Goal: Task Accomplishment & Management: Complete application form

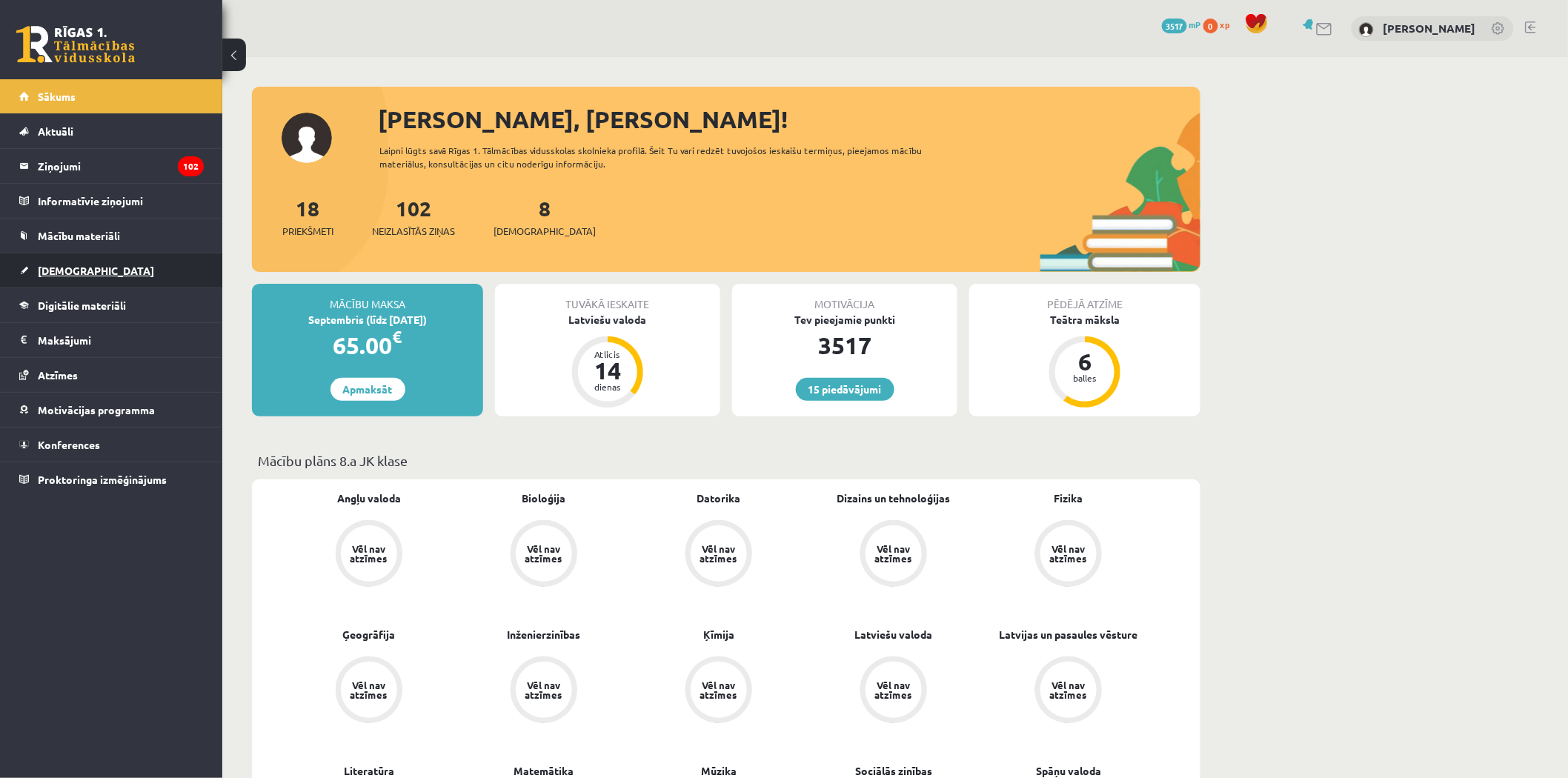
click at [78, 269] on span "[DEMOGRAPHIC_DATA]" at bounding box center [96, 270] width 117 height 13
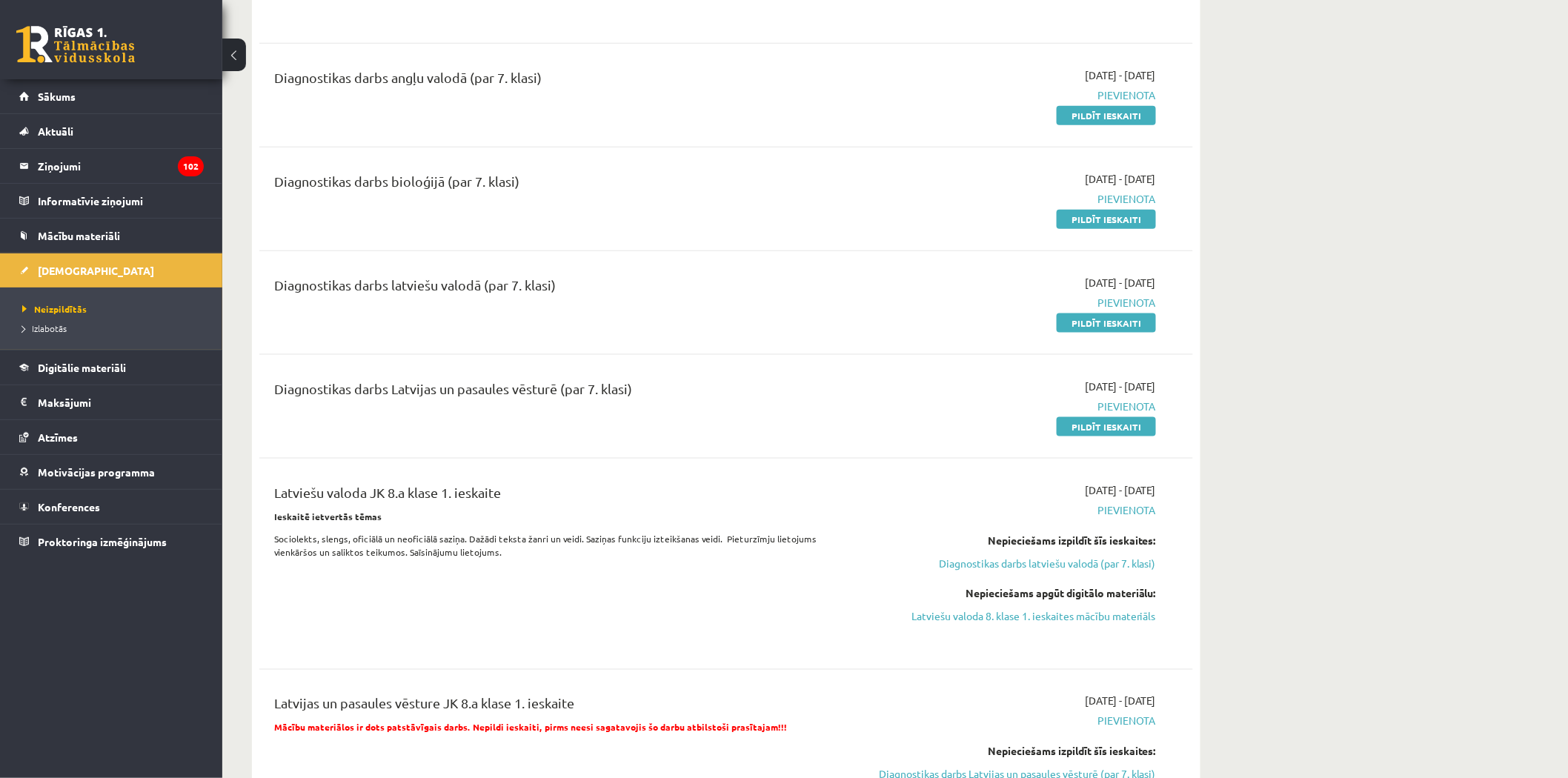
scroll to position [575, 0]
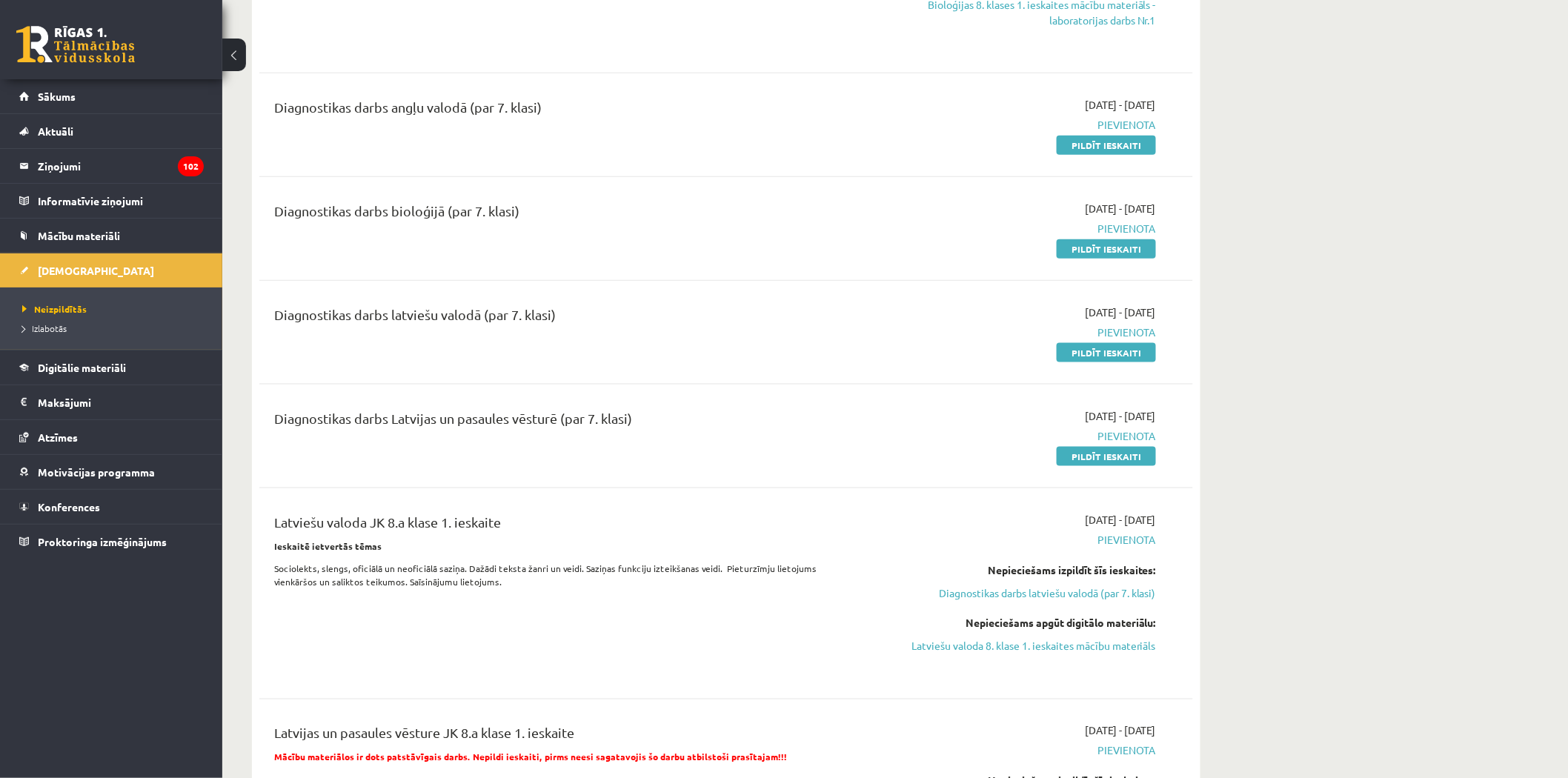
drag, startPoint x: 1125, startPoint y: 253, endPoint x: 863, endPoint y: 79, distance: 314.5
click at [1125, 253] on link "Pildīt ieskaiti" at bounding box center [1106, 249] width 99 height 19
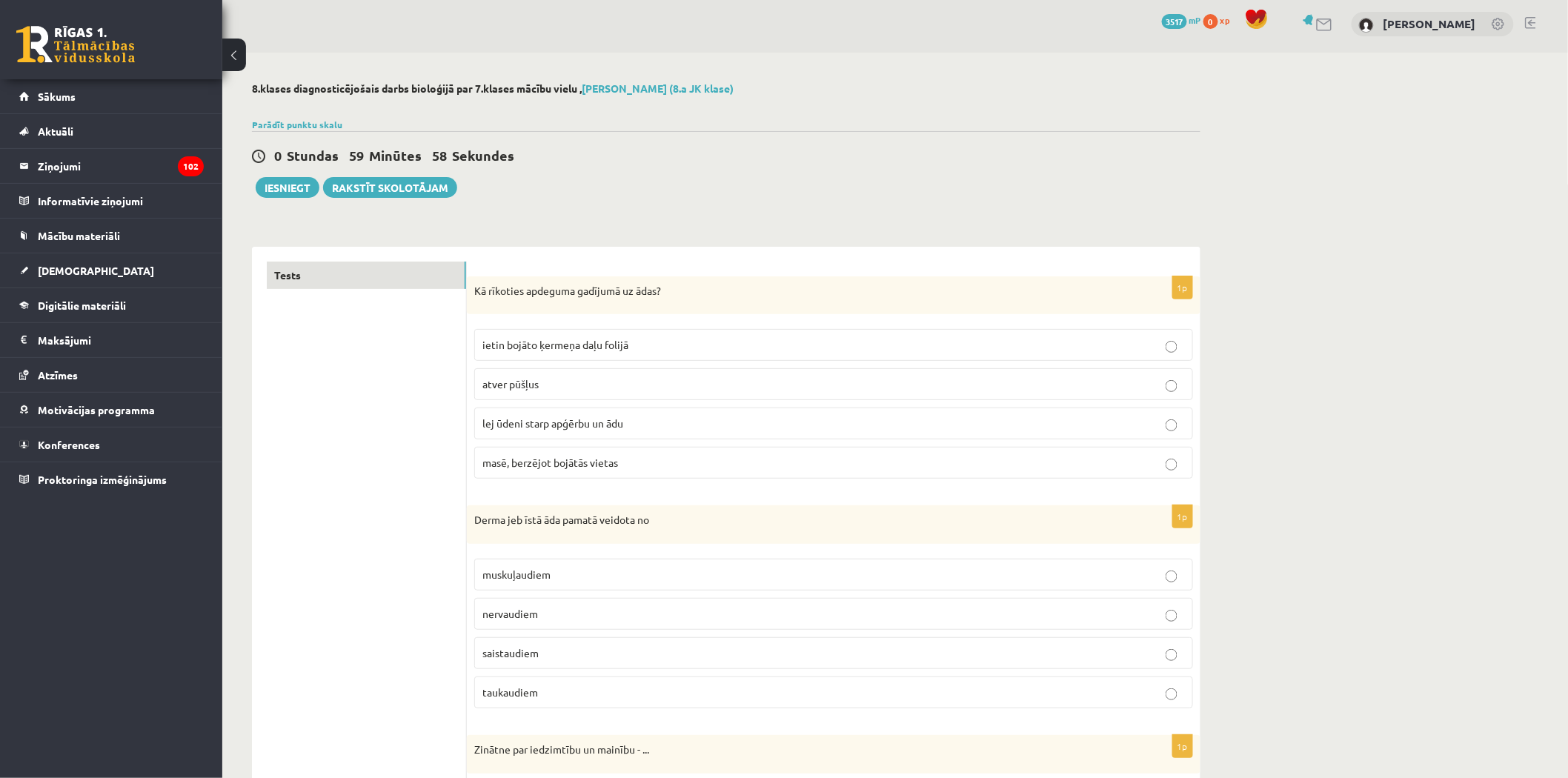
scroll to position [82, 0]
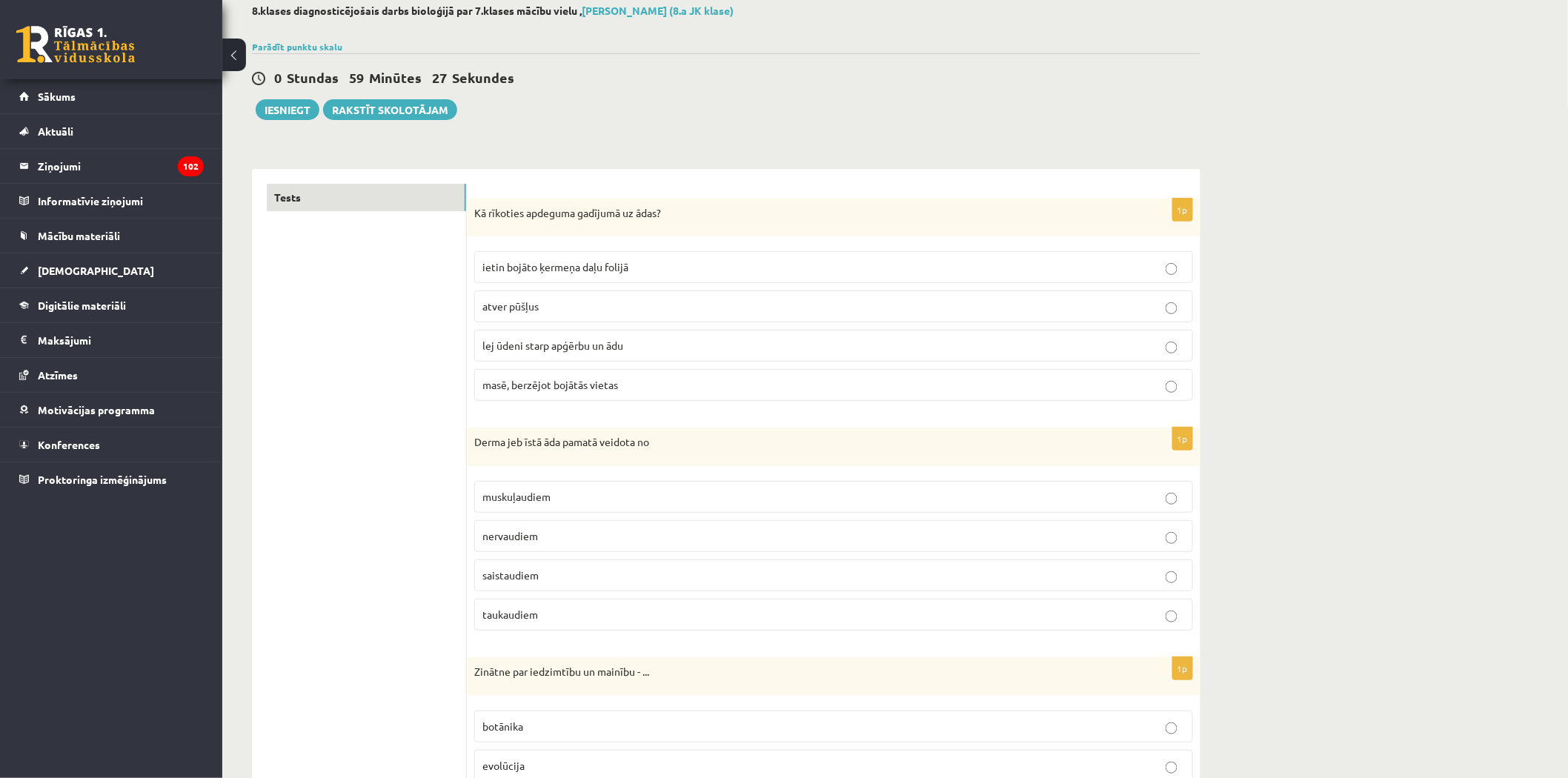
click at [571, 355] on label "lej ūdeni starp apģērbu un ādu" at bounding box center [833, 345] width 719 height 31
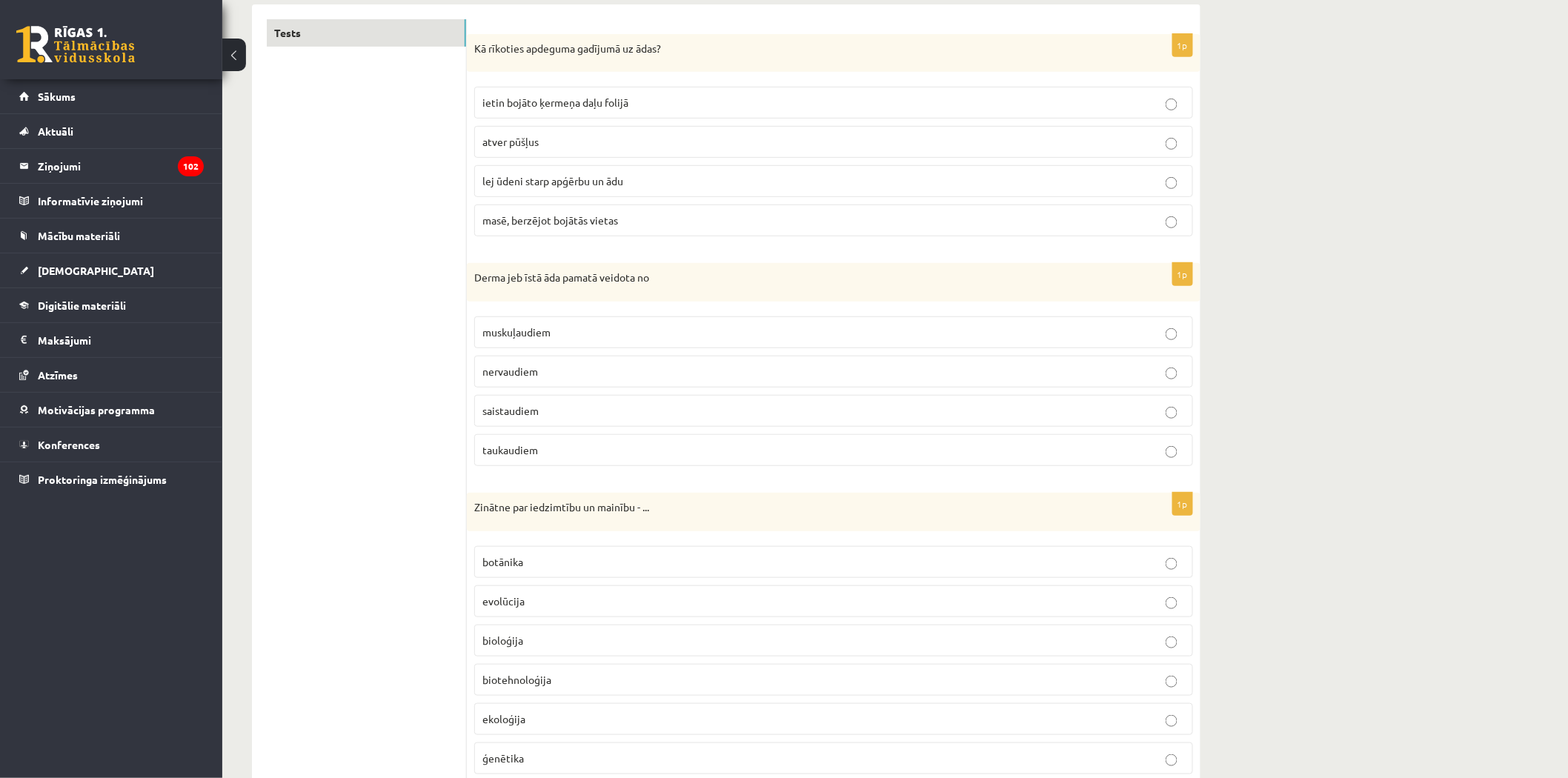
scroll to position [328, 0]
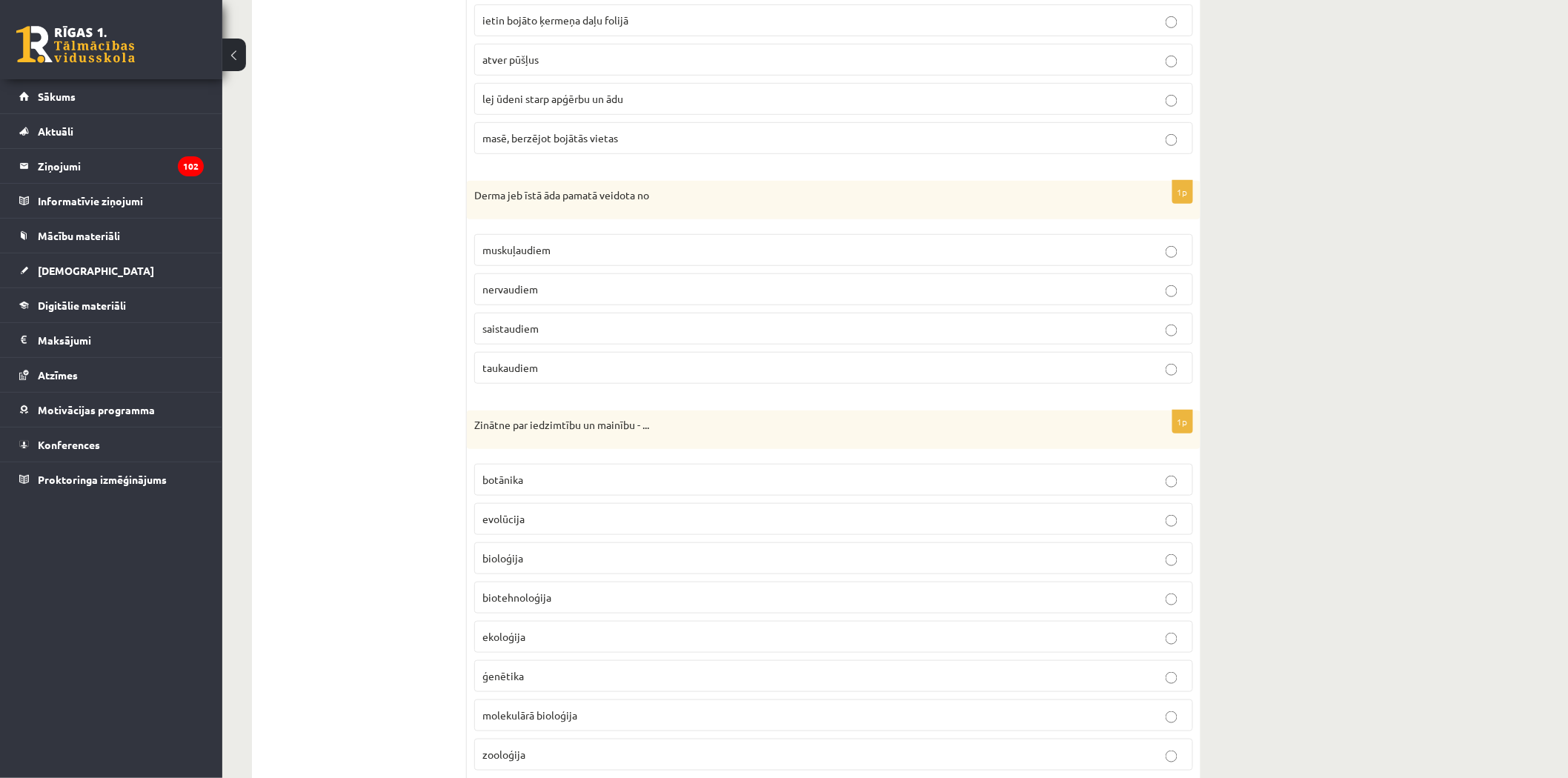
click at [509, 373] on span "taukaudiem" at bounding box center [510, 367] width 56 height 13
drag, startPoint x: 575, startPoint y: 369, endPoint x: 464, endPoint y: 186, distance: 214.0
click at [474, 198] on p "Derma jeb īstā āda pamatā veidota no" at bounding box center [796, 195] width 645 height 15
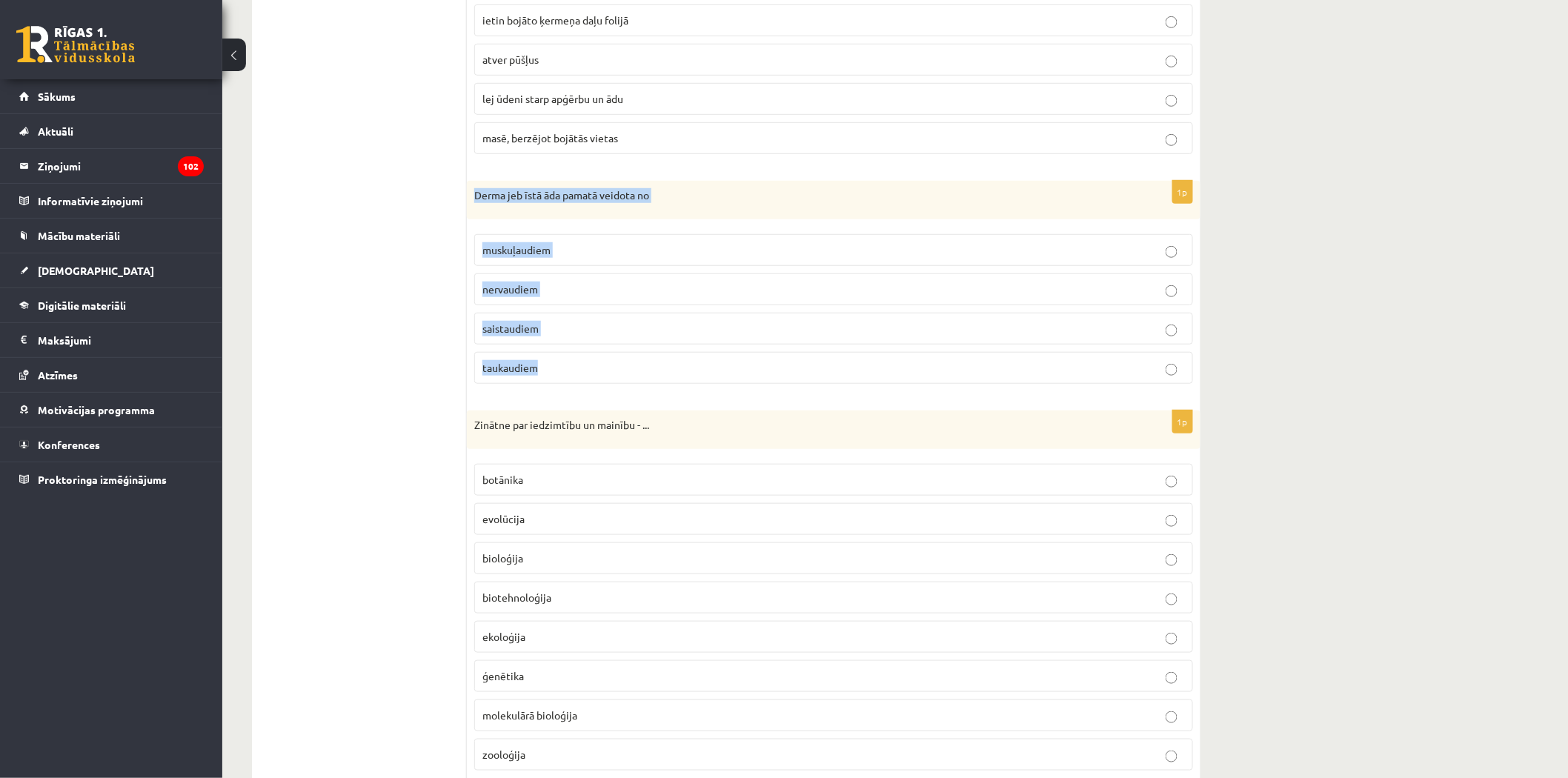
drag, startPoint x: 473, startPoint y: 191, endPoint x: 579, endPoint y: 379, distance: 215.8
click at [579, 379] on div "1p Derma jeb īstā āda pamatā veidota no muskuļaudiem nervaudiem saistaudiem [GE…" at bounding box center [833, 288] width 734 height 215
copy div "Derma jeb īstā āda pamatā veidota no muskuļaudiem nervaudiem saistaudiem taukau…"
click at [528, 320] on label "saistaudiem" at bounding box center [833, 328] width 719 height 31
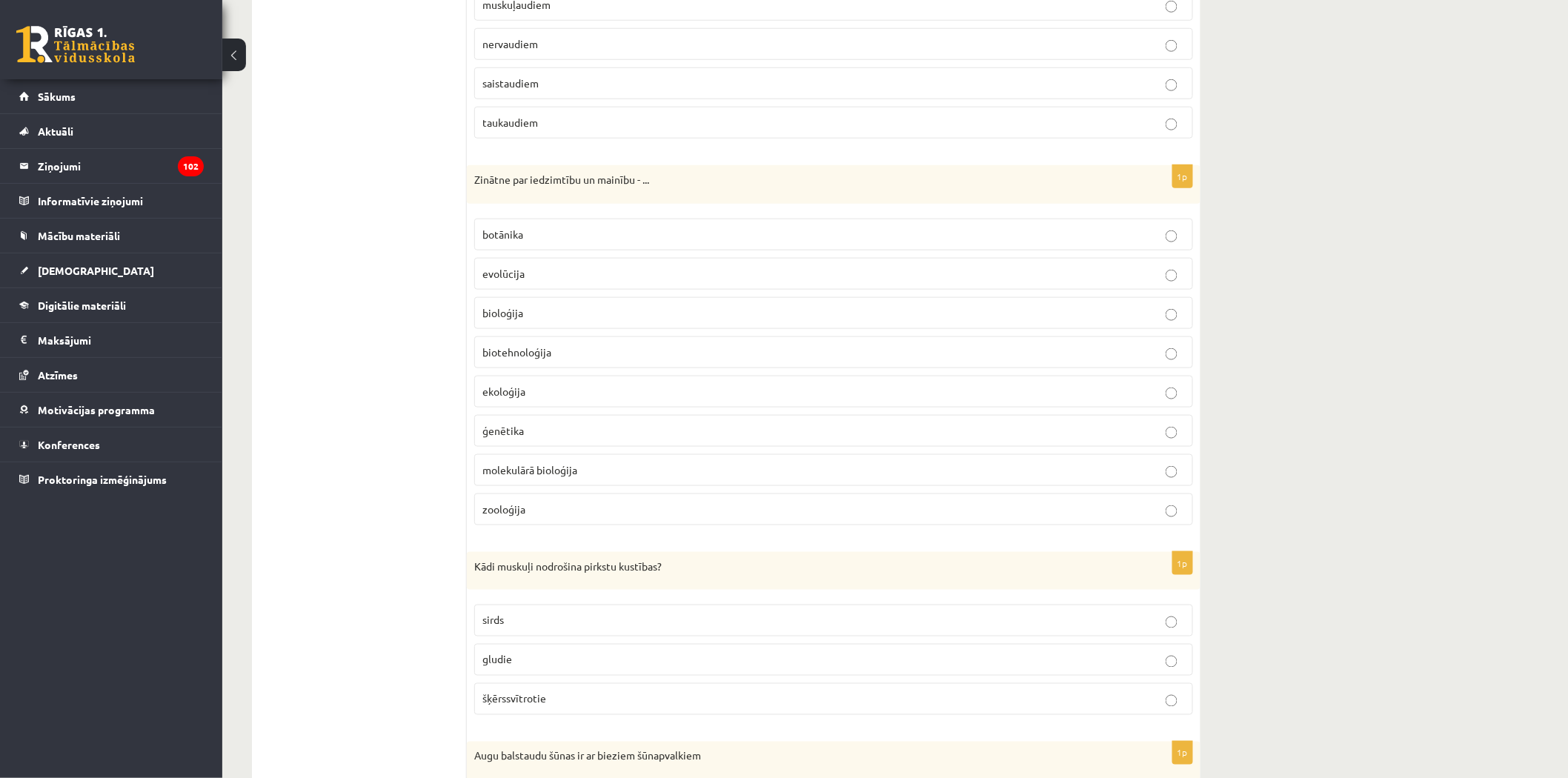
scroll to position [575, 0]
click at [492, 314] on span "bioloģija" at bounding box center [503, 311] width 41 height 13
click at [500, 279] on p "evolūcija" at bounding box center [833, 272] width 703 height 16
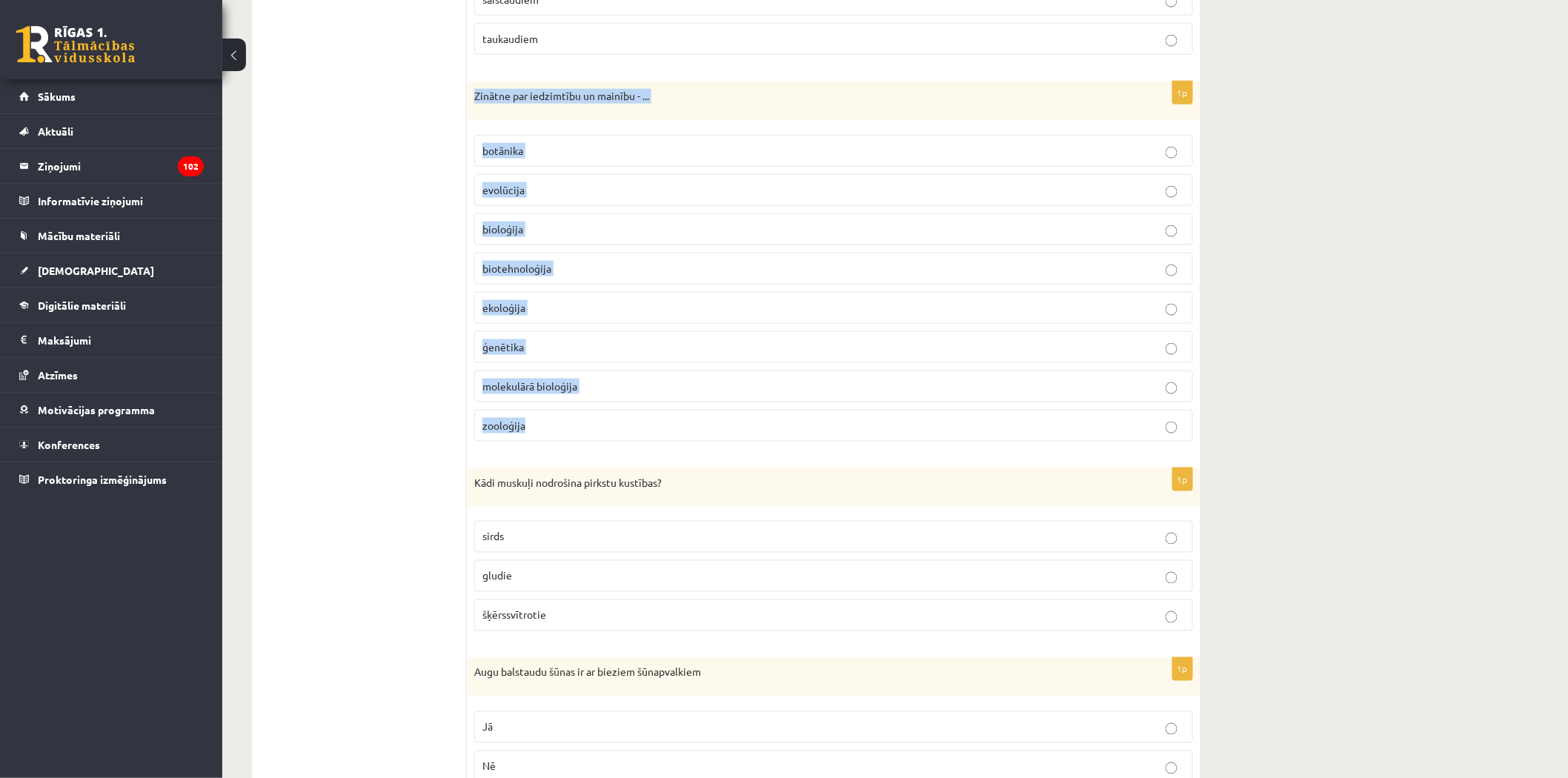
drag, startPoint x: 537, startPoint y: 428, endPoint x: 471, endPoint y: 93, distance: 341.4
click at [471, 93] on div "1p Zinātne par iedzimtību un mainību - ... [GEOGRAPHIC_DATA] evolūcija bioloģij…" at bounding box center [833, 267] width 734 height 372
copy div "Zinātne par iedzimtību un mainību - ... botānika evolūcija bioloģija biotehnolo…"
click at [509, 342] on span "ģenētika" at bounding box center [503, 347] width 42 height 13
drag, startPoint x: 1408, startPoint y: 334, endPoint x: 1400, endPoint y: 326, distance: 11.3
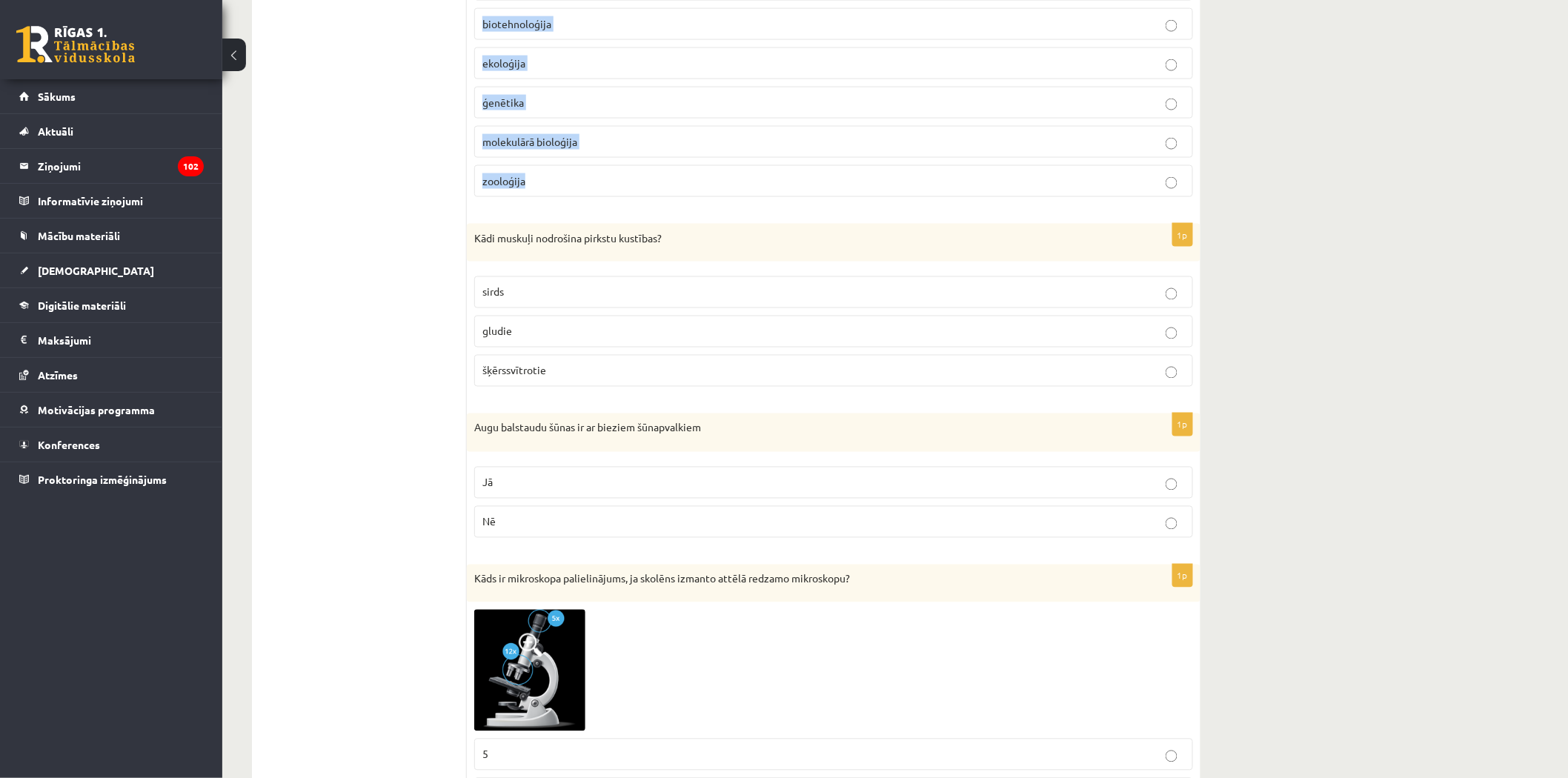
scroll to position [905, 0]
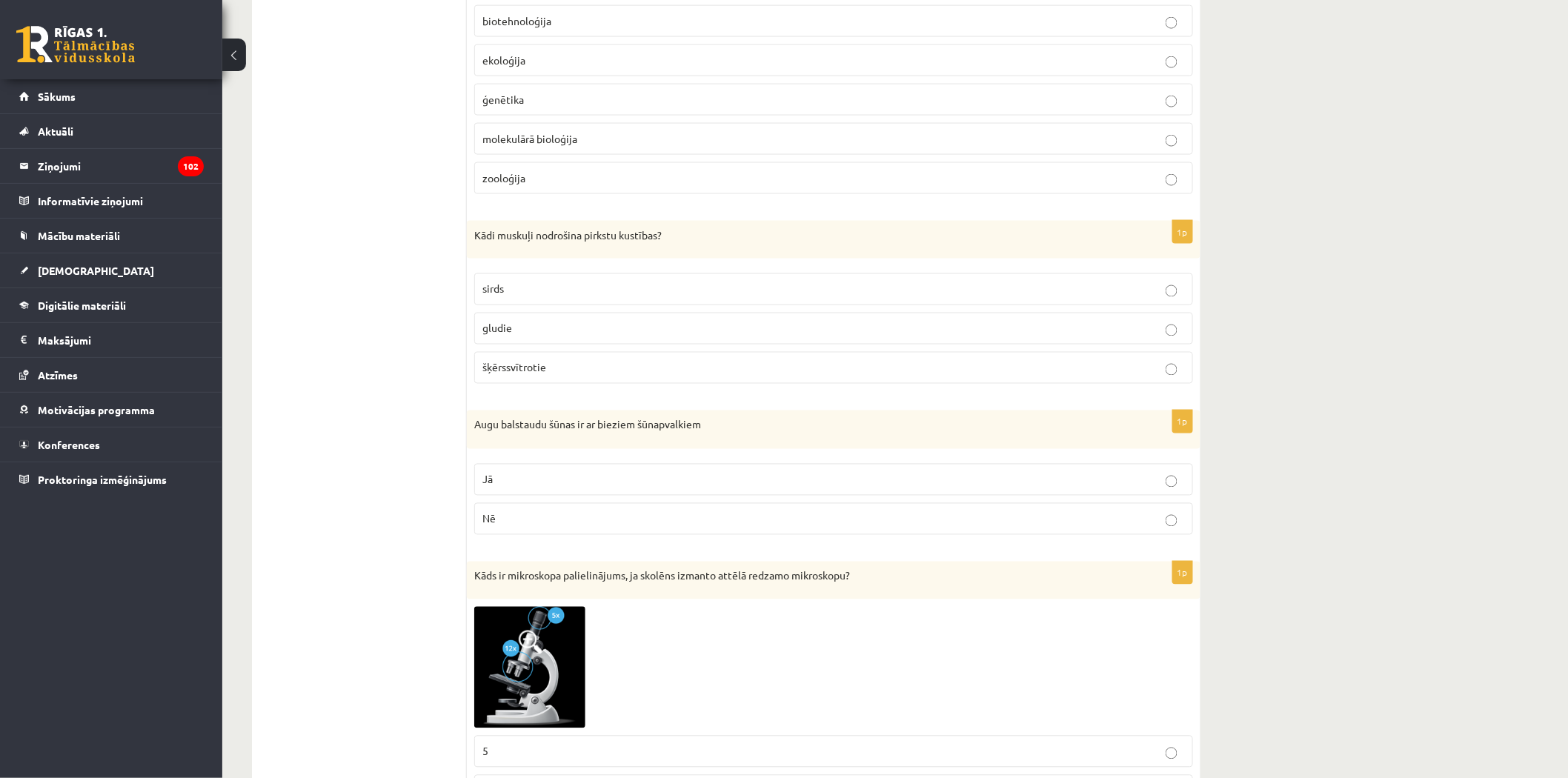
click at [535, 361] on label "šķērssvītrotie" at bounding box center [833, 367] width 719 height 31
drag, startPoint x: 561, startPoint y: 368, endPoint x: 478, endPoint y: 232, distance: 159.3
click at [478, 233] on div "1p Kādi muskuļi nodrošina pirkstu kustības? sirds gludie šķērssvītrotie" at bounding box center [833, 309] width 734 height 176
click at [492, 233] on p "Kādi muskuļi nodrošina pirkstu kustības?" at bounding box center [796, 236] width 645 height 15
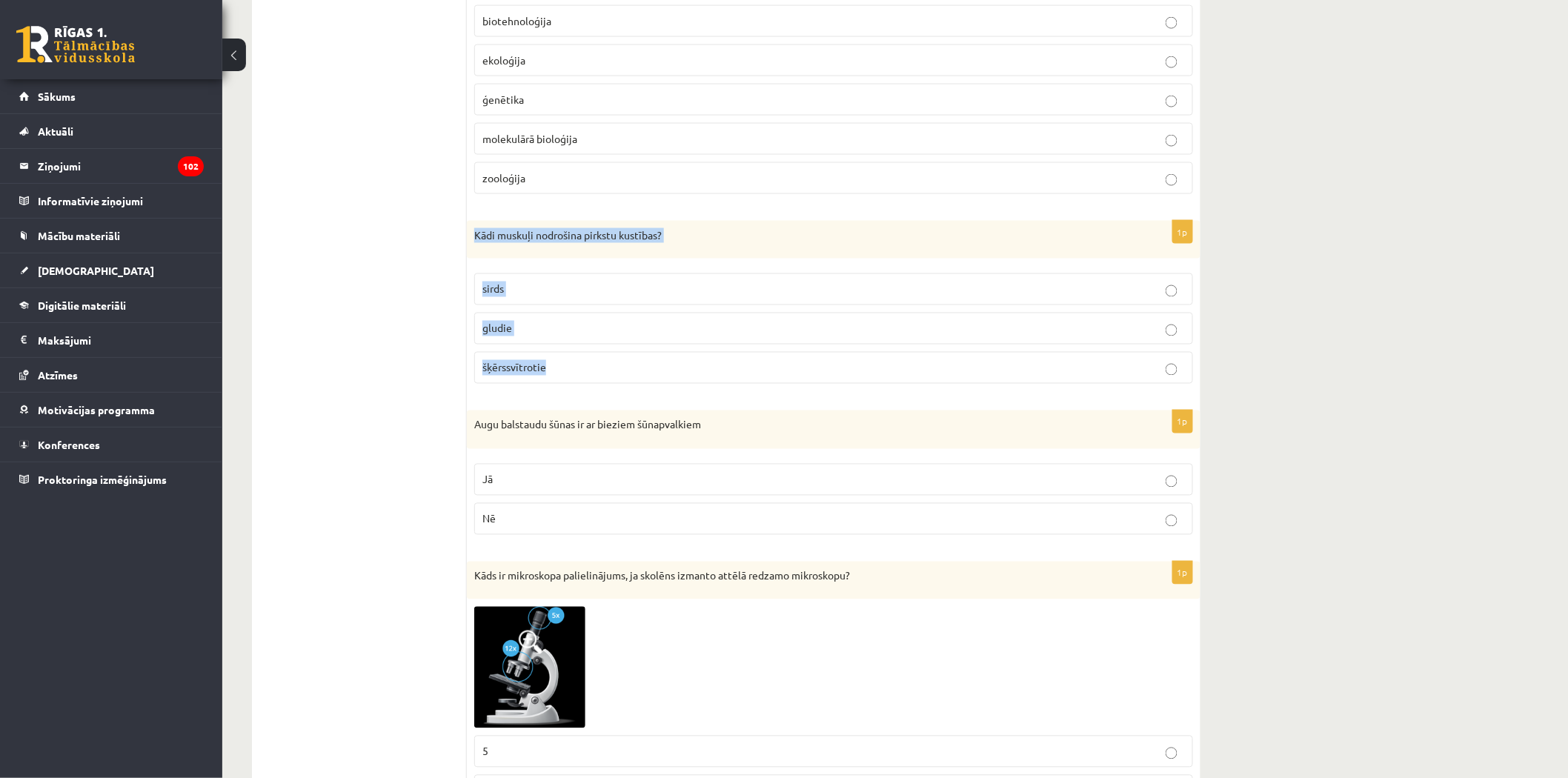
drag, startPoint x: 474, startPoint y: 235, endPoint x: 582, endPoint y: 367, distance: 170.6
click at [588, 369] on div "1p Kādi muskuļi nodrošina pirkstu kustības? sirds gludie šķērssvītrotie" at bounding box center [833, 309] width 734 height 176
copy div "Kādi muskuļi nodrošina pirkstu kustības? sirds gludie šķērssvītrotie"
drag, startPoint x: 377, startPoint y: 420, endPoint x: 396, endPoint y: 389, distance: 36.4
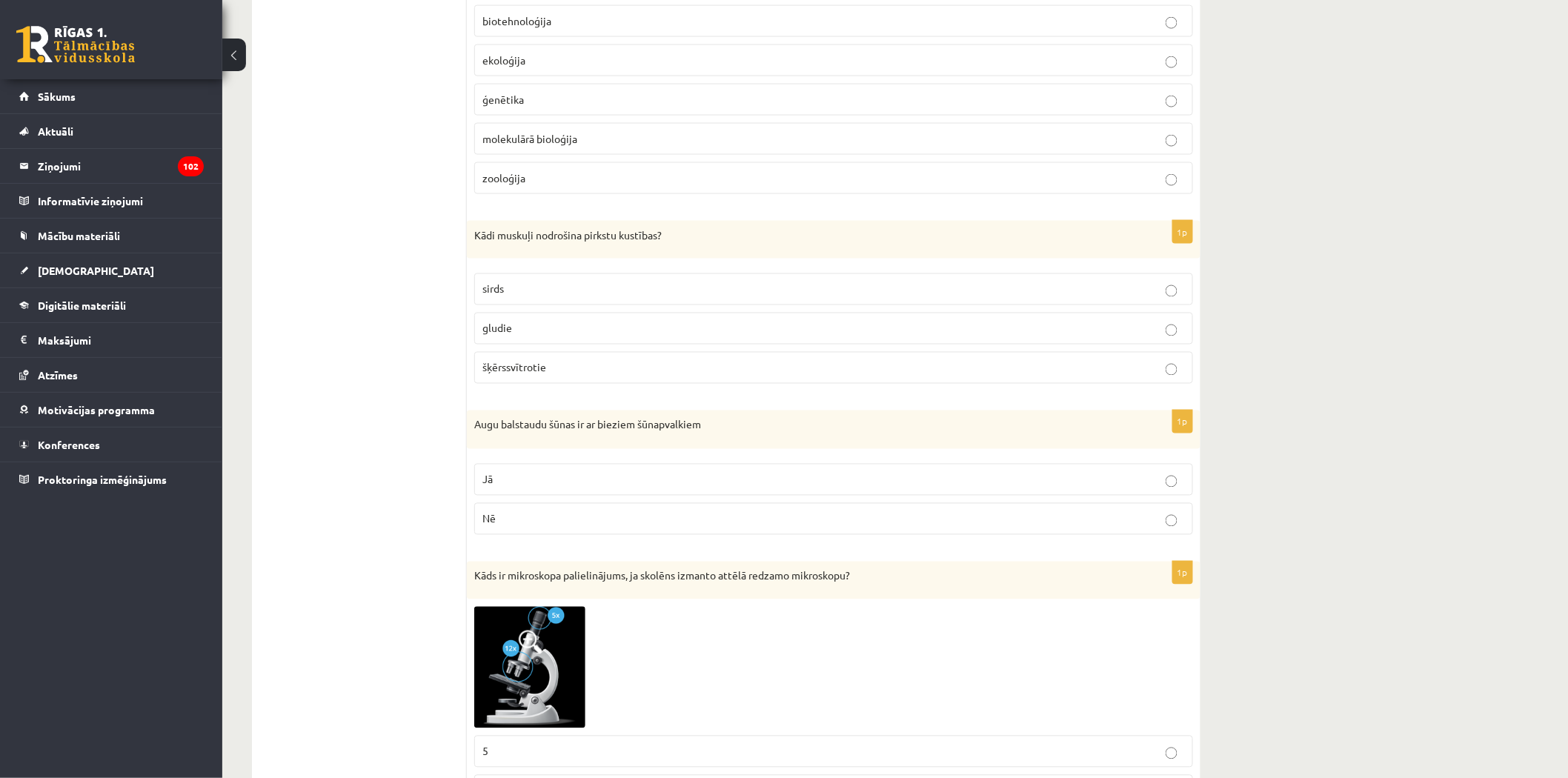
click at [579, 490] on label "Jā" at bounding box center [833, 479] width 719 height 31
drag, startPoint x: 525, startPoint y: 531, endPoint x: 470, endPoint y: 426, distance: 118.5
click at [470, 426] on div "1p Augu balstaudu šūnas ir ar bieziem šūnapvalkiem Jā Nē" at bounding box center [833, 478] width 734 height 136
copy div "Augu balstaudu šūnas ir ar bieziem šūnapvalkiem Jā Nē"
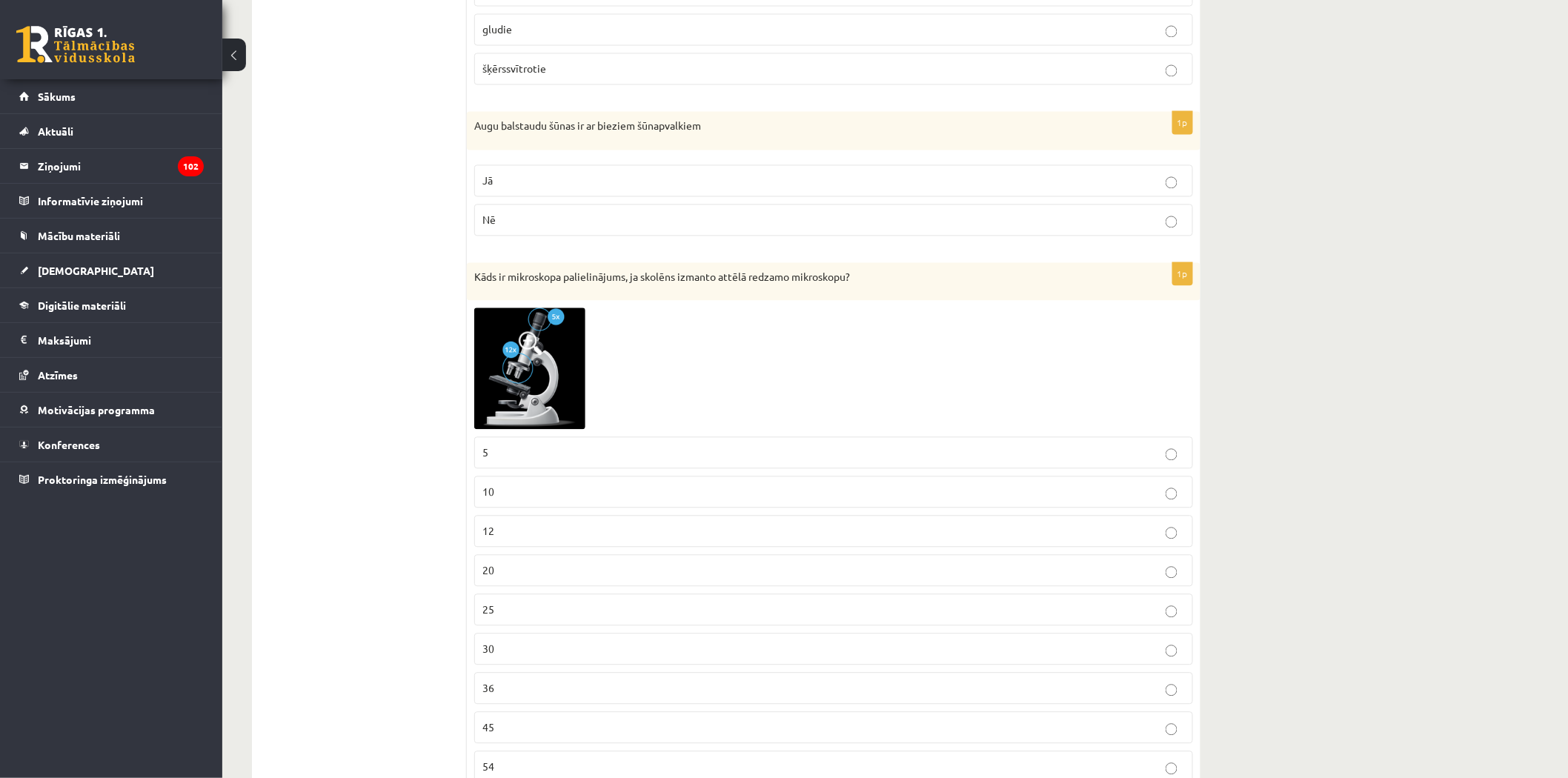
scroll to position [1234, 0]
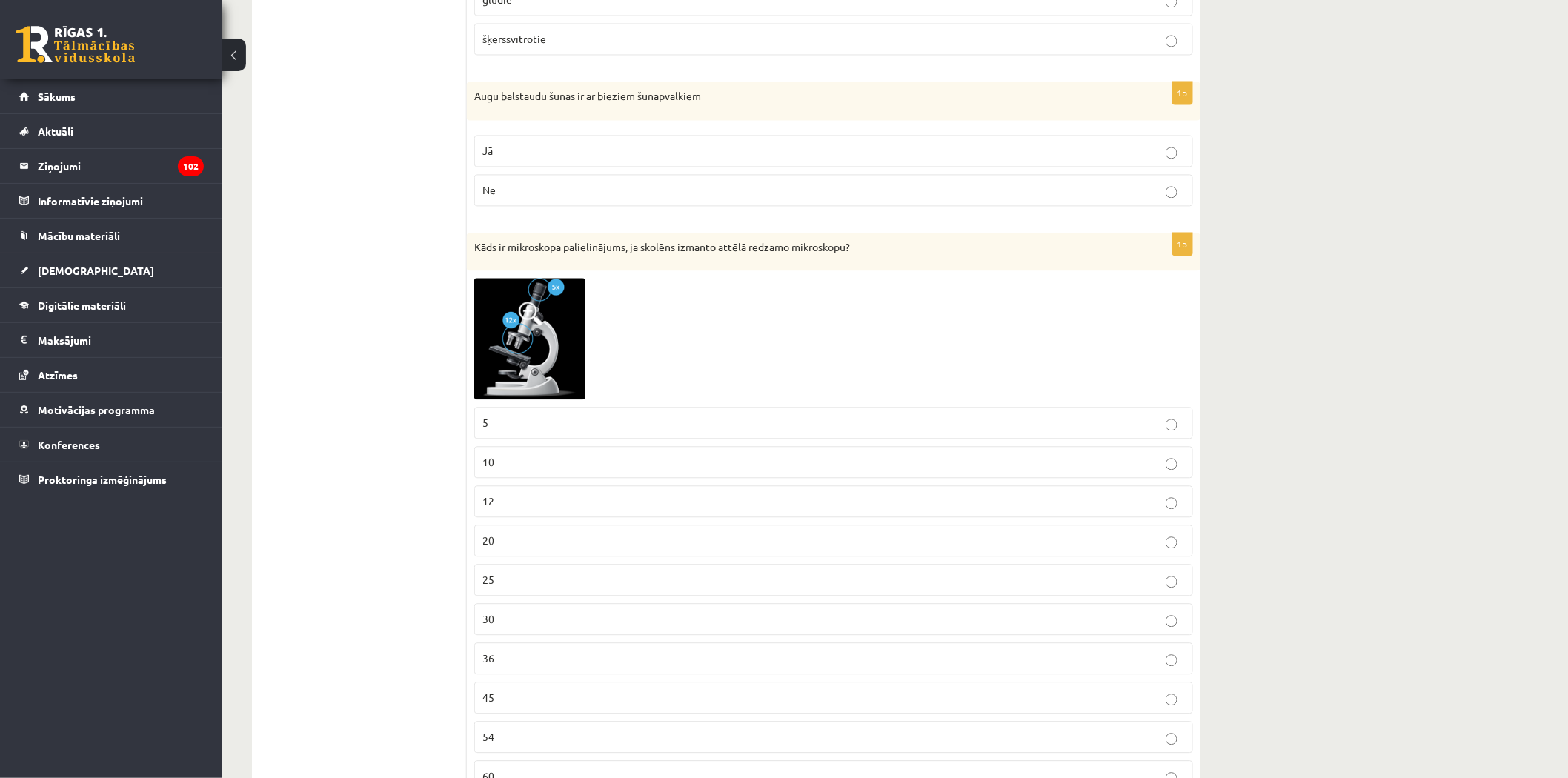
click at [520, 340] on img at bounding box center [529, 338] width 111 height 121
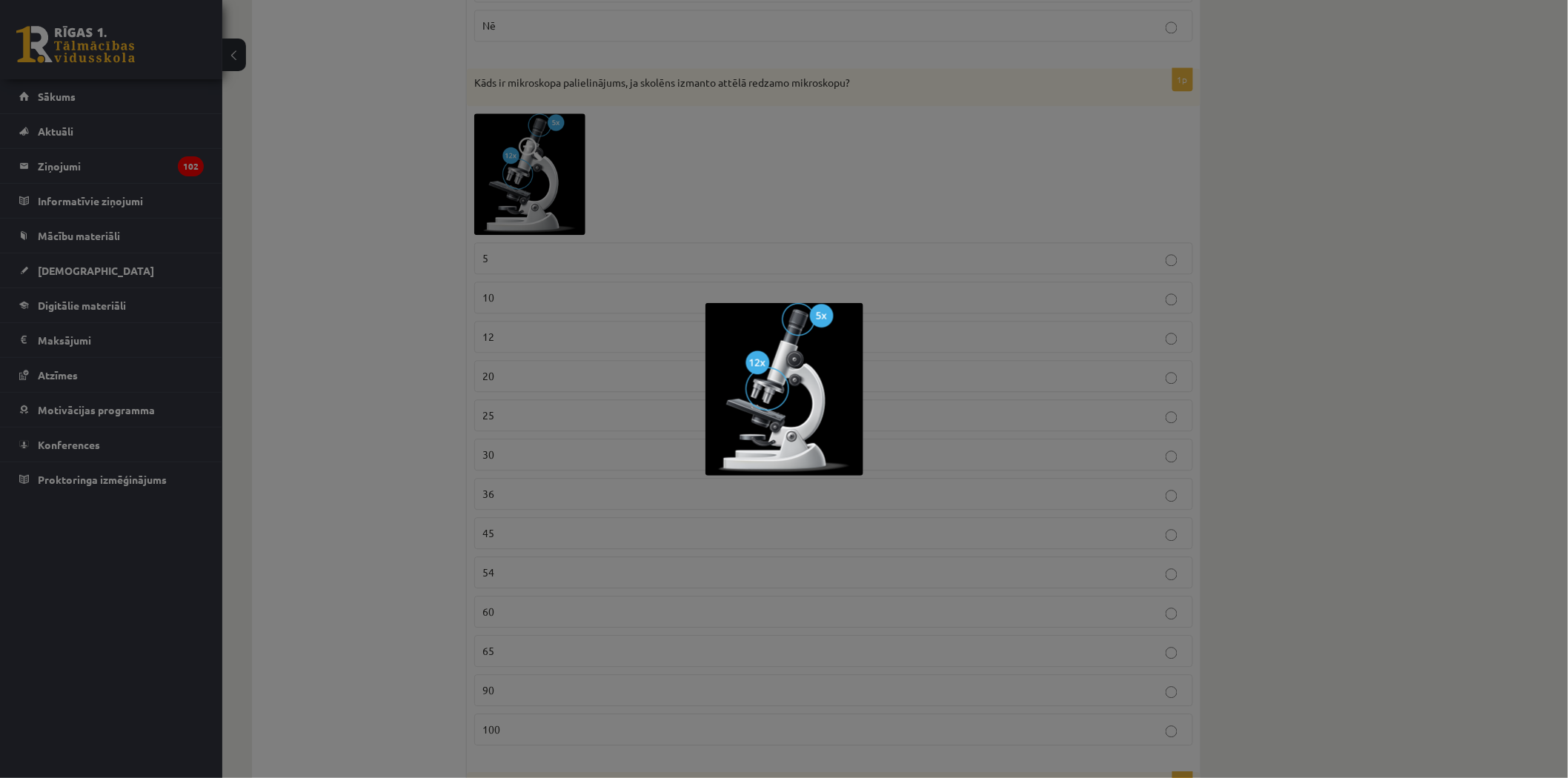
scroll to position [1481, 0]
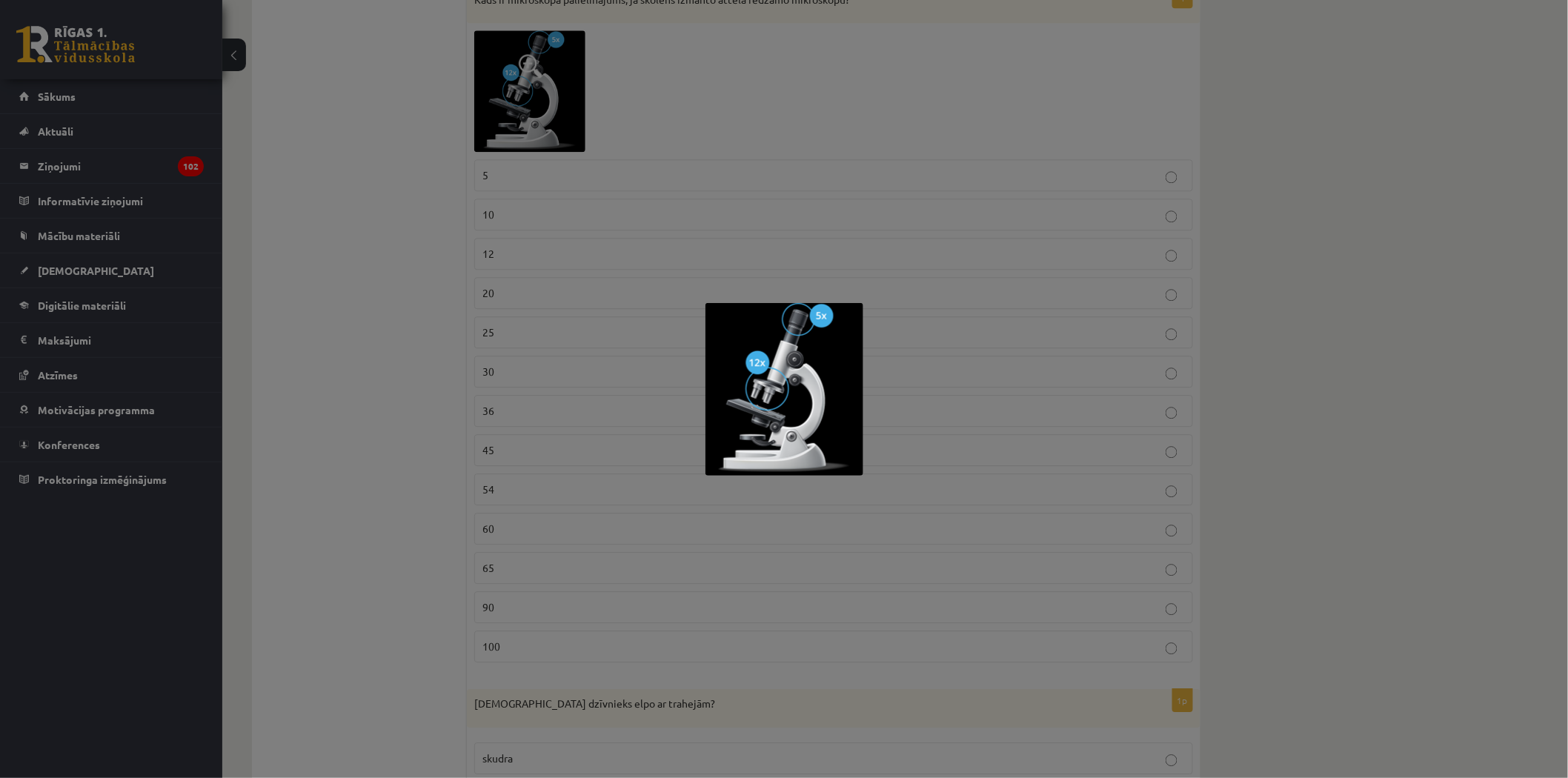
click at [781, 154] on div at bounding box center [784, 389] width 1568 height 778
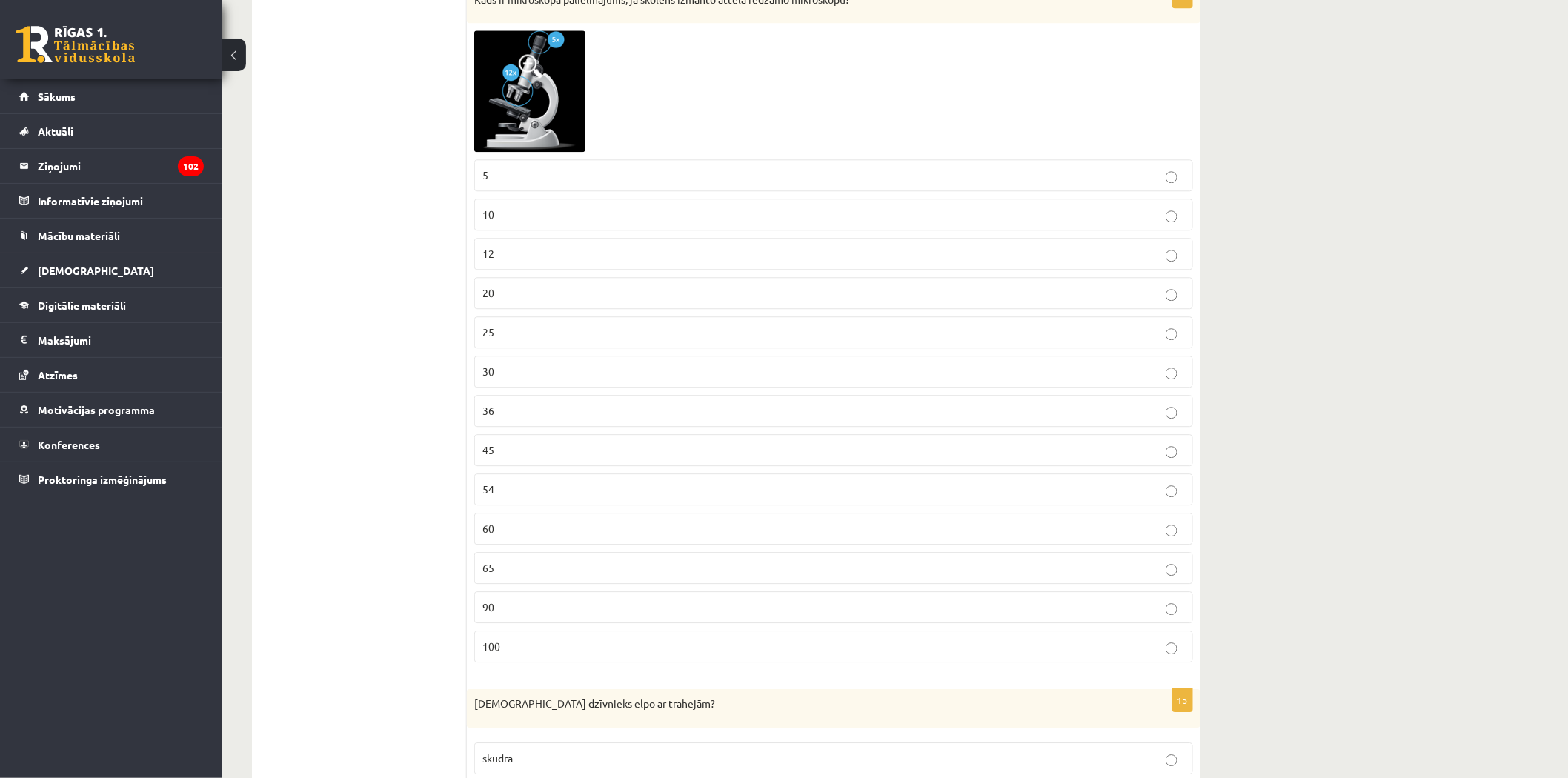
click at [627, 541] on label "60" at bounding box center [833, 528] width 719 height 31
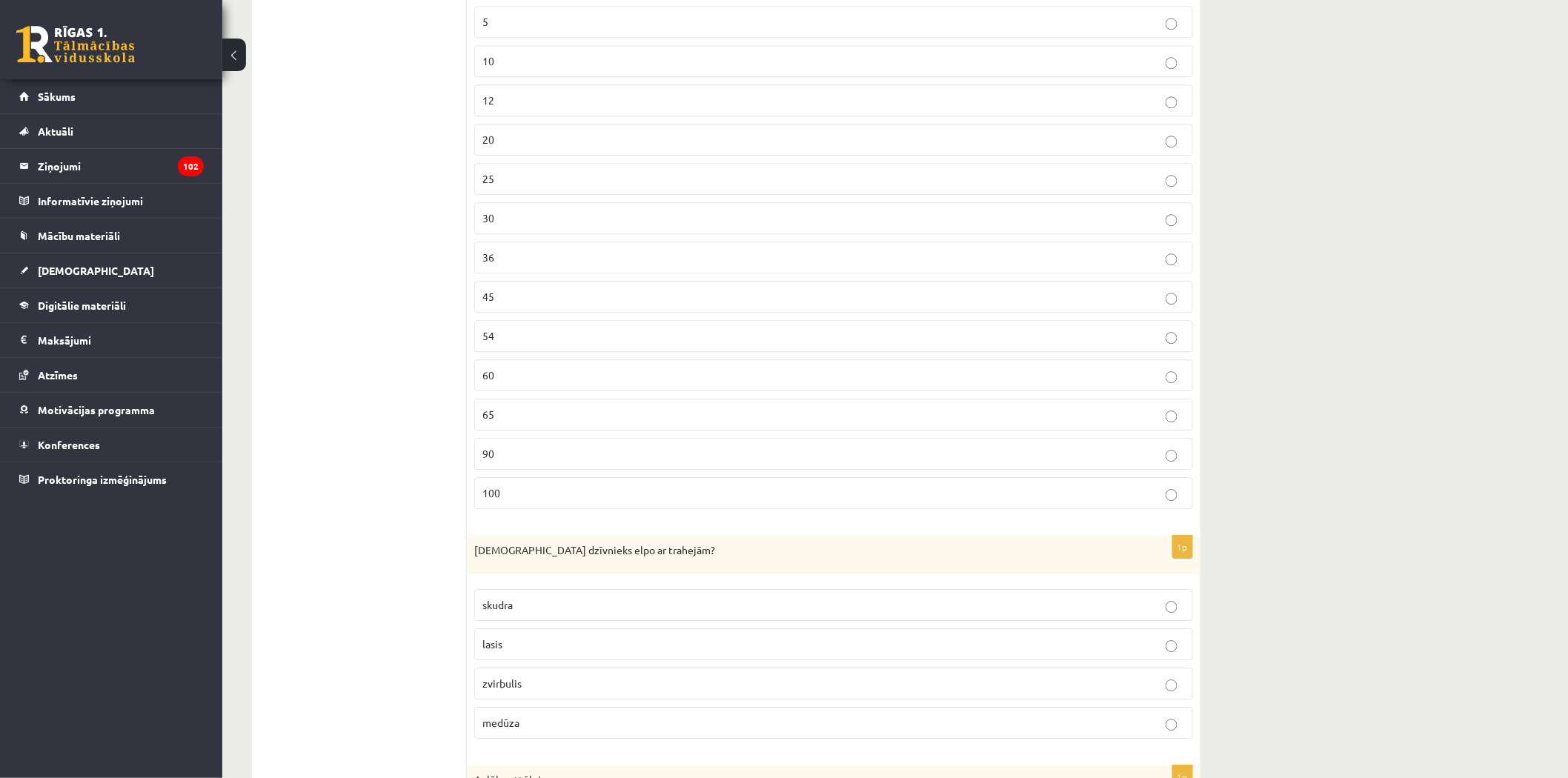
scroll to position [1810, 0]
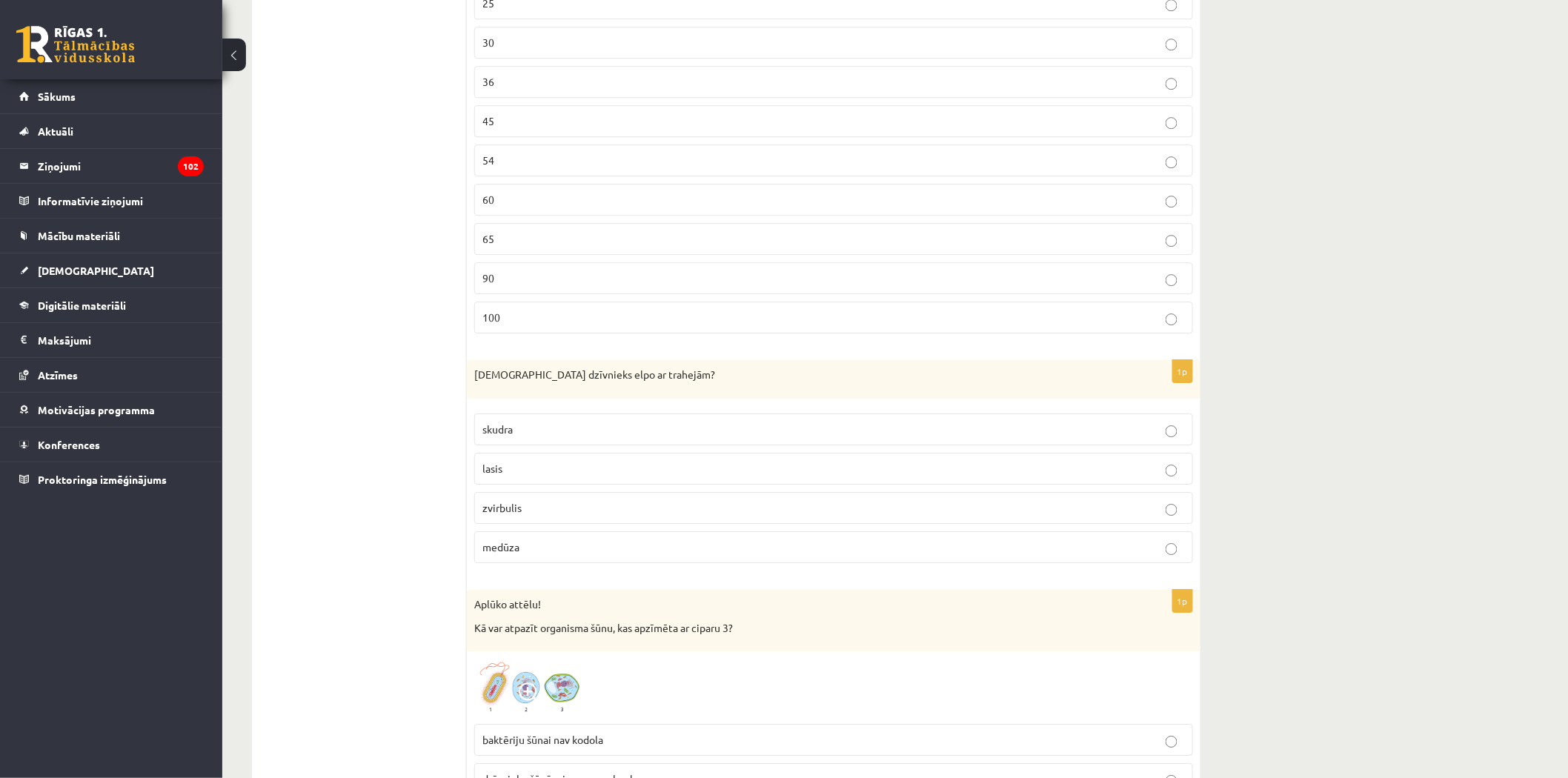
click at [529, 512] on p "zvirbulis" at bounding box center [833, 507] width 703 height 16
drag, startPoint x: 542, startPoint y: 553, endPoint x: 473, endPoint y: 381, distance: 185.3
click at [473, 381] on div "1p Kurš dzīvnieks elpo ar trahejām? skudra lasis zvirbulis [GEOGRAPHIC_DATA]" at bounding box center [833, 467] width 734 height 215
copy div "[DEMOGRAPHIC_DATA] dzīvnieks elpo ar trahejām? skudra lasis zvirbulis medūza"
click at [579, 427] on p "skudra" at bounding box center [833, 429] width 703 height 16
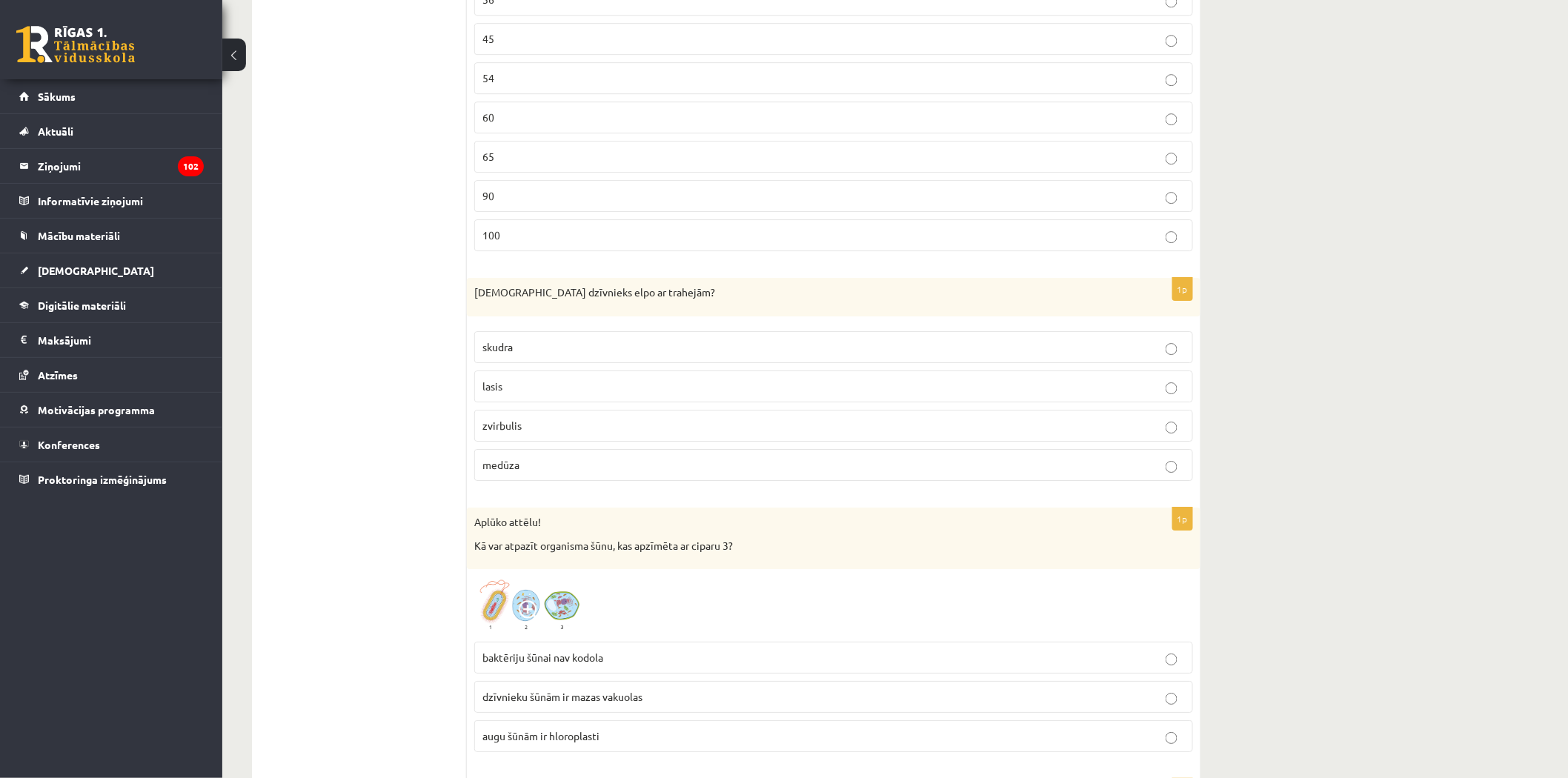
scroll to position [1975, 0]
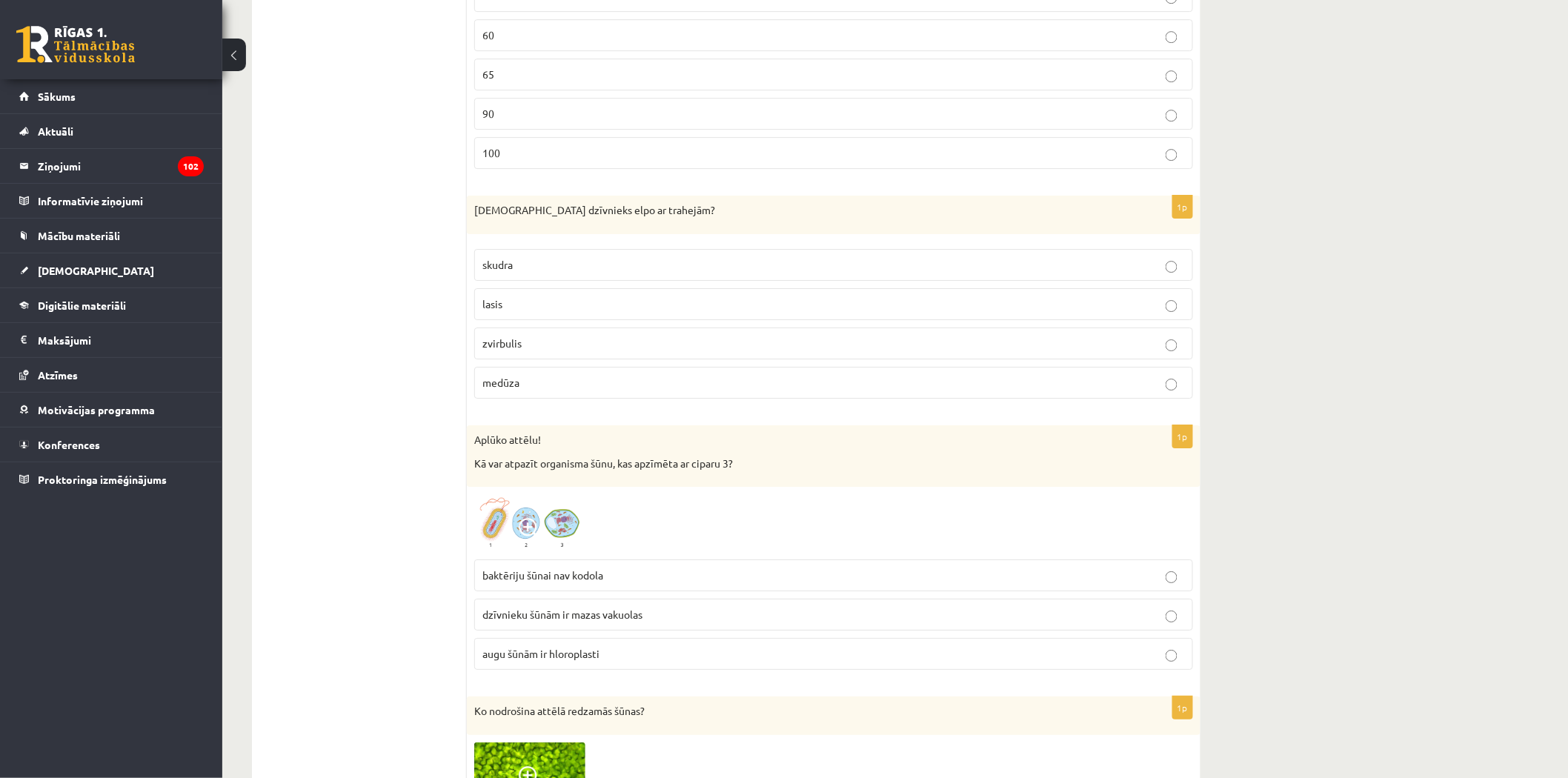
click at [544, 531] on img at bounding box center [529, 523] width 111 height 57
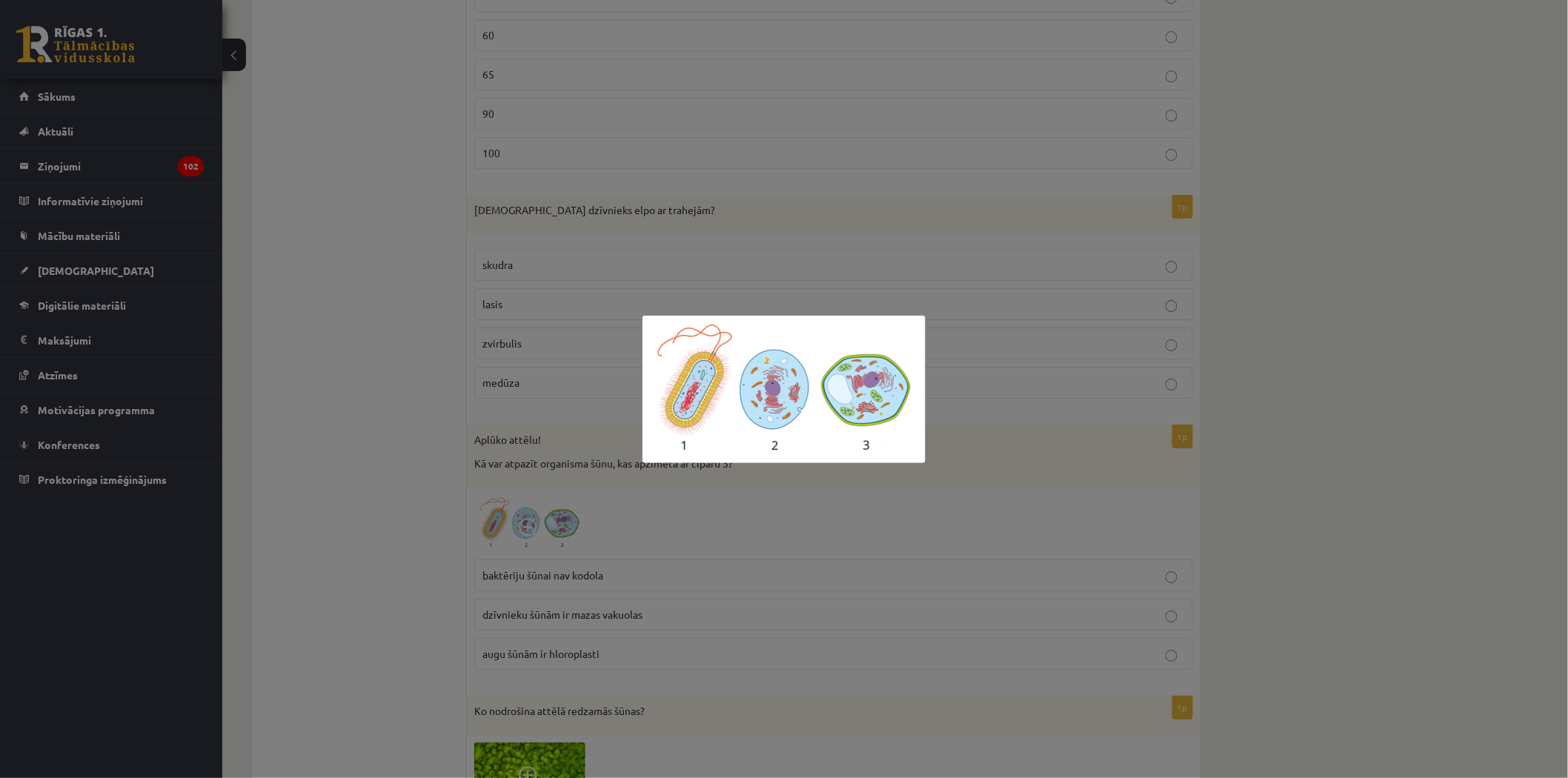
drag, startPoint x: 976, startPoint y: 522, endPoint x: 973, endPoint y: 503, distance: 19.2
click at [976, 521] on div at bounding box center [784, 389] width 1568 height 778
click at [976, 514] on div at bounding box center [784, 389] width 1568 height 778
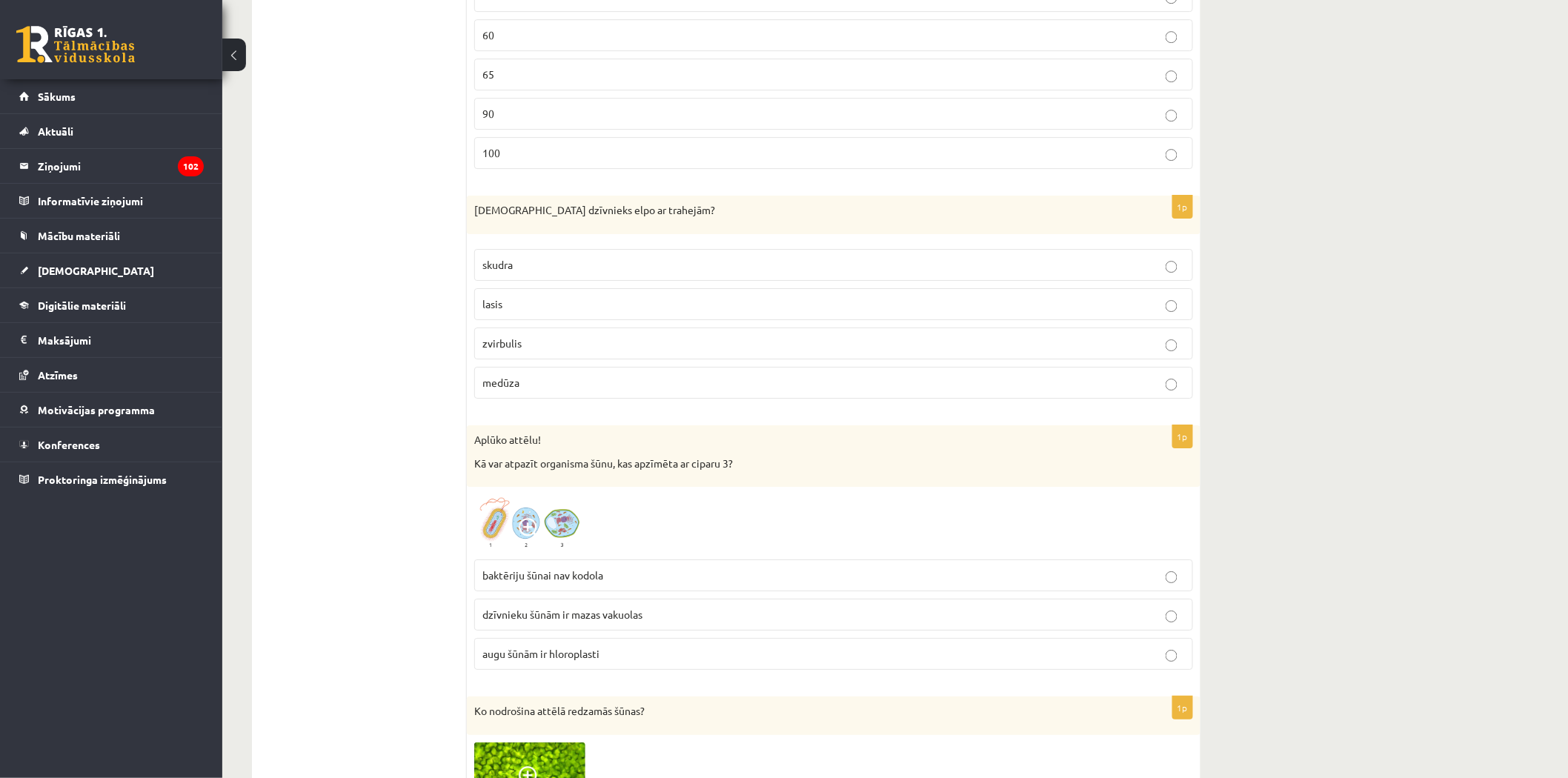
click at [626, 661] on p "augu šūnām ir hloroplasti" at bounding box center [833, 653] width 703 height 16
click at [577, 527] on img at bounding box center [529, 523] width 111 height 57
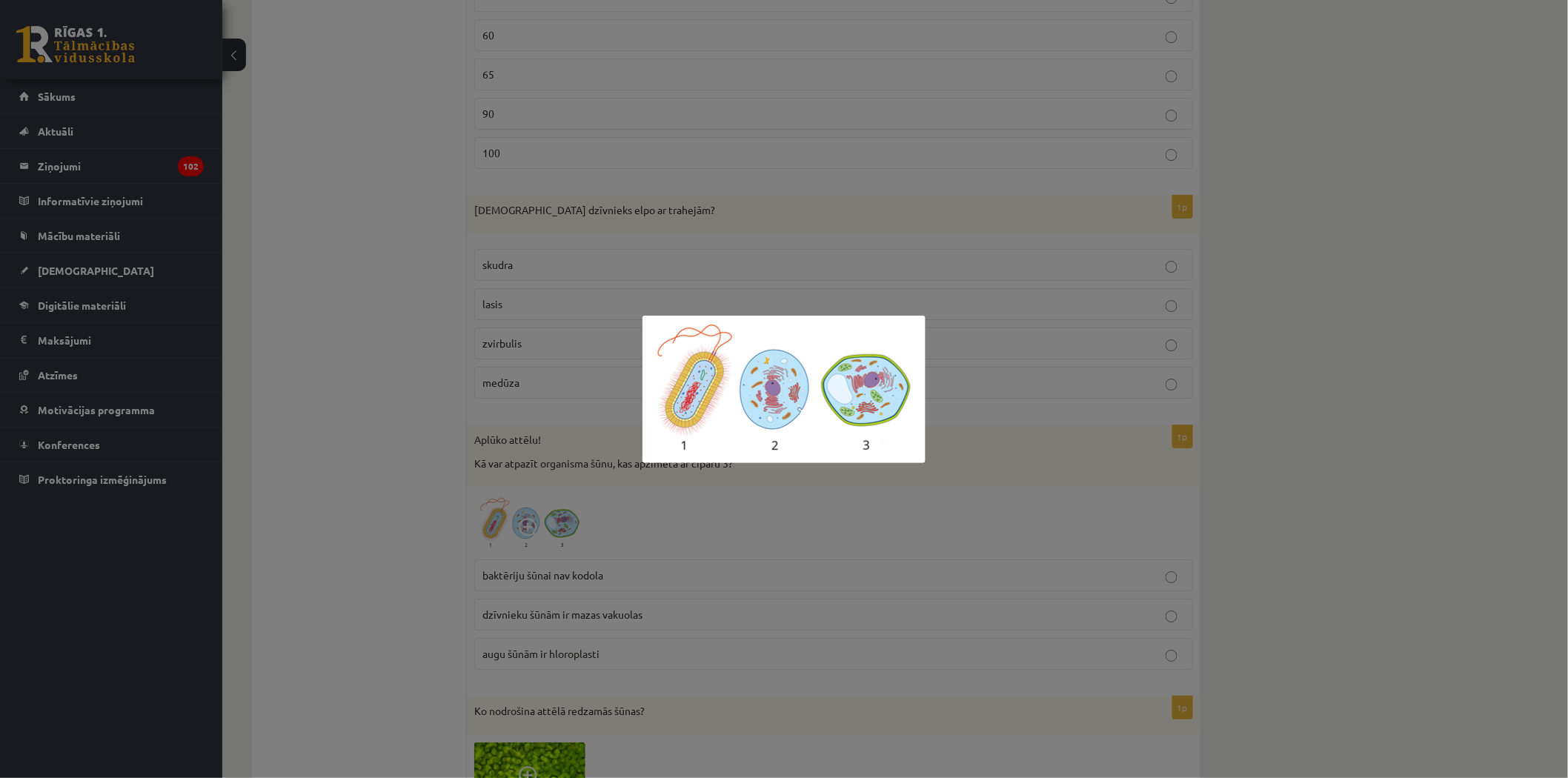
click at [898, 393] on img at bounding box center [784, 389] width 283 height 147
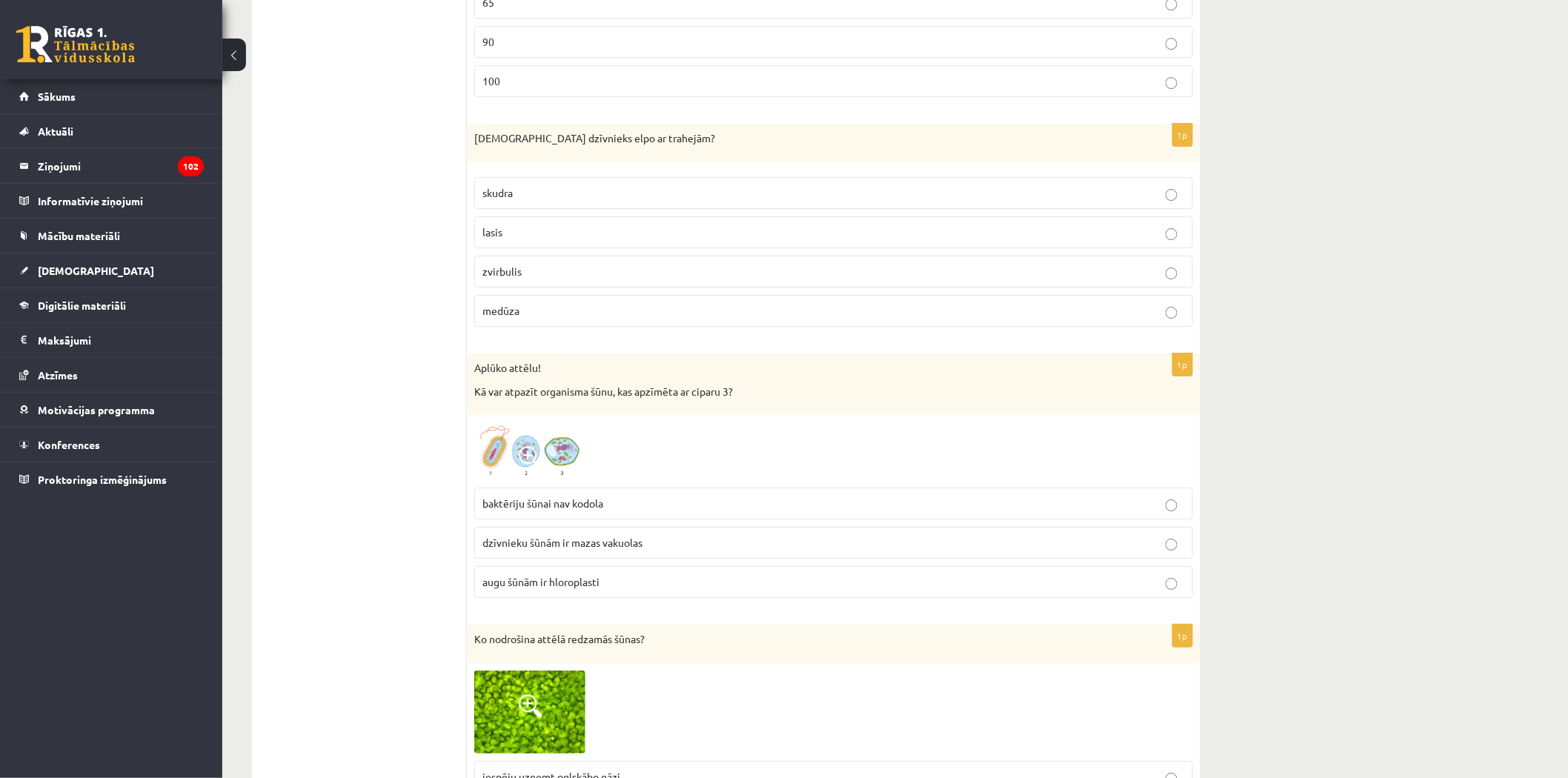
scroll to position [2304, 0]
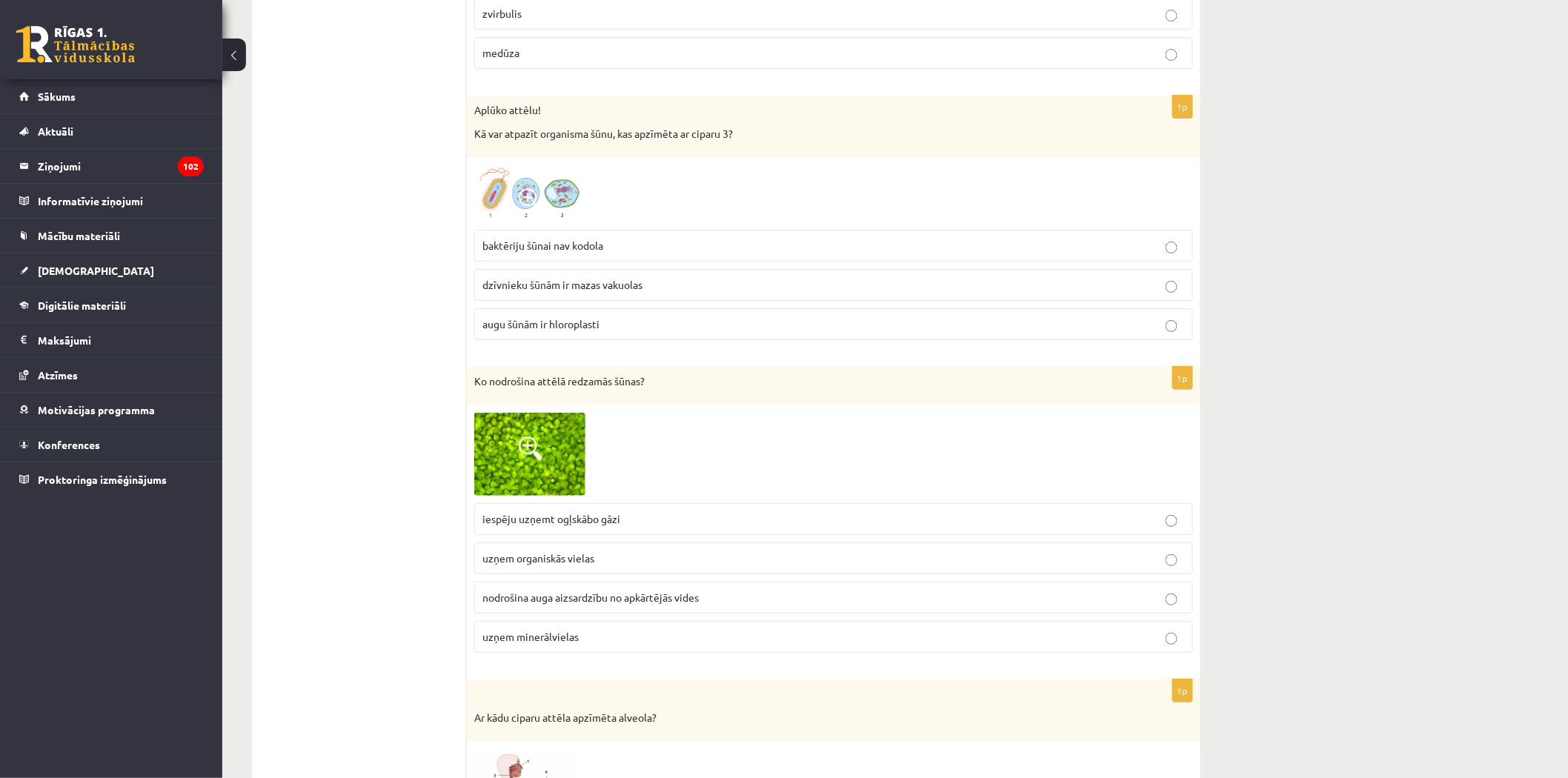
drag, startPoint x: 523, startPoint y: 439, endPoint x: 537, endPoint y: 434, distance: 14.9
click at [524, 439] on img at bounding box center [529, 454] width 111 height 83
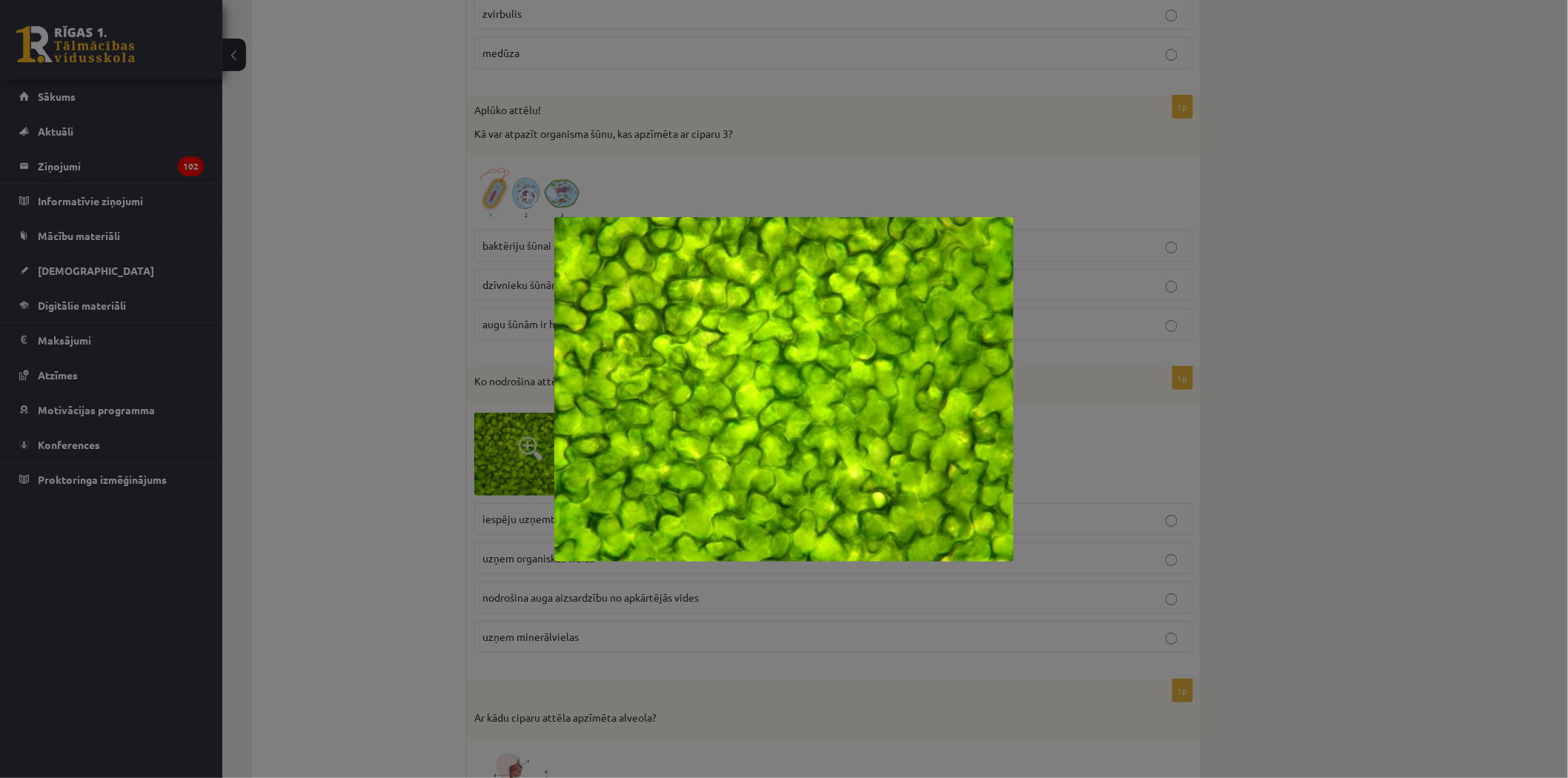
click at [1179, 429] on div at bounding box center [784, 389] width 1568 height 778
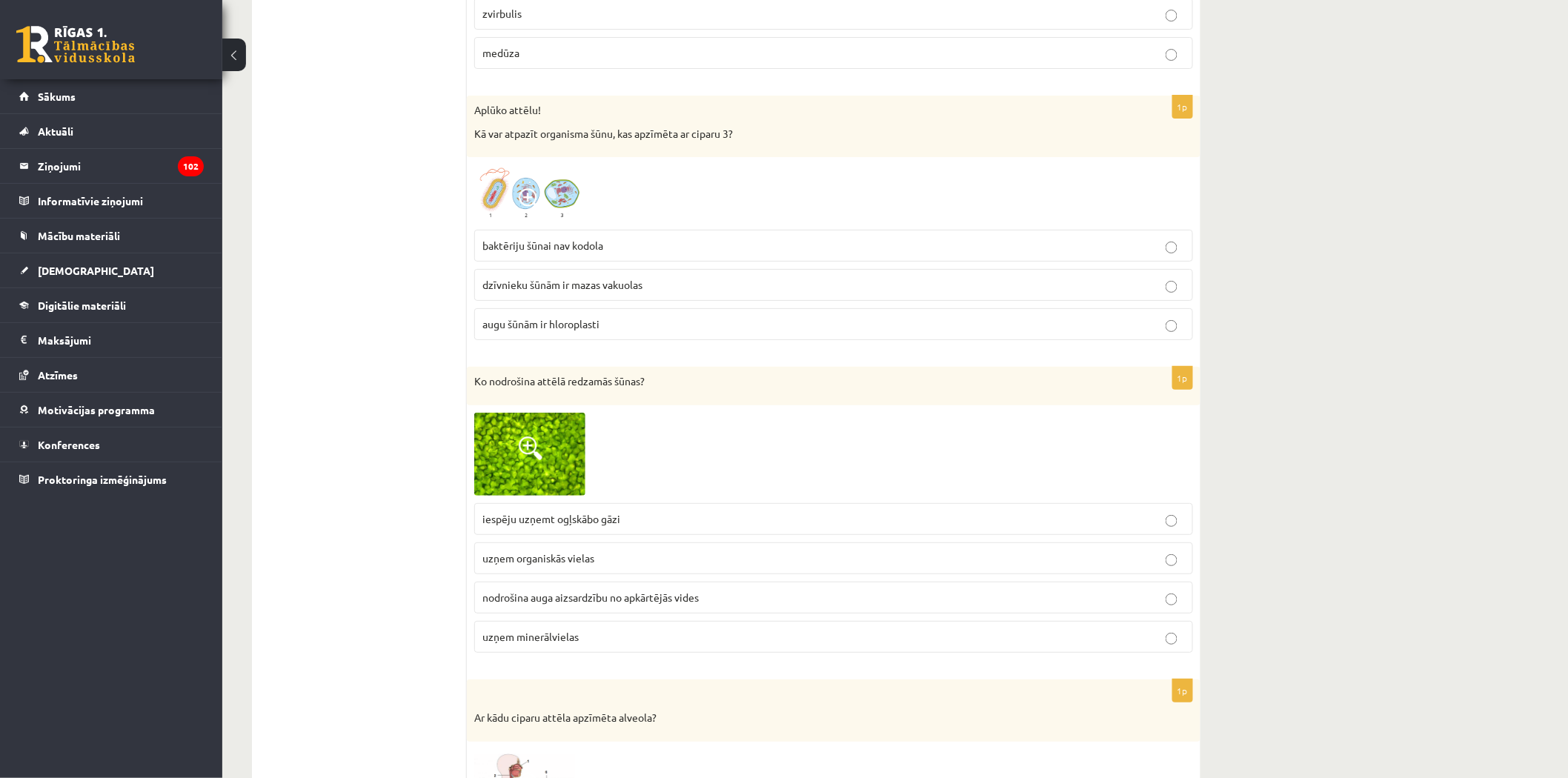
scroll to position [2387, 0]
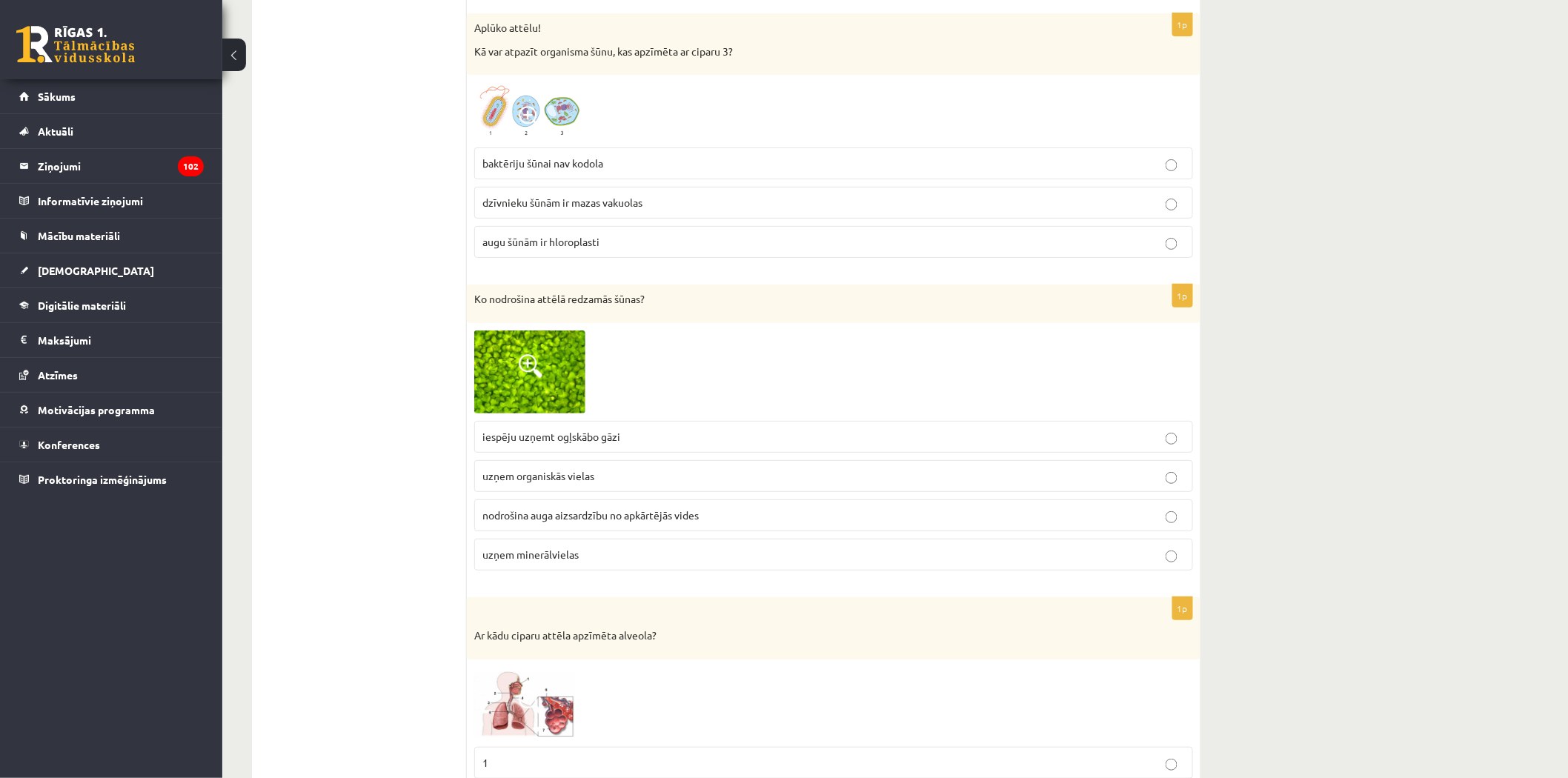
click at [528, 400] on img at bounding box center [529, 372] width 111 height 83
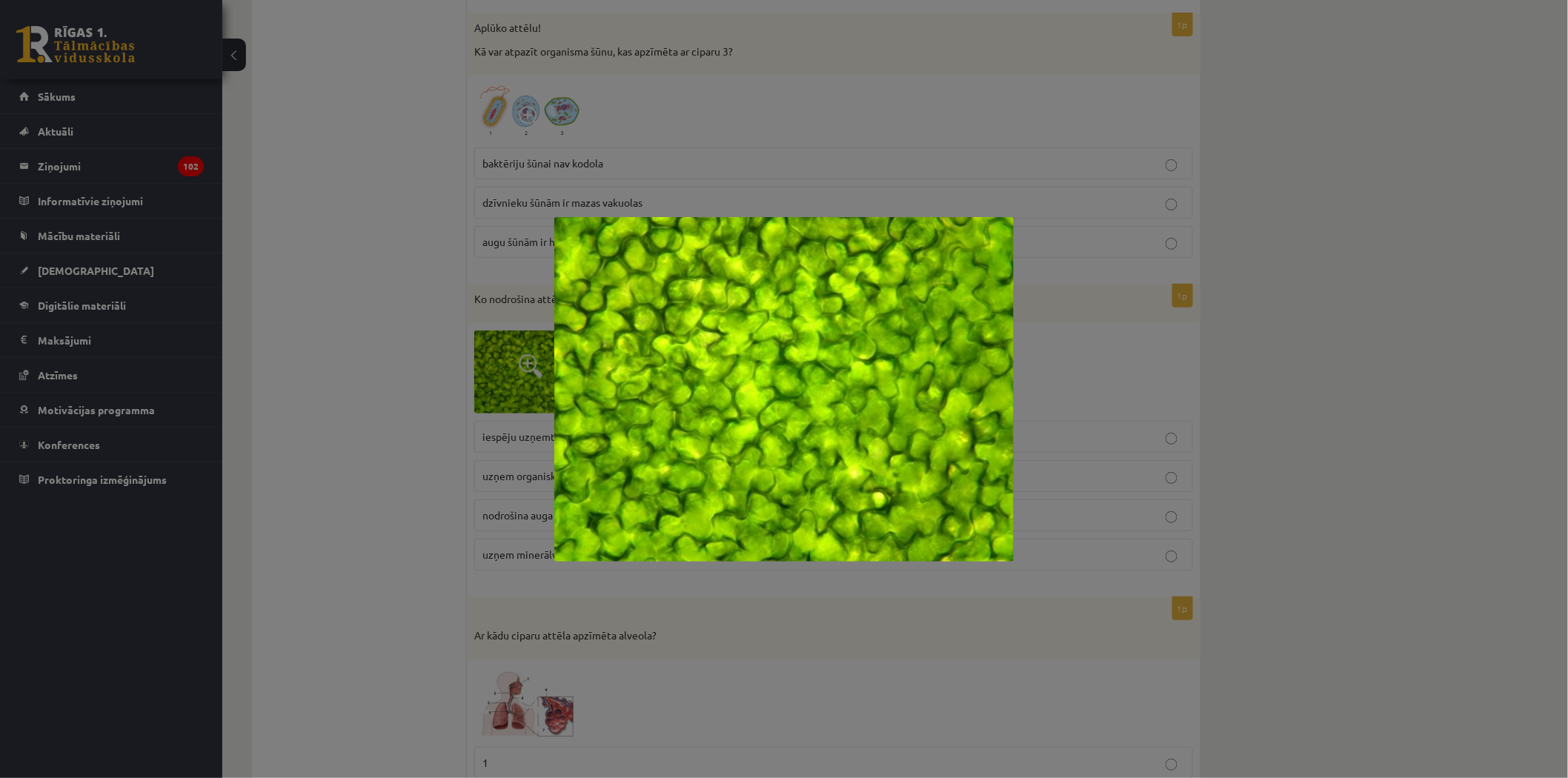
click at [1127, 394] on div at bounding box center [784, 389] width 1568 height 778
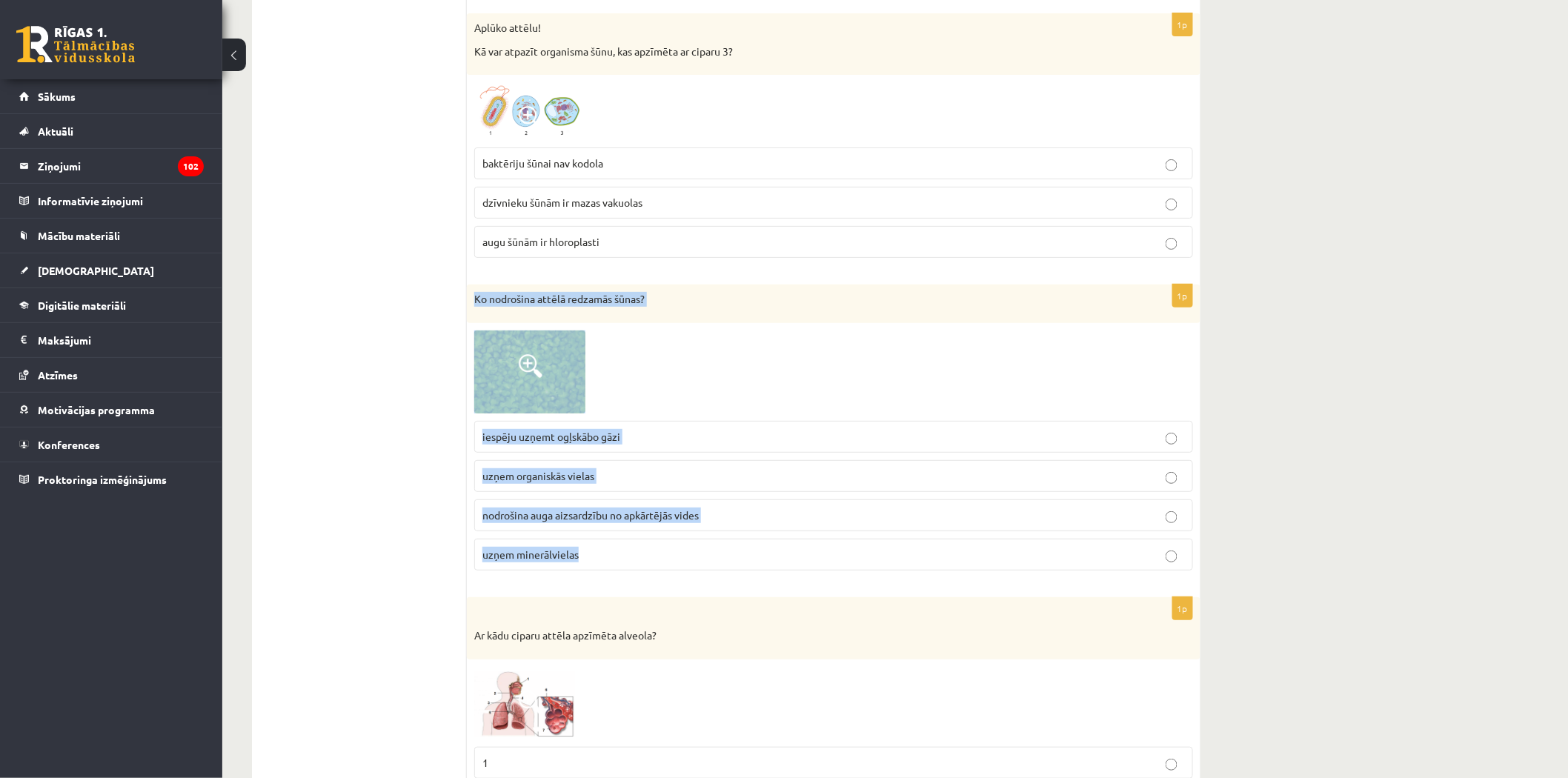
drag, startPoint x: 588, startPoint y: 566, endPoint x: 475, endPoint y: 310, distance: 279.8
click at [475, 310] on div "1p Ko nodrošina attēlā redzamās šūnas? iespēju uzņemt ogļskābo gāzi uzņem organ…" at bounding box center [833, 433] width 734 height 298
copy div "Ko nodrošina attēlā redzamās šūnas? iespēju uzņemt ogļskābo gāzi uzņem organisk…"
click at [727, 352] on div at bounding box center [833, 372] width 719 height 83
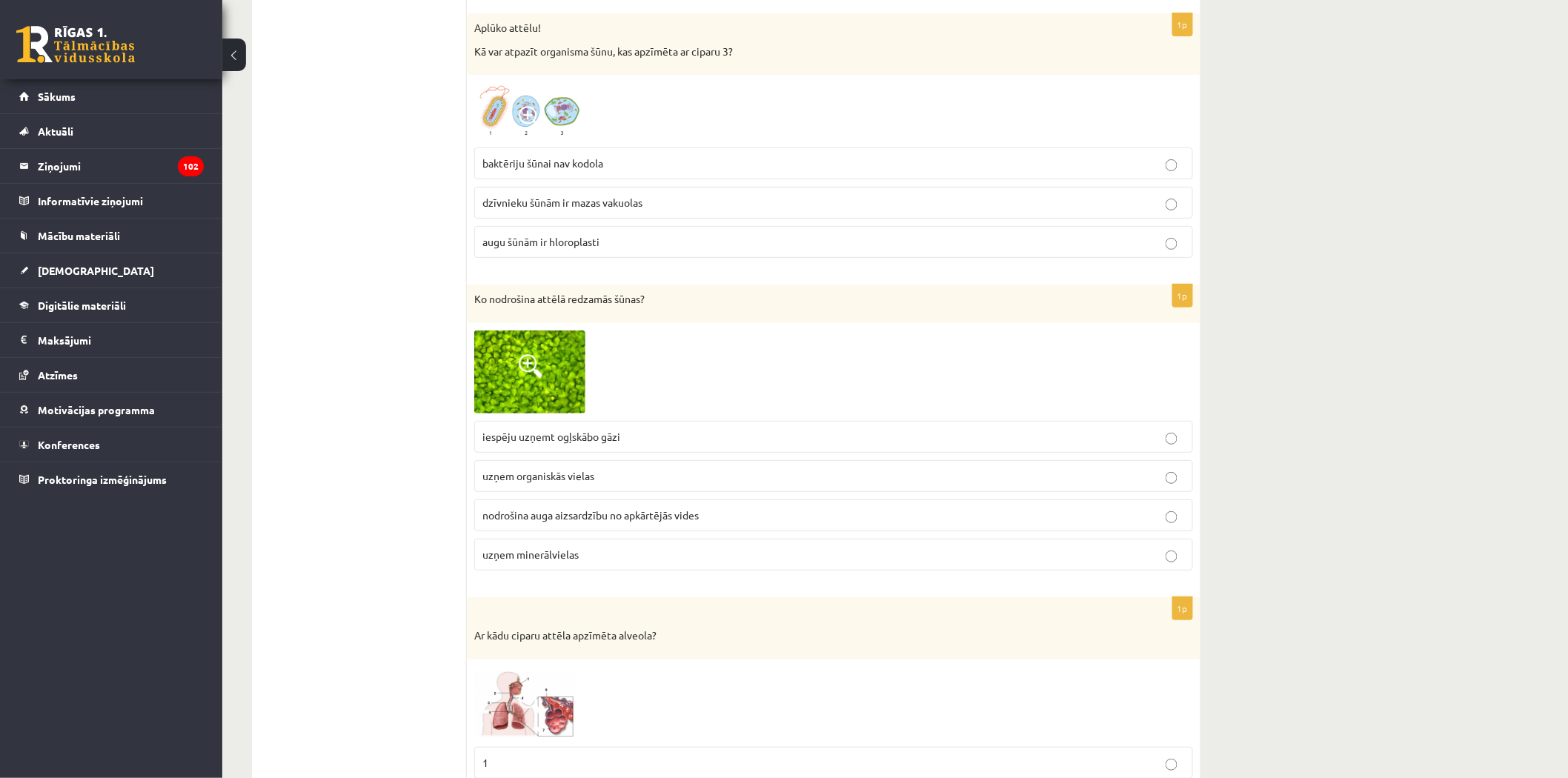
click at [653, 444] on p "iespēju uzņemt ogļskābo gāzi" at bounding box center [833, 437] width 703 height 16
click at [498, 396] on img at bounding box center [529, 372] width 111 height 83
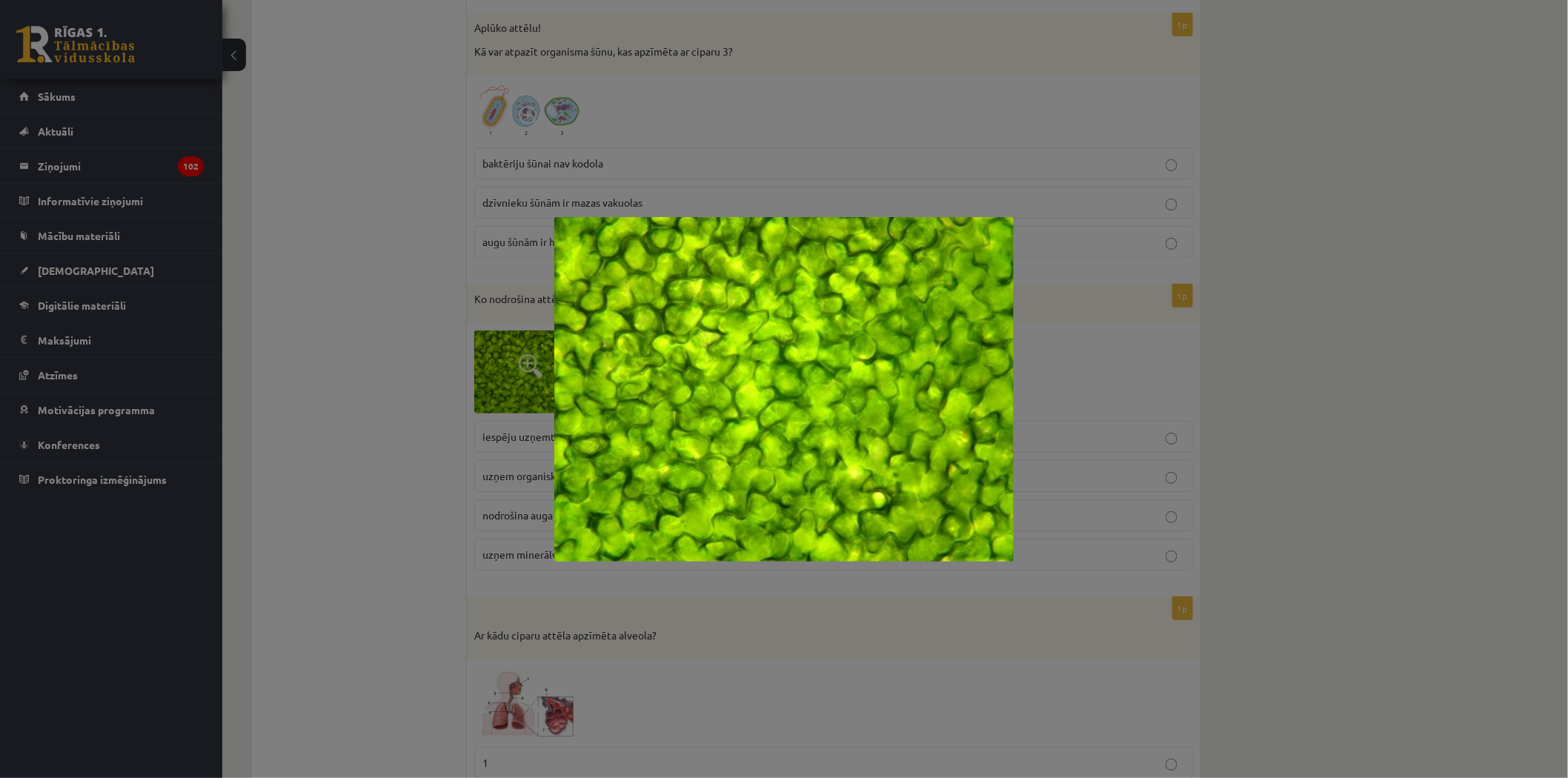
click at [1405, 494] on div at bounding box center [784, 389] width 1568 height 778
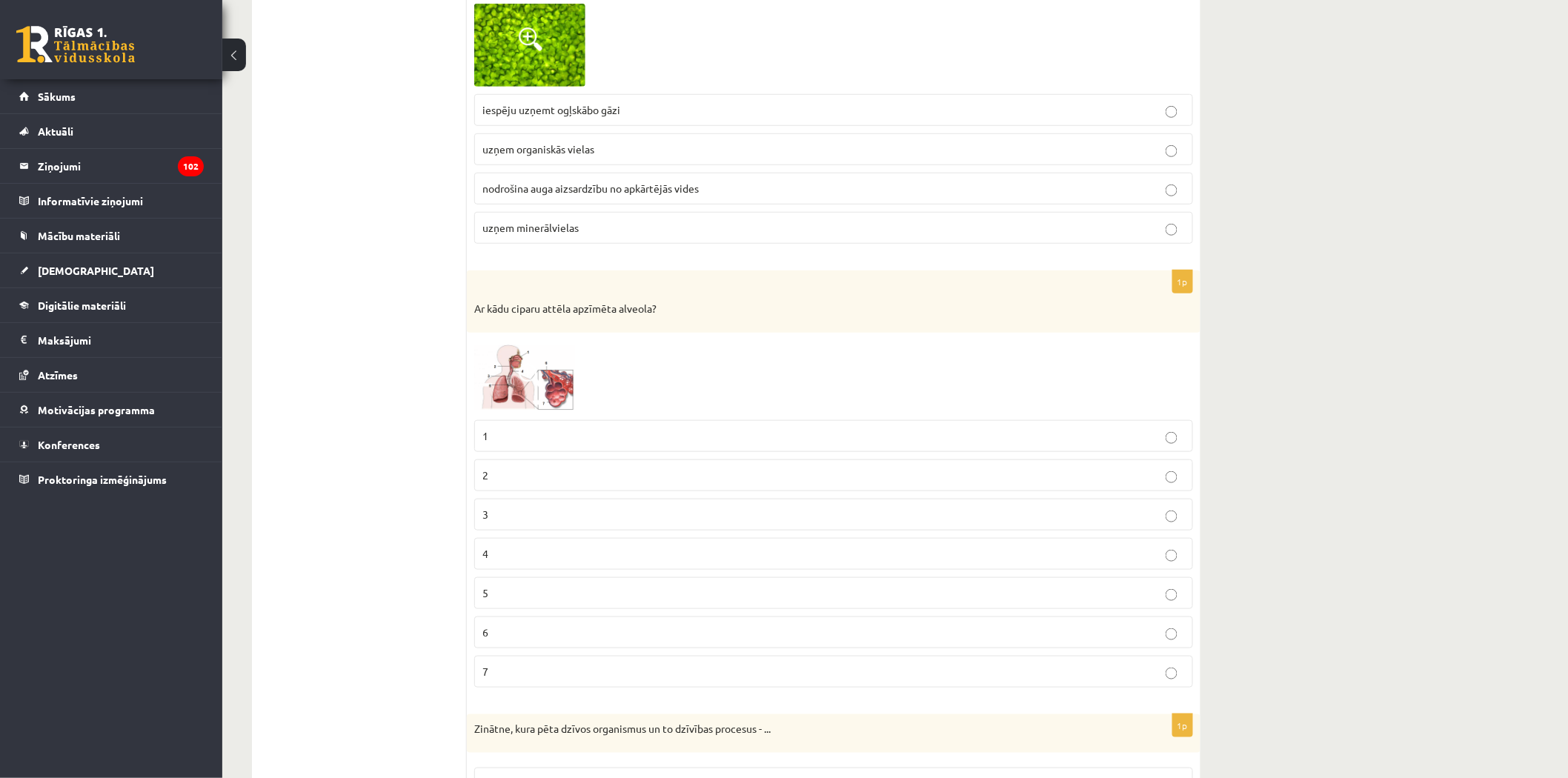
scroll to position [2715, 0]
click at [523, 378] on span at bounding box center [530, 374] width 24 height 24
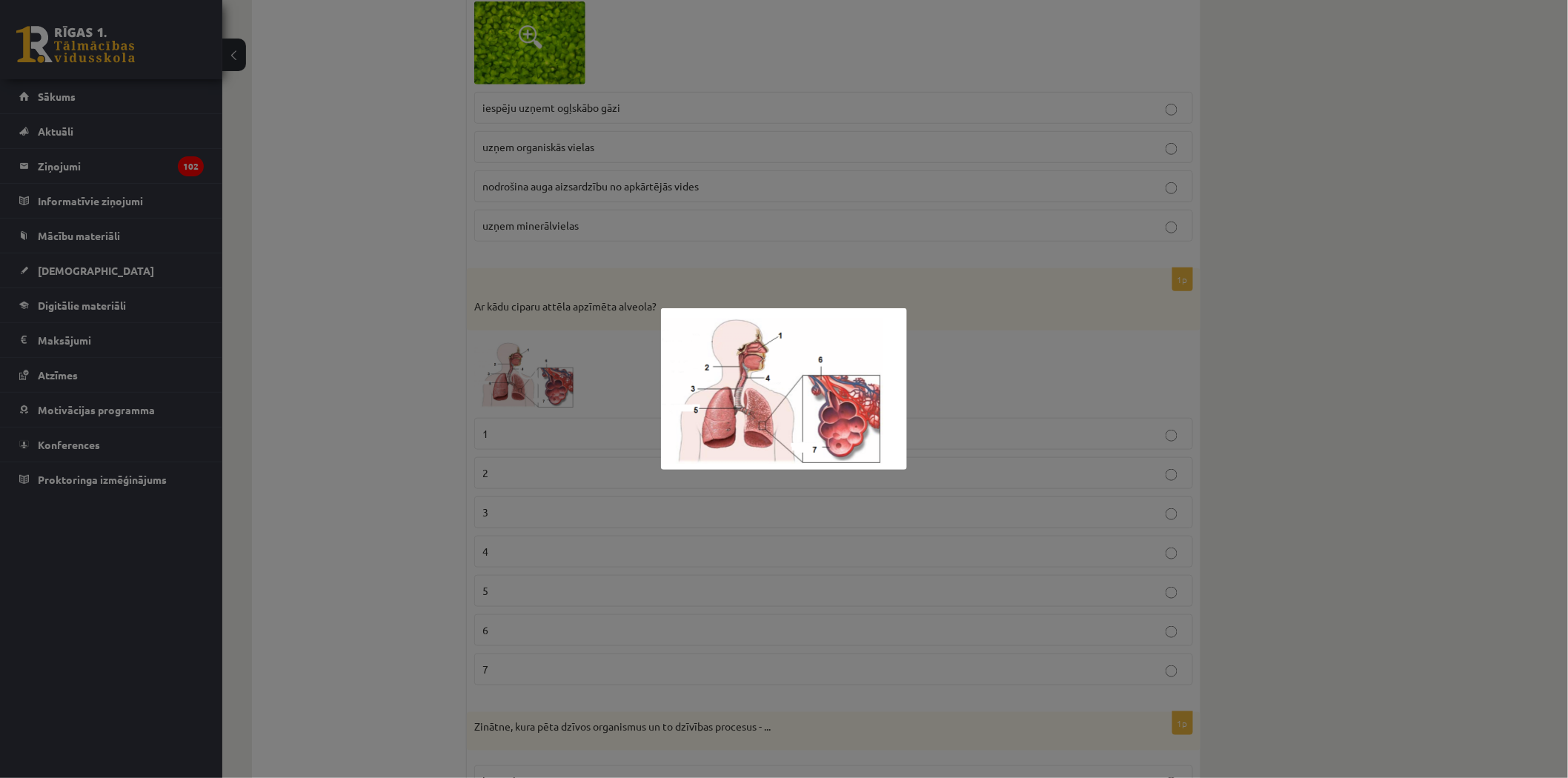
click at [952, 347] on div at bounding box center [784, 389] width 1568 height 778
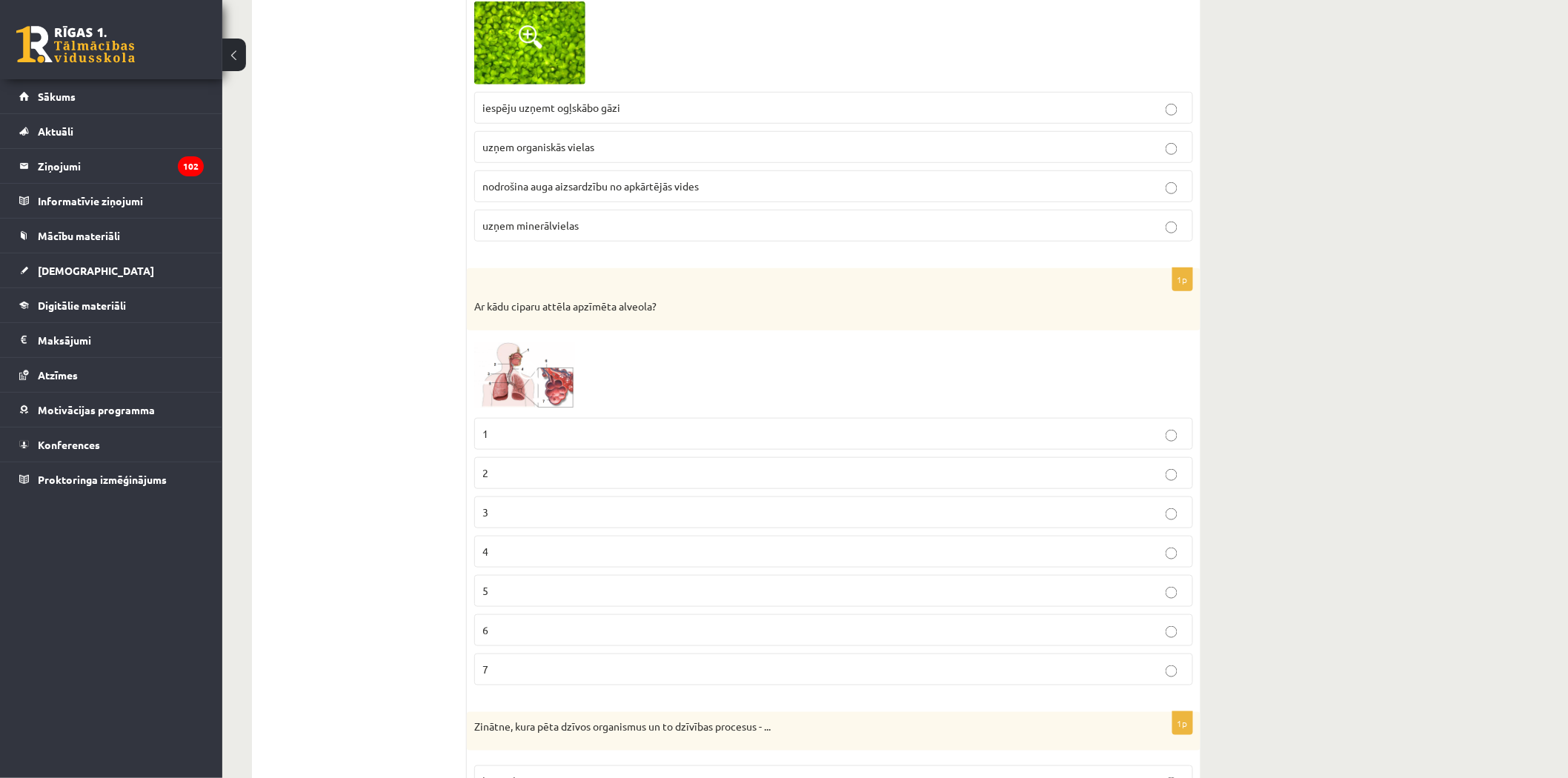
click at [525, 671] on p "7" at bounding box center [833, 669] width 703 height 16
click at [528, 391] on img at bounding box center [529, 374] width 111 height 72
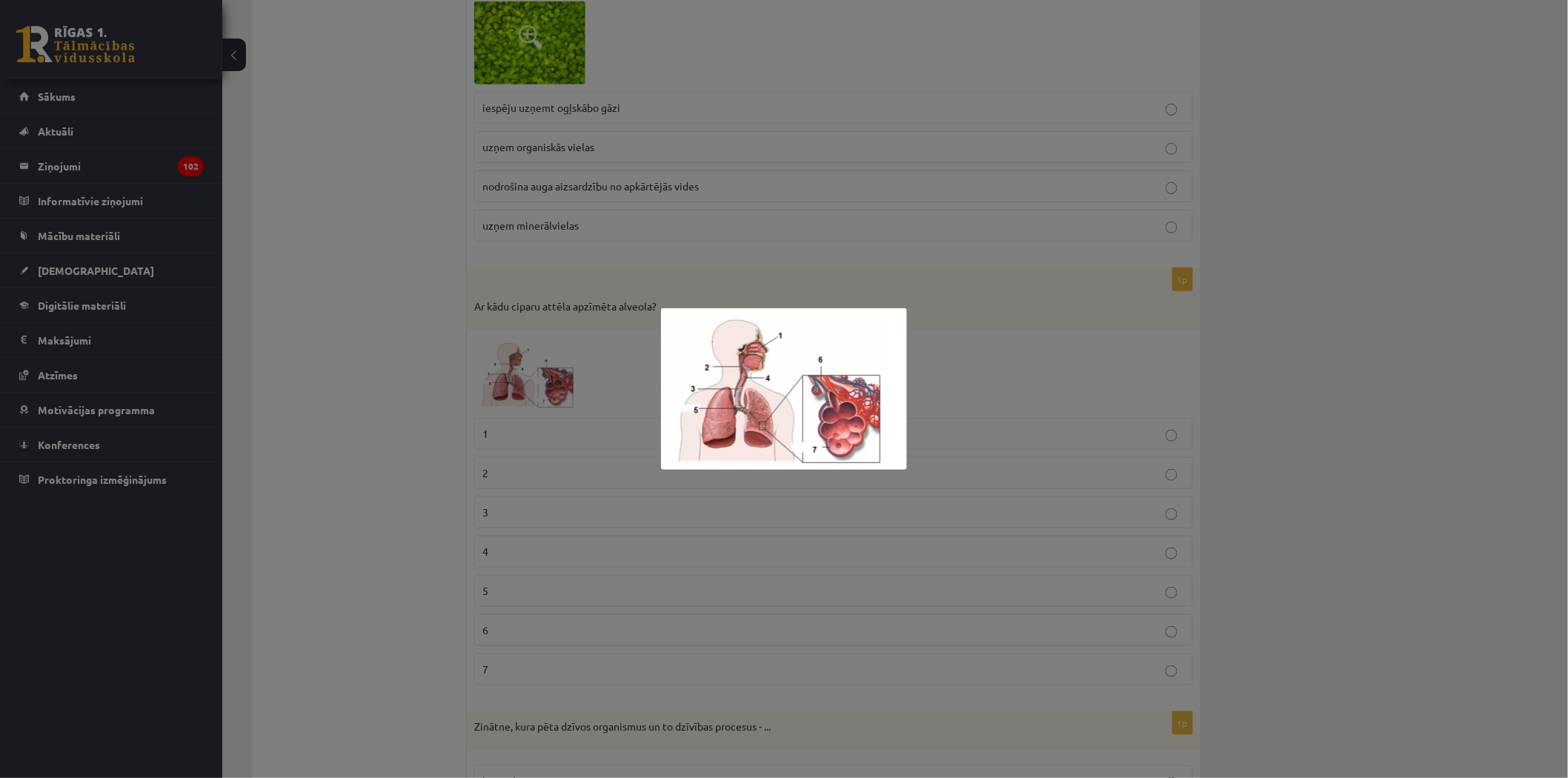
click at [1080, 470] on div at bounding box center [784, 389] width 1568 height 778
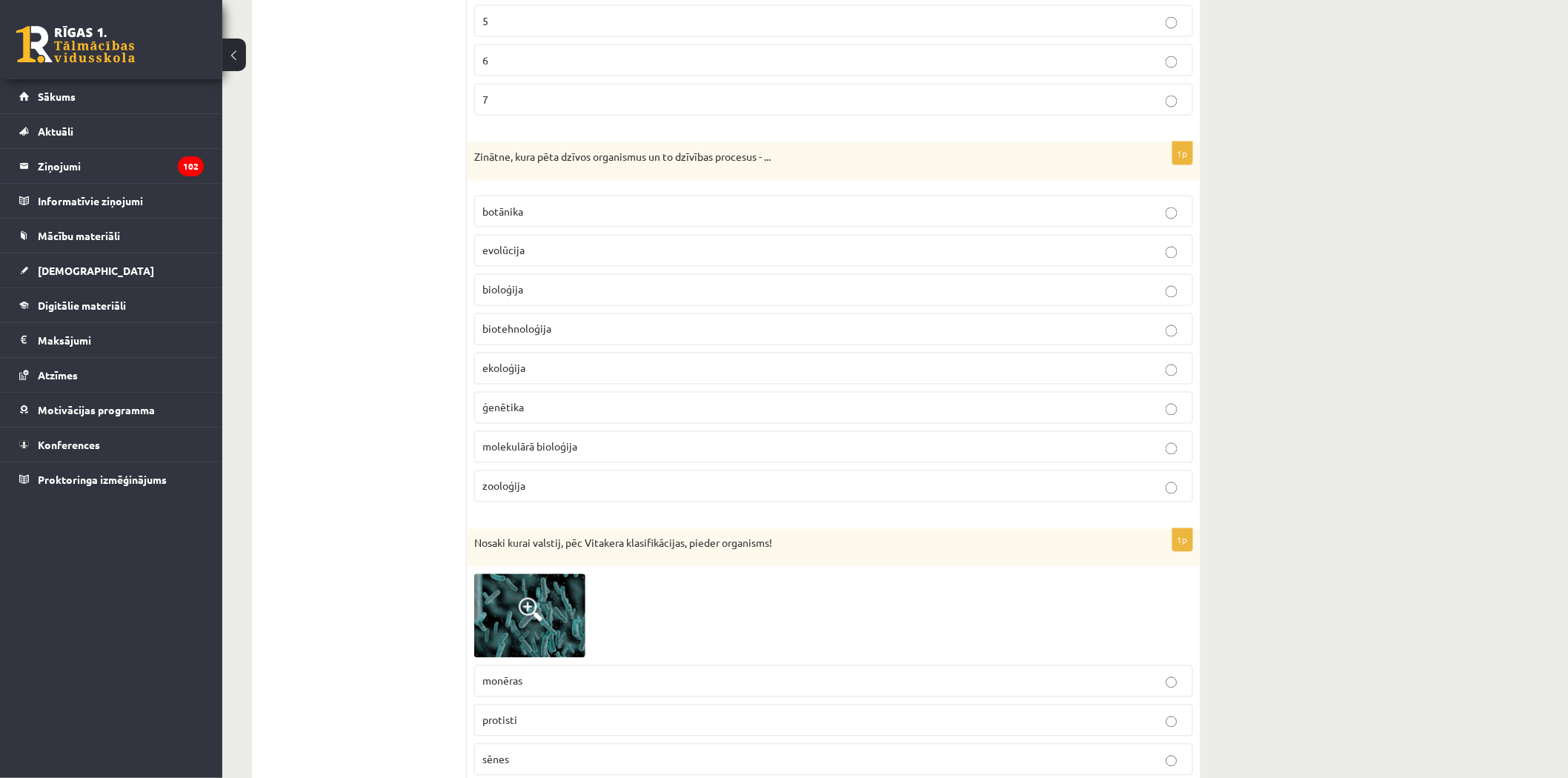
scroll to position [3291, 0]
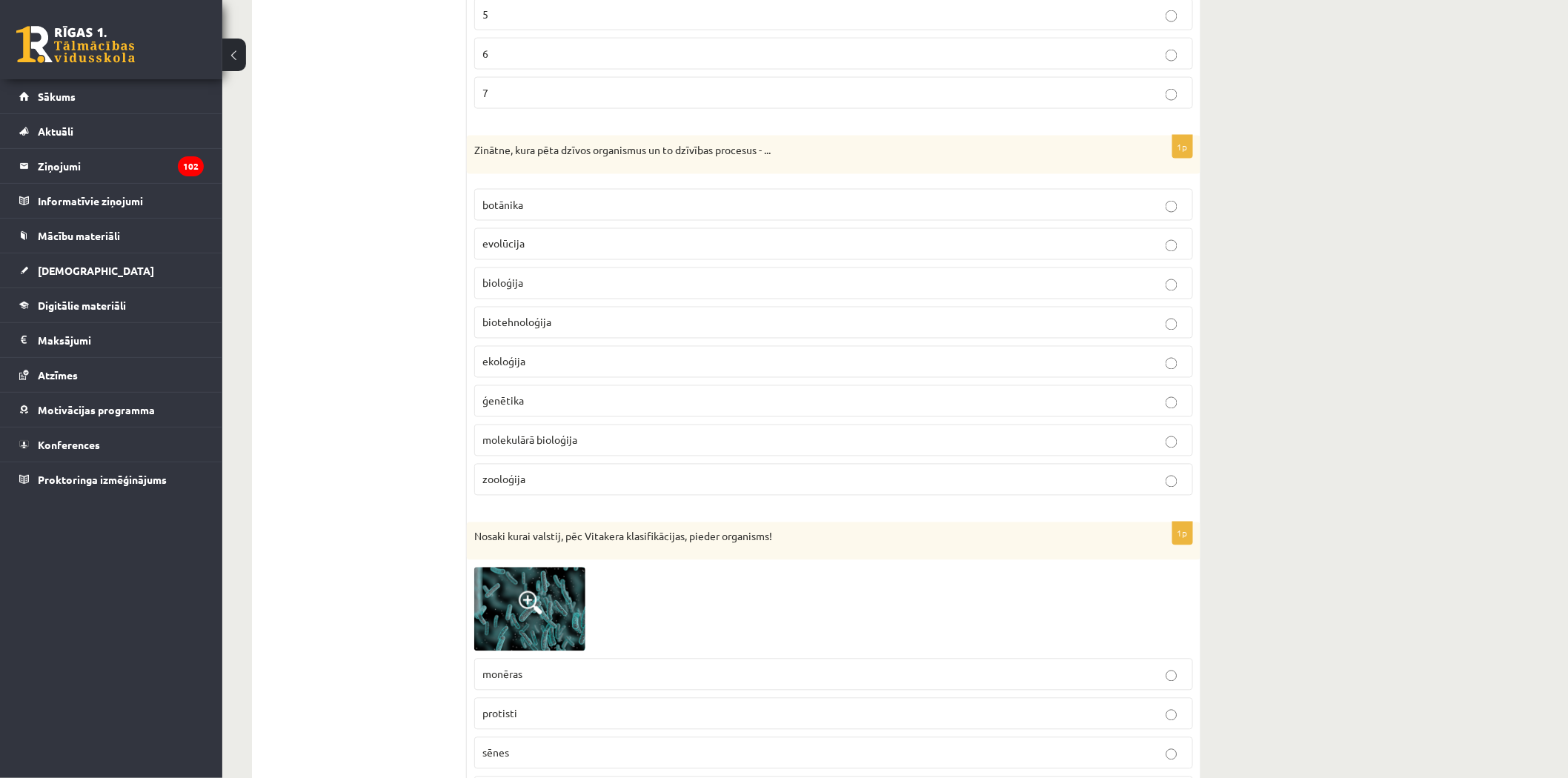
click at [554, 370] on p "ekoloģija" at bounding box center [833, 362] width 703 height 16
click at [621, 496] on label "zooloģija" at bounding box center [833, 479] width 719 height 31
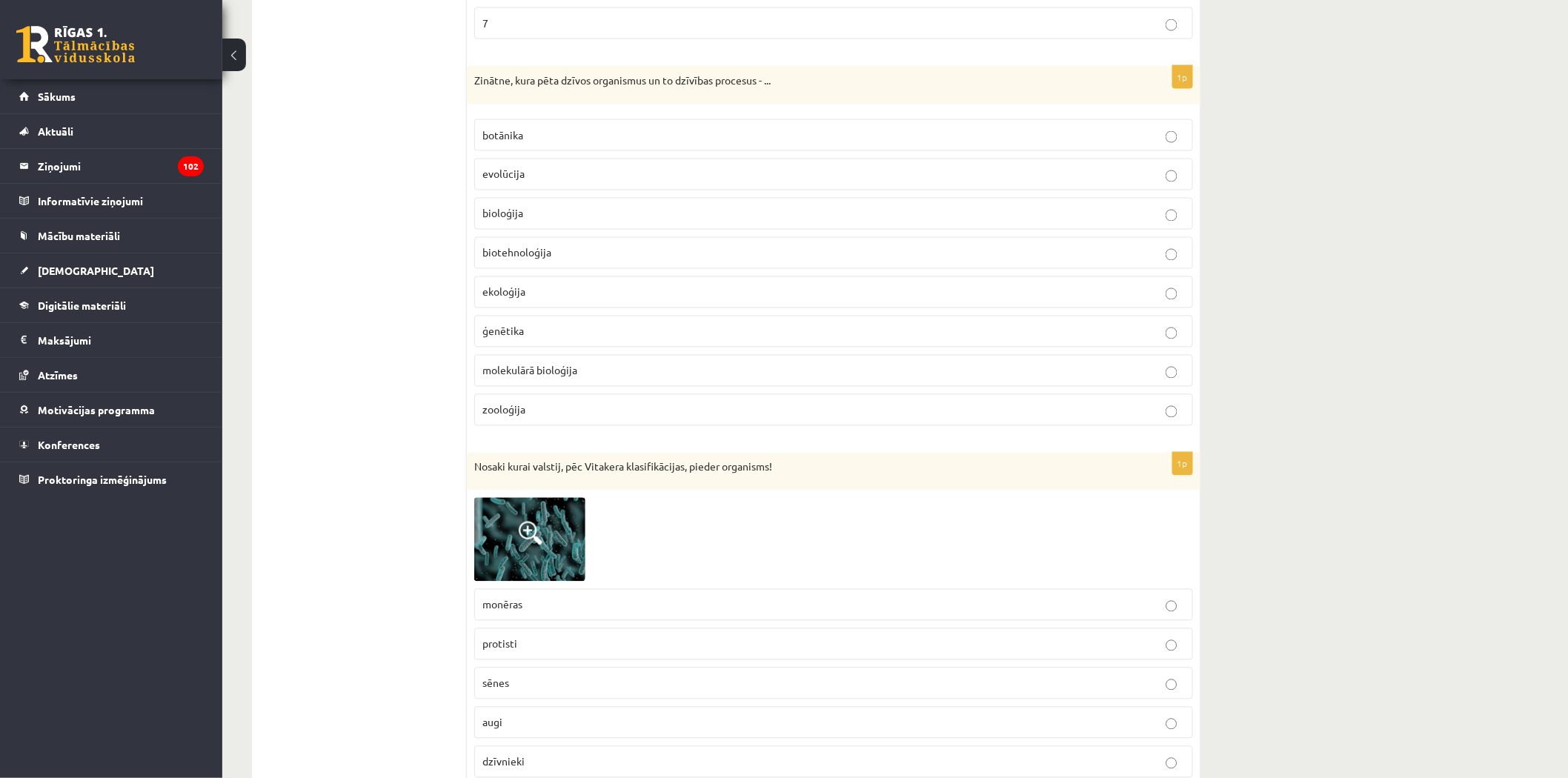
scroll to position [3456, 0]
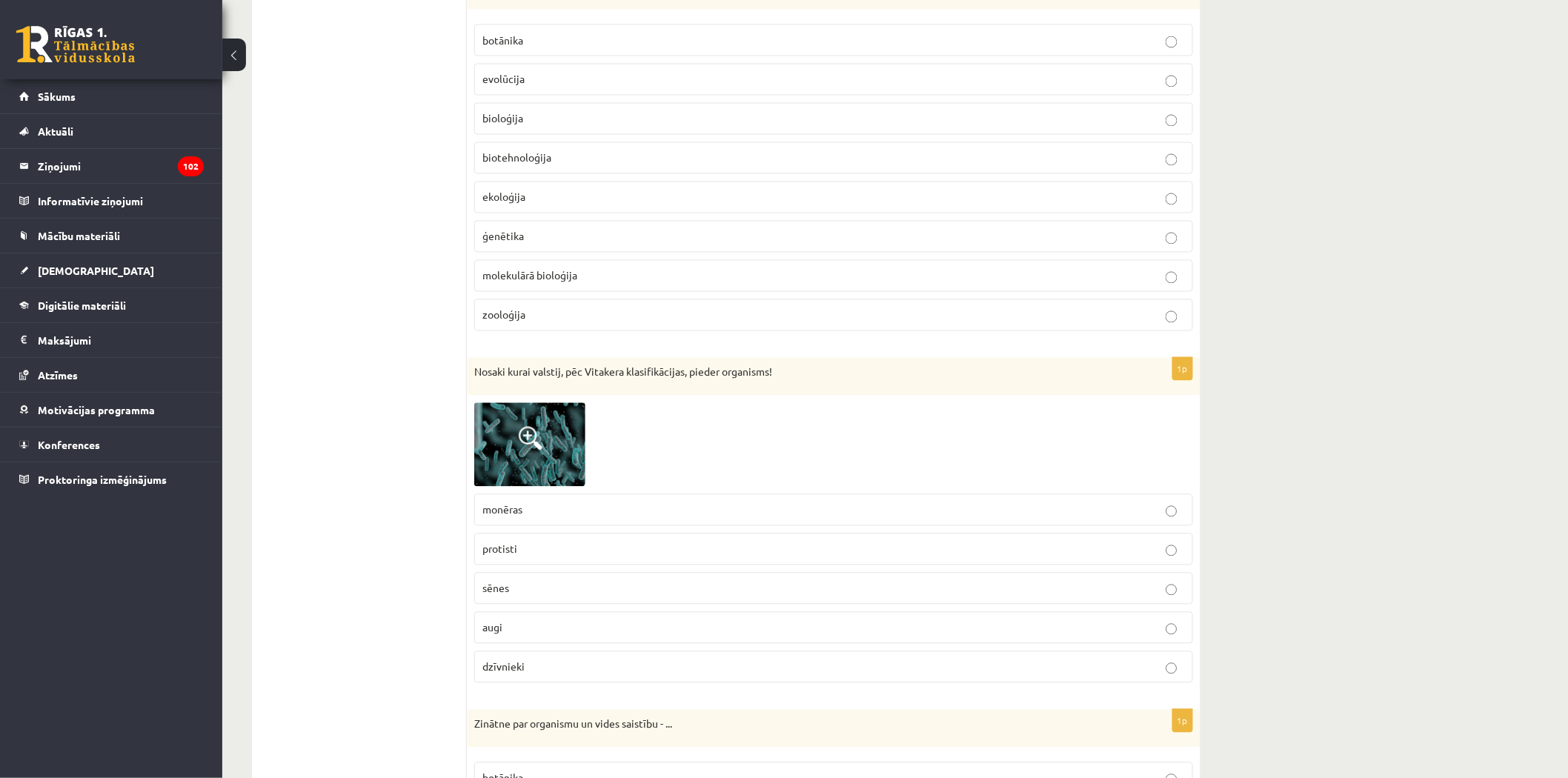
click at [554, 474] on img at bounding box center [529, 445] width 111 height 83
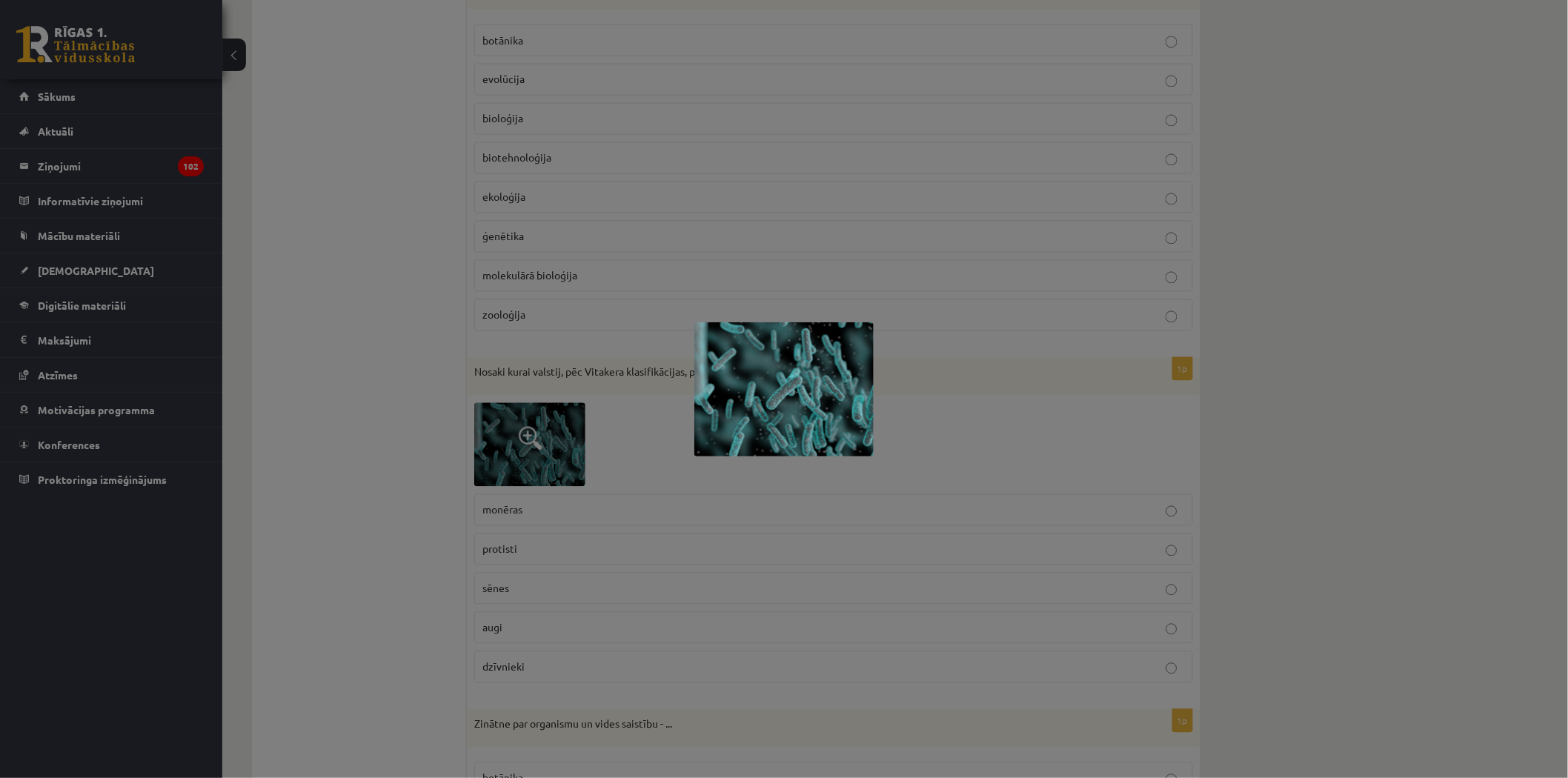
click at [1021, 455] on div at bounding box center [784, 389] width 1568 height 778
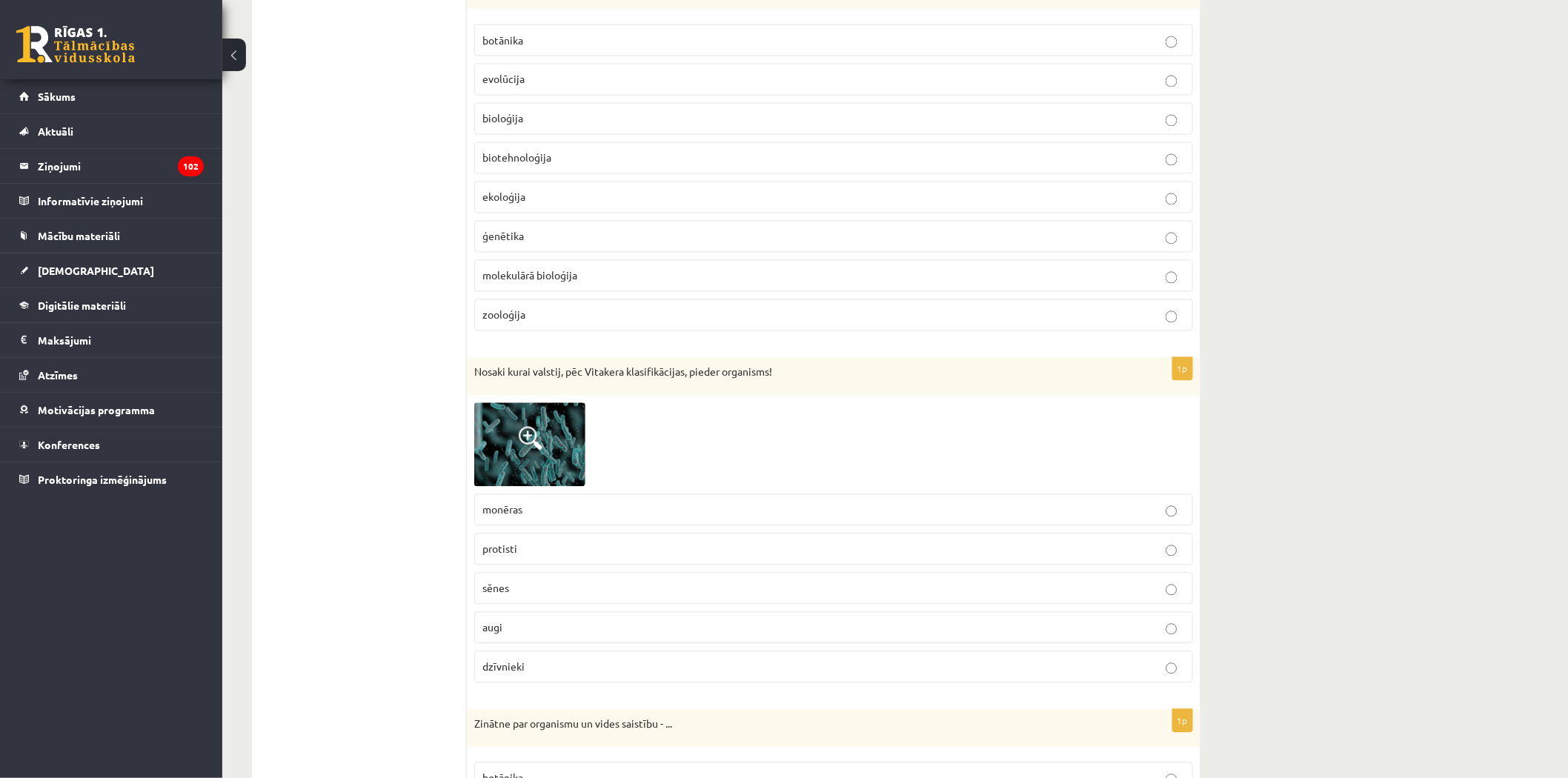
click at [552, 466] on img at bounding box center [529, 445] width 111 height 83
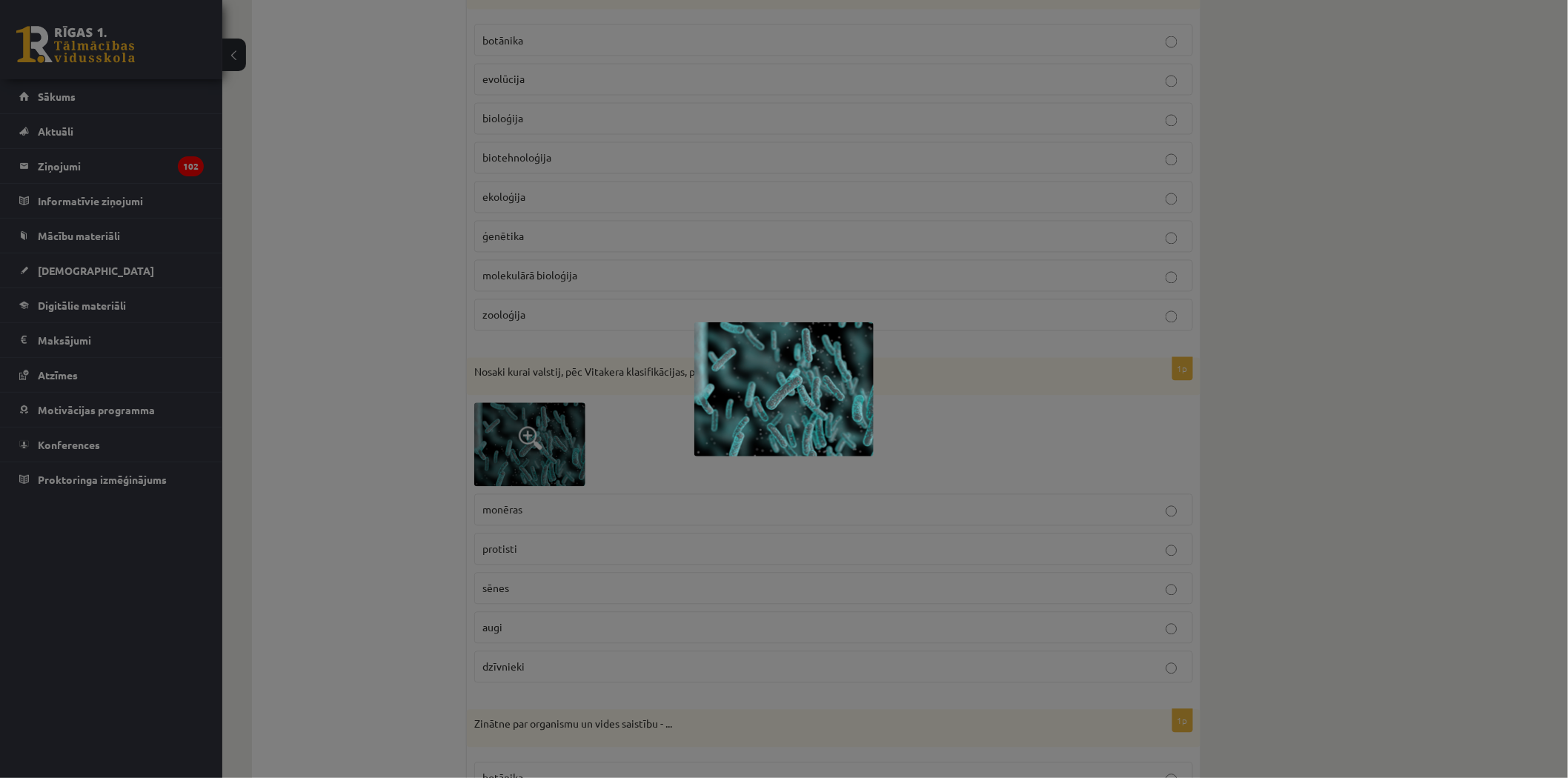
drag, startPoint x: 945, startPoint y: 427, endPoint x: 887, endPoint y: 418, distance: 58.7
click at [946, 426] on div at bounding box center [784, 389] width 1568 height 778
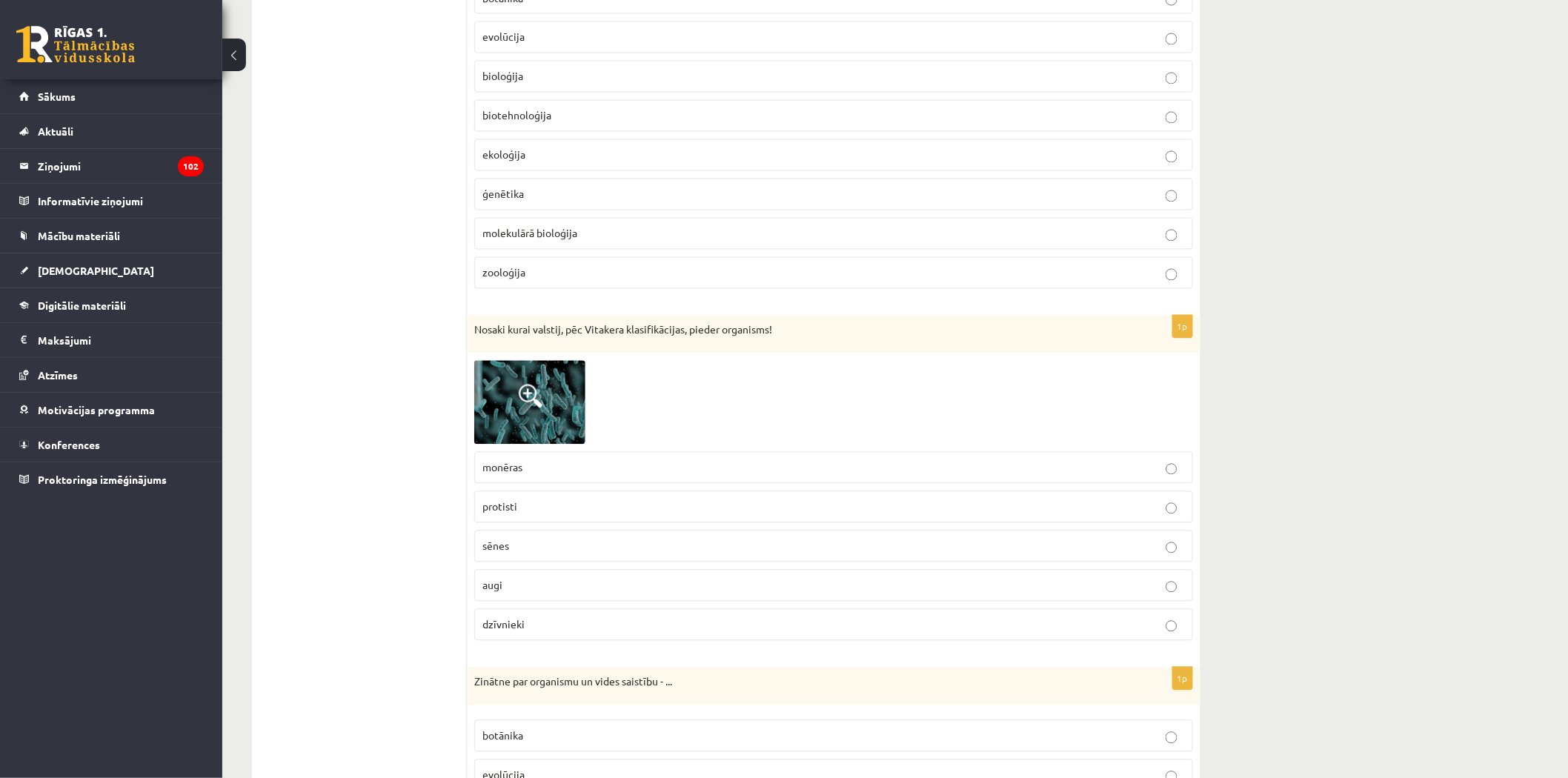
scroll to position [3621, 0]
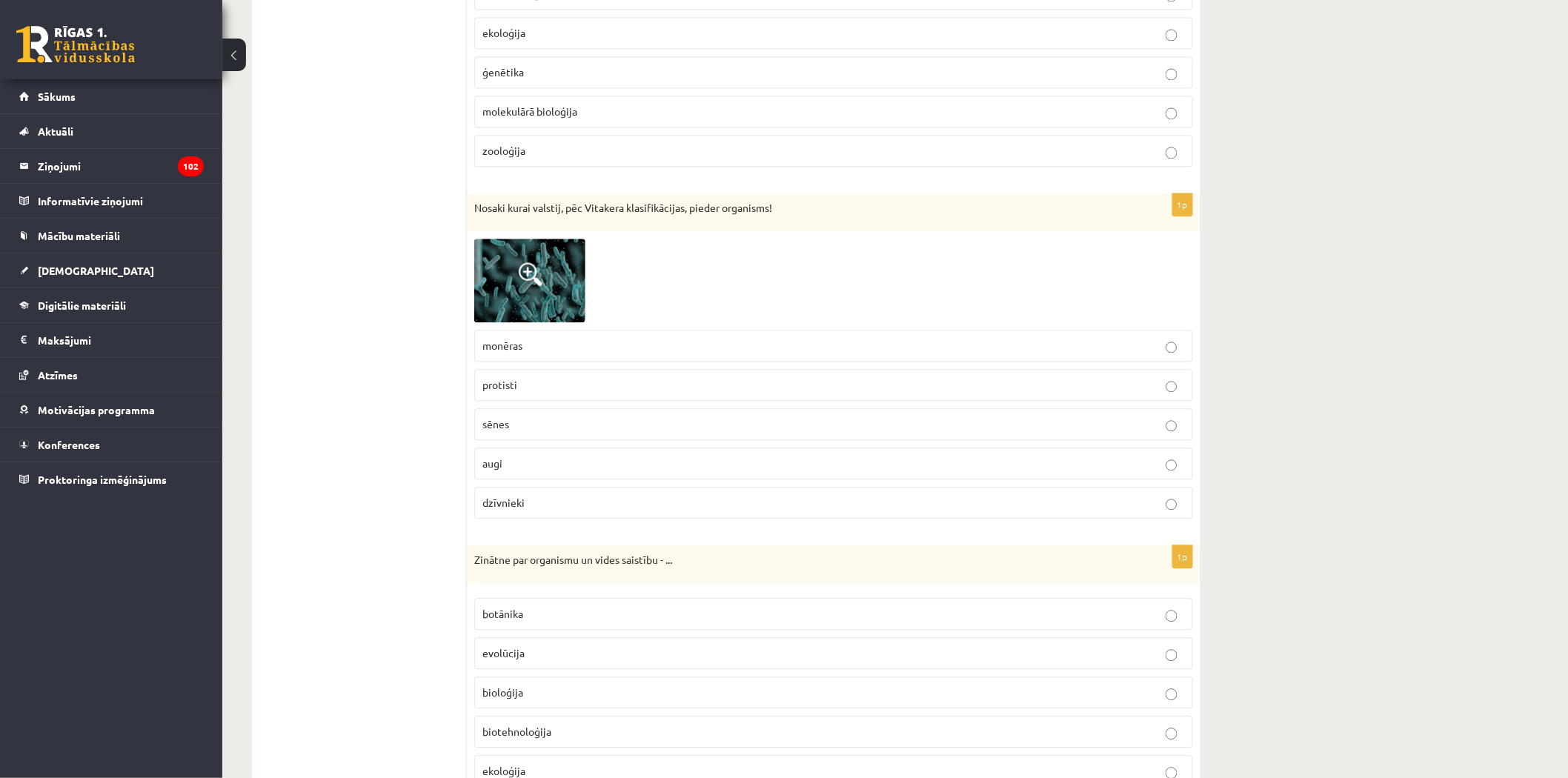
click at [529, 318] on img at bounding box center [529, 280] width 111 height 83
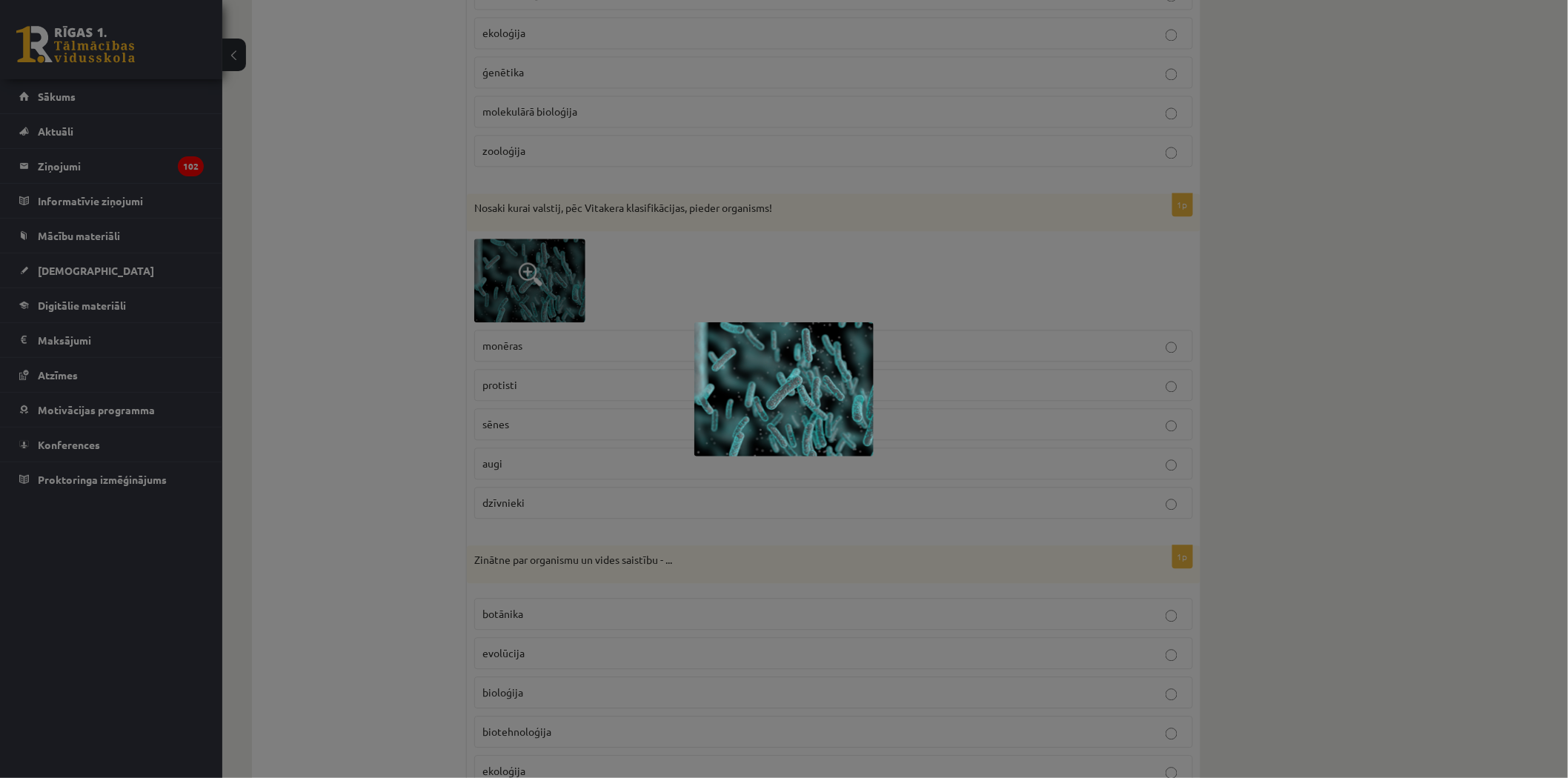
click at [996, 277] on div at bounding box center [784, 389] width 1568 height 778
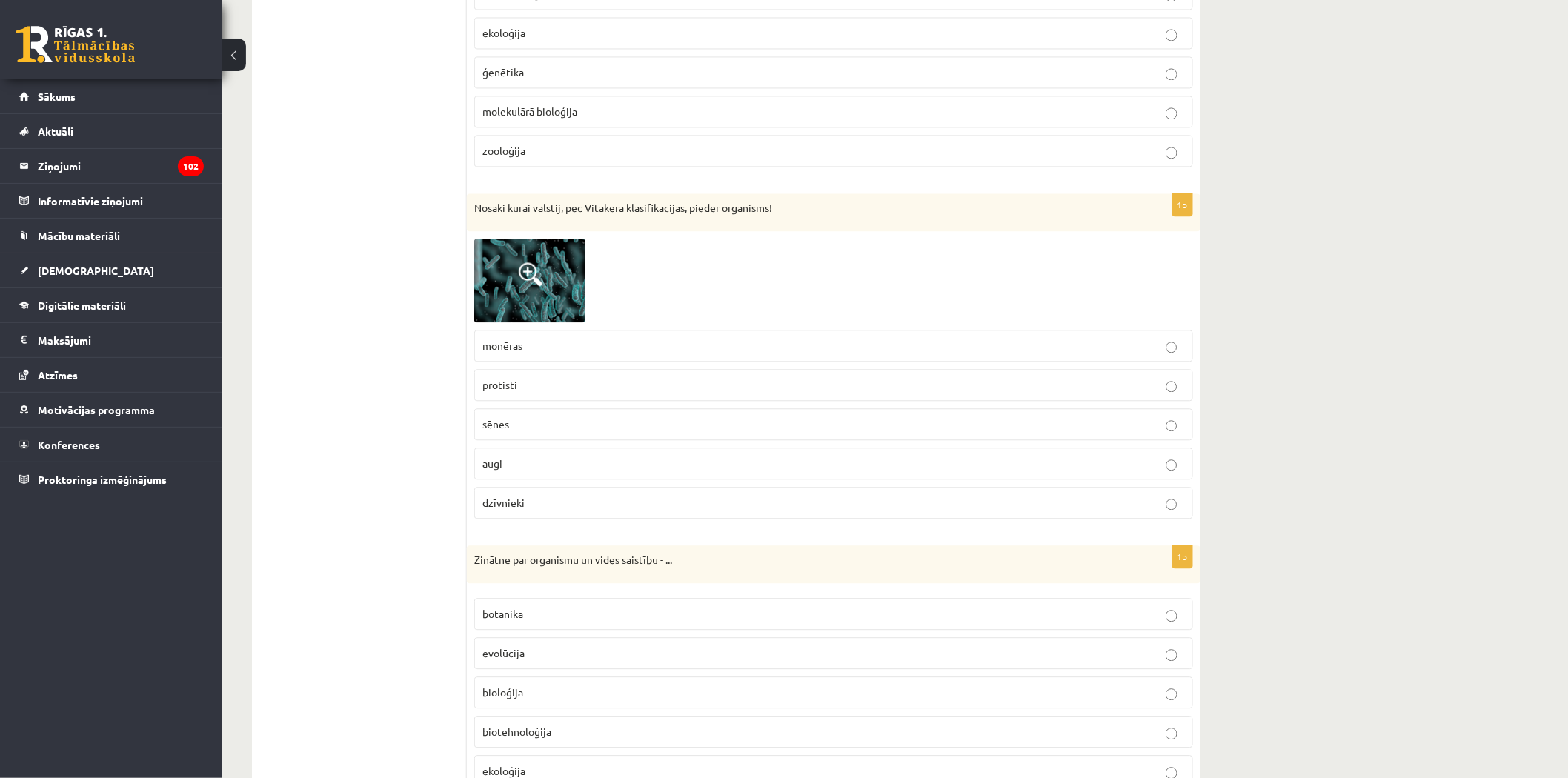
click at [537, 298] on img at bounding box center [529, 280] width 111 height 83
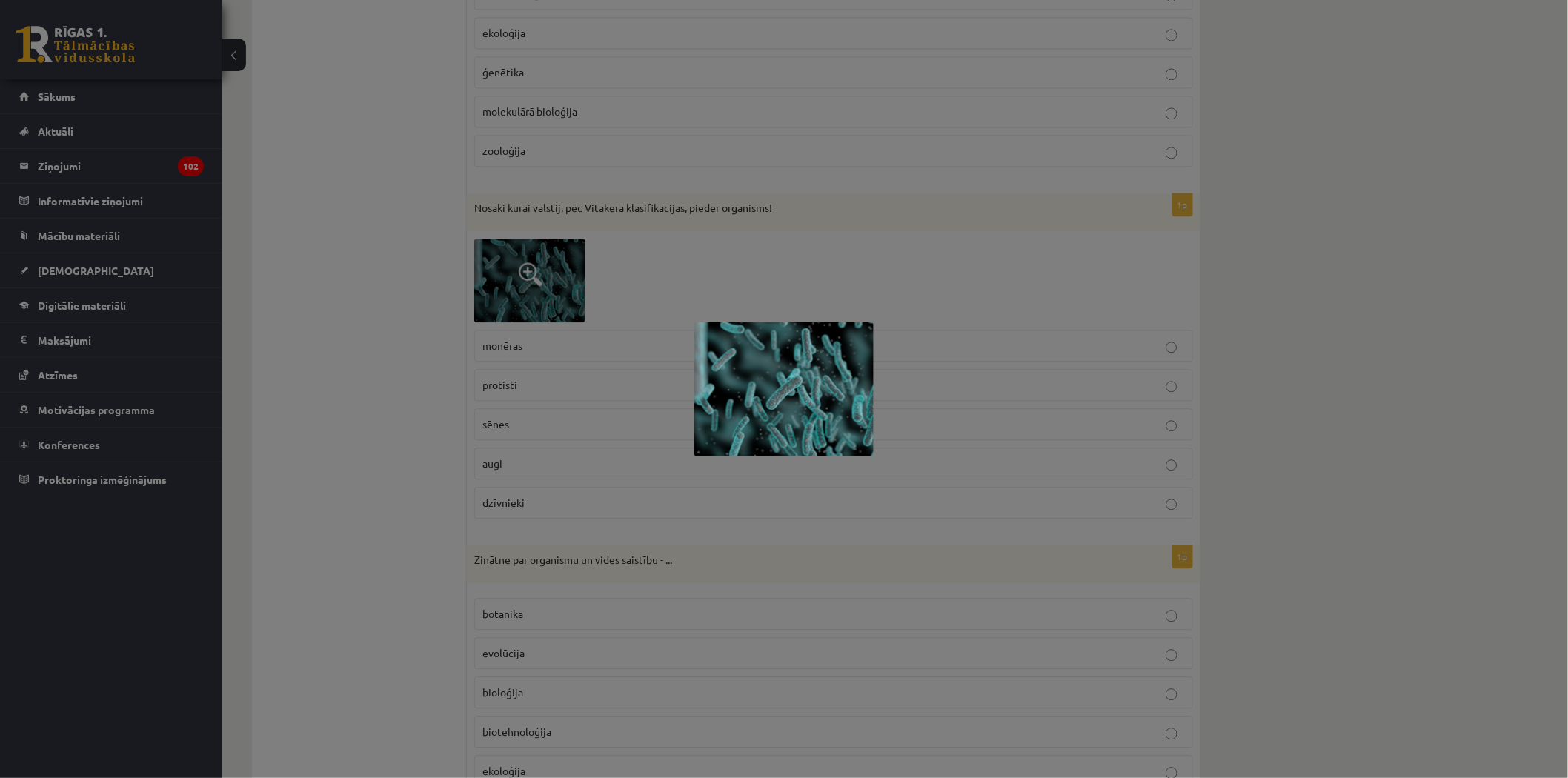
click at [931, 292] on div at bounding box center [784, 389] width 1568 height 778
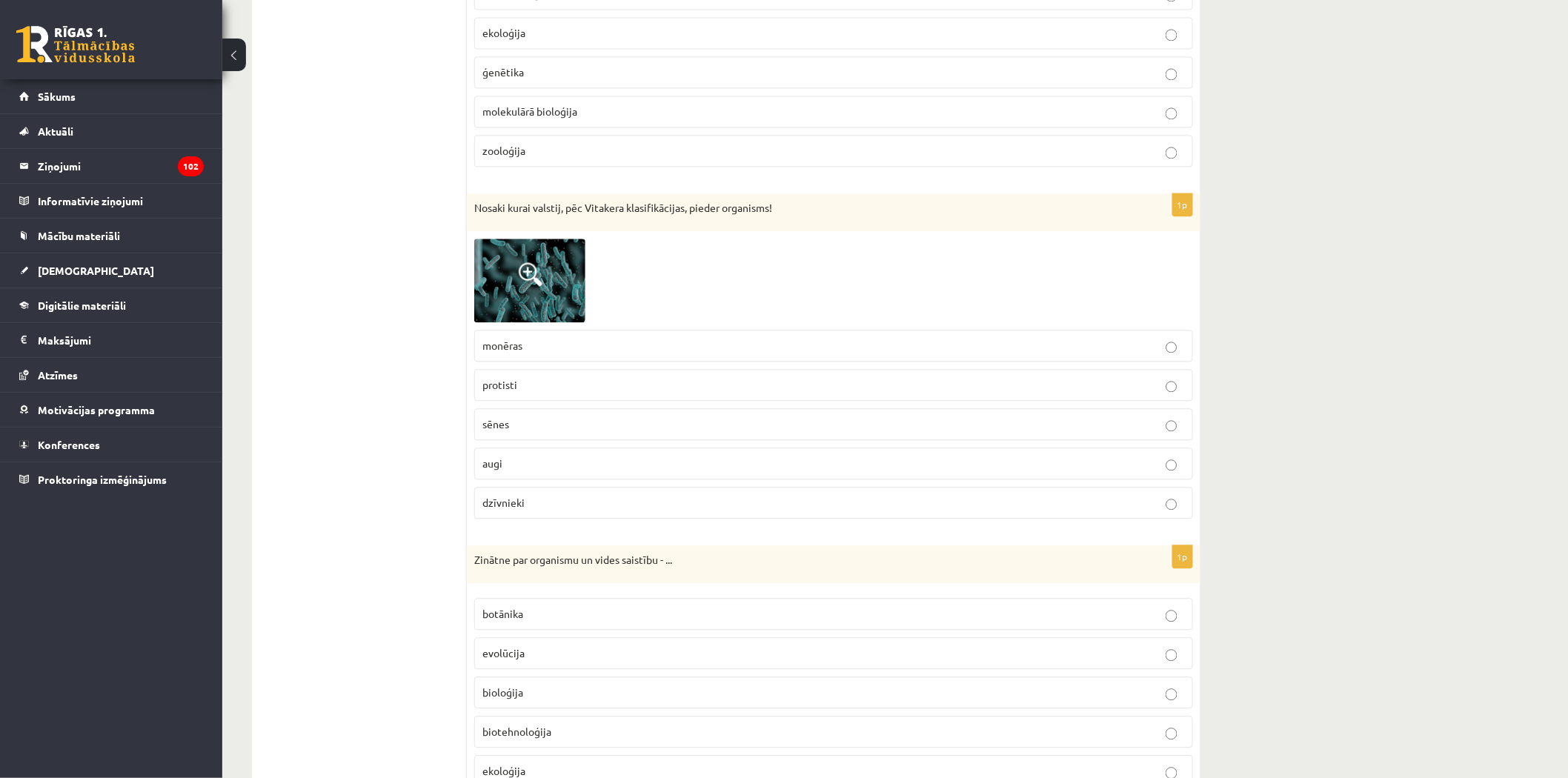
drag, startPoint x: 521, startPoint y: 279, endPoint x: 701, endPoint y: 243, distance: 183.6
click at [703, 225] on div "Nosaki kurai valstij, pēc Vitakera klasifikācijas, pieder organisms!" at bounding box center [833, 213] width 734 height 39
click at [523, 428] on p "sēnes" at bounding box center [833, 424] width 703 height 16
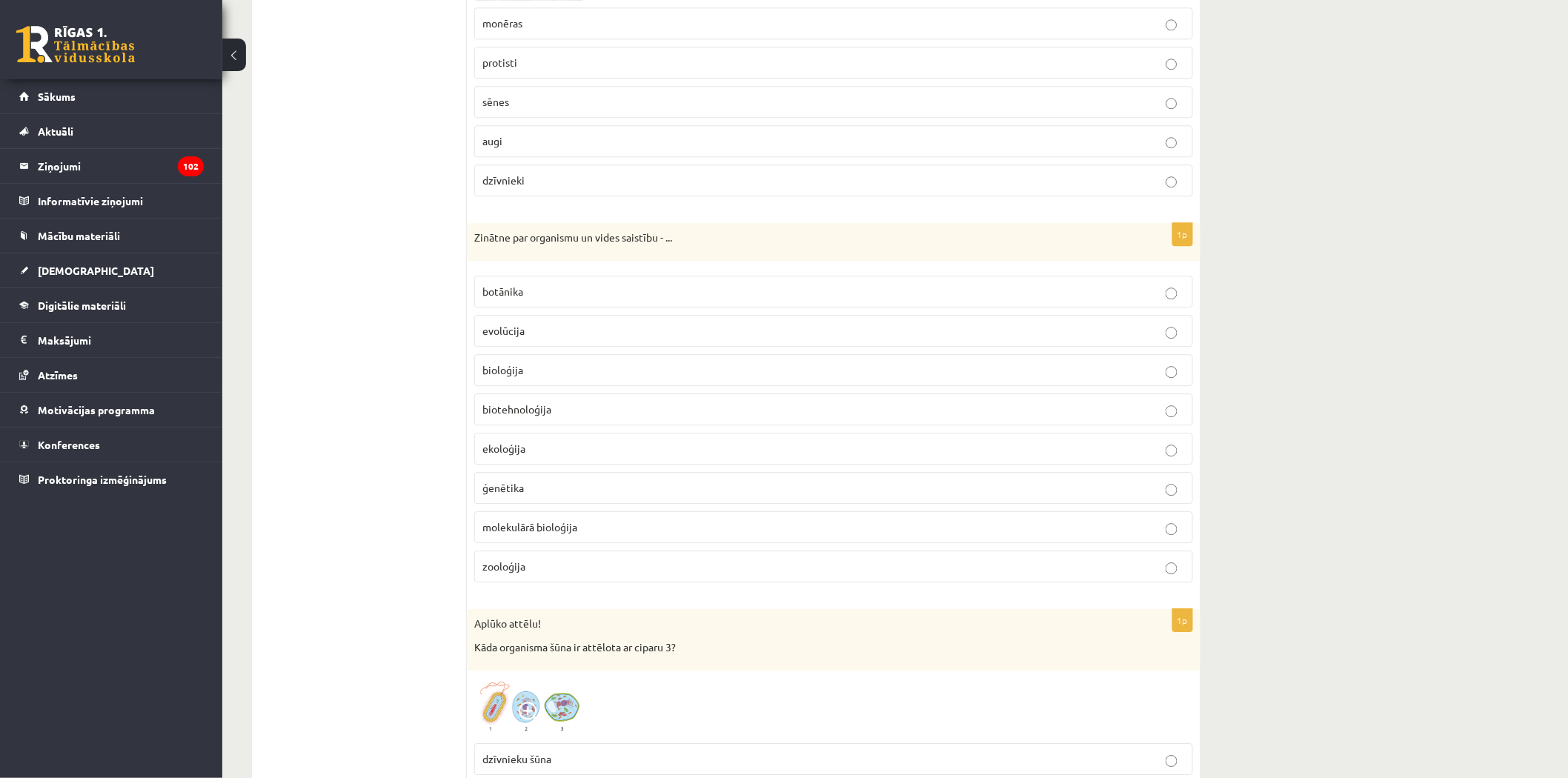
scroll to position [4032, 0]
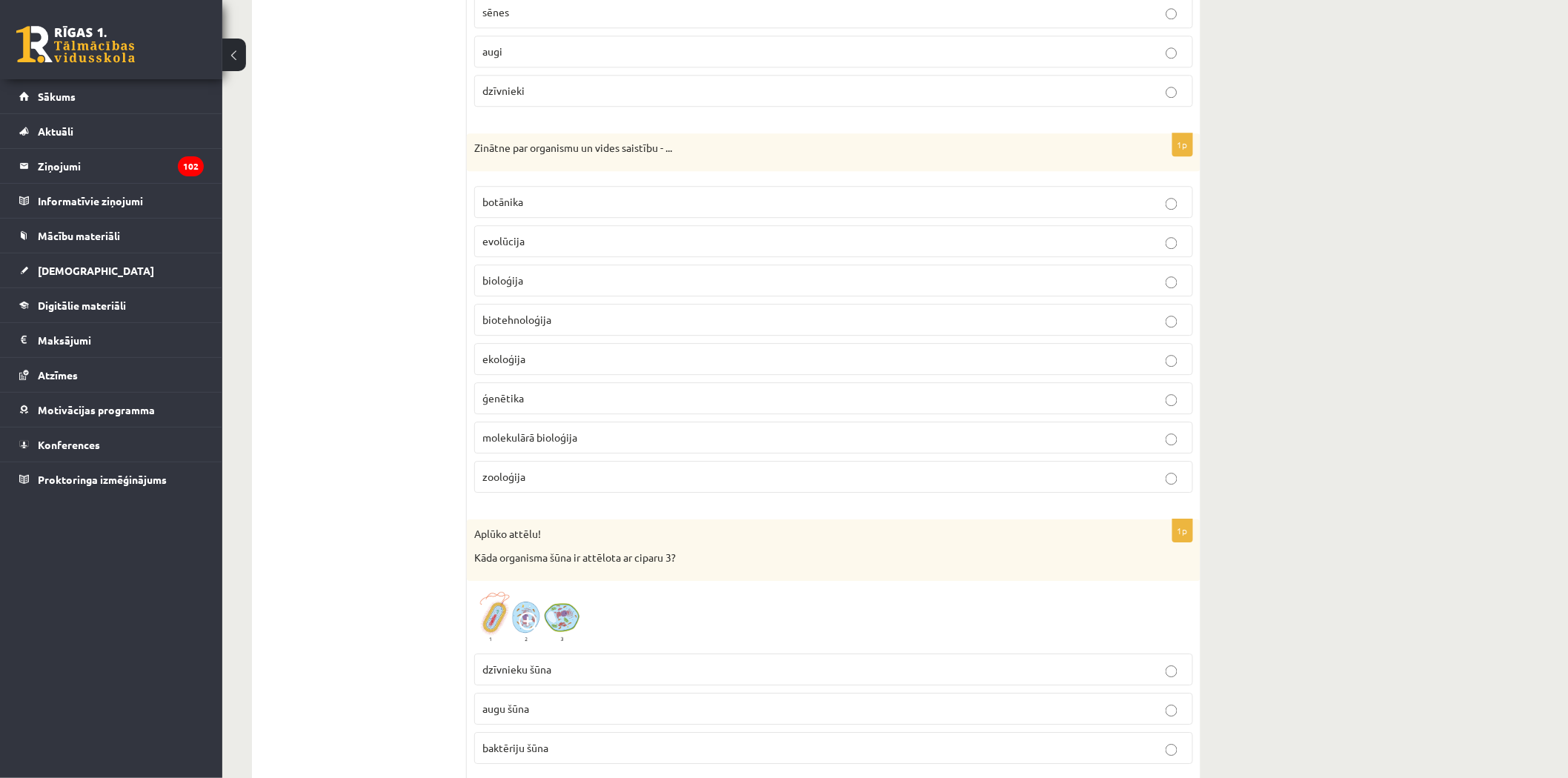
drag, startPoint x: 529, startPoint y: 372, endPoint x: 524, endPoint y: 361, distance: 12.1
click at [529, 366] on p "ekoloģija" at bounding box center [833, 359] width 703 height 16
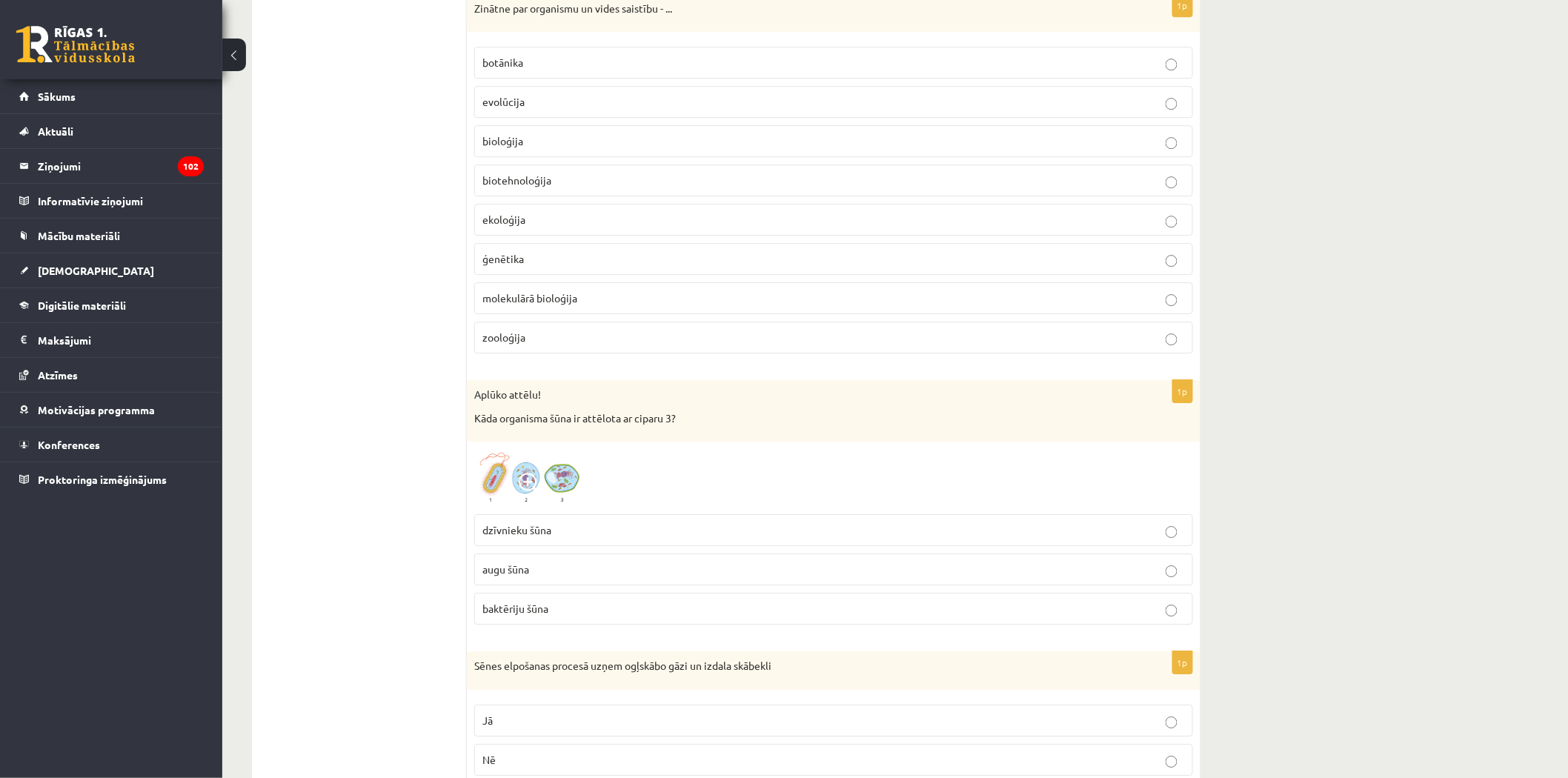
scroll to position [4197, 0]
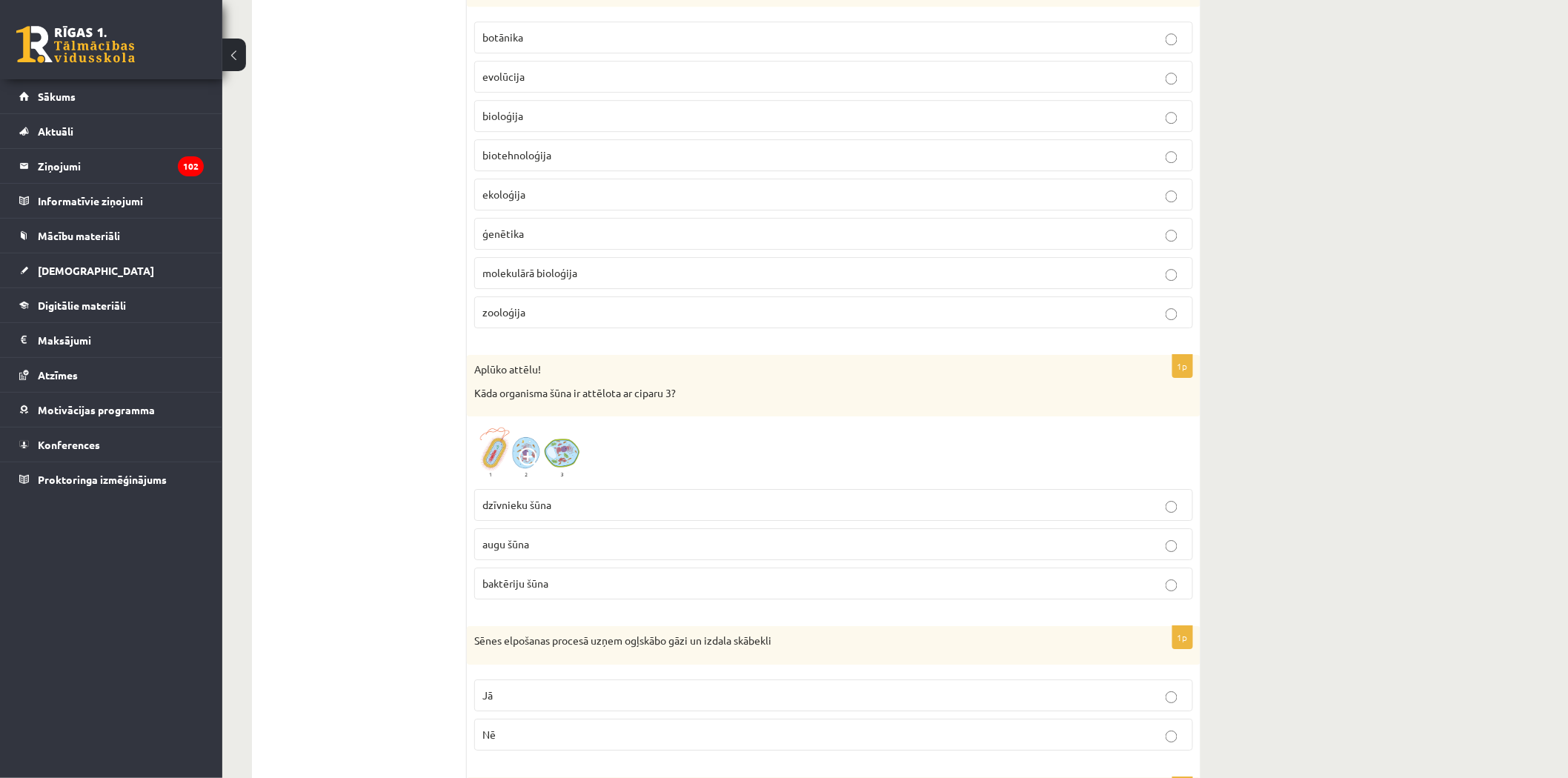
click at [564, 467] on img at bounding box center [529, 452] width 111 height 57
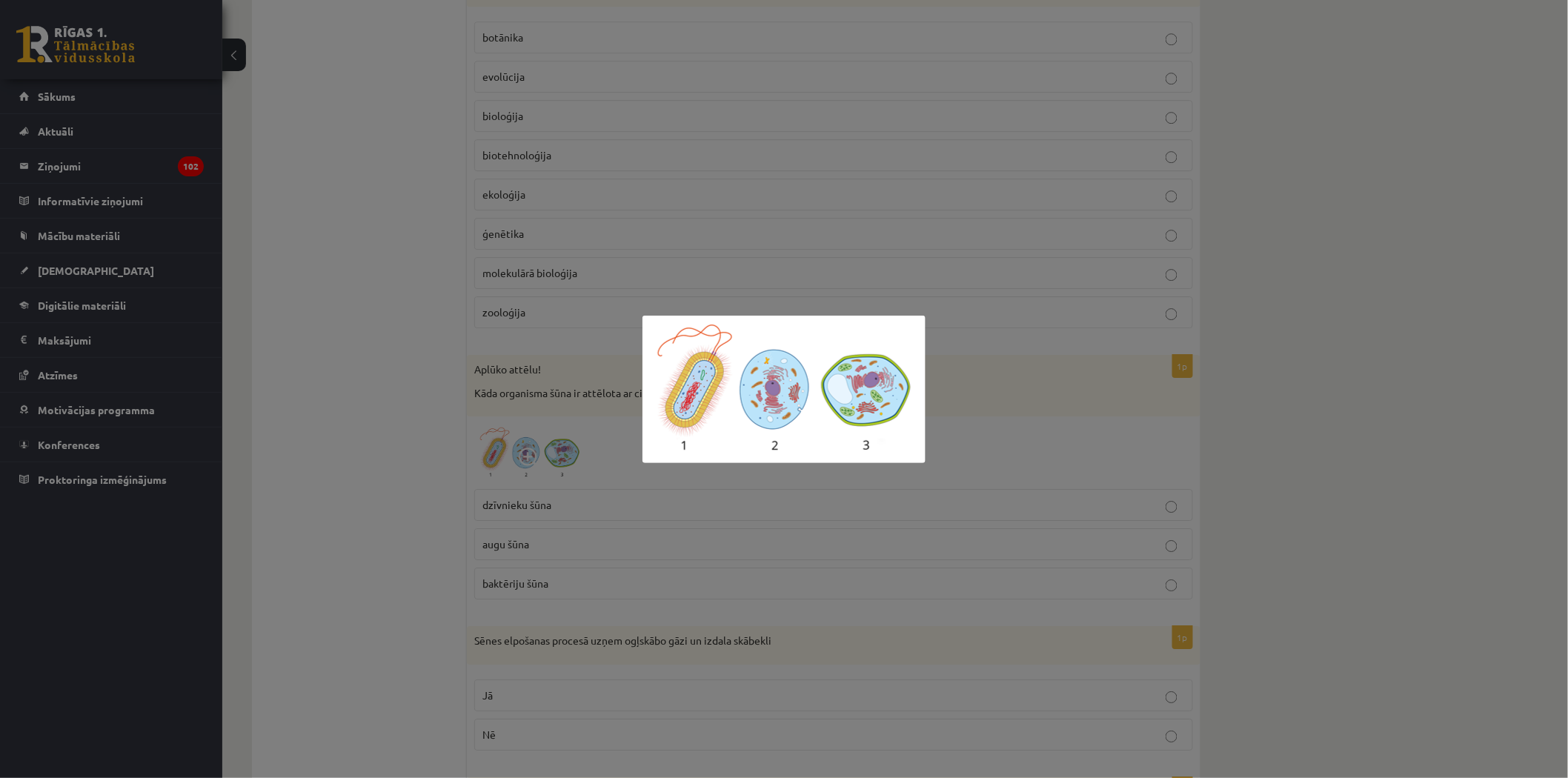
click at [931, 406] on div at bounding box center [784, 389] width 1568 height 778
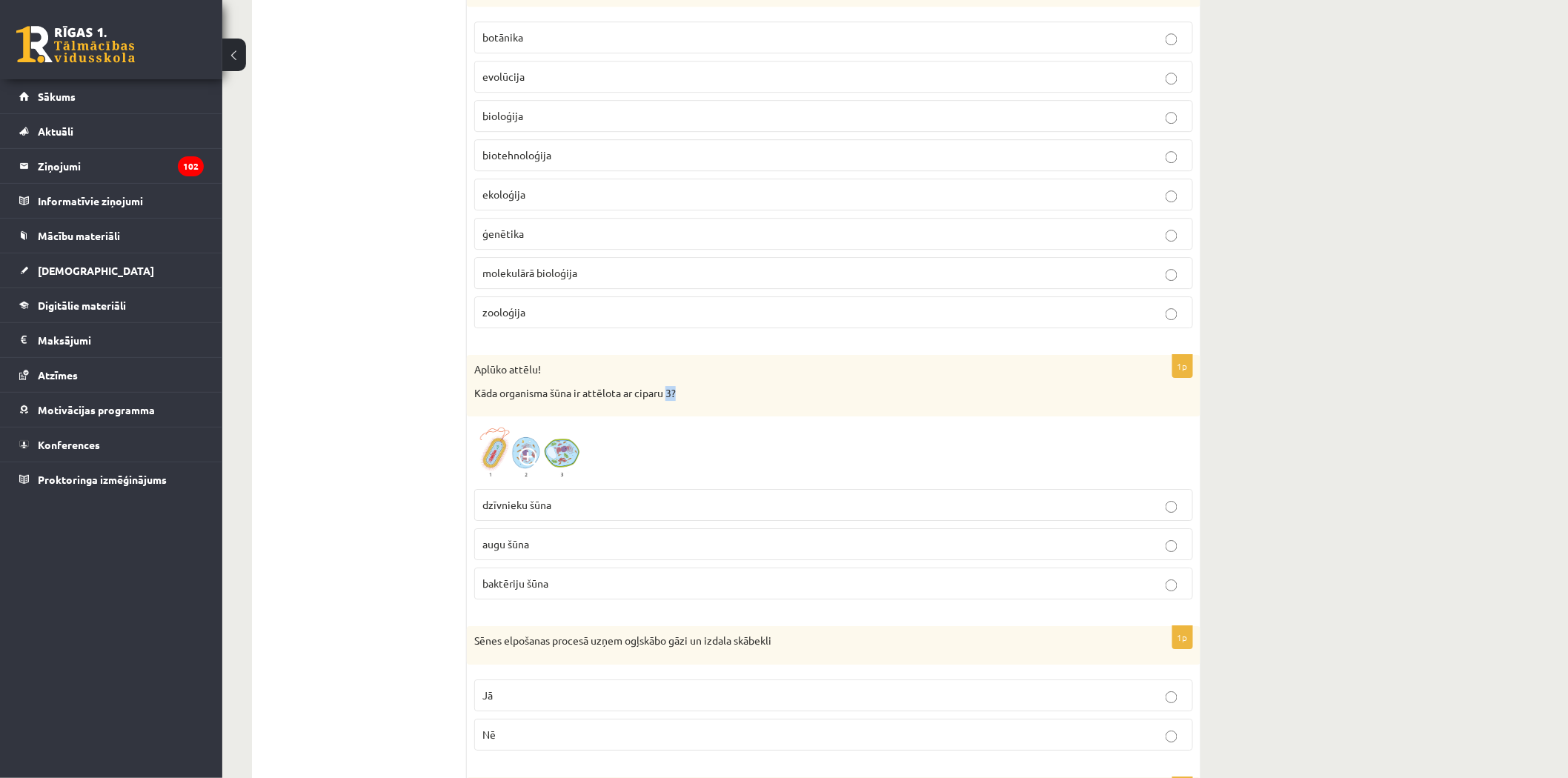
drag, startPoint x: 670, startPoint y: 410, endPoint x: 678, endPoint y: 409, distance: 8.1
click at [678, 401] on p "Kāda organisma šūna ir attēlota ar ciparu 3?" at bounding box center [796, 393] width 645 height 15
click at [716, 399] on p "Kāda organisma šūna ir attēlota ar ciparu 3?" at bounding box center [796, 393] width 645 height 15
click at [530, 551] on p "augu šūna" at bounding box center [833, 544] width 703 height 16
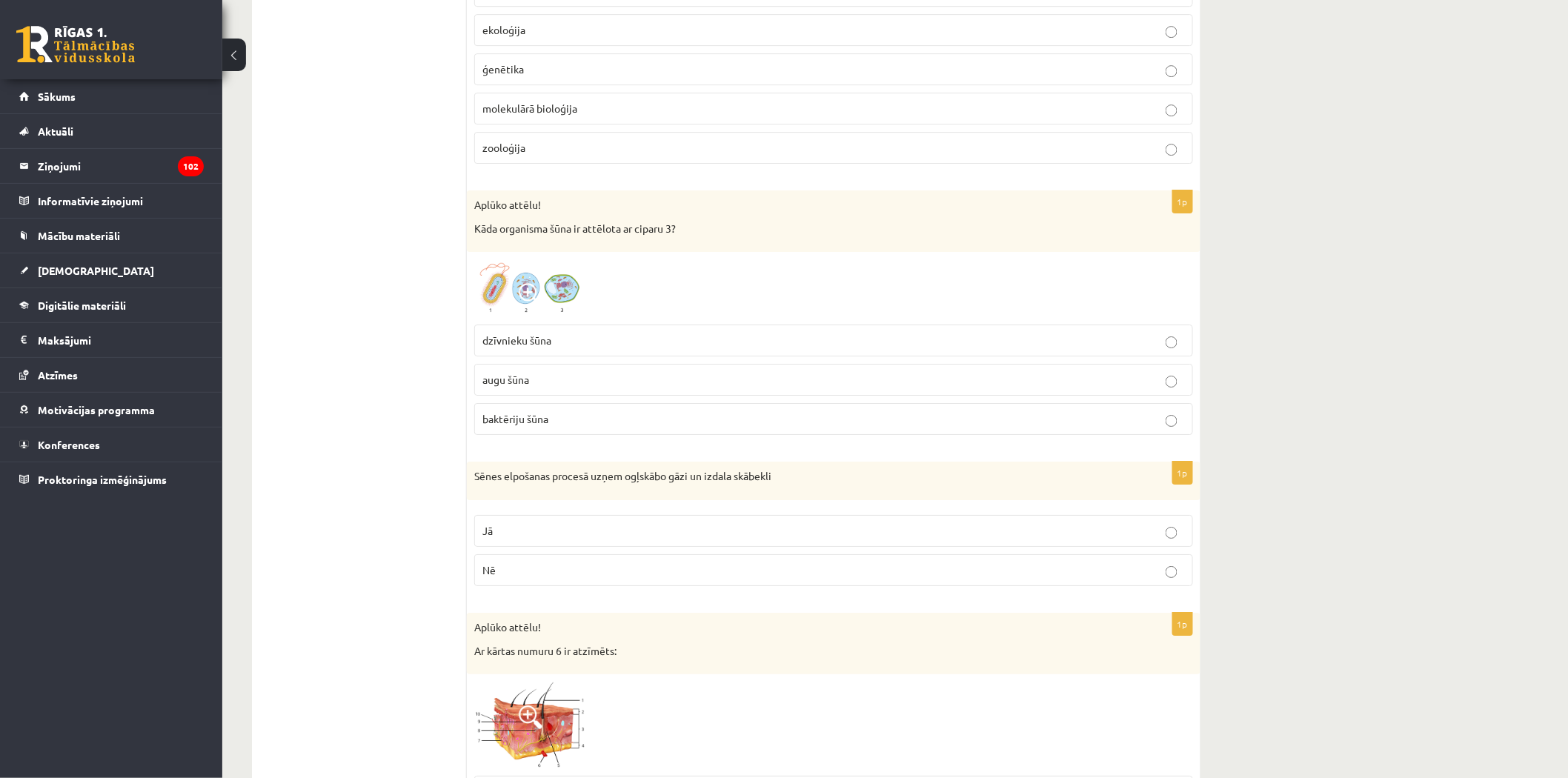
scroll to position [4444, 0]
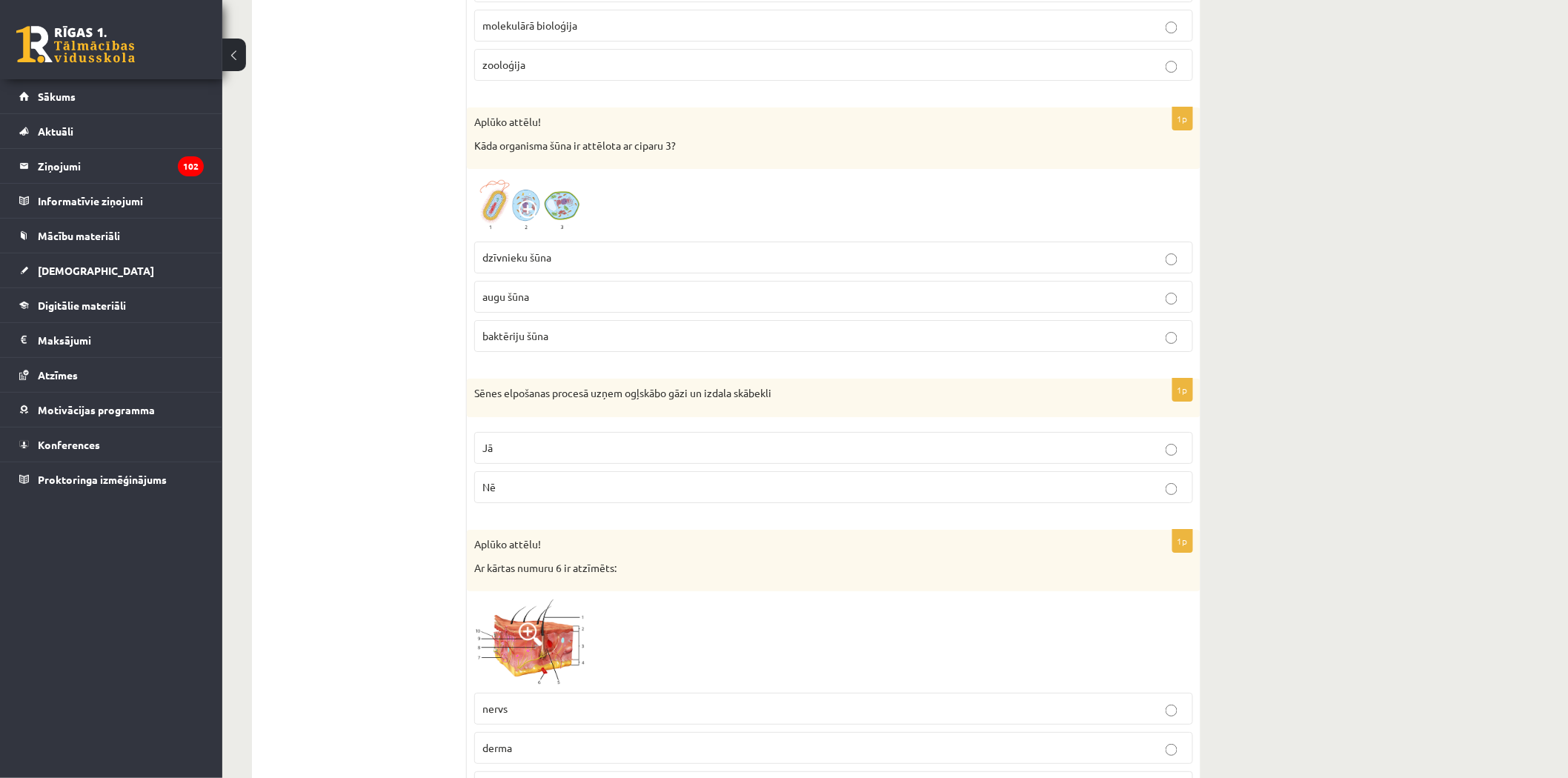
click at [530, 495] on p "Nē" at bounding box center [833, 487] width 703 height 16
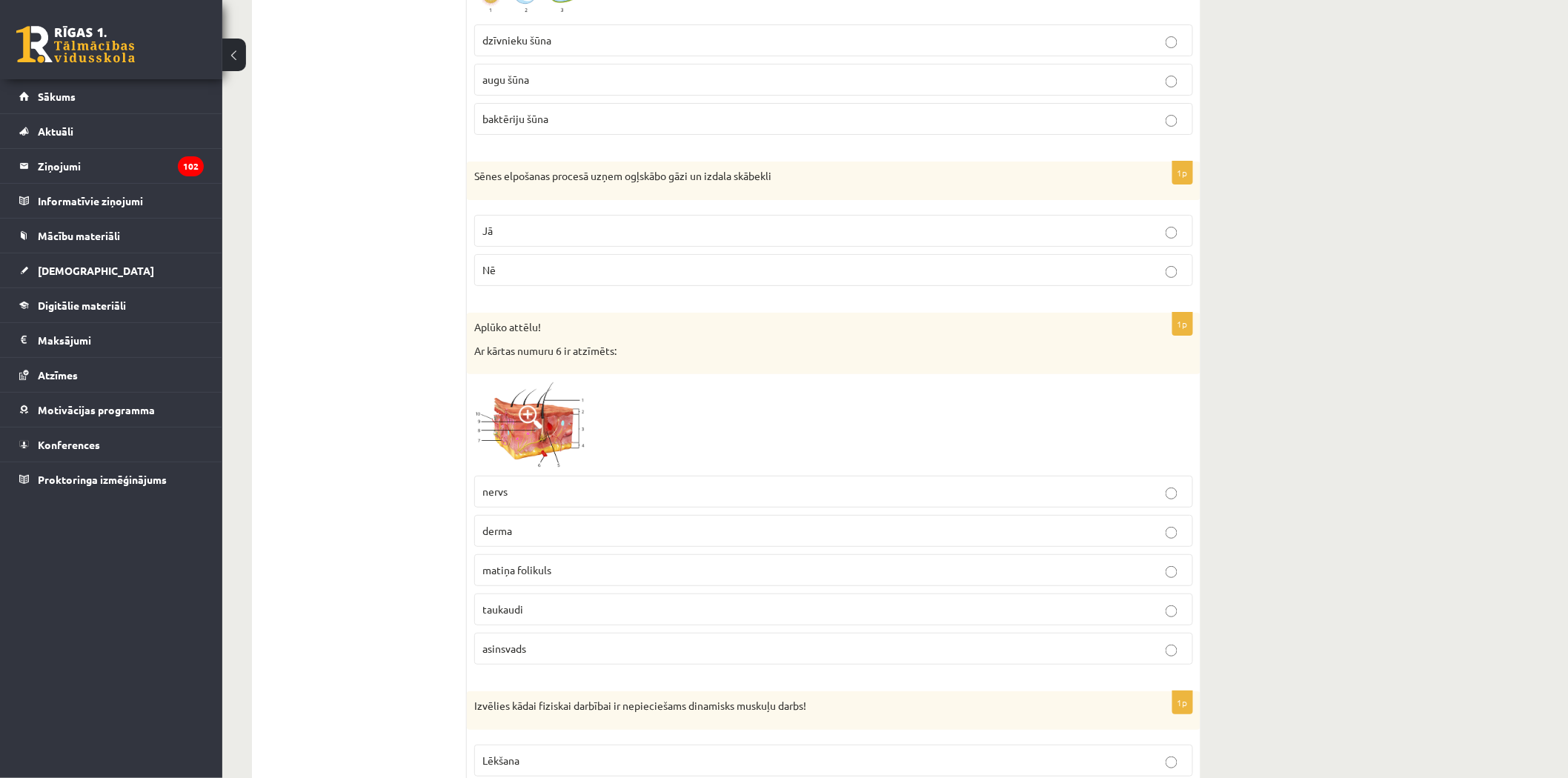
scroll to position [4691, 0]
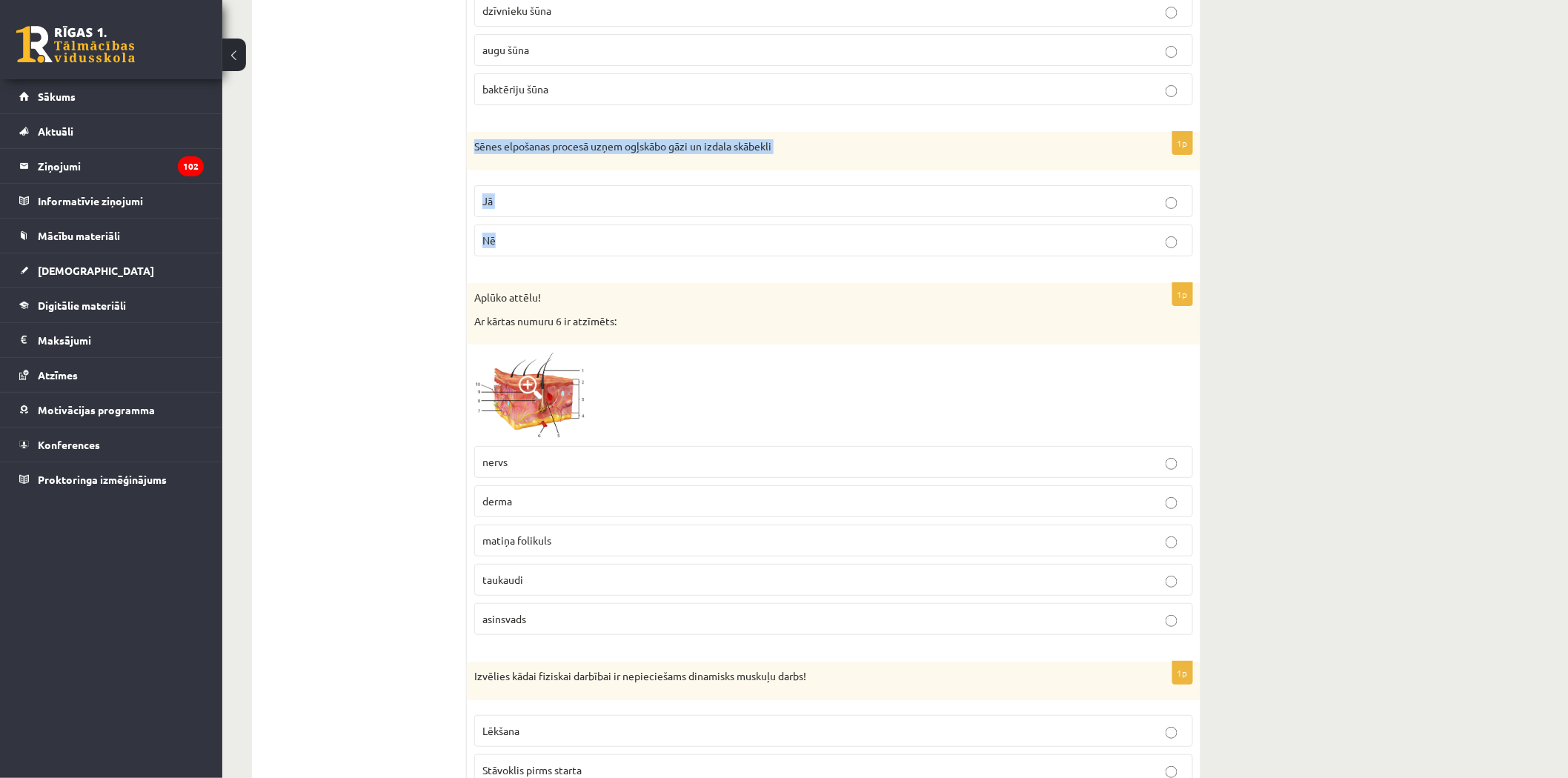
drag, startPoint x: 529, startPoint y: 254, endPoint x: 470, endPoint y: 153, distance: 117.0
click at [470, 153] on div "1p Sēnes elpošanas procesā uzņem ogļskābo gāzi un izdala skābekli Jā Nē" at bounding box center [833, 200] width 734 height 136
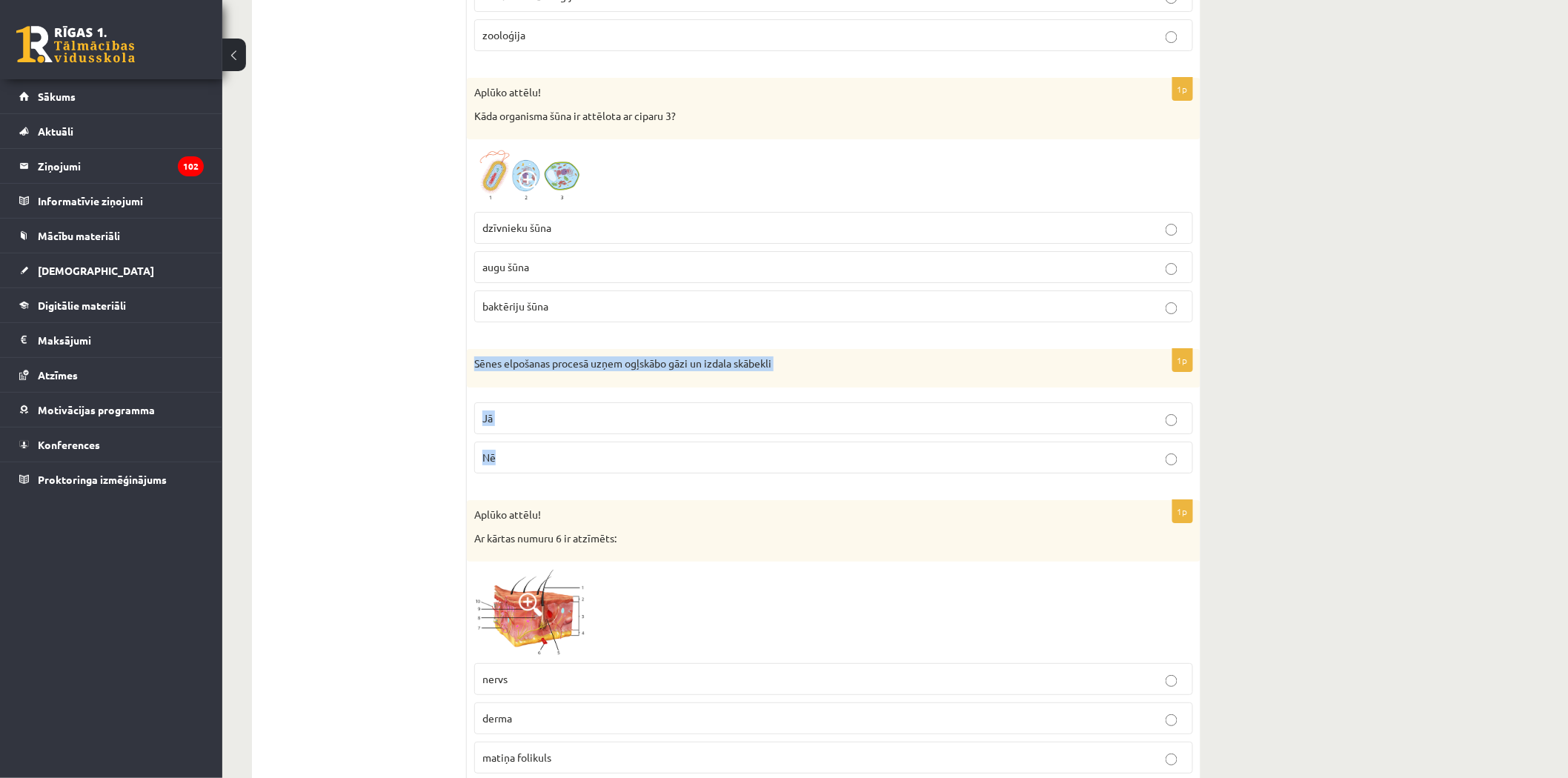
scroll to position [4444, 0]
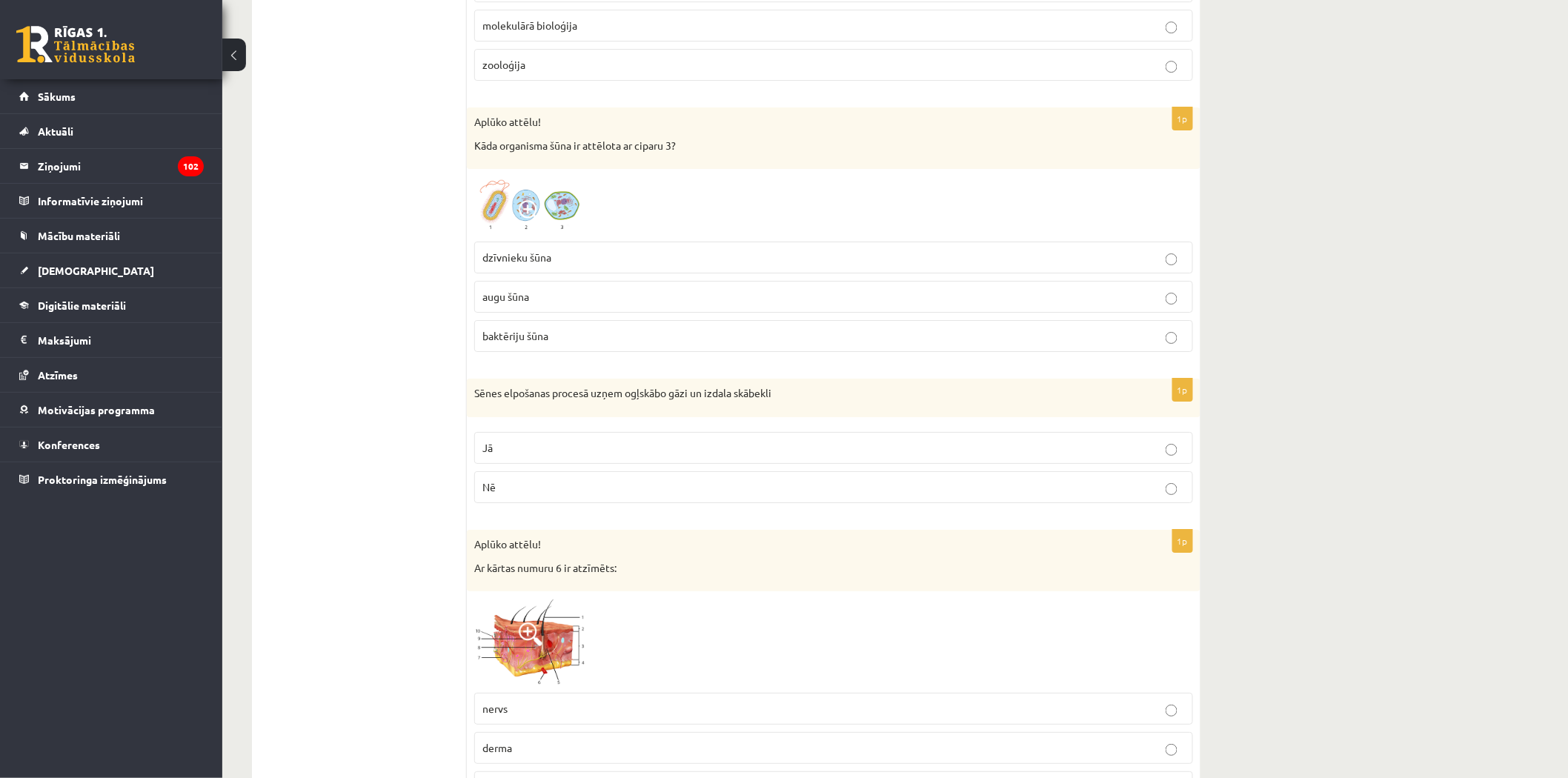
click at [357, 350] on ul "Tests" at bounding box center [367, 66] width 200 height 8489
drag, startPoint x: 473, startPoint y: 404, endPoint x: 532, endPoint y: 487, distance: 101.8
click at [532, 488] on div "1p Sēnes elpošanas procesā uzņem ogļskābo gāzi un izdala skābekli Jā Nē" at bounding box center [833, 446] width 734 height 136
copy div "Sēnes elpošanas procesā uzņem ogļskābo gāzi un izdala skābekli Jā Nē"
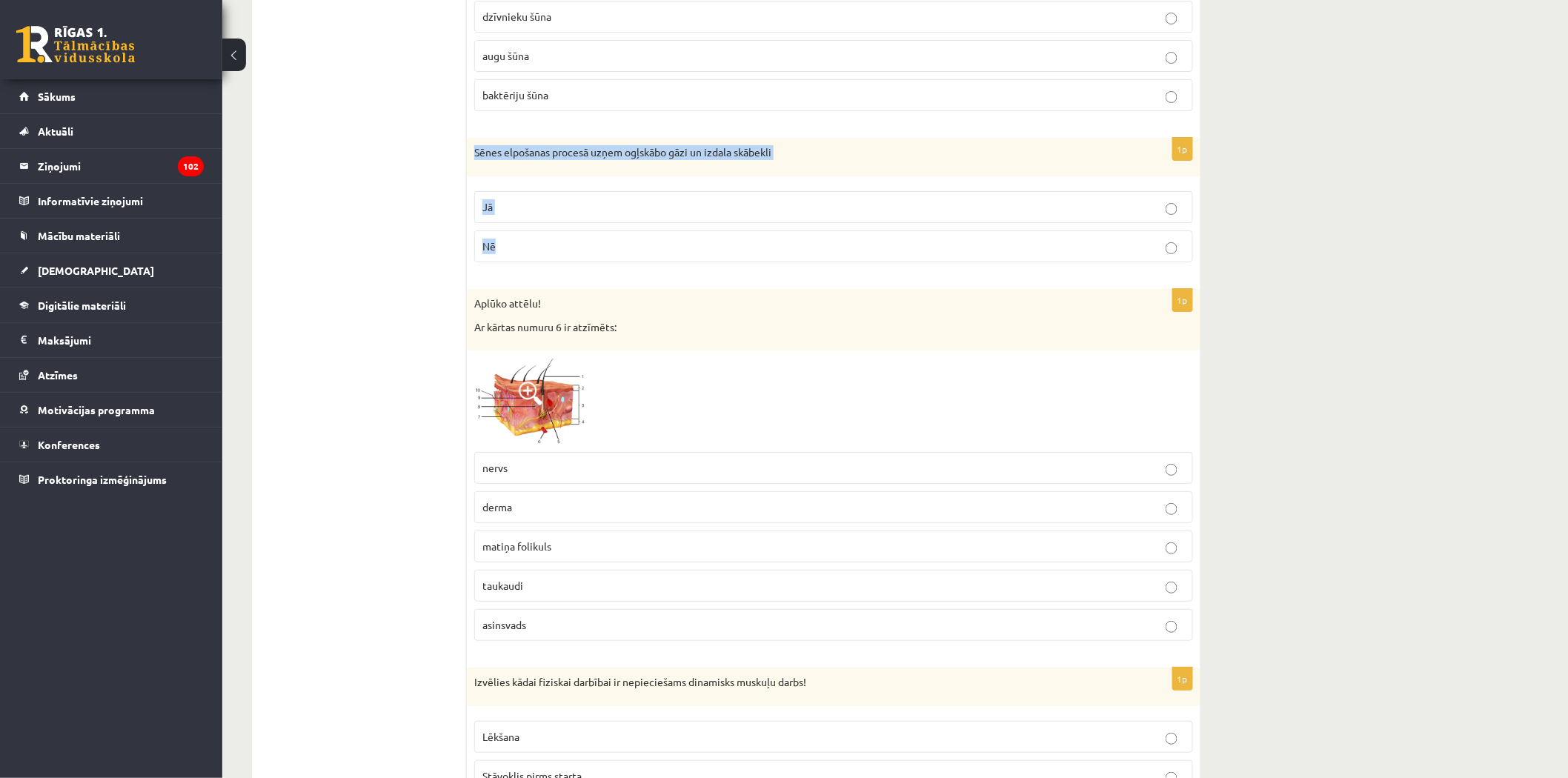
scroll to position [4691, 0]
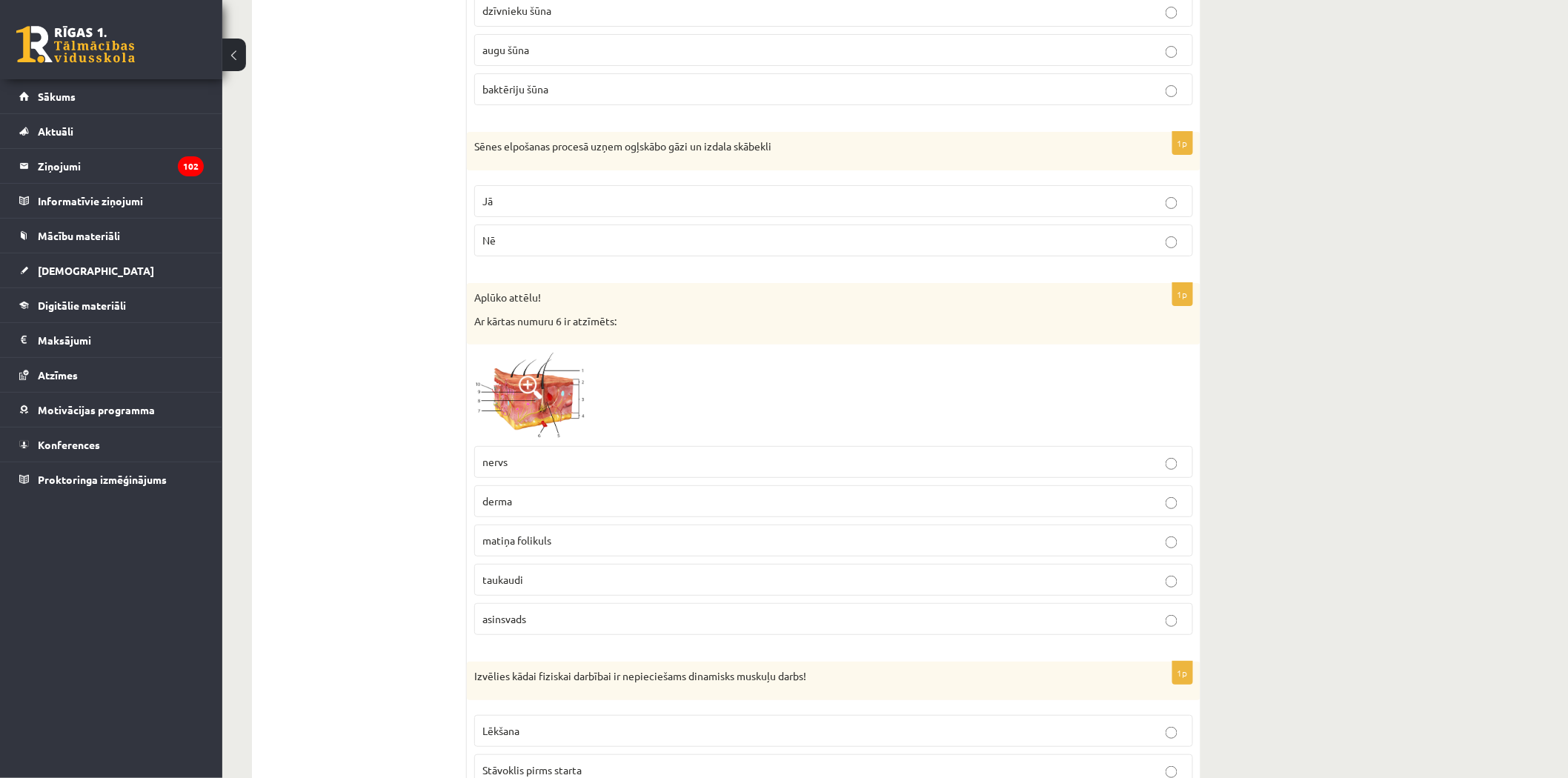
click at [548, 418] on img at bounding box center [529, 395] width 111 height 87
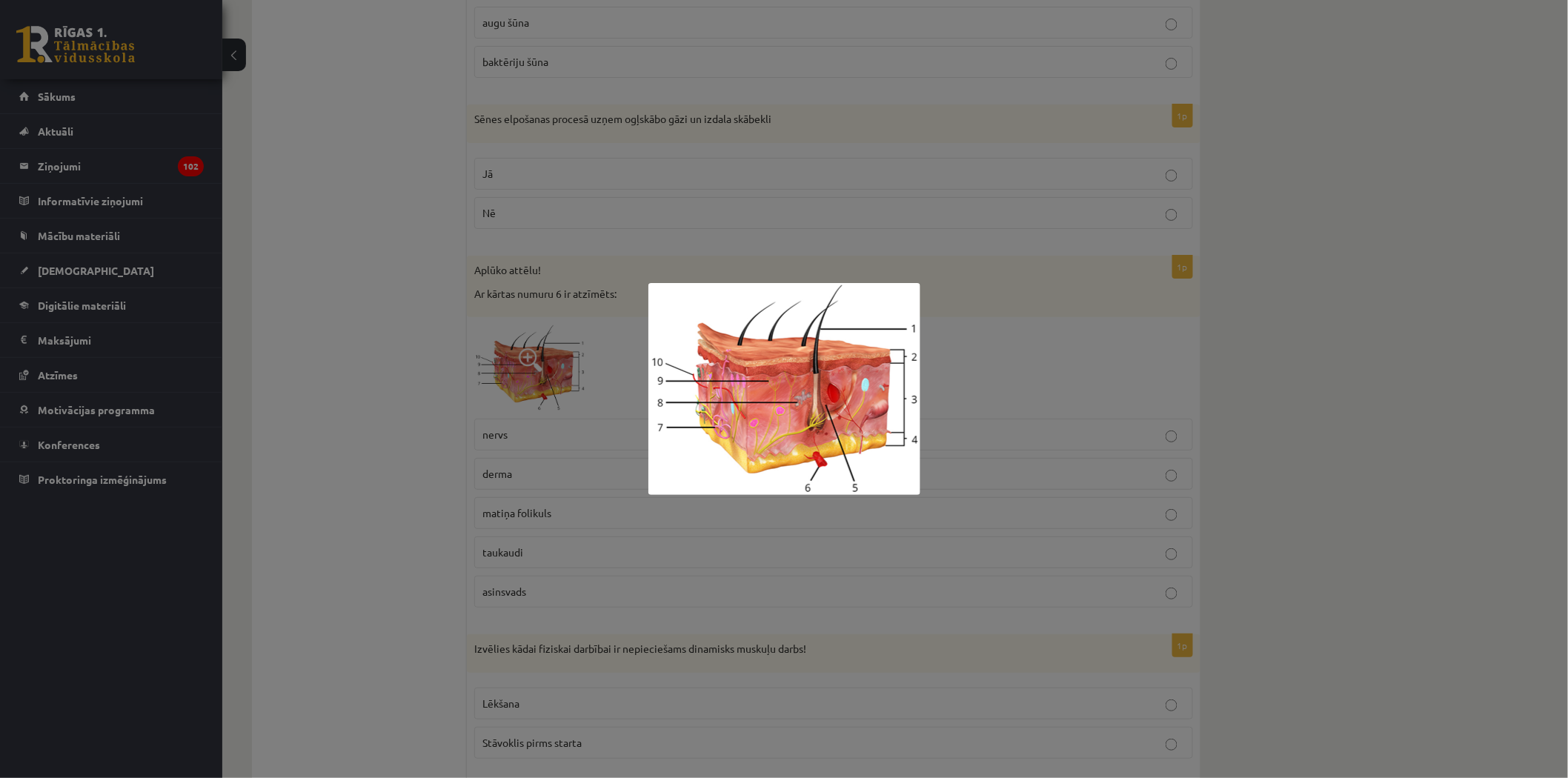
scroll to position [4773, 0]
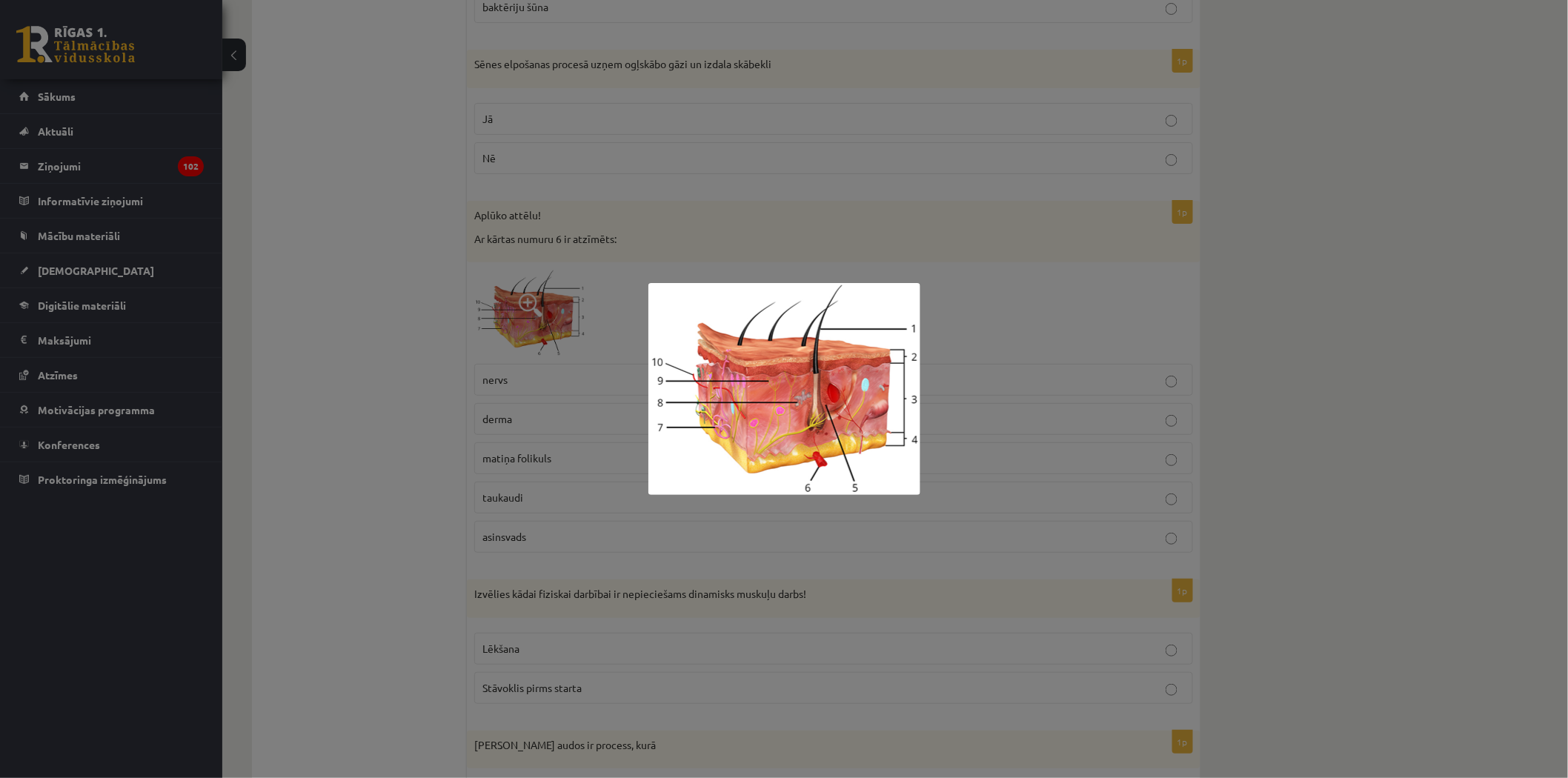
drag, startPoint x: 805, startPoint y: 525, endPoint x: 667, endPoint y: 554, distance: 141.0
click at [801, 526] on div at bounding box center [784, 389] width 1568 height 778
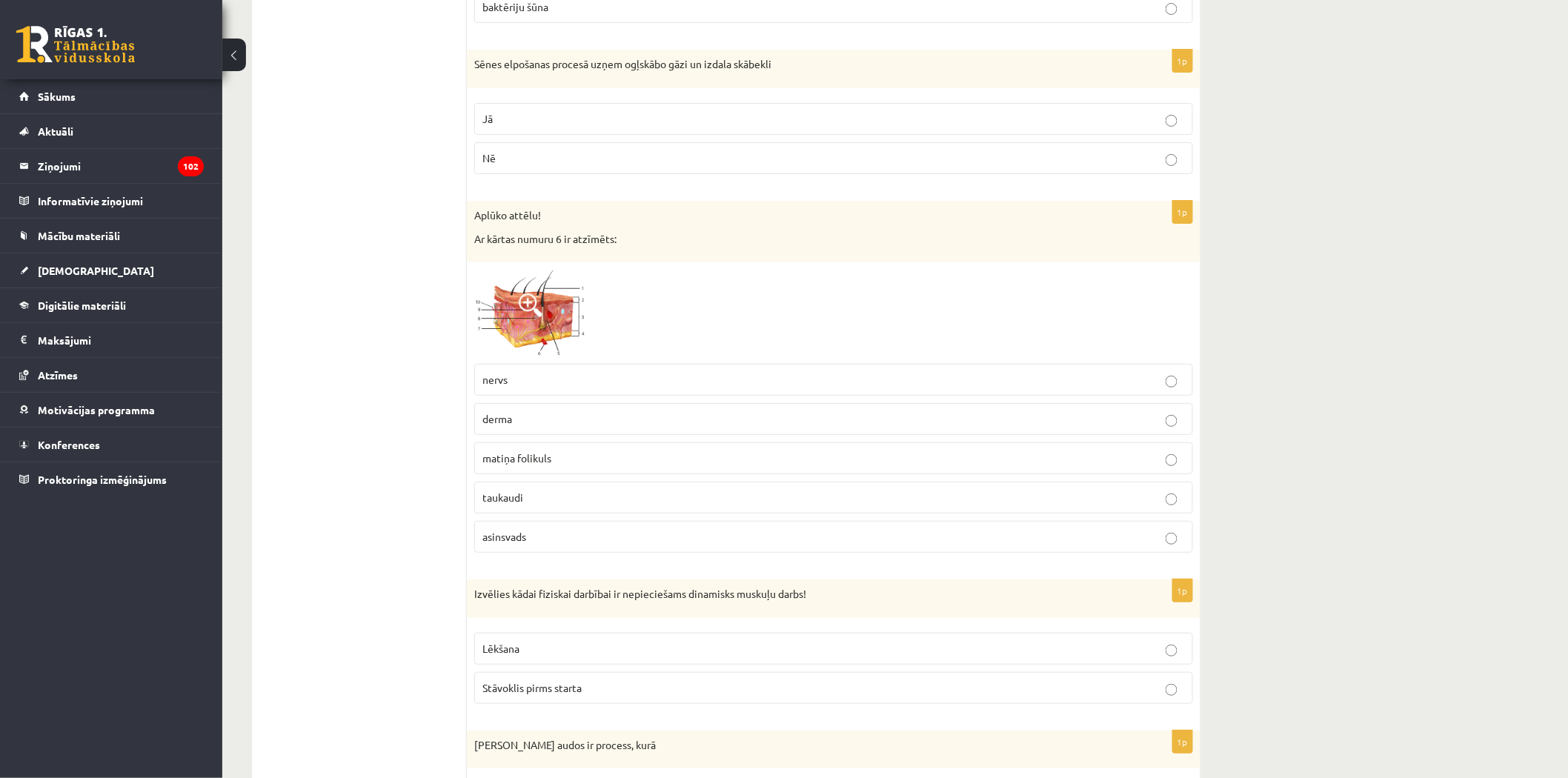
click at [631, 552] on label "asinsvads" at bounding box center [833, 537] width 719 height 31
click at [550, 312] on img at bounding box center [529, 313] width 111 height 87
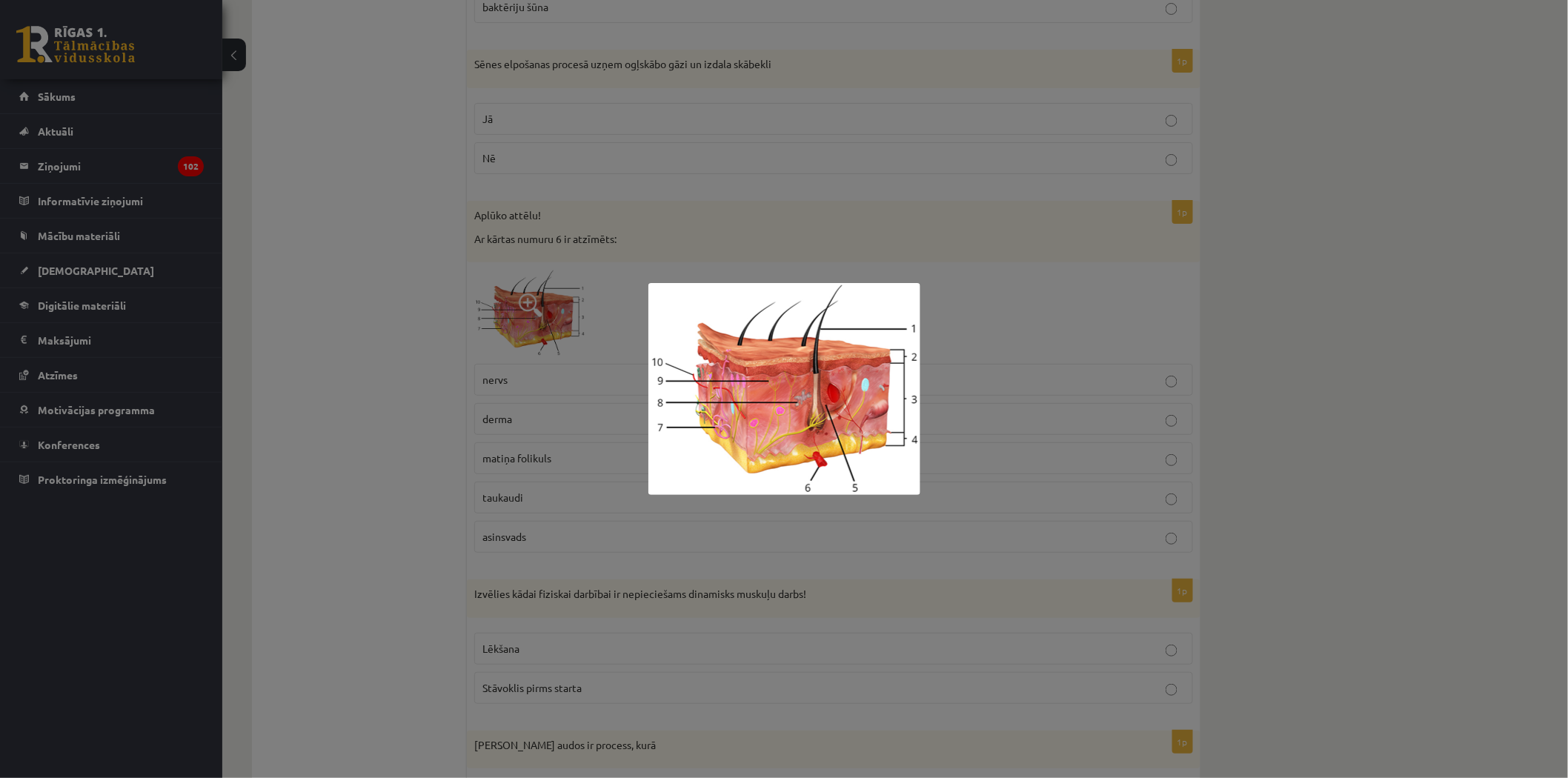
click at [1236, 306] on div at bounding box center [784, 389] width 1568 height 778
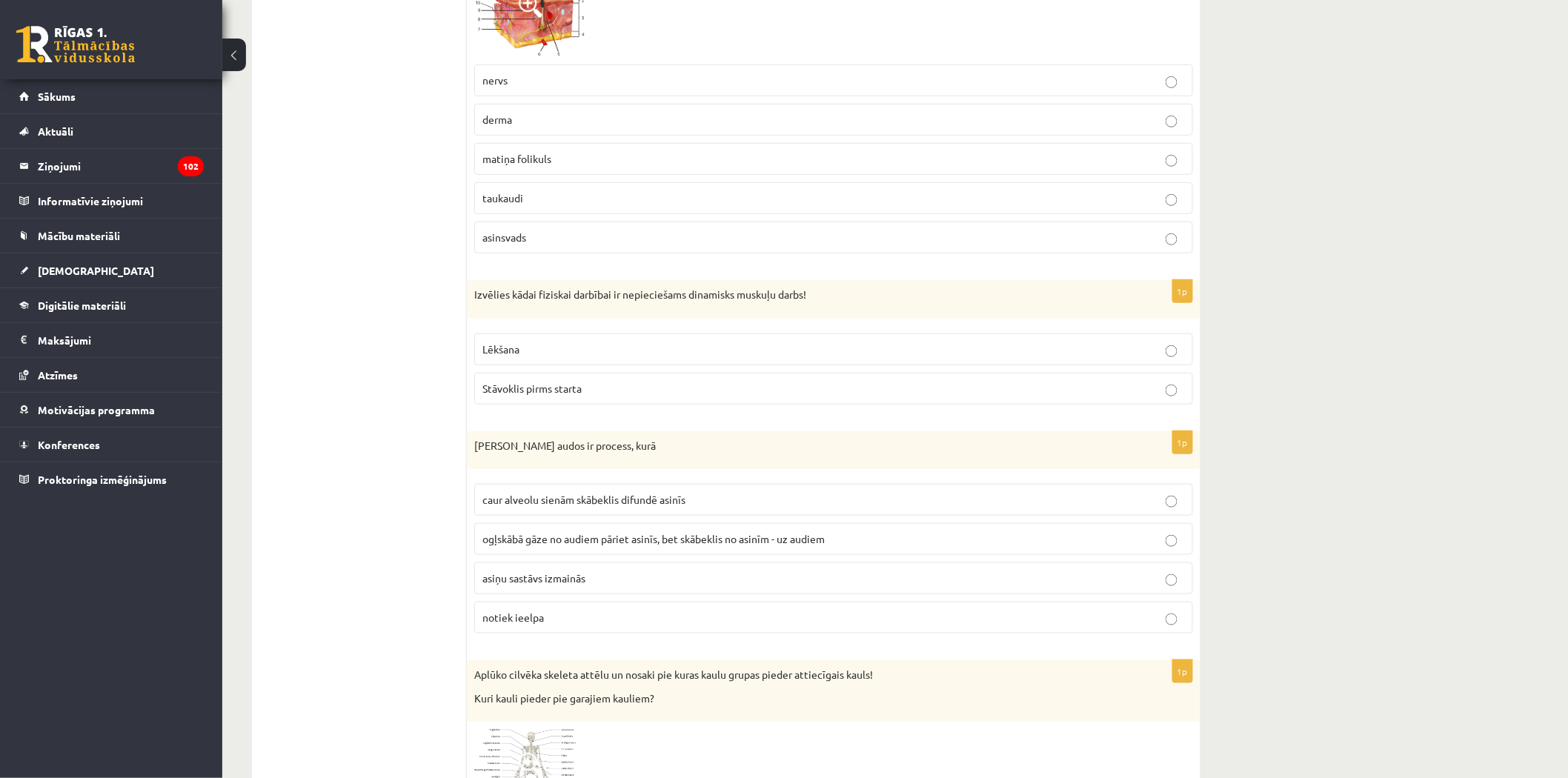
scroll to position [5102, 0]
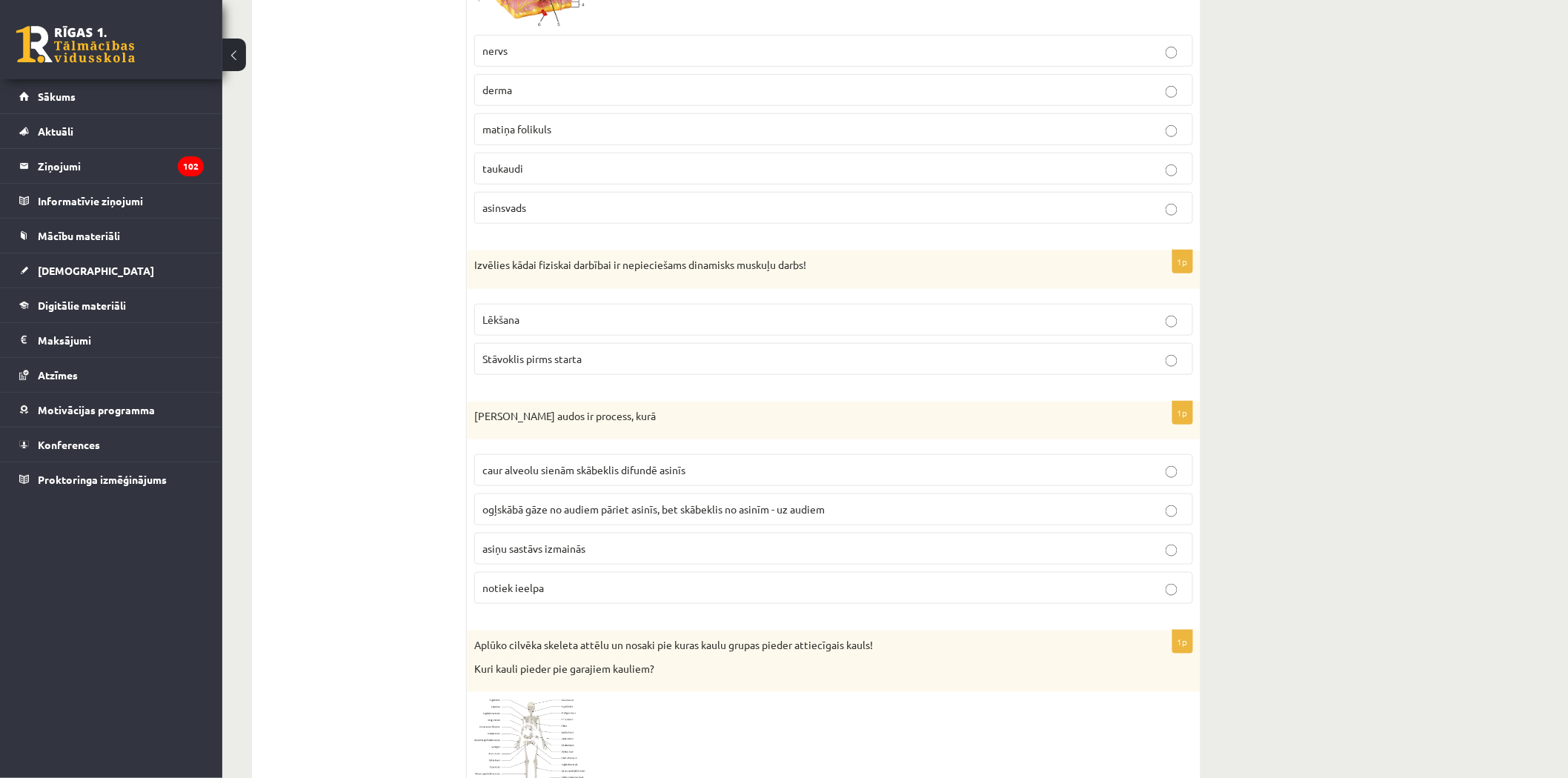
click at [498, 365] on span "Stāvoklis pirms starta" at bounding box center [531, 358] width 99 height 13
drag, startPoint x: 470, startPoint y: 274, endPoint x: 555, endPoint y: 296, distance: 87.8
click at [555, 289] on div "Izvēlies kādai fiziskai darbībai ir nepieciešams dinamisks muskuļu darbs!" at bounding box center [833, 270] width 734 height 39
drag, startPoint x: 687, startPoint y: 279, endPoint x: 805, endPoint y: 288, distance: 118.3
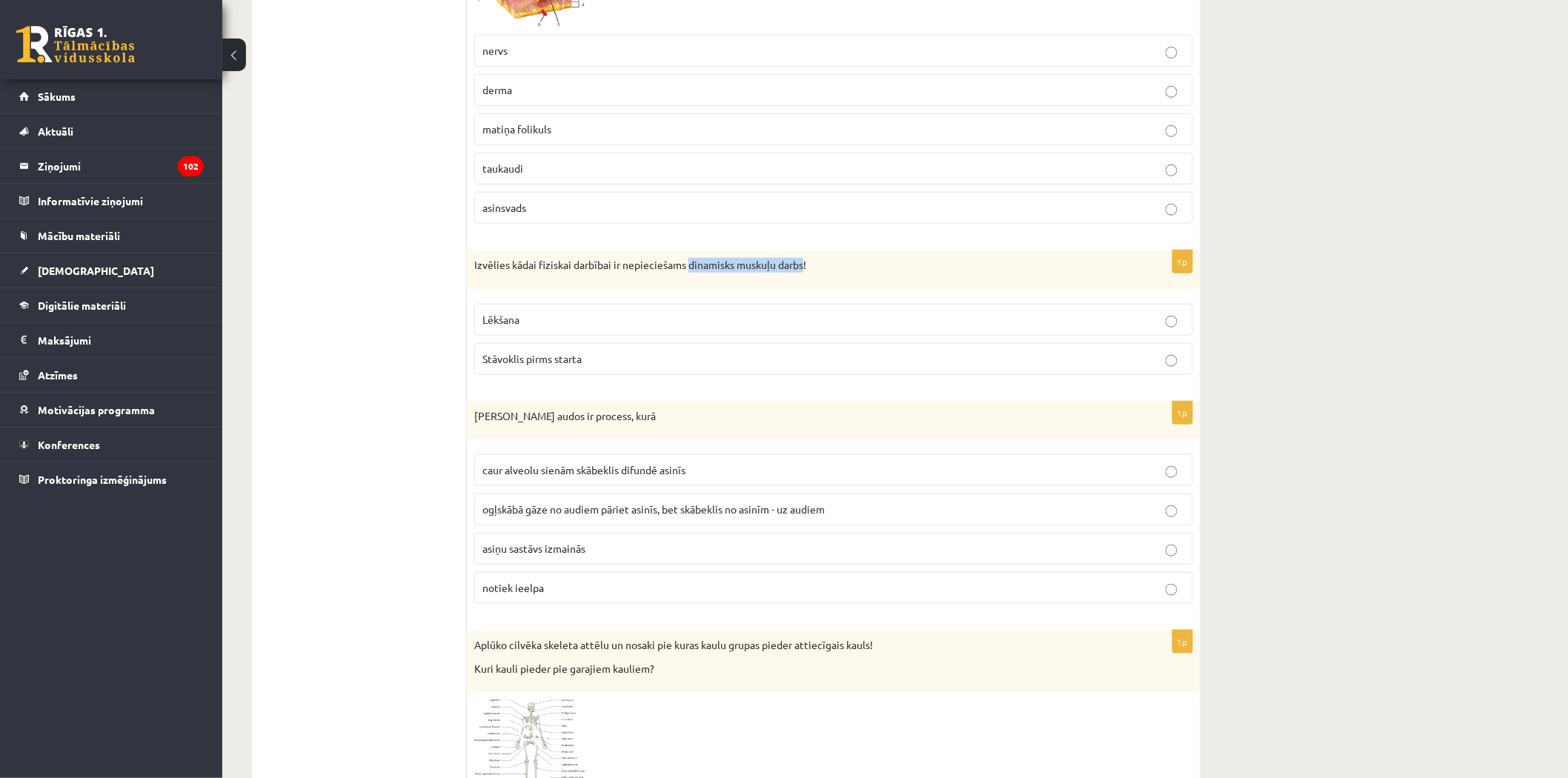
click at [805, 288] on div "Izvēlies kādai fiziskai darbībai ir nepieciešams dinamisks muskuļu darbs!" at bounding box center [833, 270] width 734 height 39
copy p "dinamisks muskuļu darbs"
click at [1180, 327] on p "Lēkšana" at bounding box center [833, 319] width 703 height 16
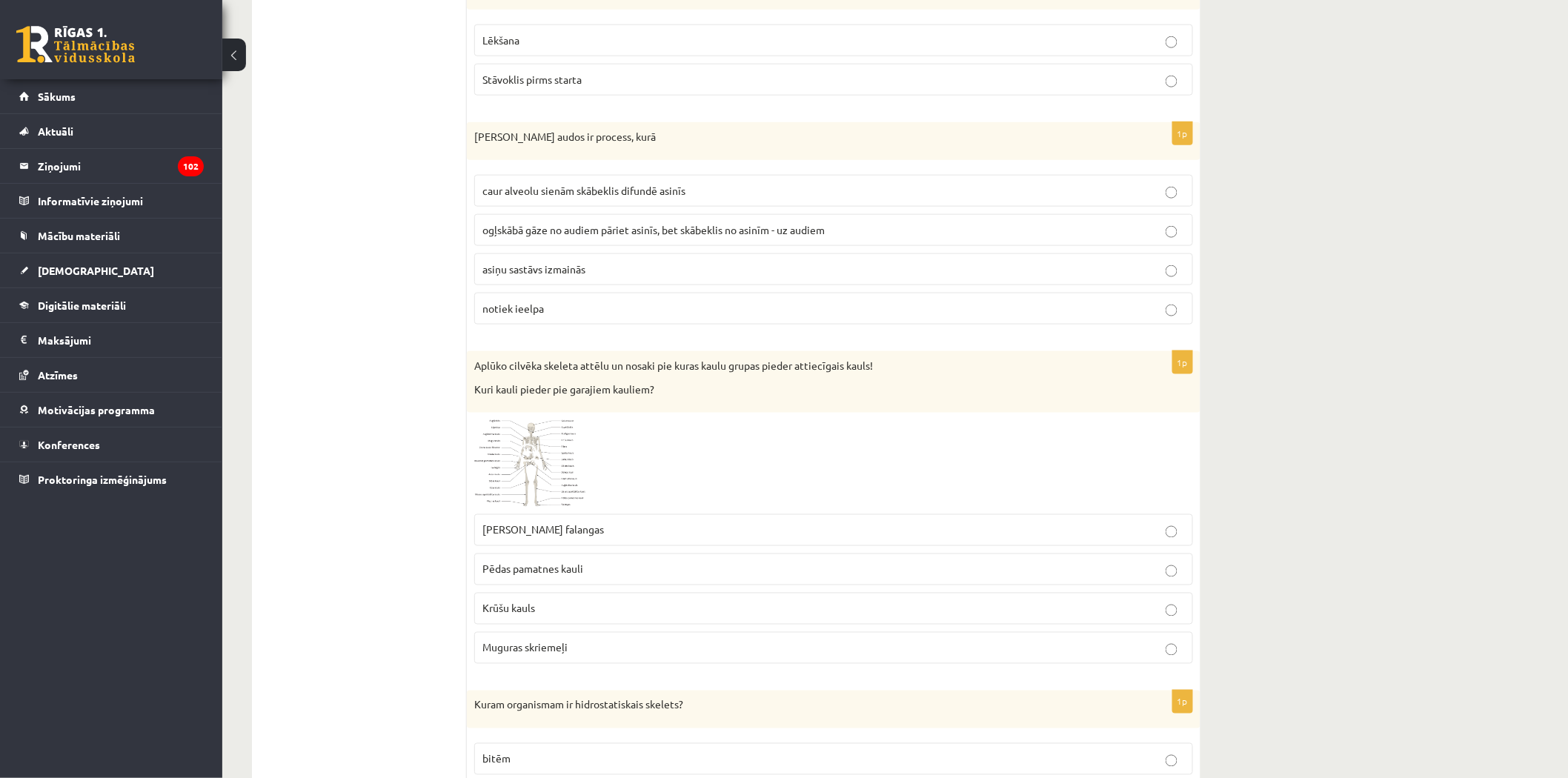
scroll to position [5349, 0]
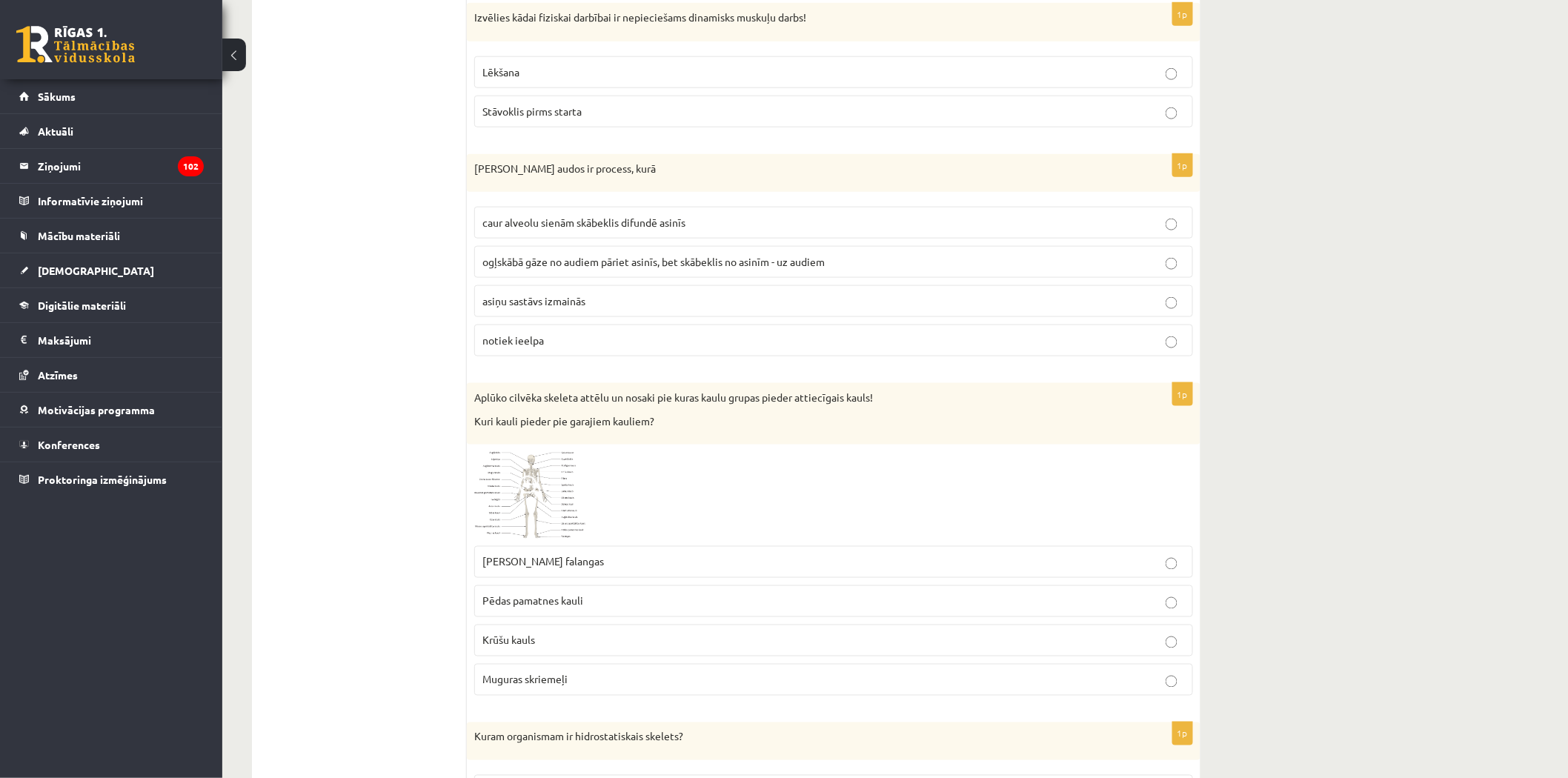
click at [660, 268] on span "ogļskābā gāze no audiem pāriet asinīs, bet skābeklis no asinīm - uz audiem" at bounding box center [653, 261] width 342 height 13
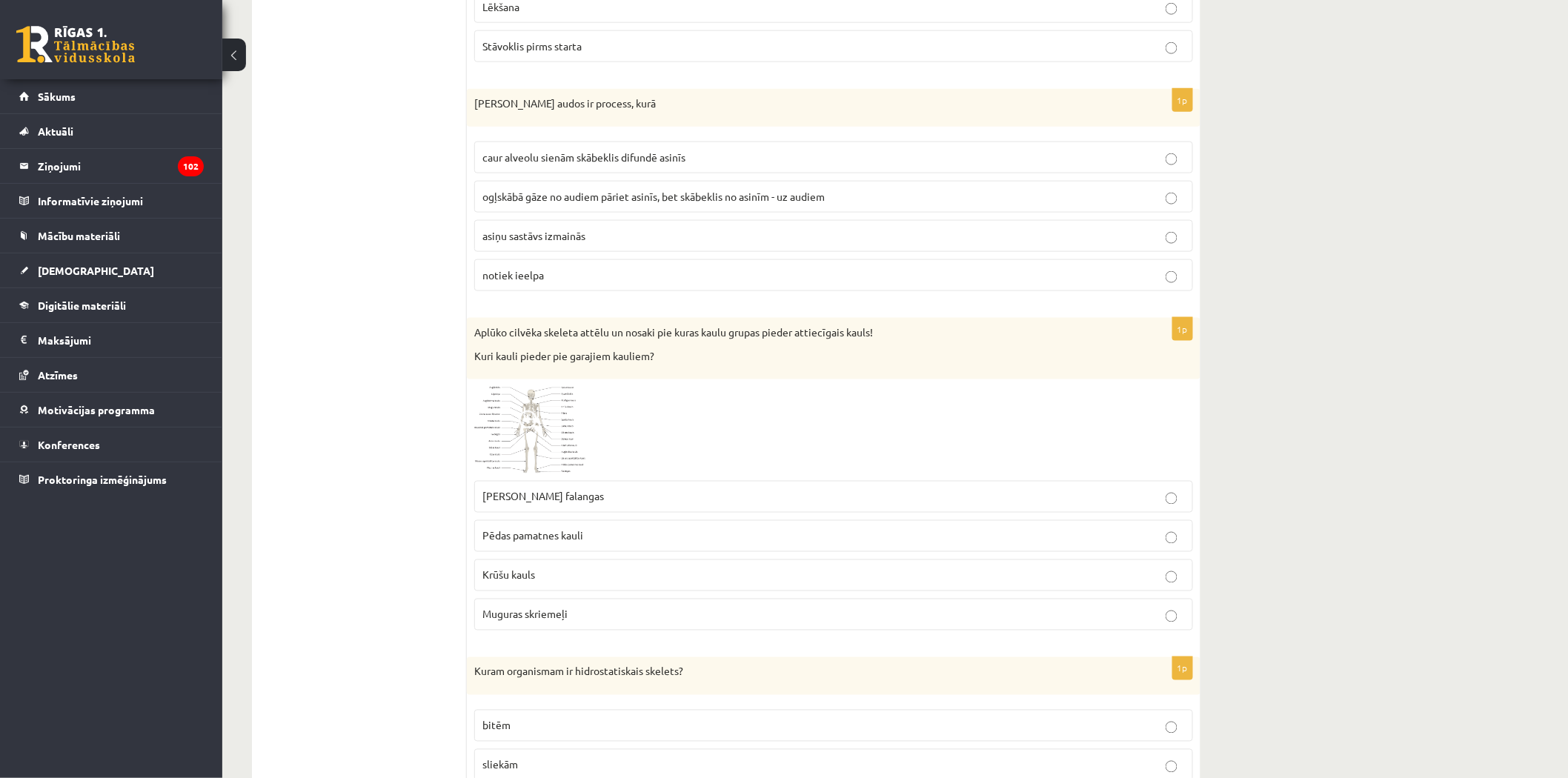
scroll to position [5514, 0]
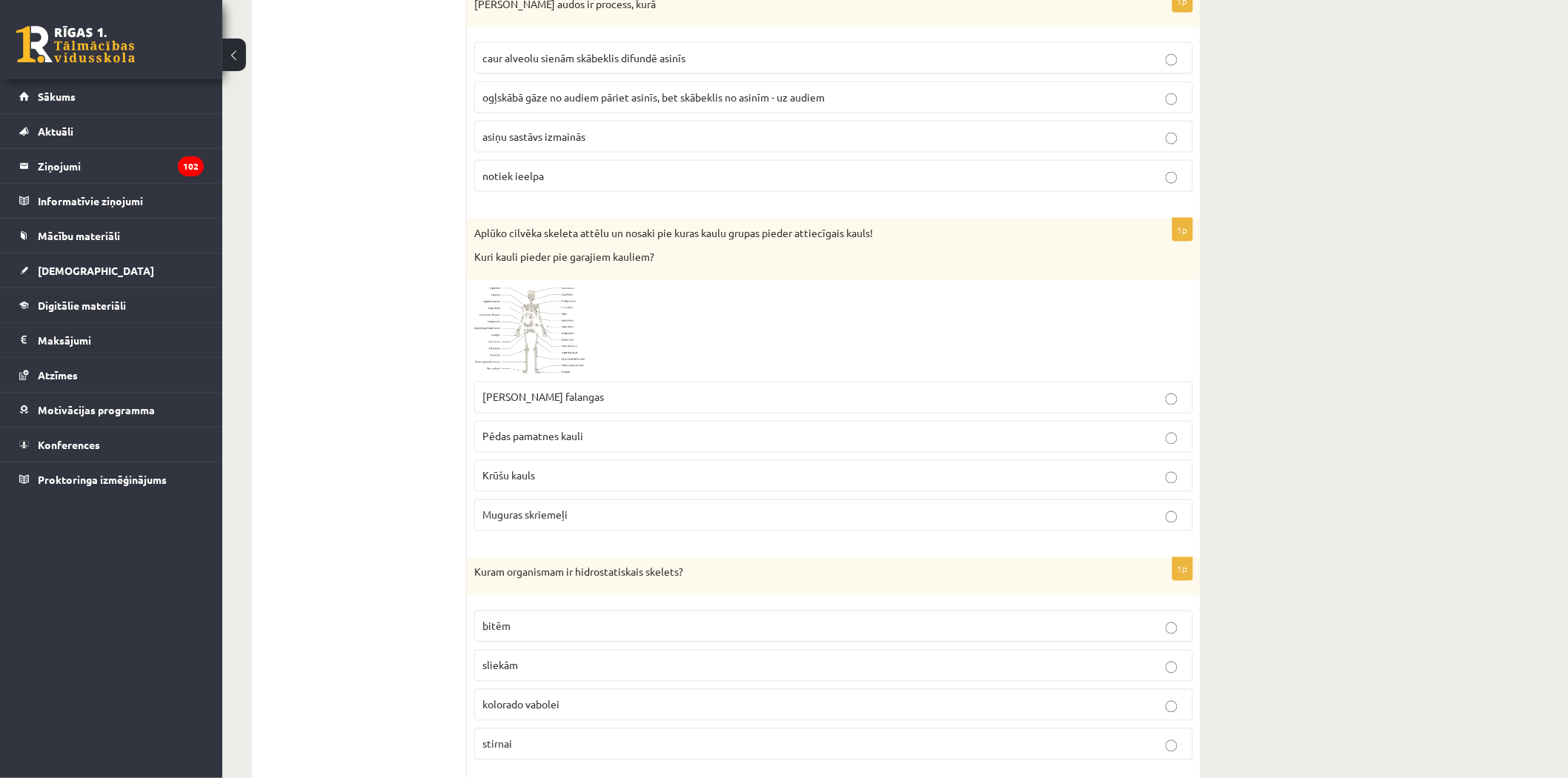
click at [560, 327] on img at bounding box center [529, 330] width 111 height 86
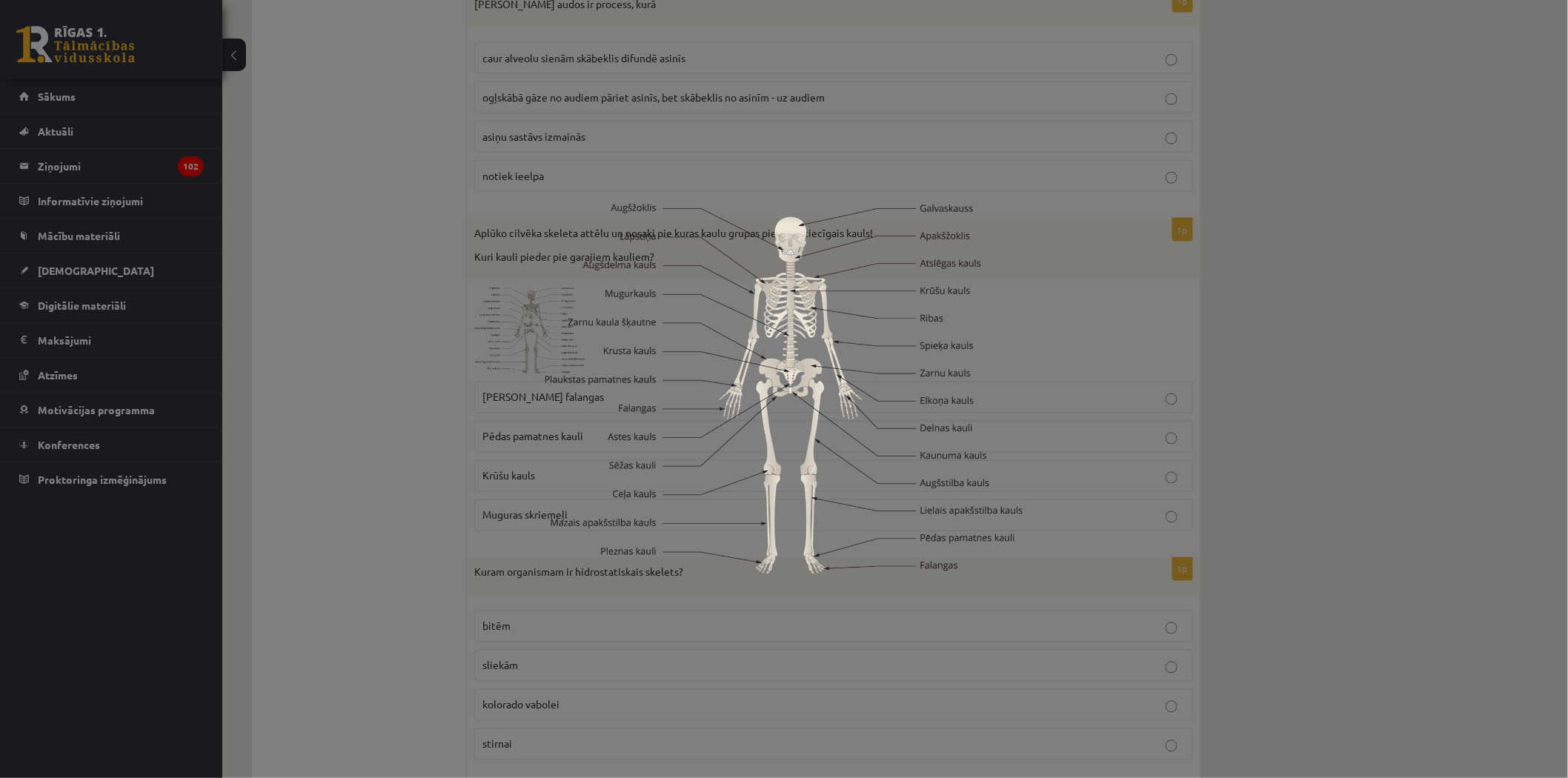
click at [421, 455] on div at bounding box center [784, 389] width 1568 height 778
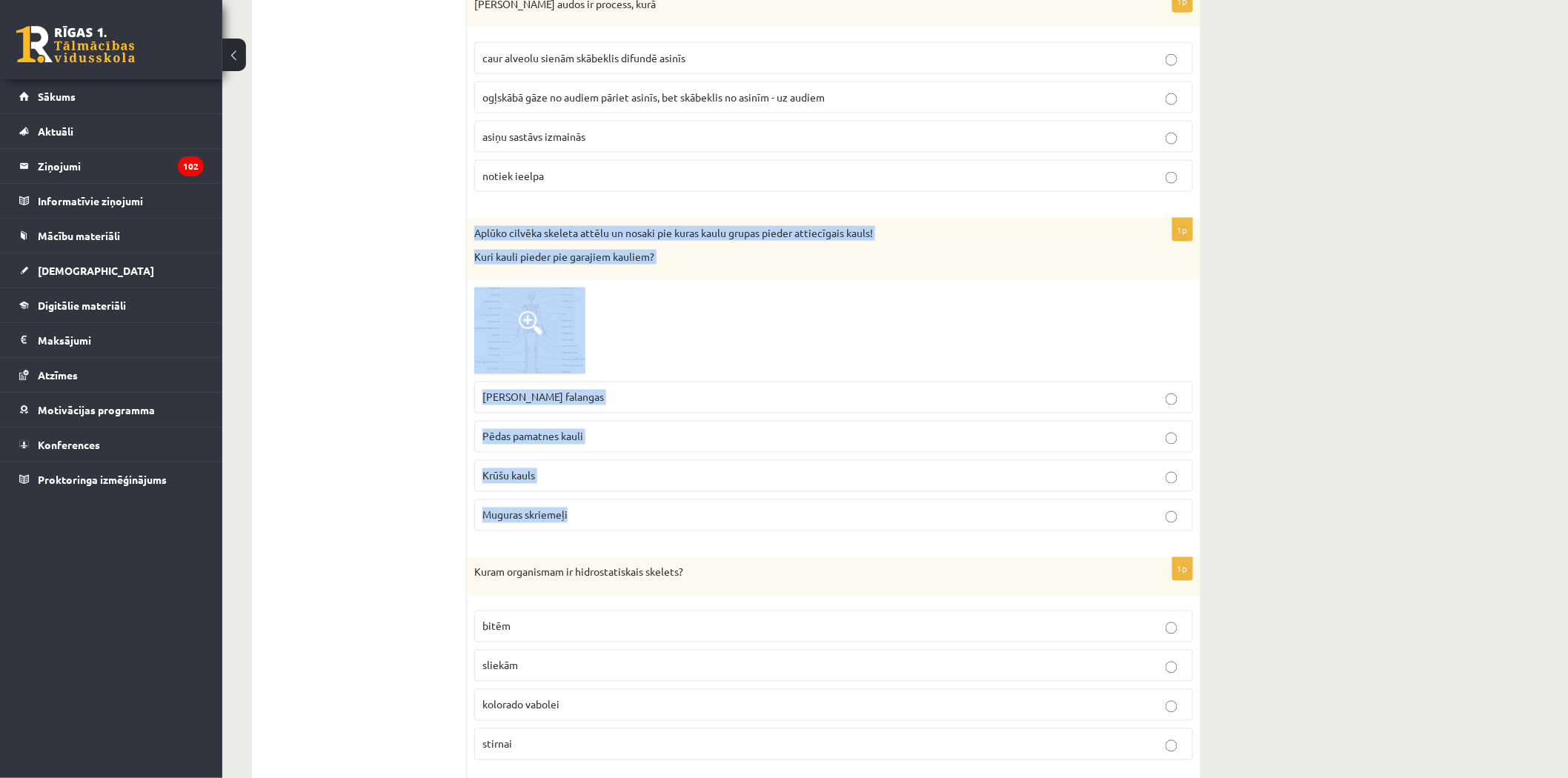
drag, startPoint x: 591, startPoint y: 529, endPoint x: 475, endPoint y: 240, distance: 311.4
click at [475, 240] on div "1p Aplūko cilvēka skeleta attēlu un nosaki pie kuras kaulu grupas pieder attiec…" at bounding box center [833, 380] width 734 height 325
copy div "Aplūko cilvēka skeleta attēlu un nosaki pie kuras kaulu grupas pieder attiecīga…"
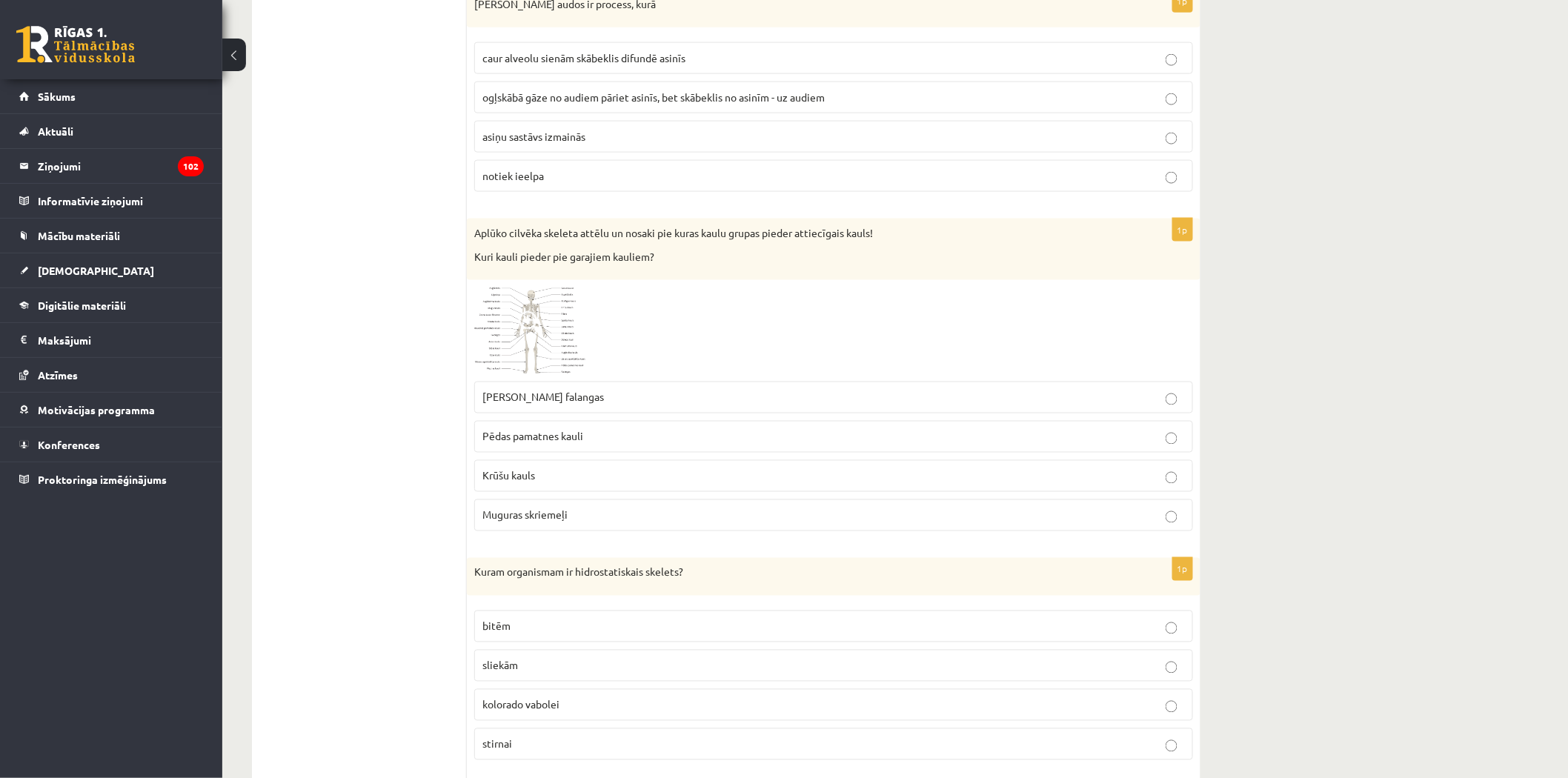
click at [558, 298] on div "1p Aplūko cilvēka skeleta attēlu un nosaki pie kuras kaulu grupas pieder attiec…" at bounding box center [833, 380] width 734 height 325
click at [544, 322] on img at bounding box center [529, 330] width 111 height 86
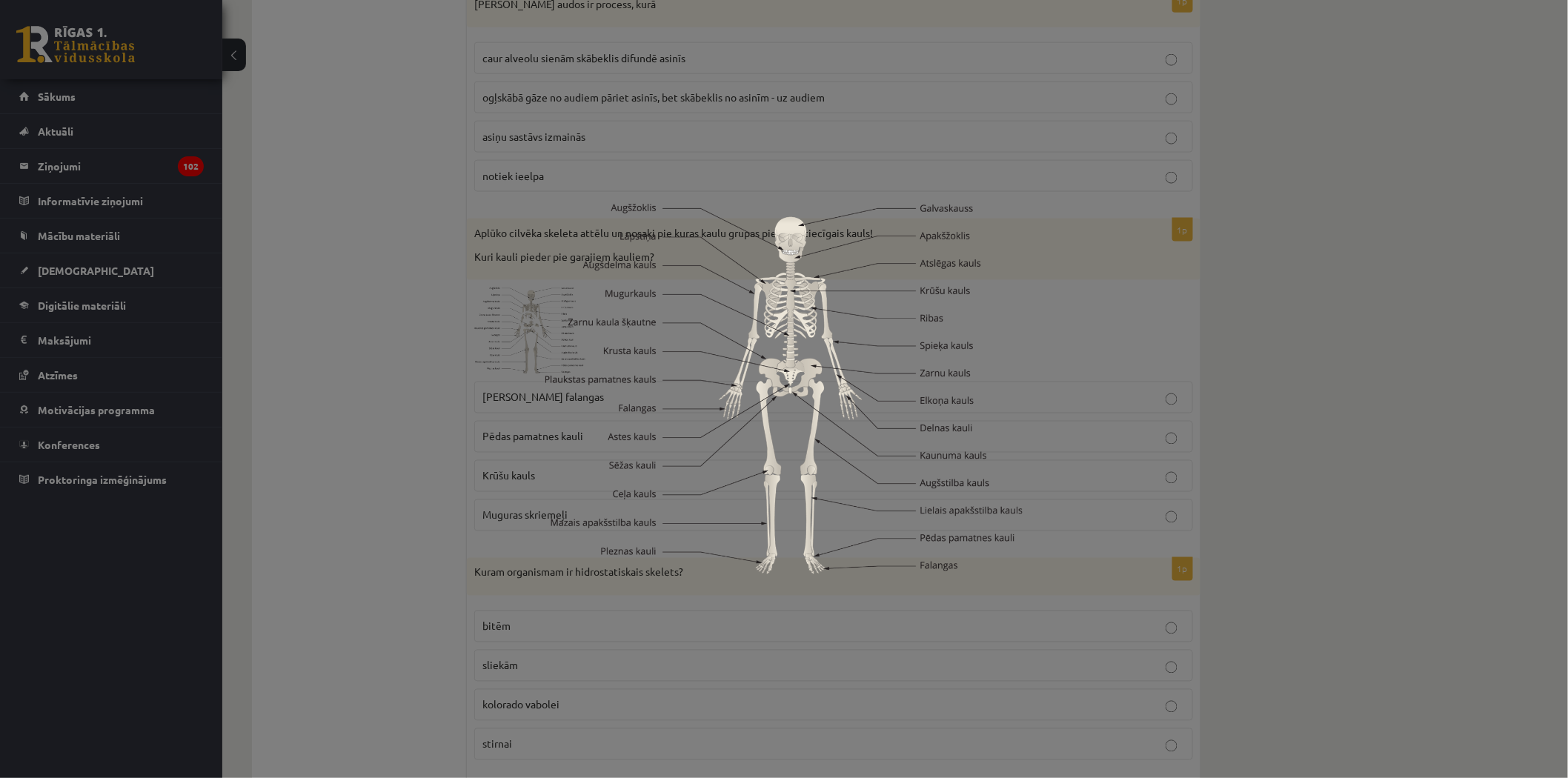
click at [663, 632] on div at bounding box center [784, 389] width 1568 height 778
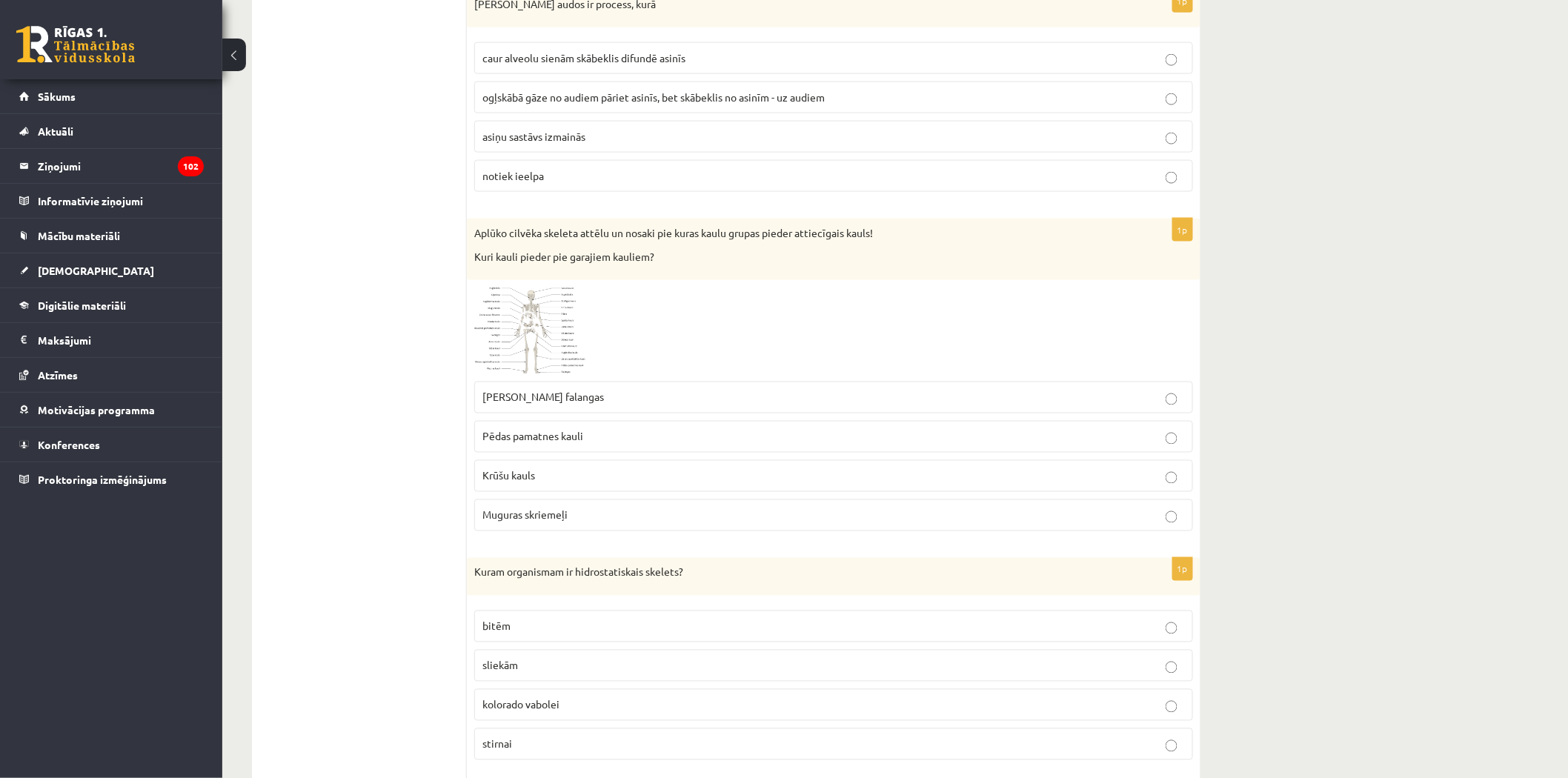
click at [514, 414] on label "[PERSON_NAME] falangas" at bounding box center [833, 397] width 719 height 31
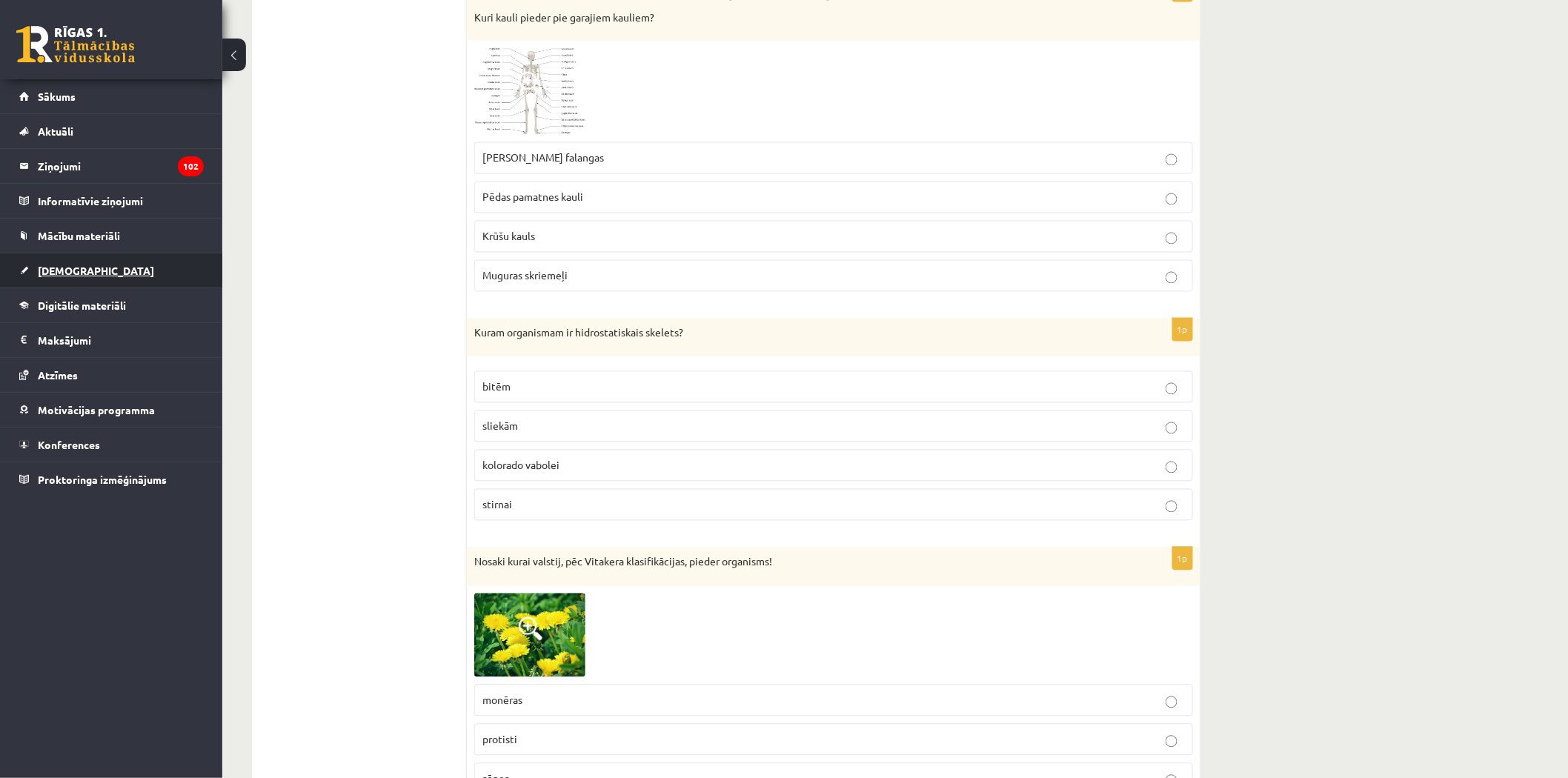
scroll to position [5761, 0]
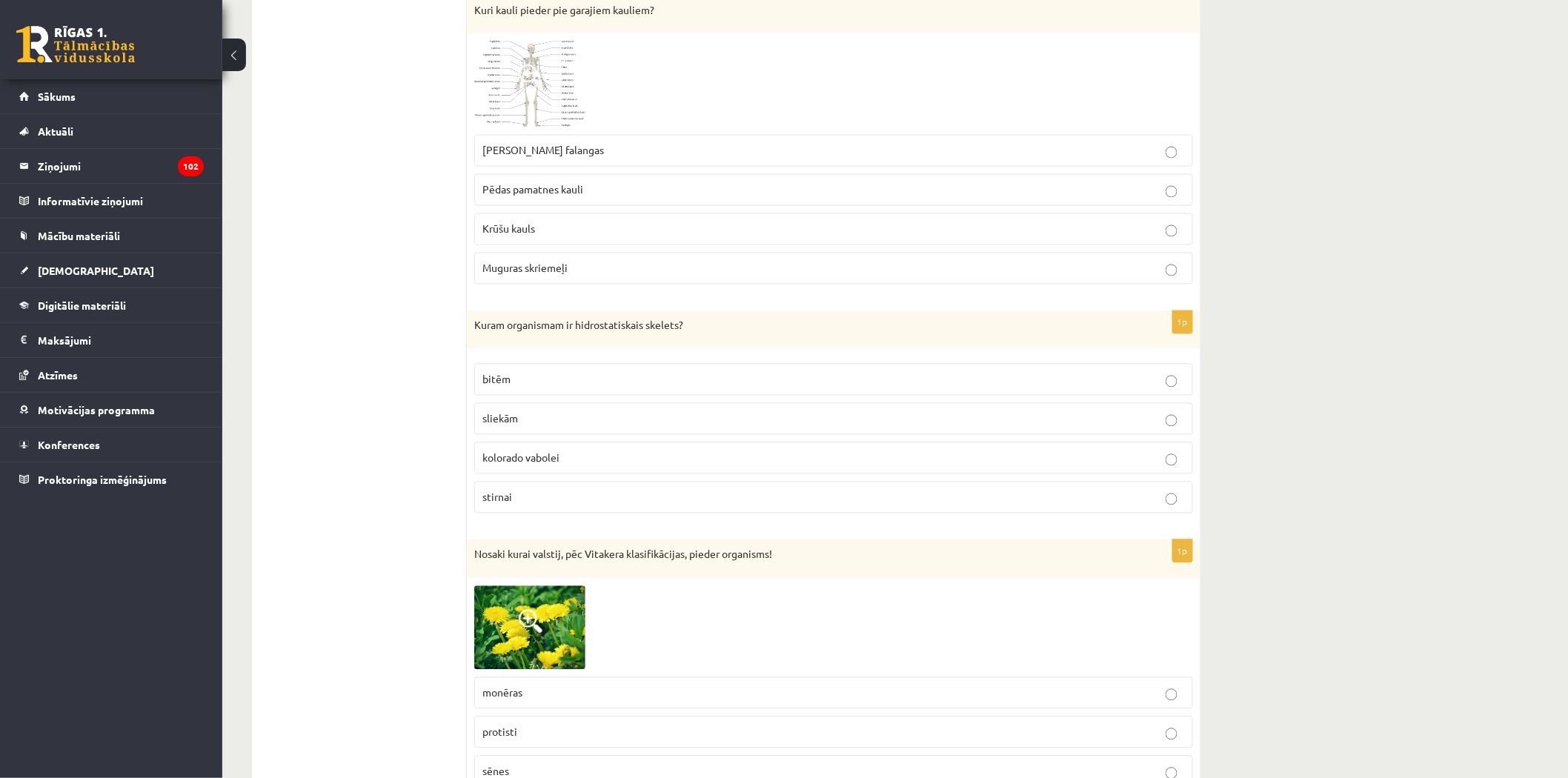
click at [528, 426] on p "sliekām" at bounding box center [833, 418] width 703 height 16
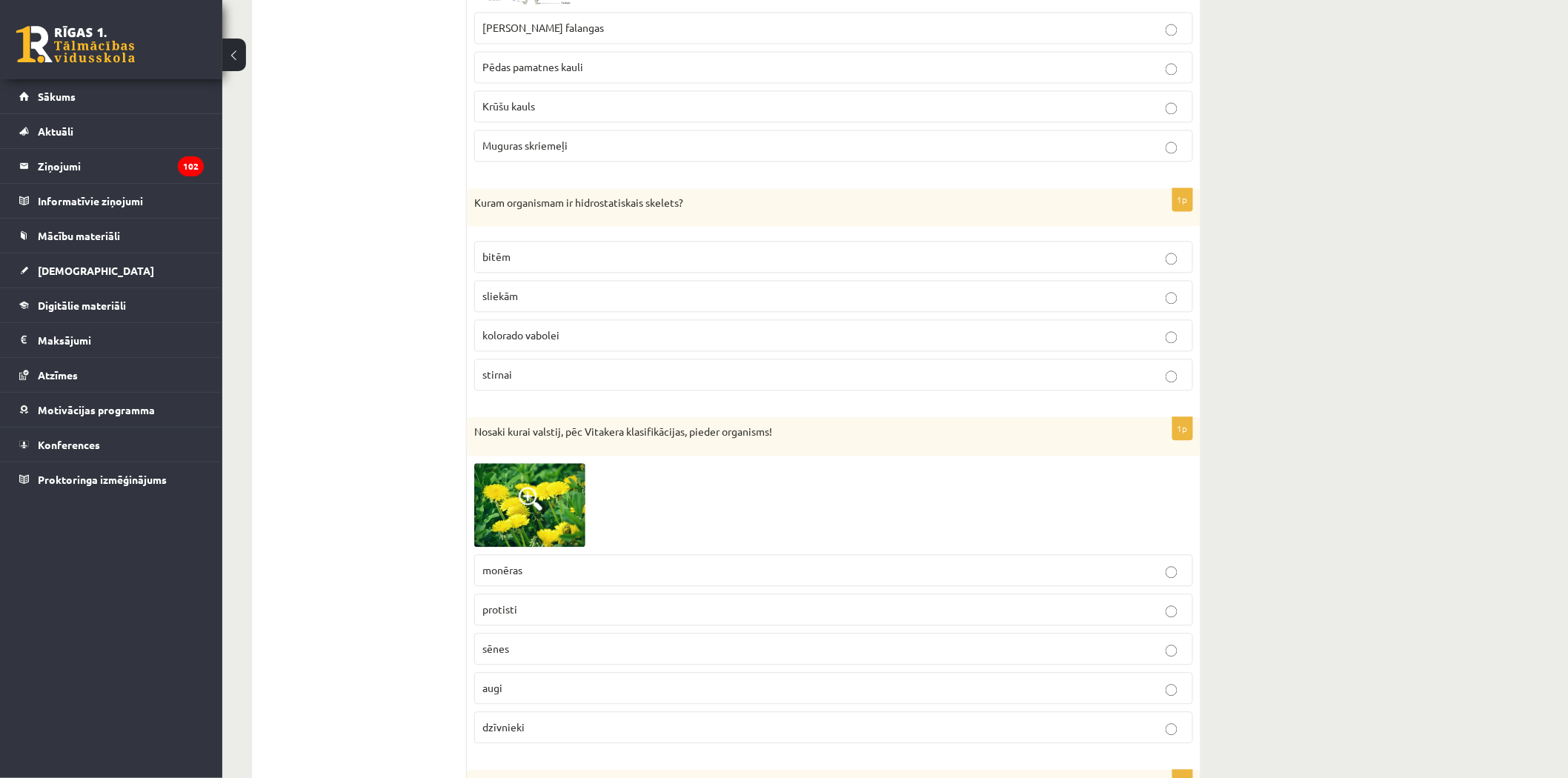
scroll to position [6090, 0]
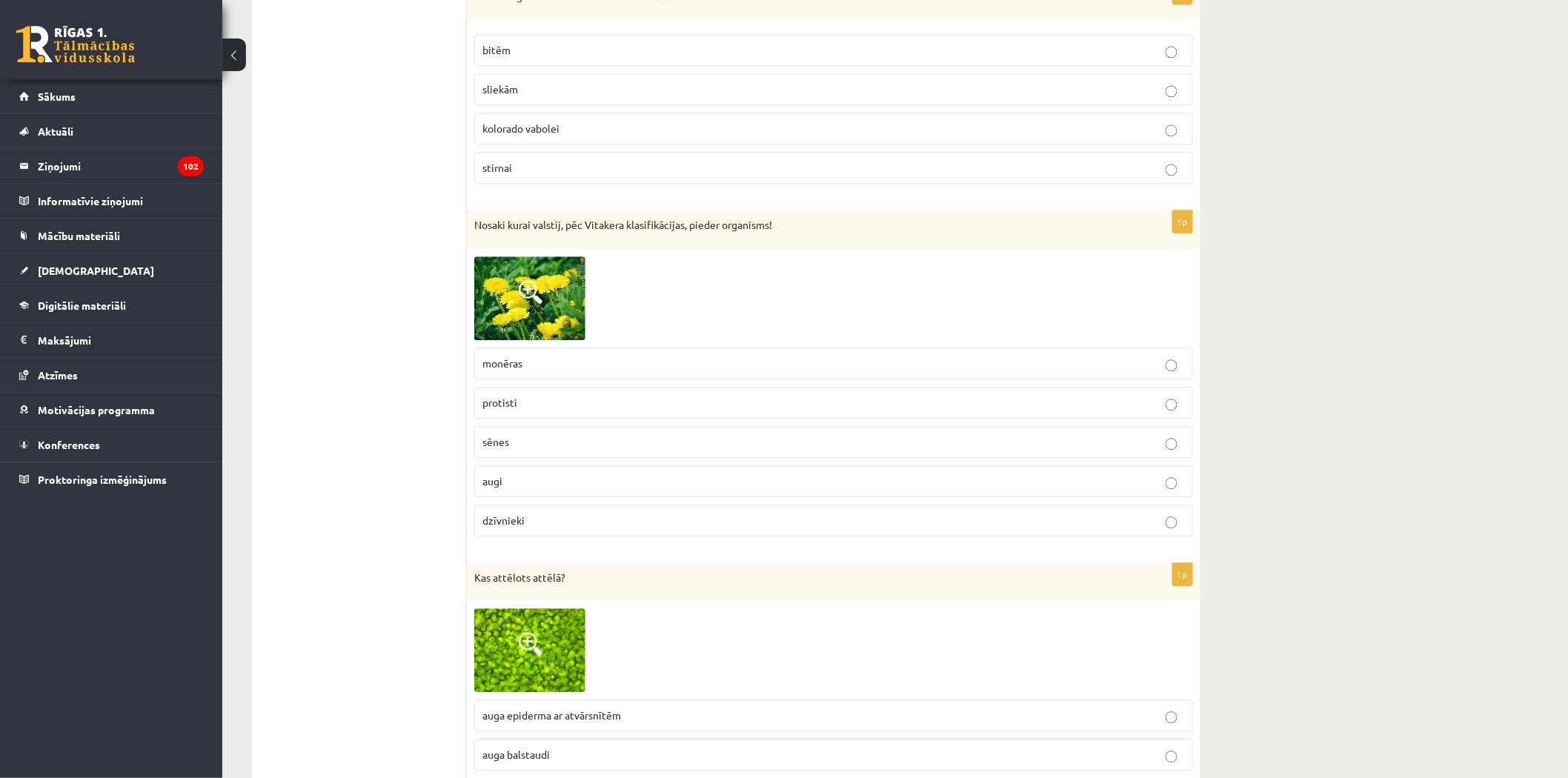
click at [557, 310] on img at bounding box center [529, 298] width 111 height 83
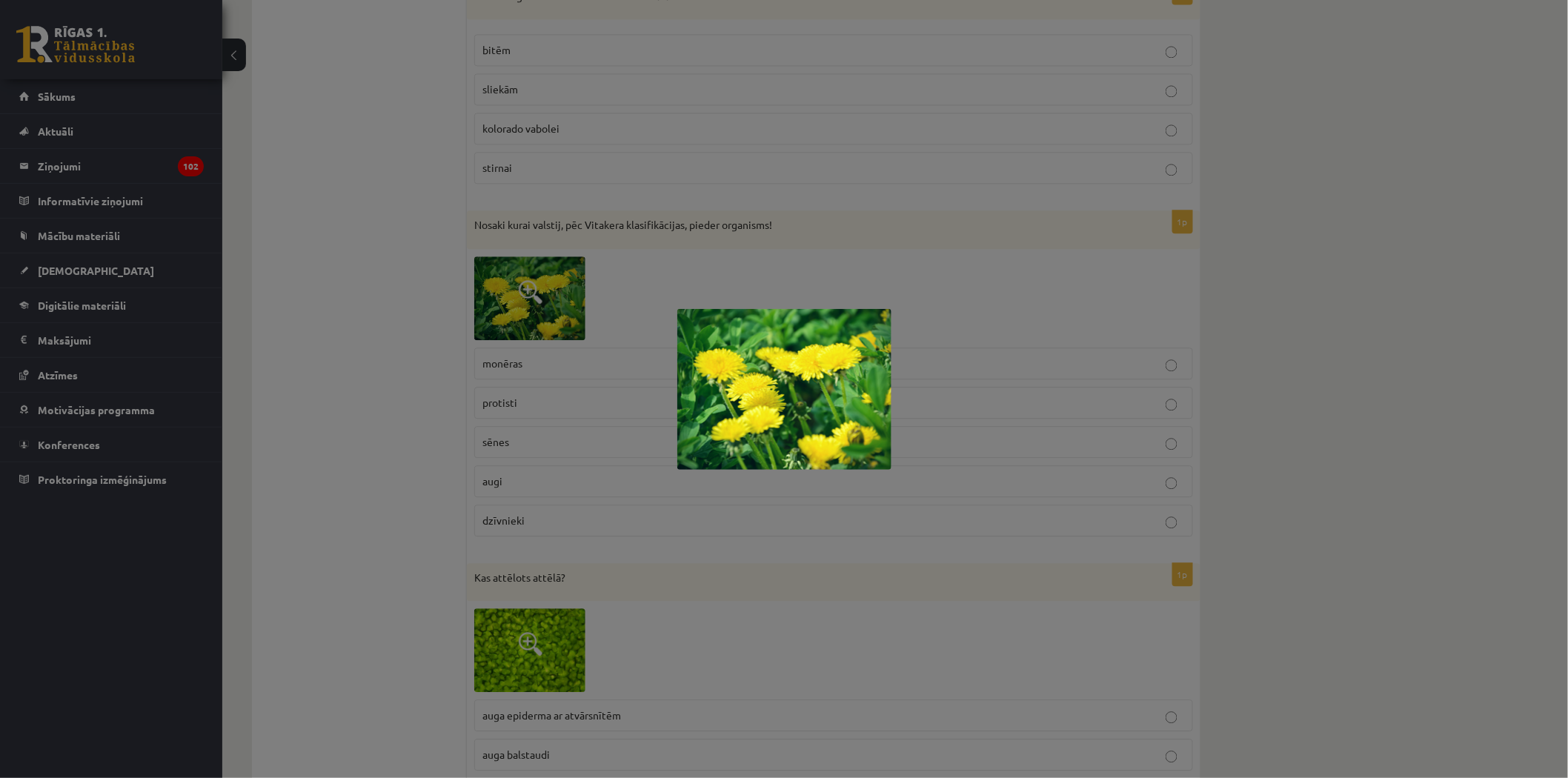
click at [922, 316] on div at bounding box center [784, 389] width 1568 height 778
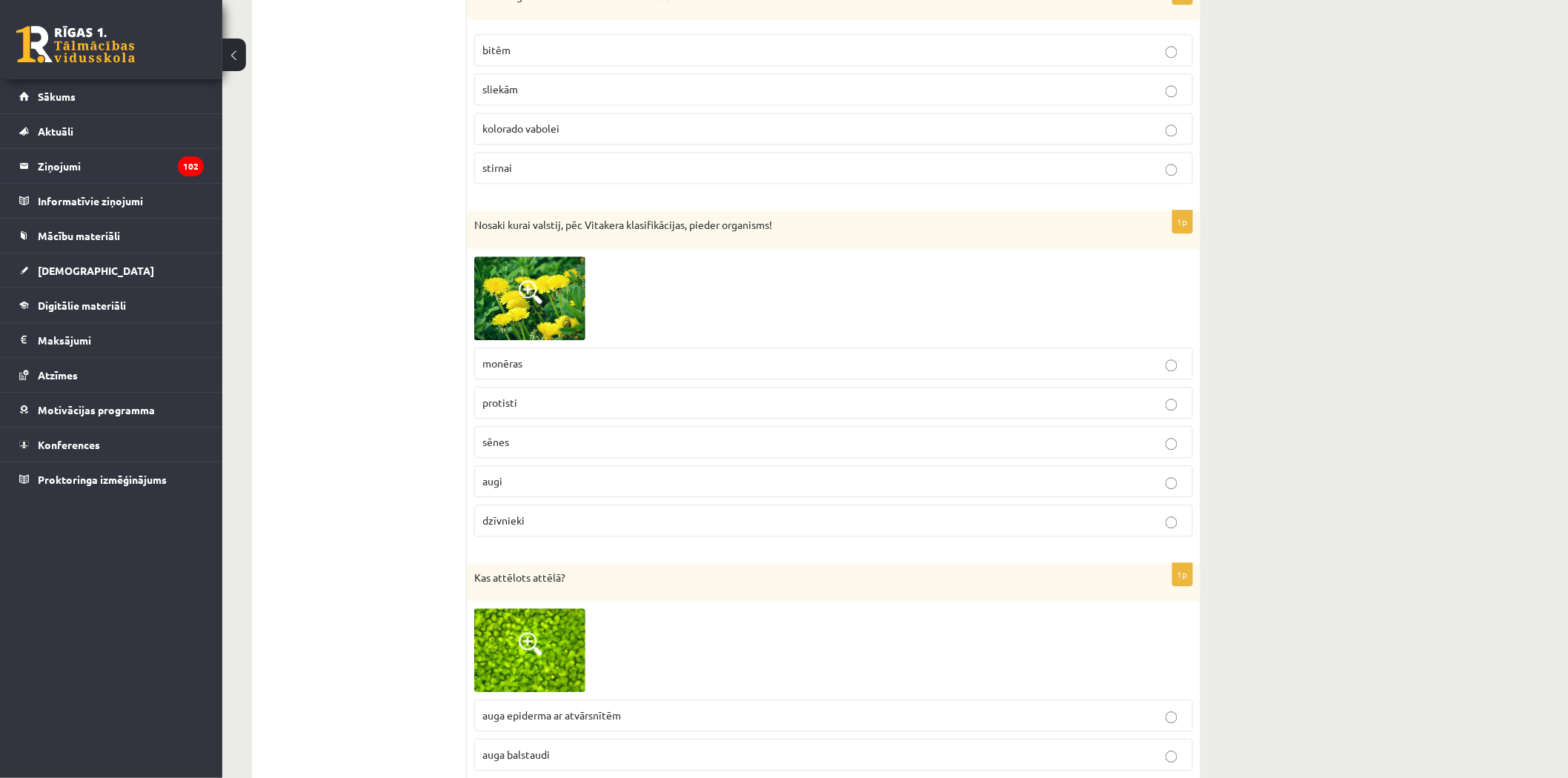
click at [661, 488] on p "augi" at bounding box center [833, 481] width 703 height 16
drag, startPoint x: 561, startPoint y: 301, endPoint x: 672, endPoint y: 315, distance: 111.9
click at [561, 299] on img at bounding box center [529, 298] width 111 height 83
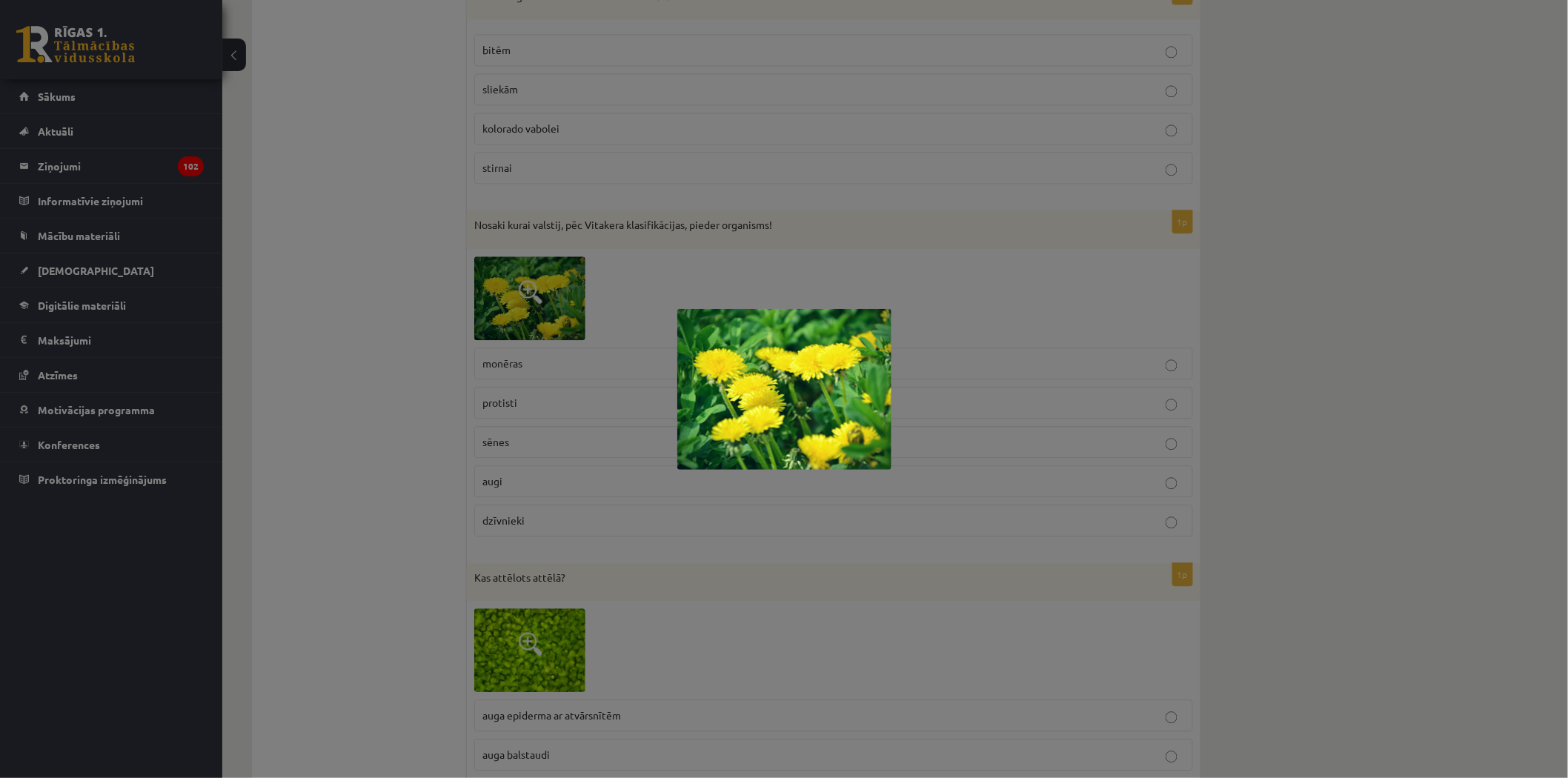
click at [976, 327] on div at bounding box center [784, 389] width 1568 height 778
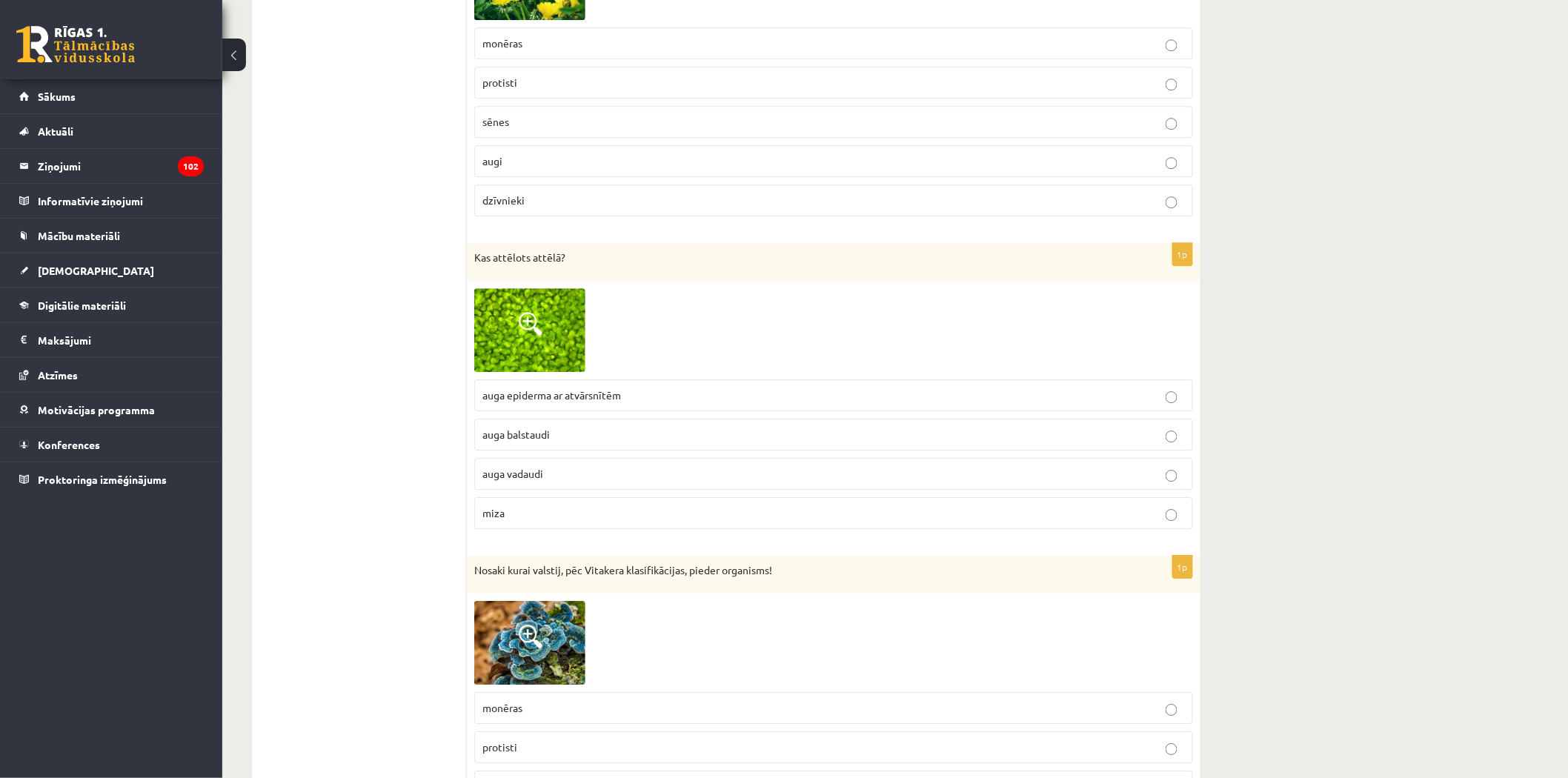
scroll to position [6419, 0]
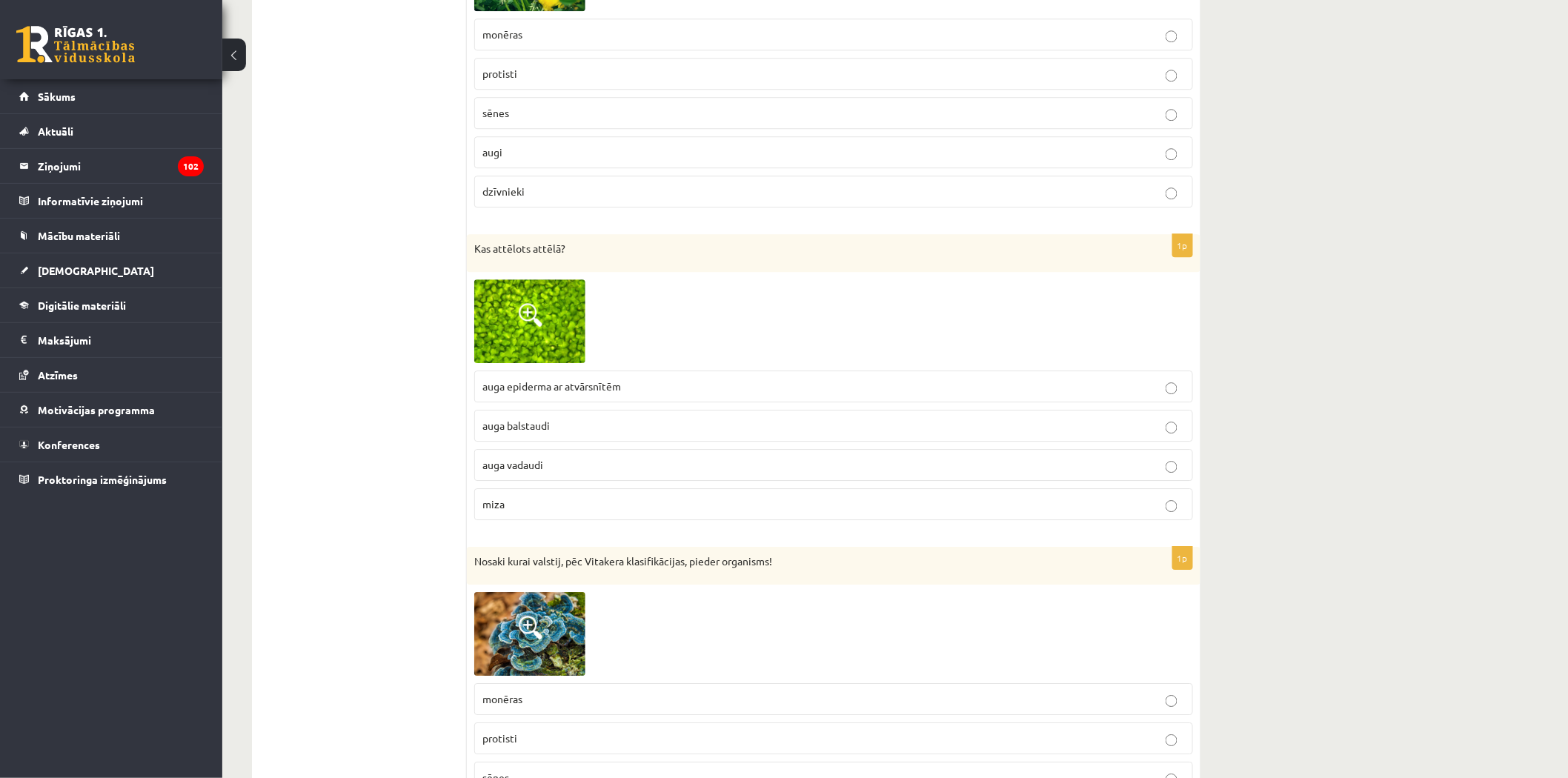
click at [536, 402] on label "auga epiderma ar atvārsnītēm" at bounding box center [833, 386] width 719 height 31
click at [518, 327] on span at bounding box center [530, 315] width 24 height 24
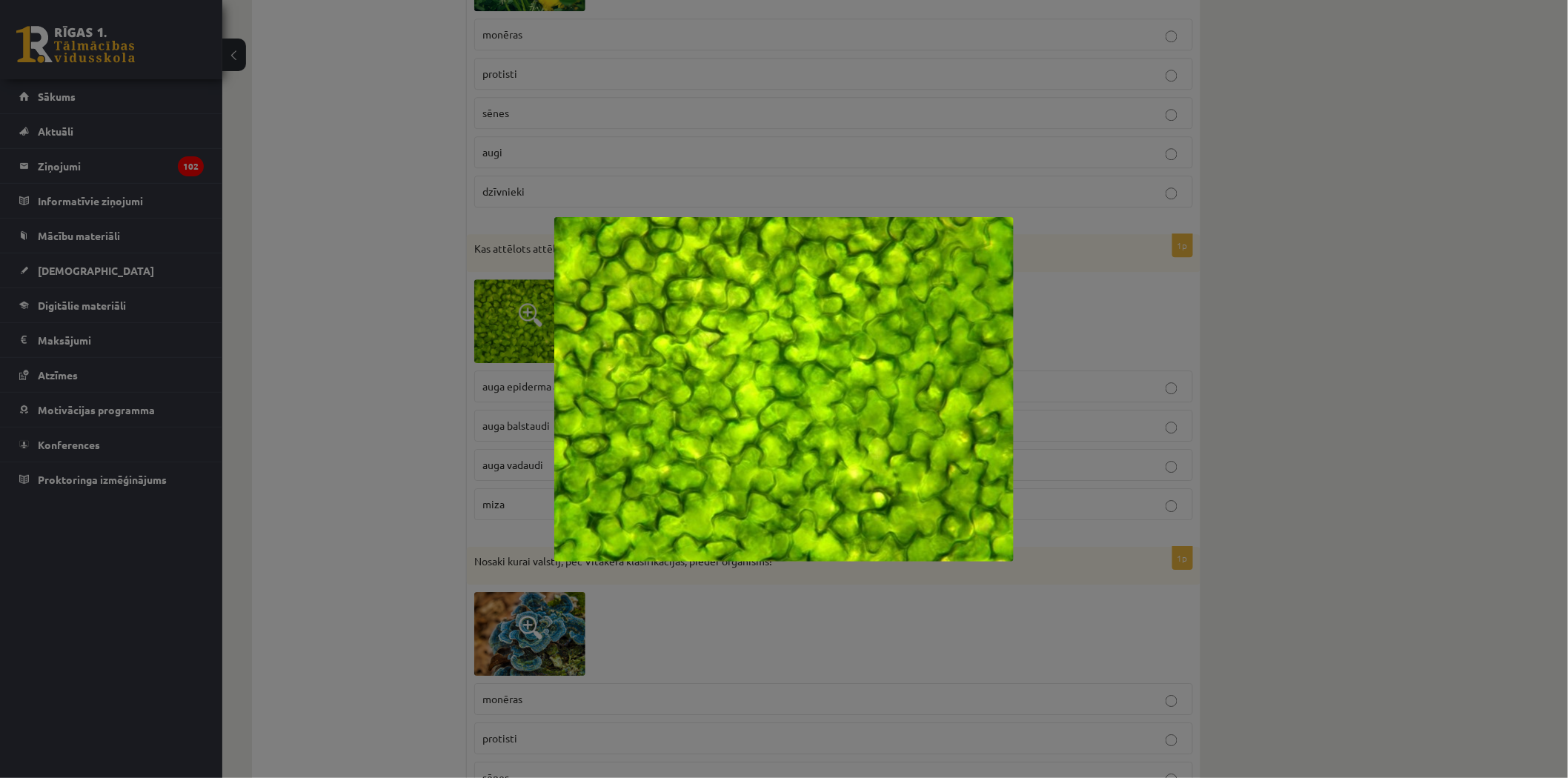
click at [1015, 135] on div at bounding box center [784, 389] width 1568 height 778
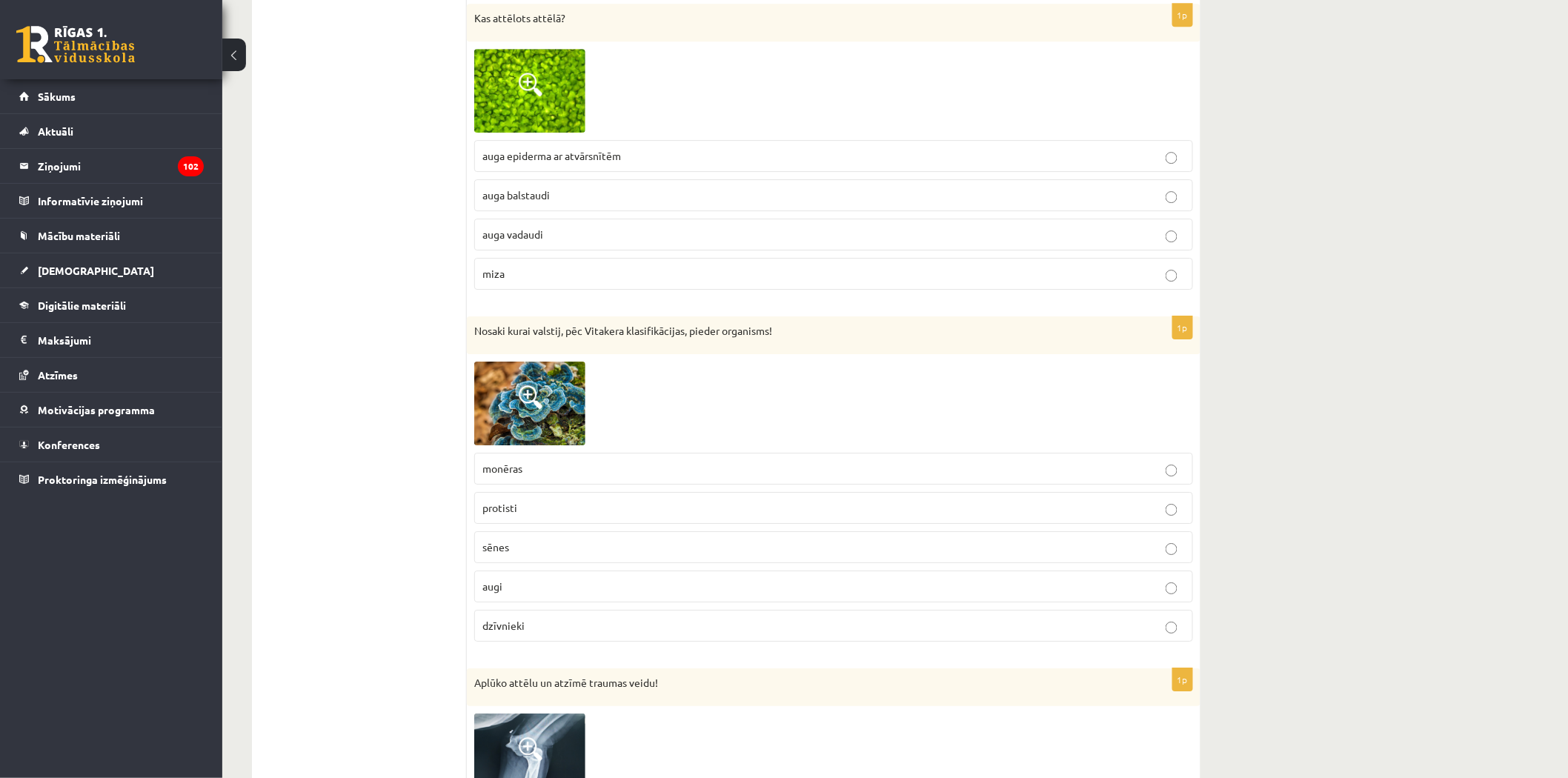
scroll to position [6666, 0]
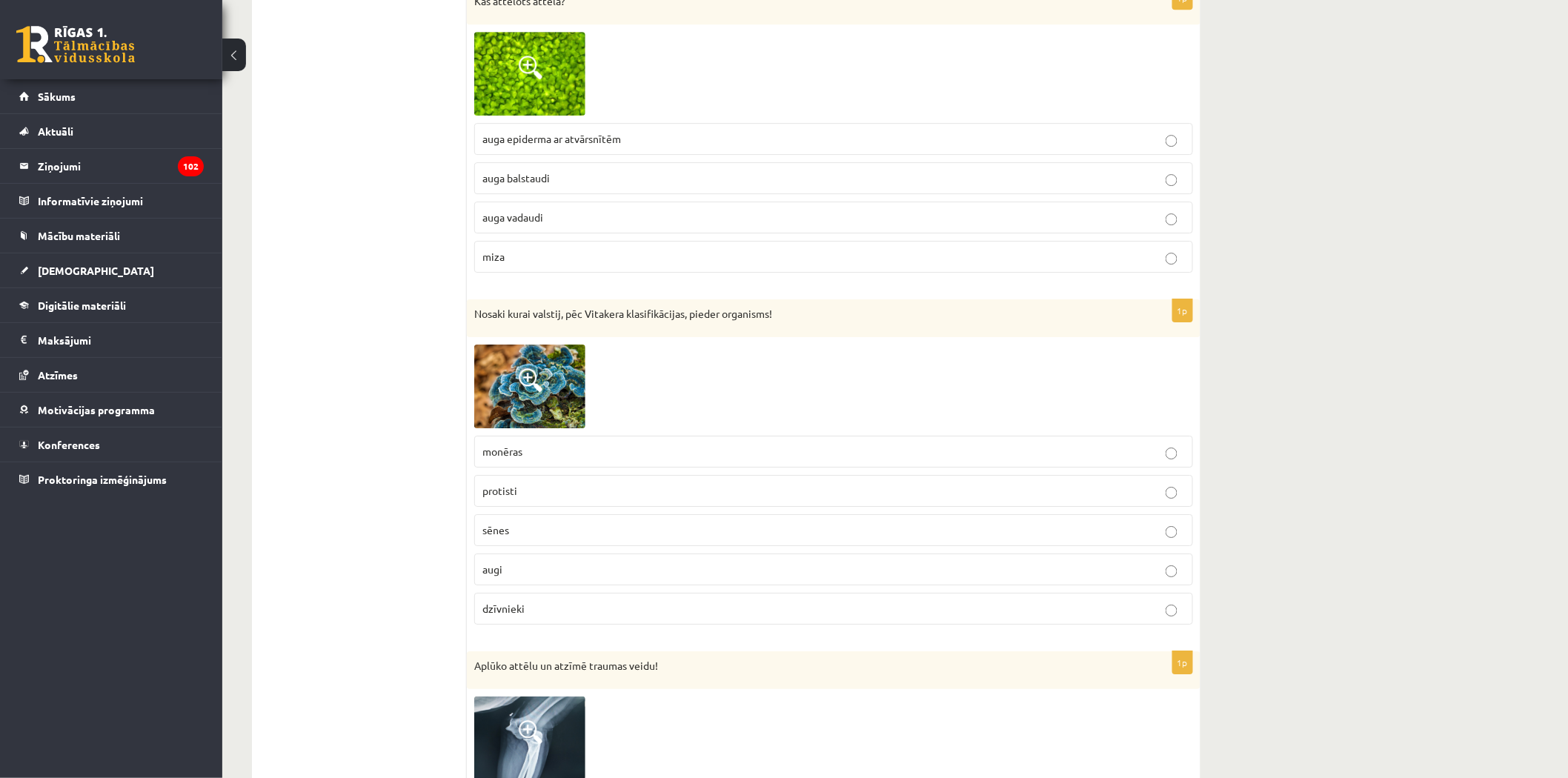
click at [545, 418] on img at bounding box center [529, 386] width 111 height 83
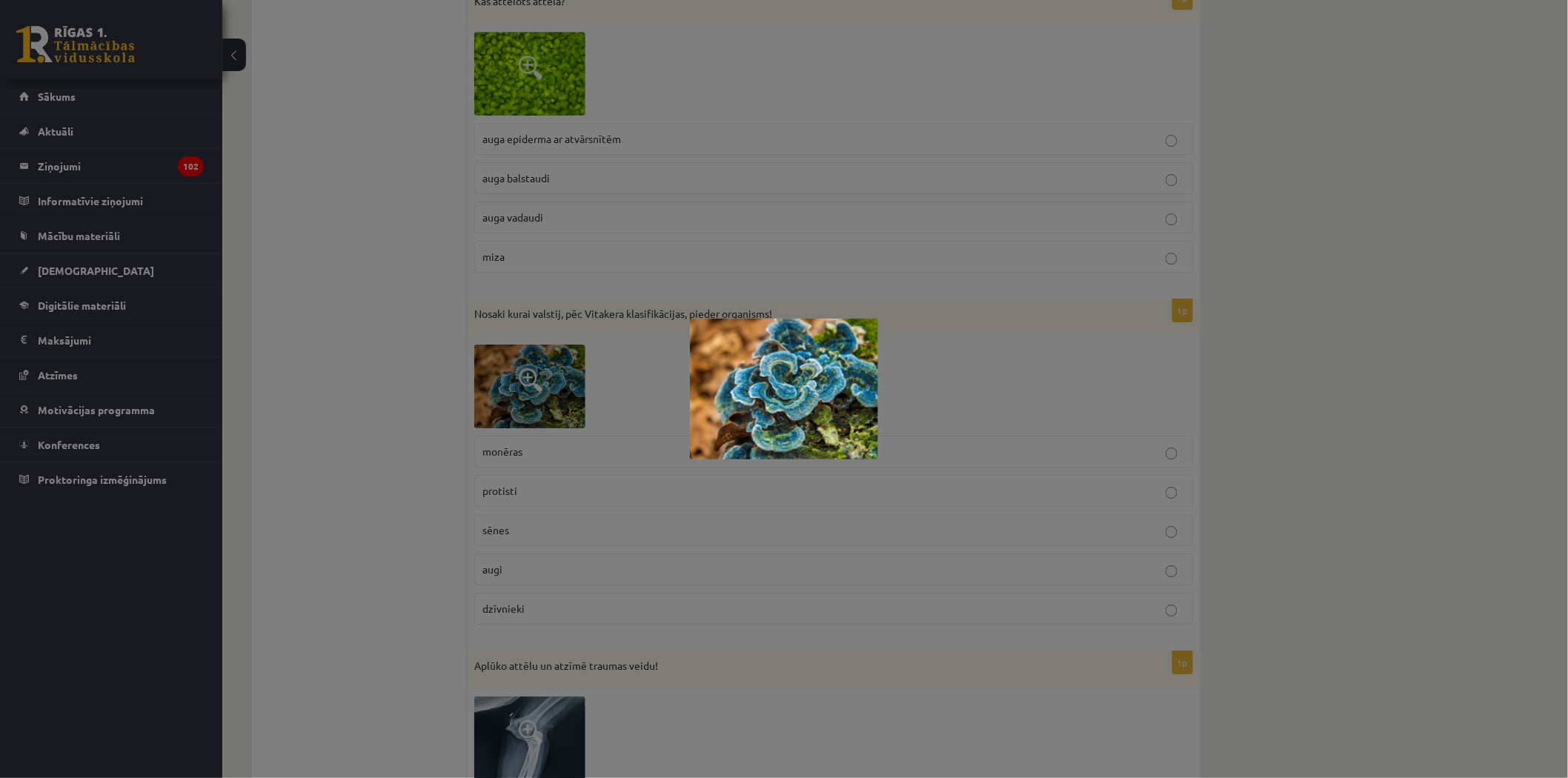
click at [934, 375] on div at bounding box center [784, 389] width 1568 height 778
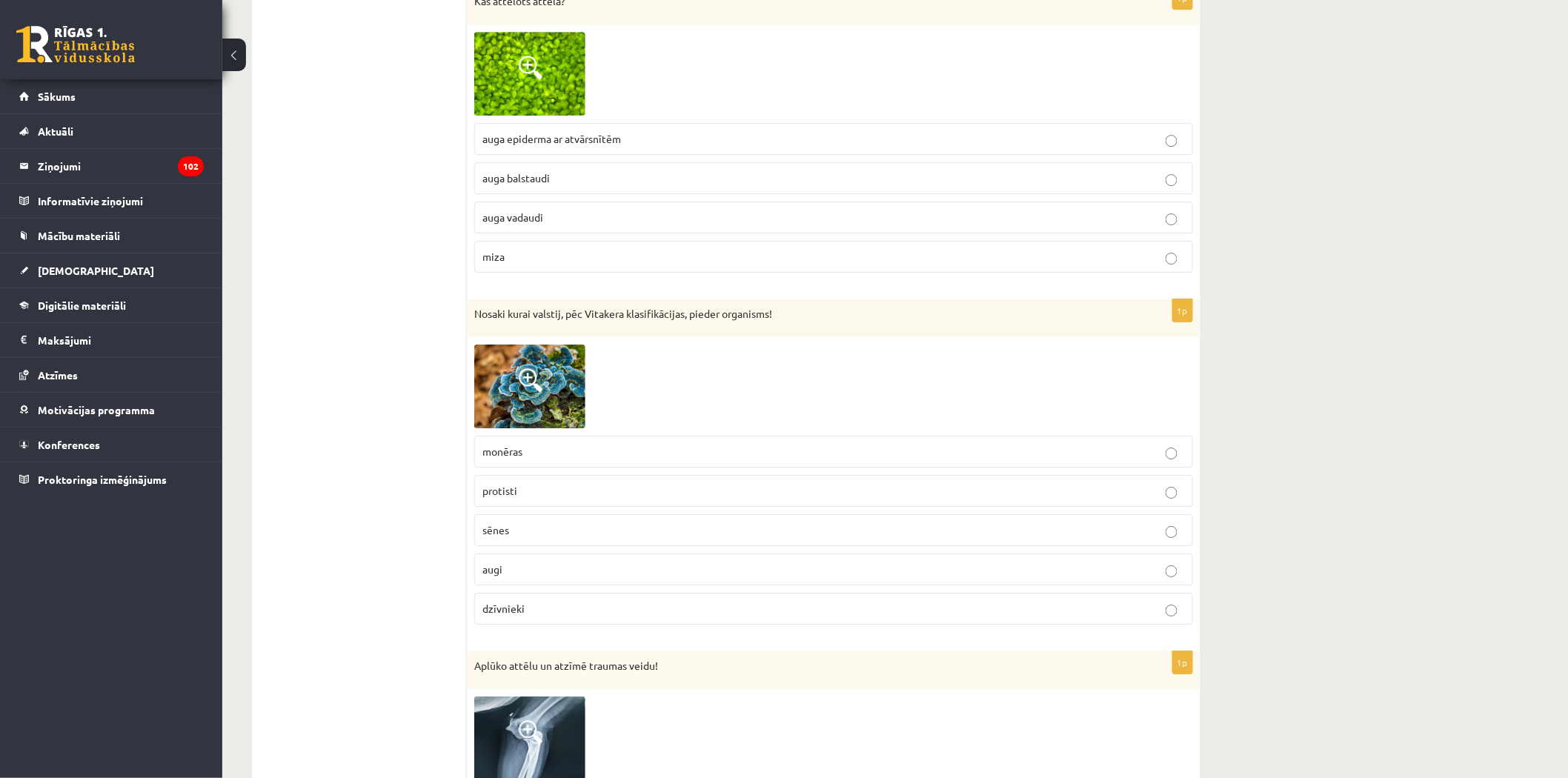
click at [582, 427] on img at bounding box center [529, 386] width 111 height 83
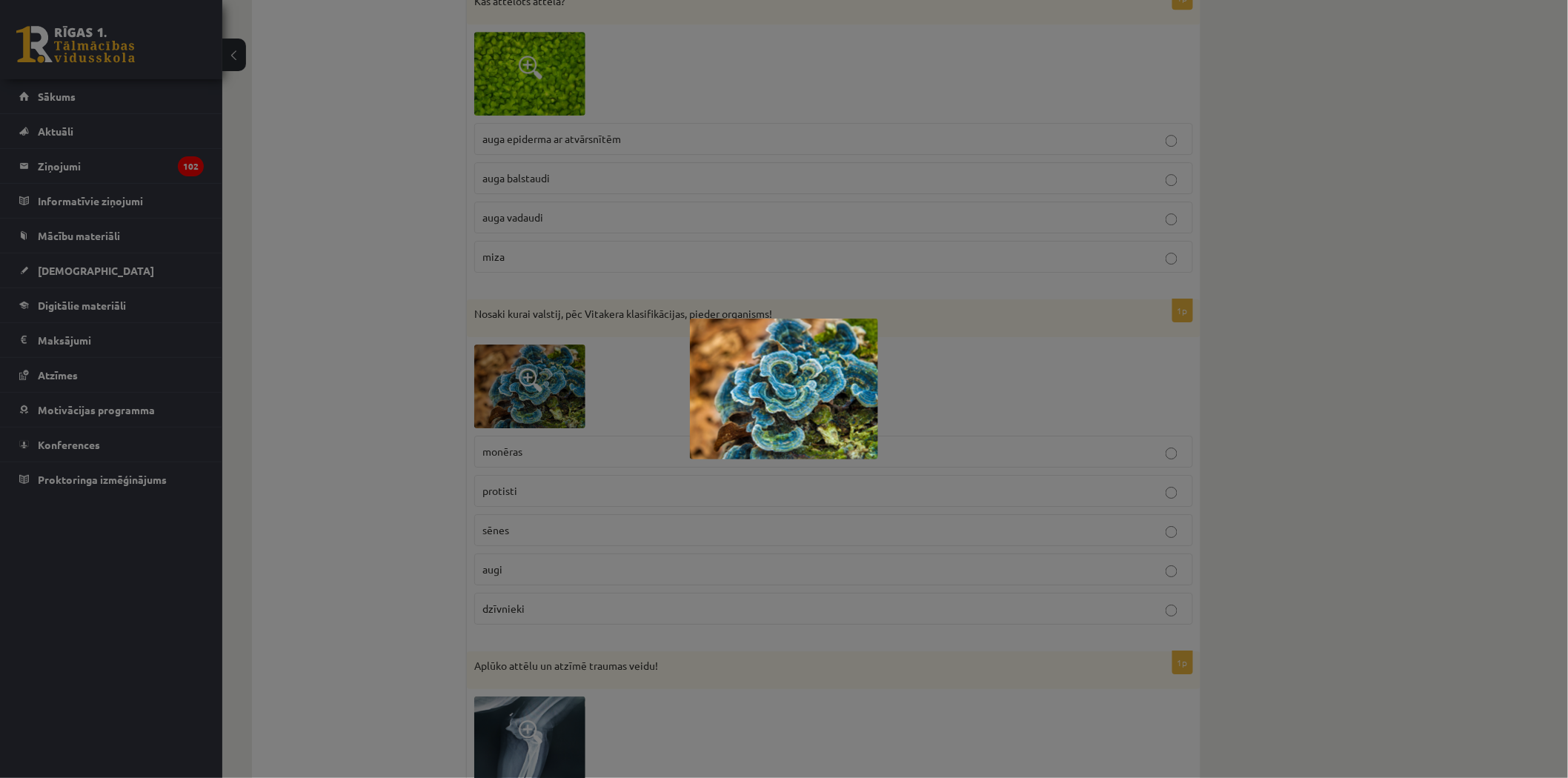
click at [934, 375] on div at bounding box center [784, 389] width 1568 height 778
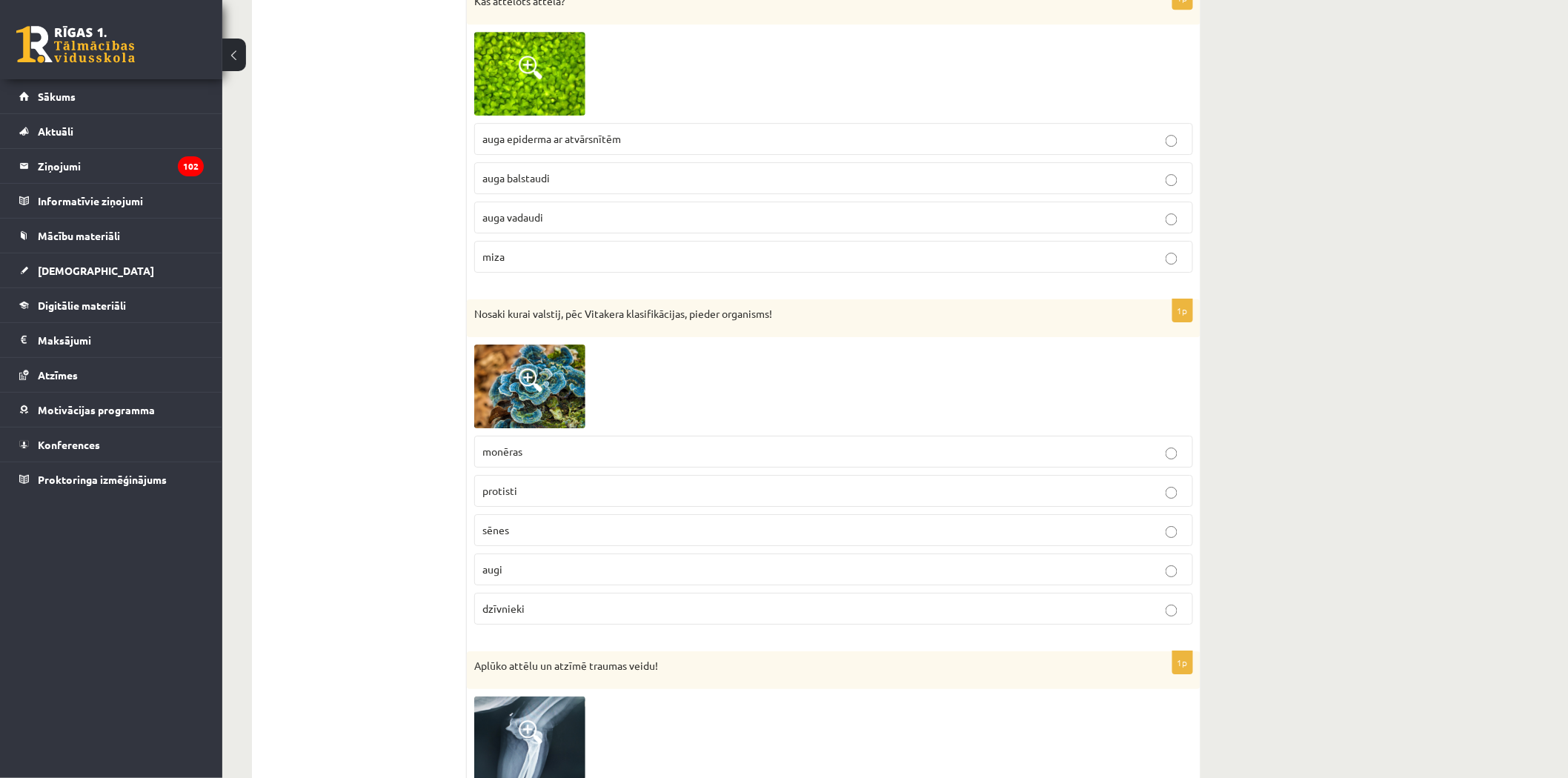
click at [550, 537] on p "sēnes" at bounding box center [833, 529] width 703 height 16
click at [560, 391] on img at bounding box center [529, 386] width 111 height 83
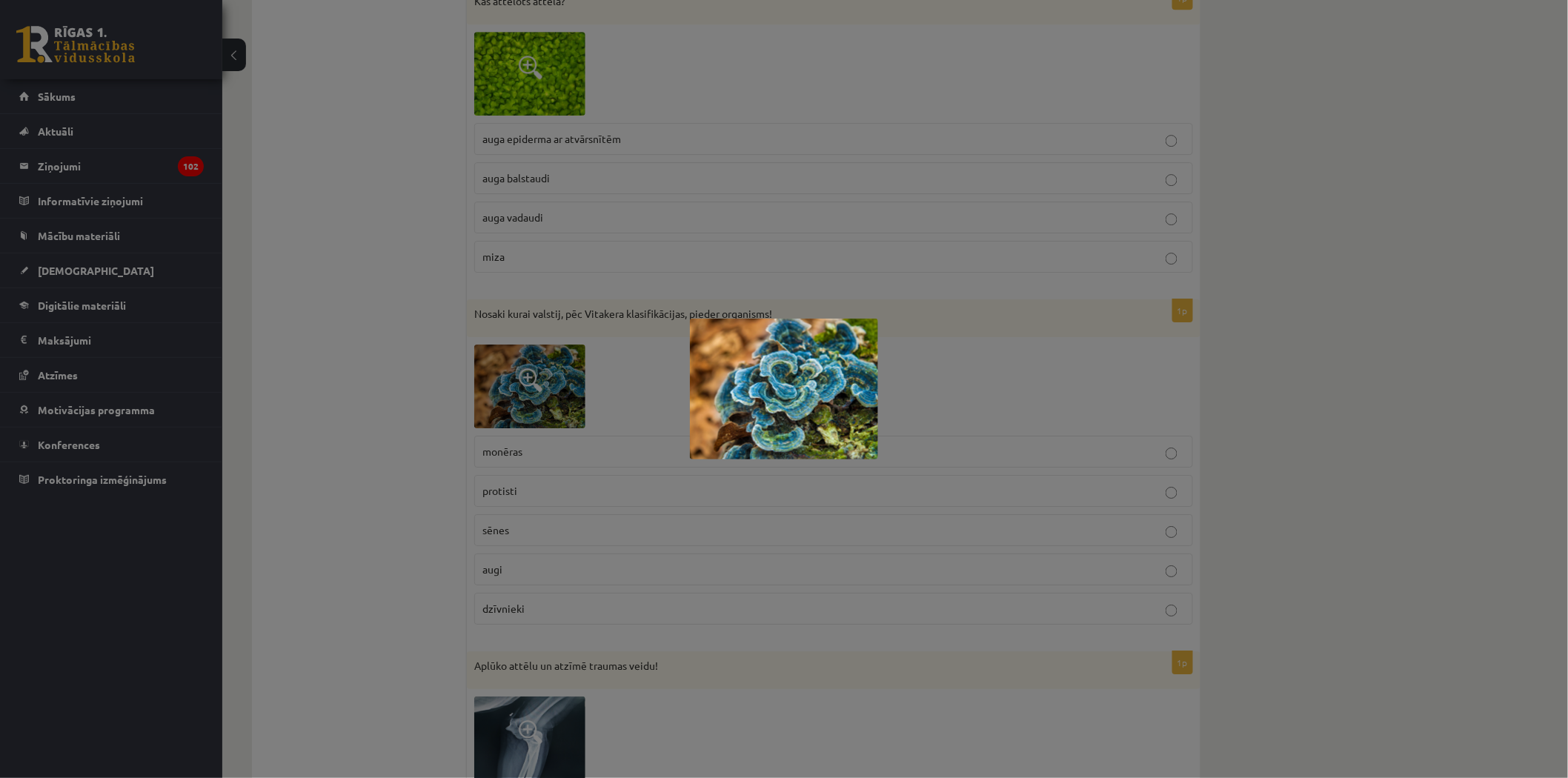
click at [1028, 354] on div at bounding box center [784, 389] width 1568 height 778
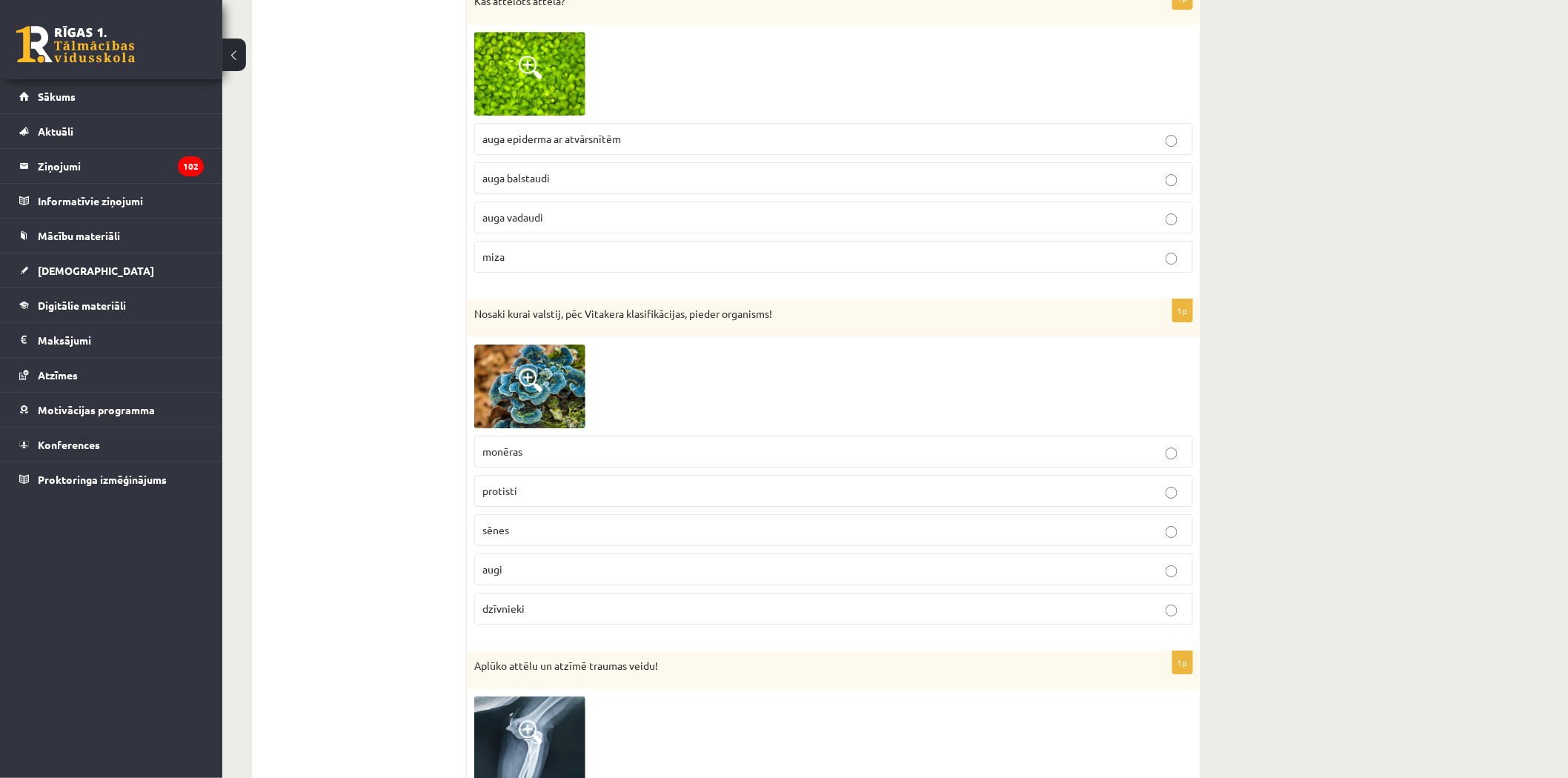
click at [539, 421] on img at bounding box center [529, 386] width 111 height 83
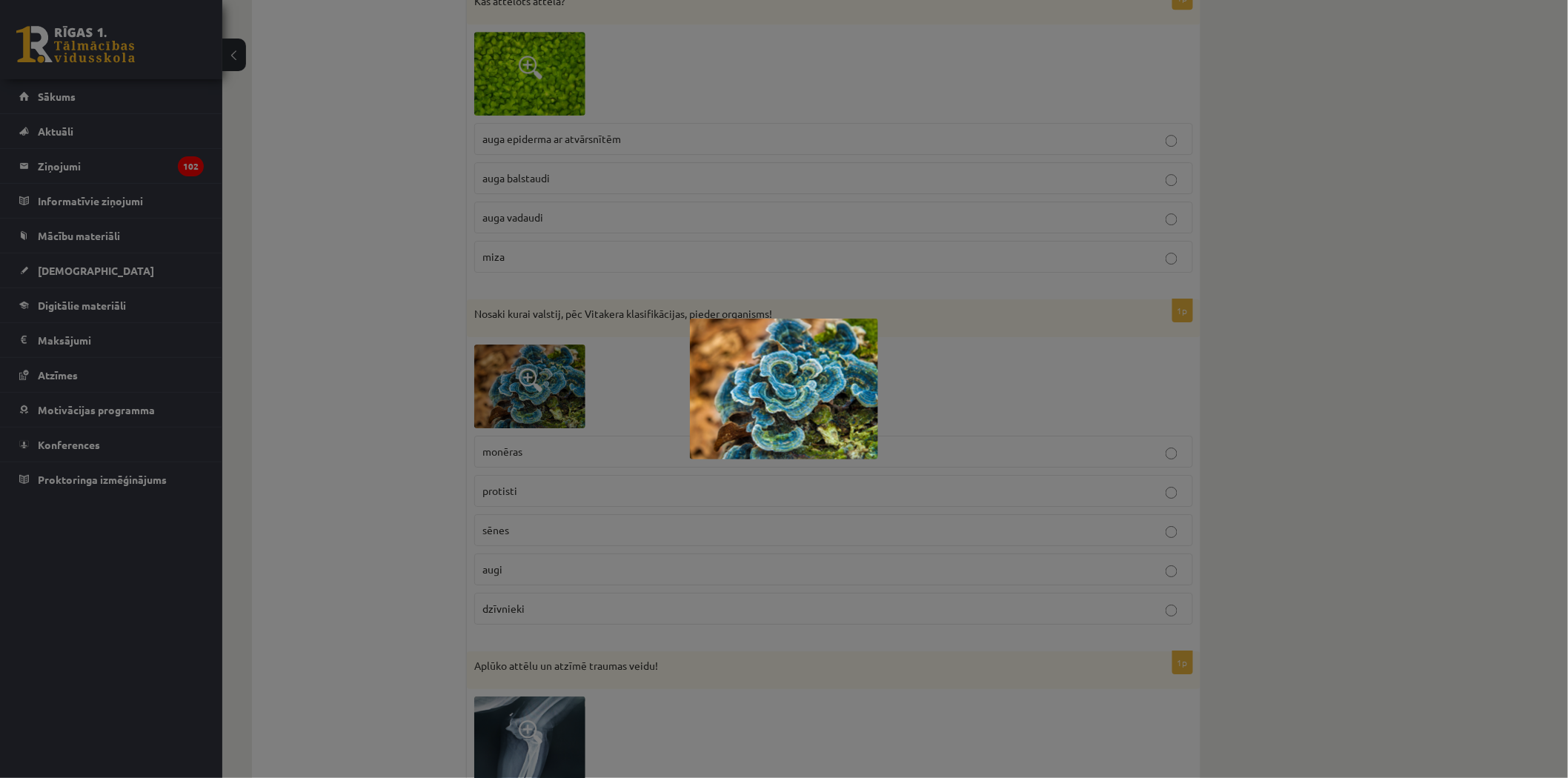
click at [1362, 485] on div at bounding box center [784, 389] width 1568 height 778
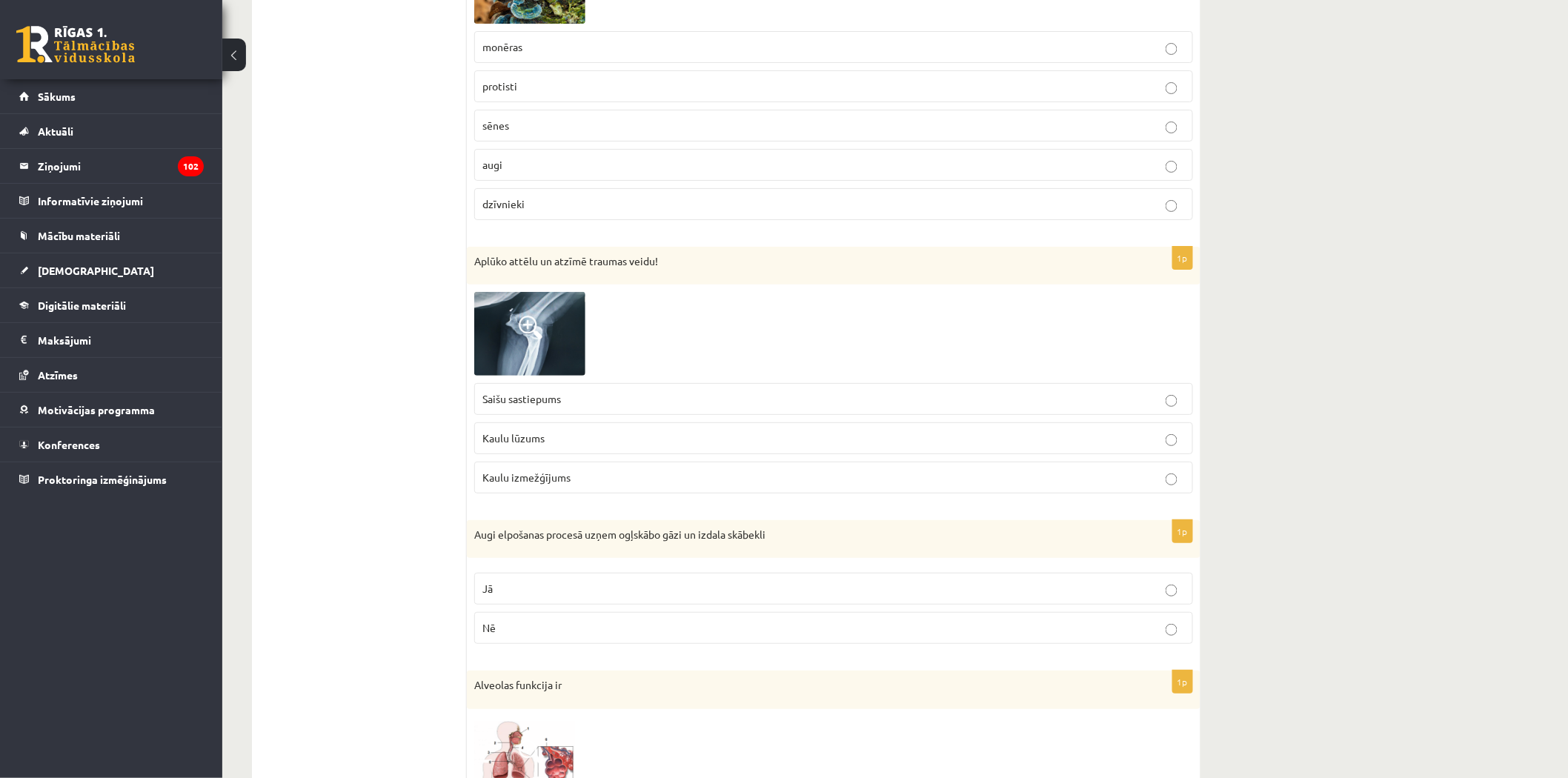
scroll to position [7077, 0]
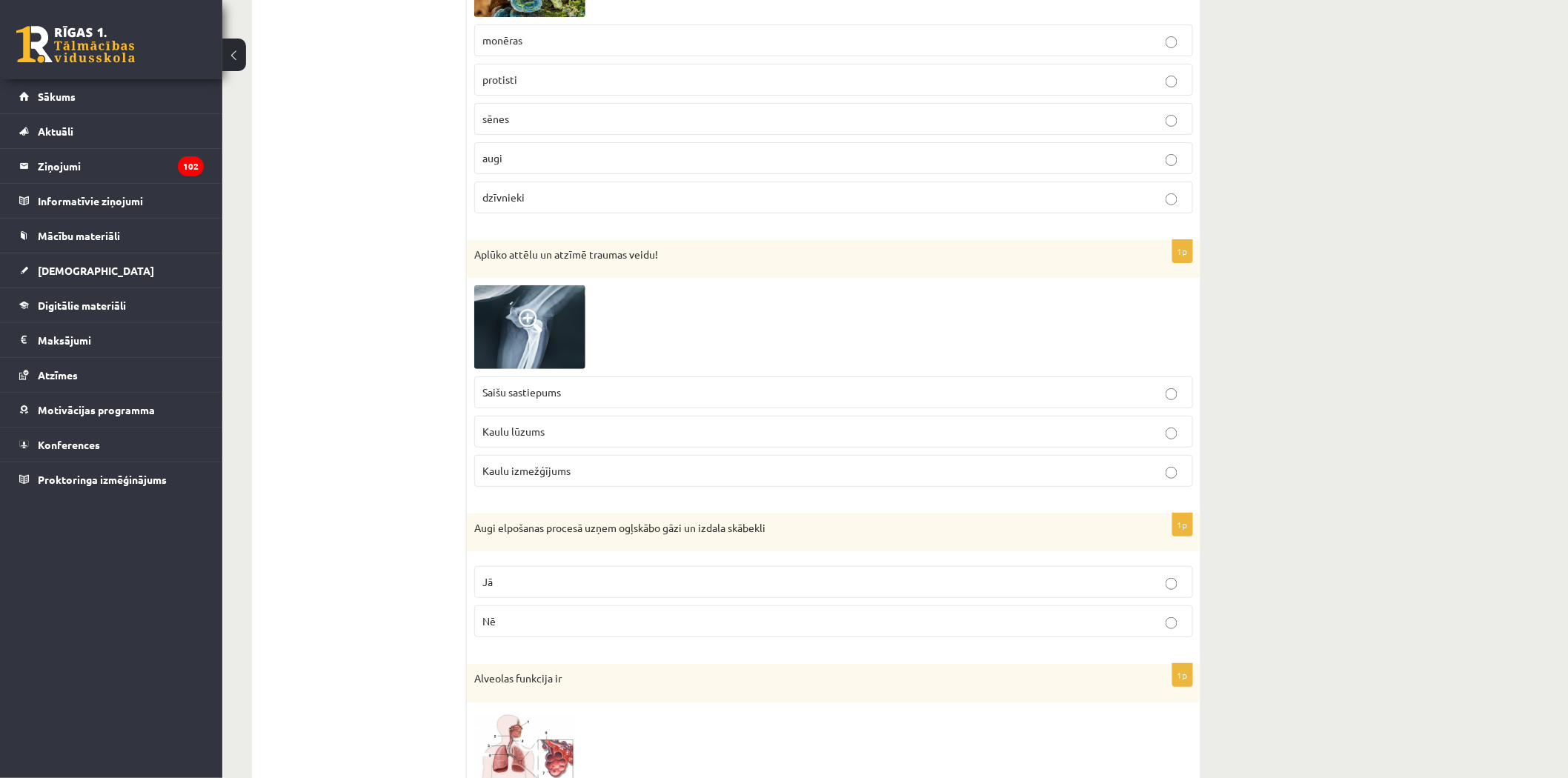
click at [564, 344] on img at bounding box center [529, 327] width 111 height 83
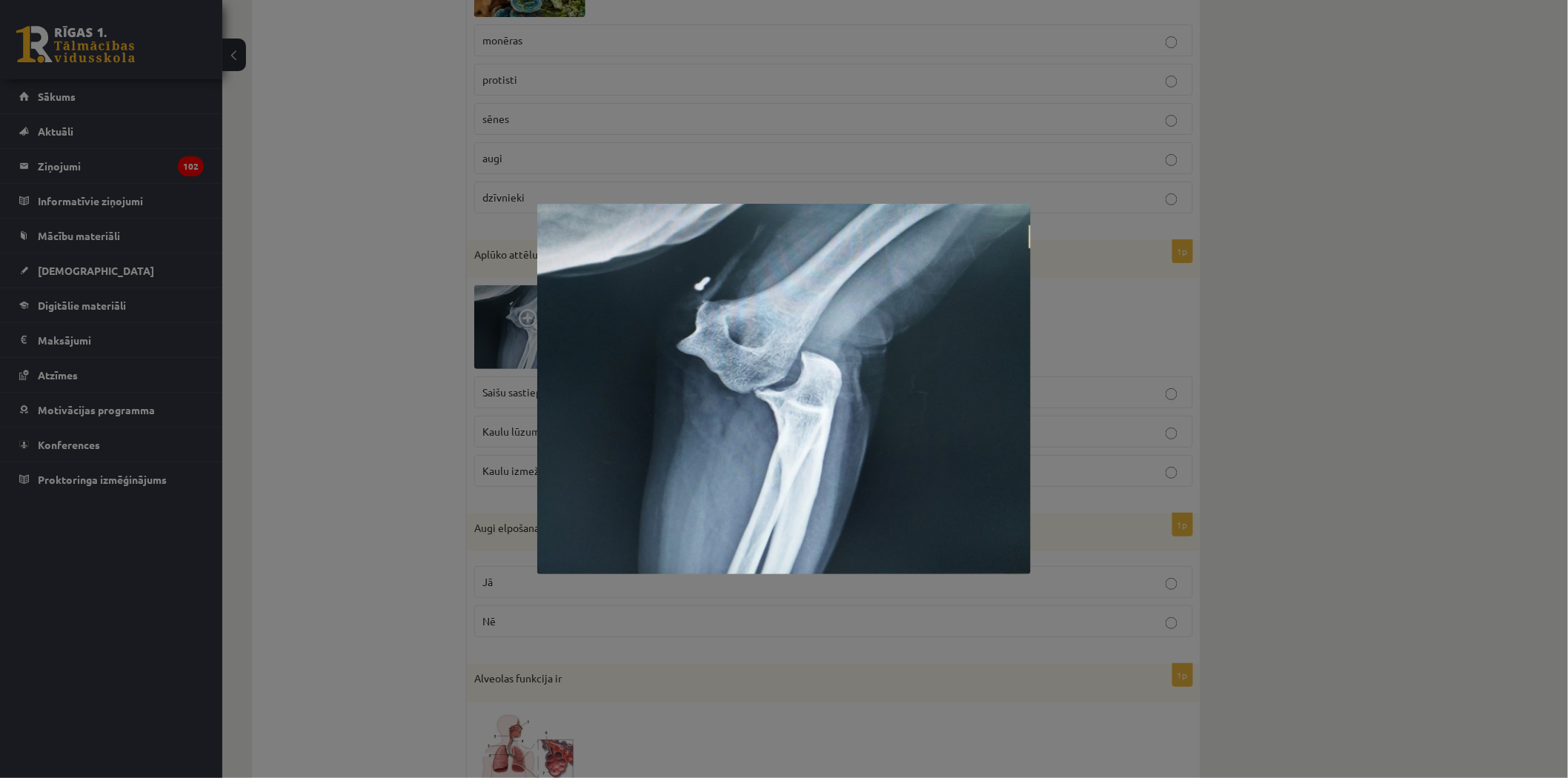
click at [1113, 317] on div at bounding box center [784, 389] width 1568 height 778
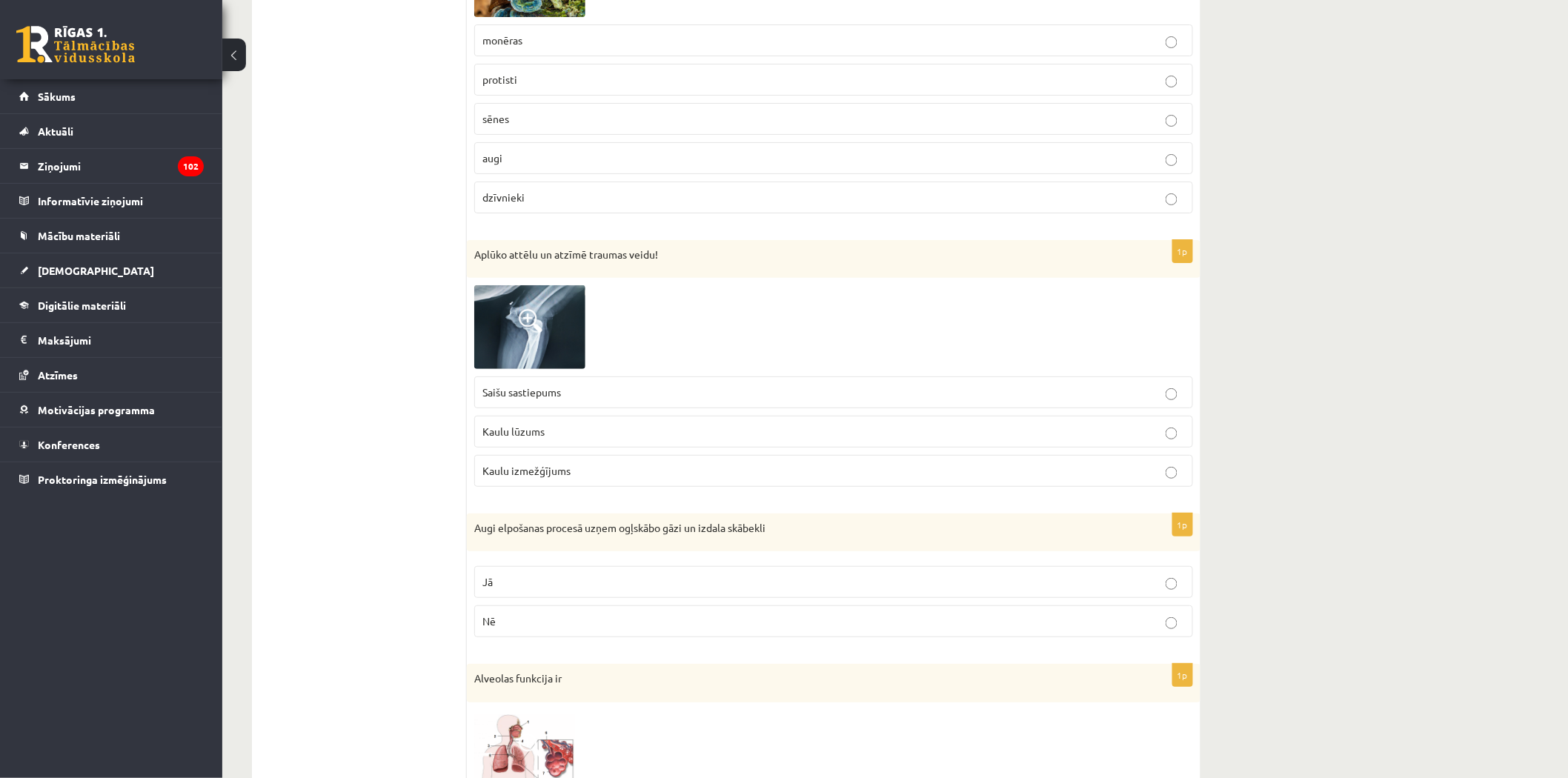
click at [569, 487] on label "Kaulu izmežģījums" at bounding box center [833, 471] width 719 height 31
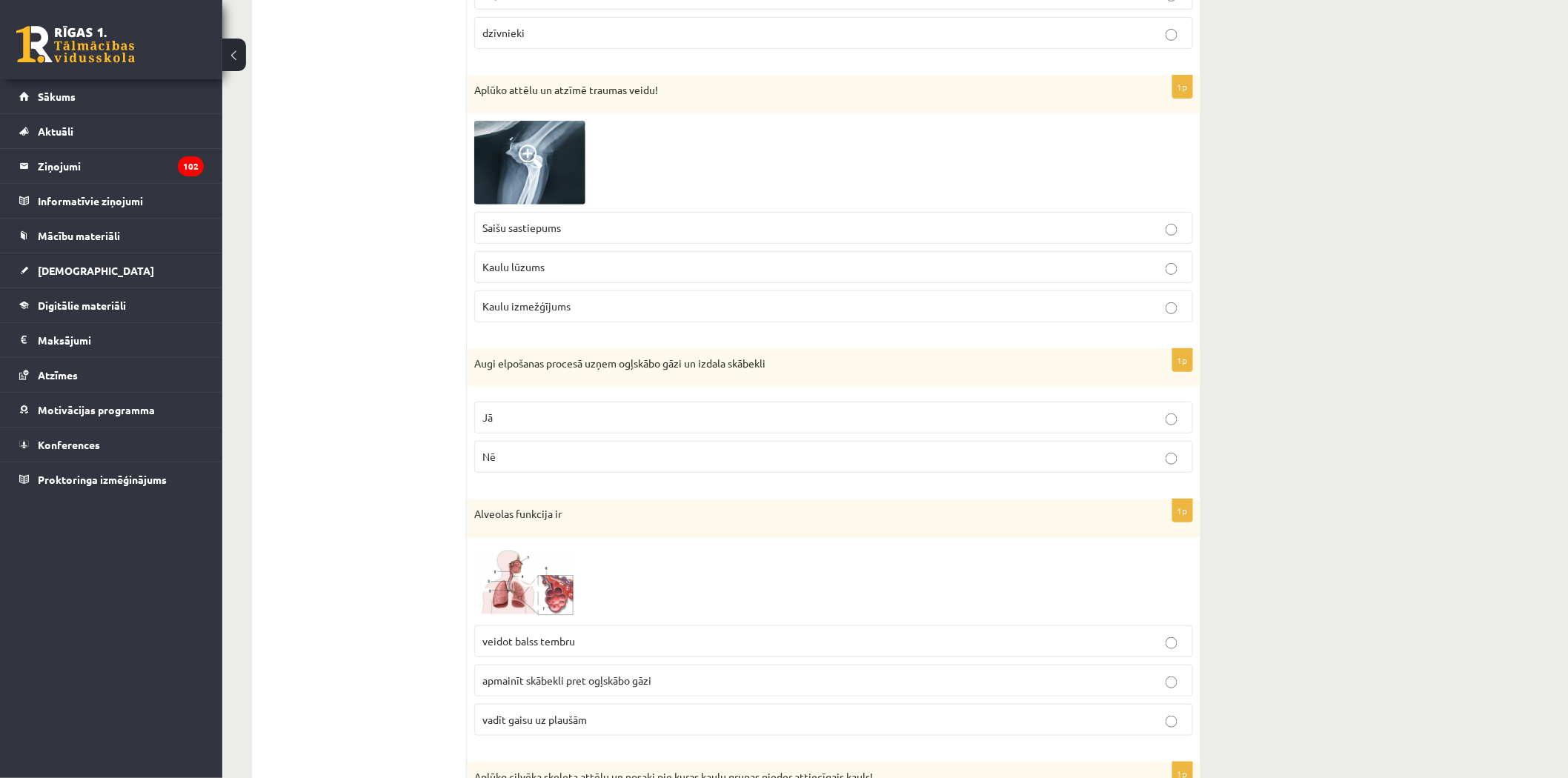
scroll to position [7324, 0]
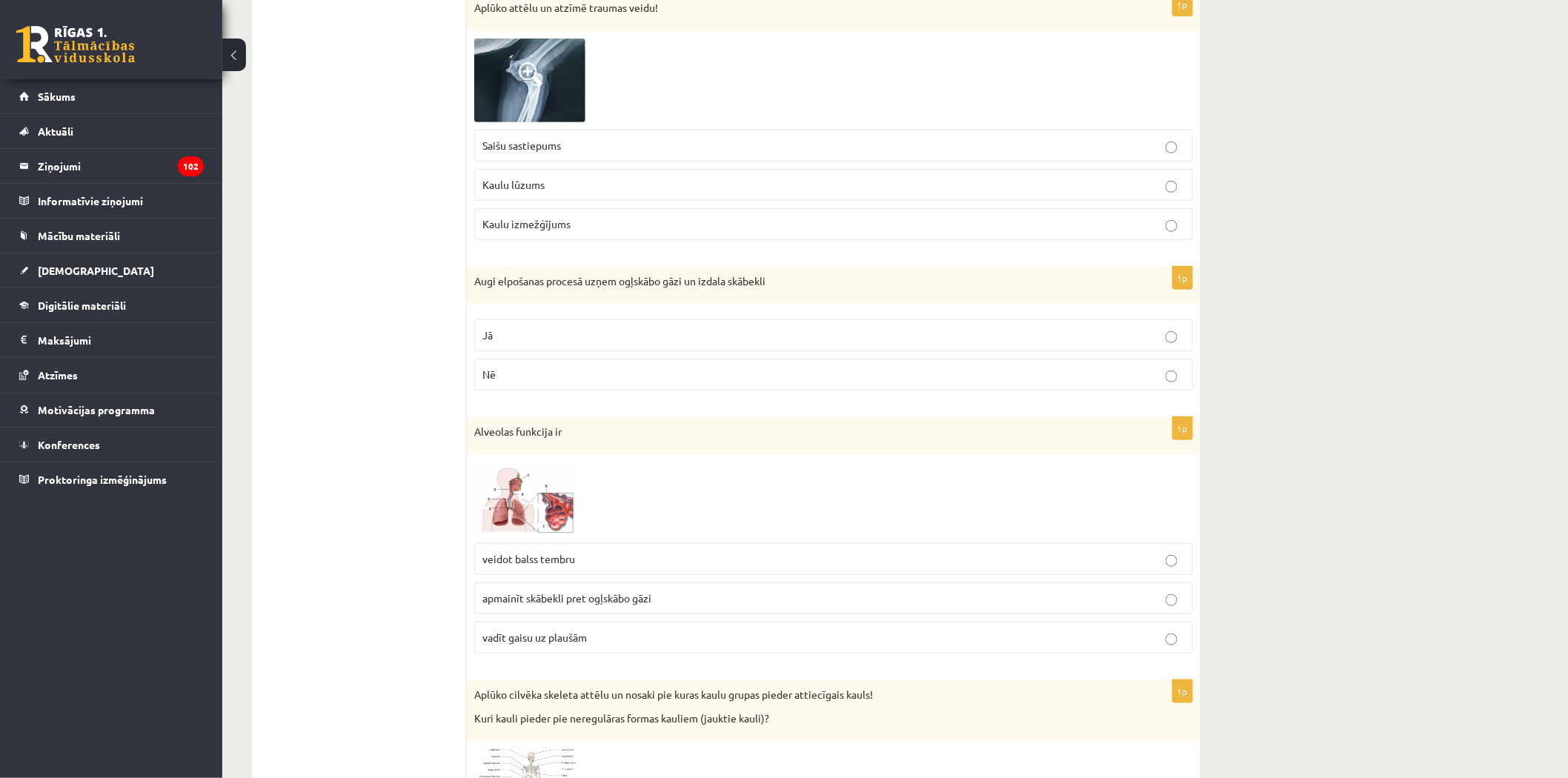
click at [500, 102] on img at bounding box center [529, 80] width 111 height 83
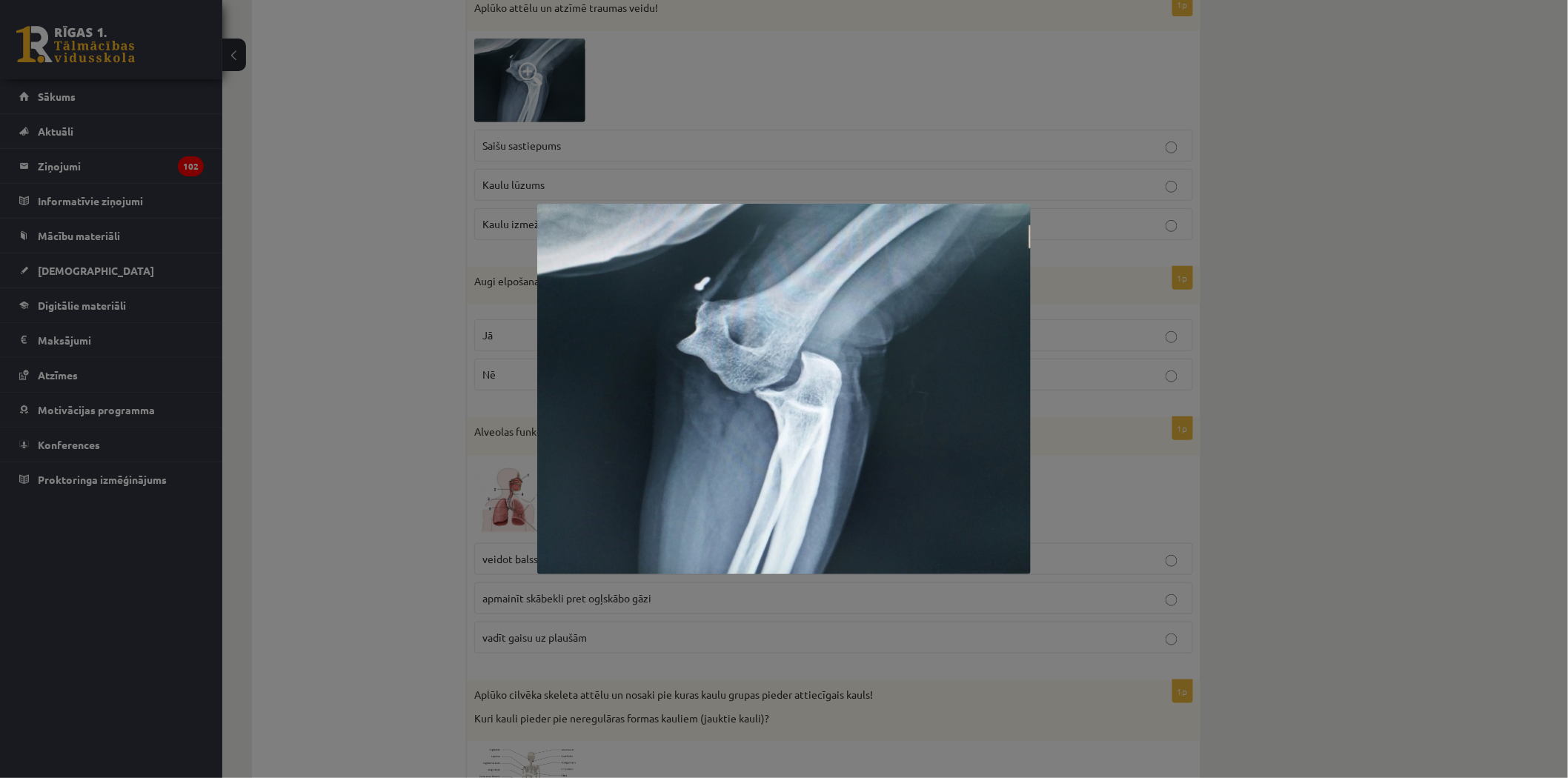
click at [1303, 372] on div at bounding box center [784, 389] width 1568 height 778
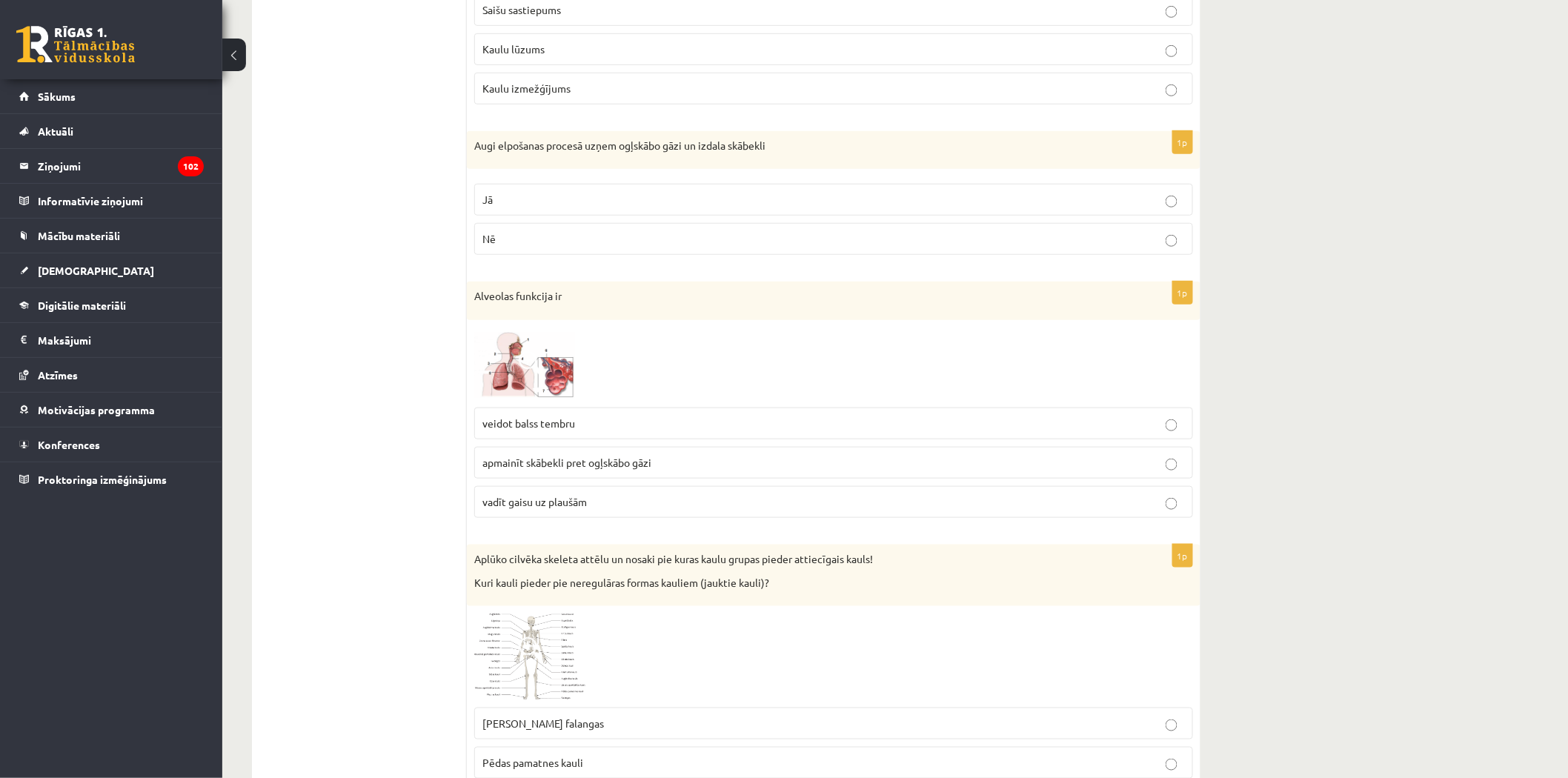
scroll to position [7490, 0]
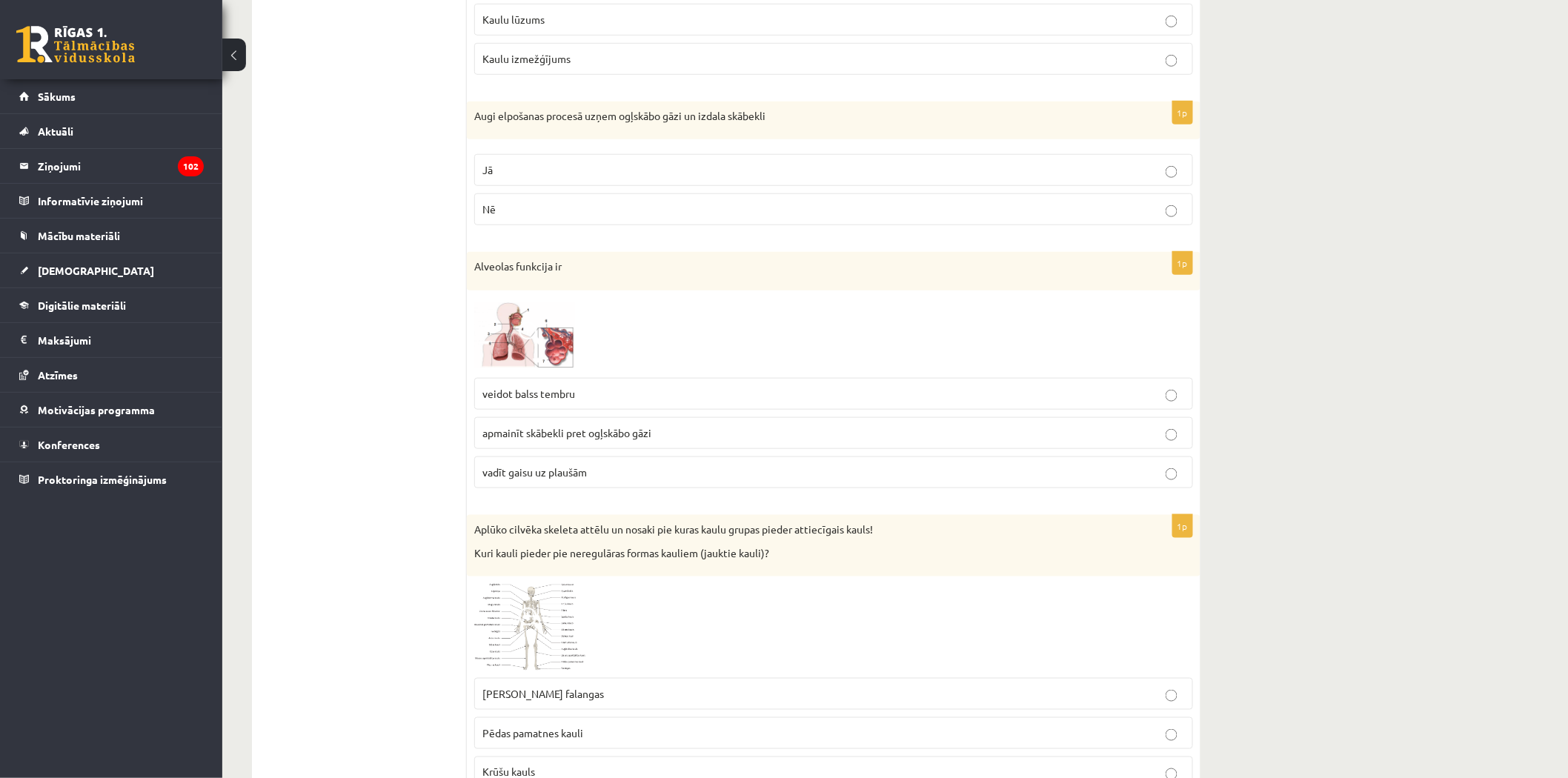
click at [522, 364] on img at bounding box center [529, 334] width 111 height 72
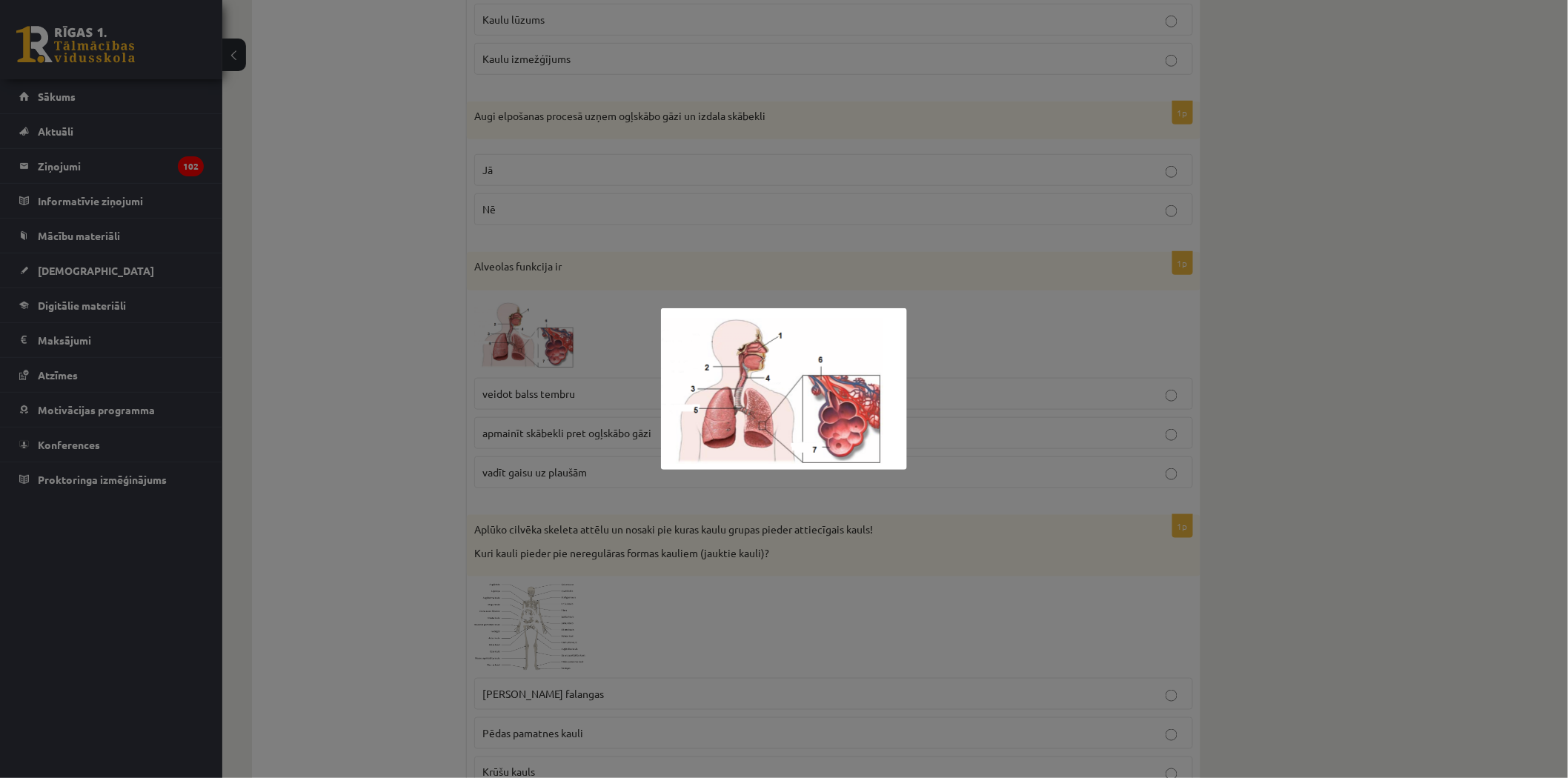
click at [998, 382] on div at bounding box center [784, 389] width 1568 height 778
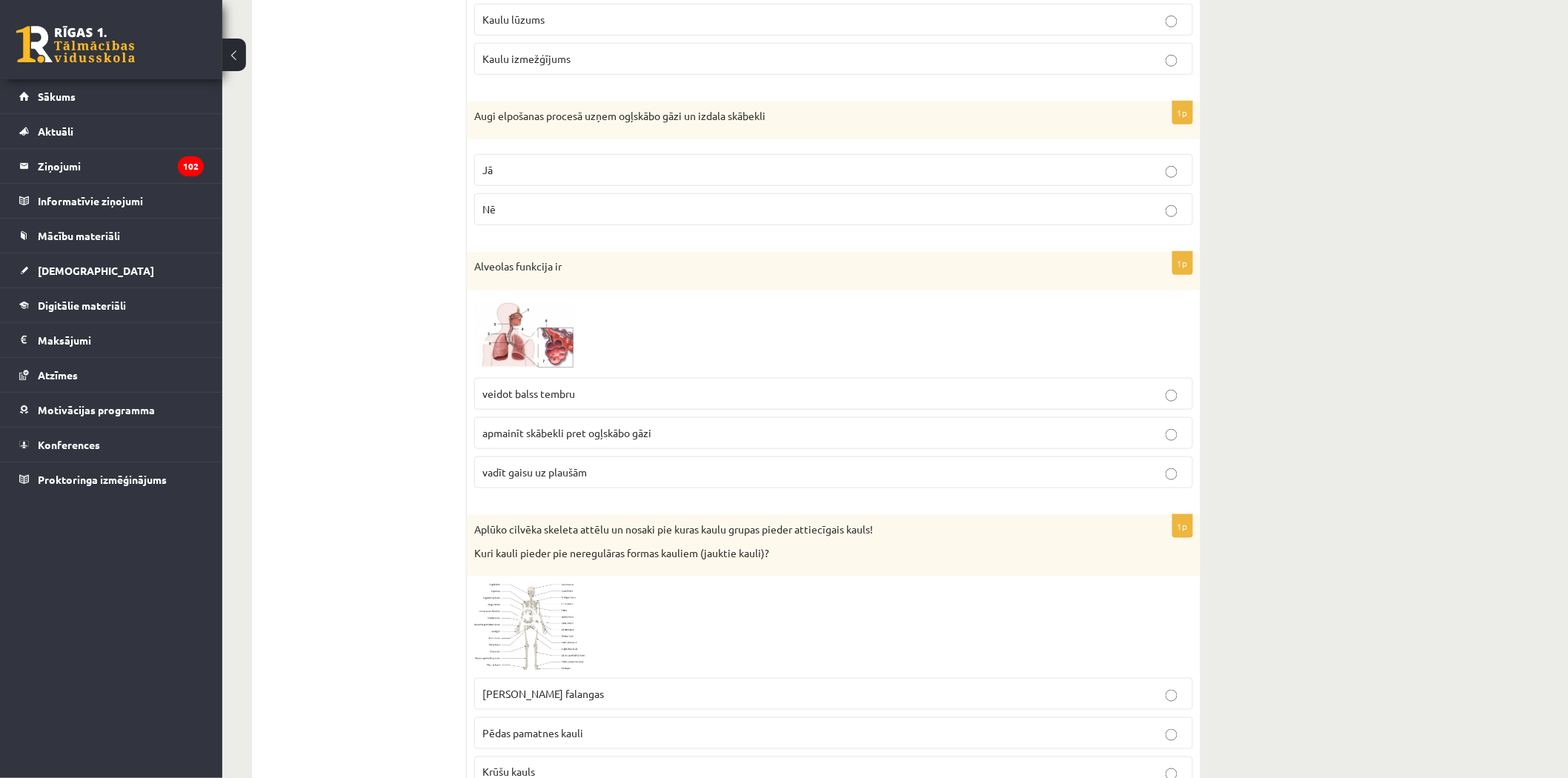
click at [645, 439] on span "apmainīt skābekli pret ogļskābo gāzi" at bounding box center [566, 432] width 169 height 13
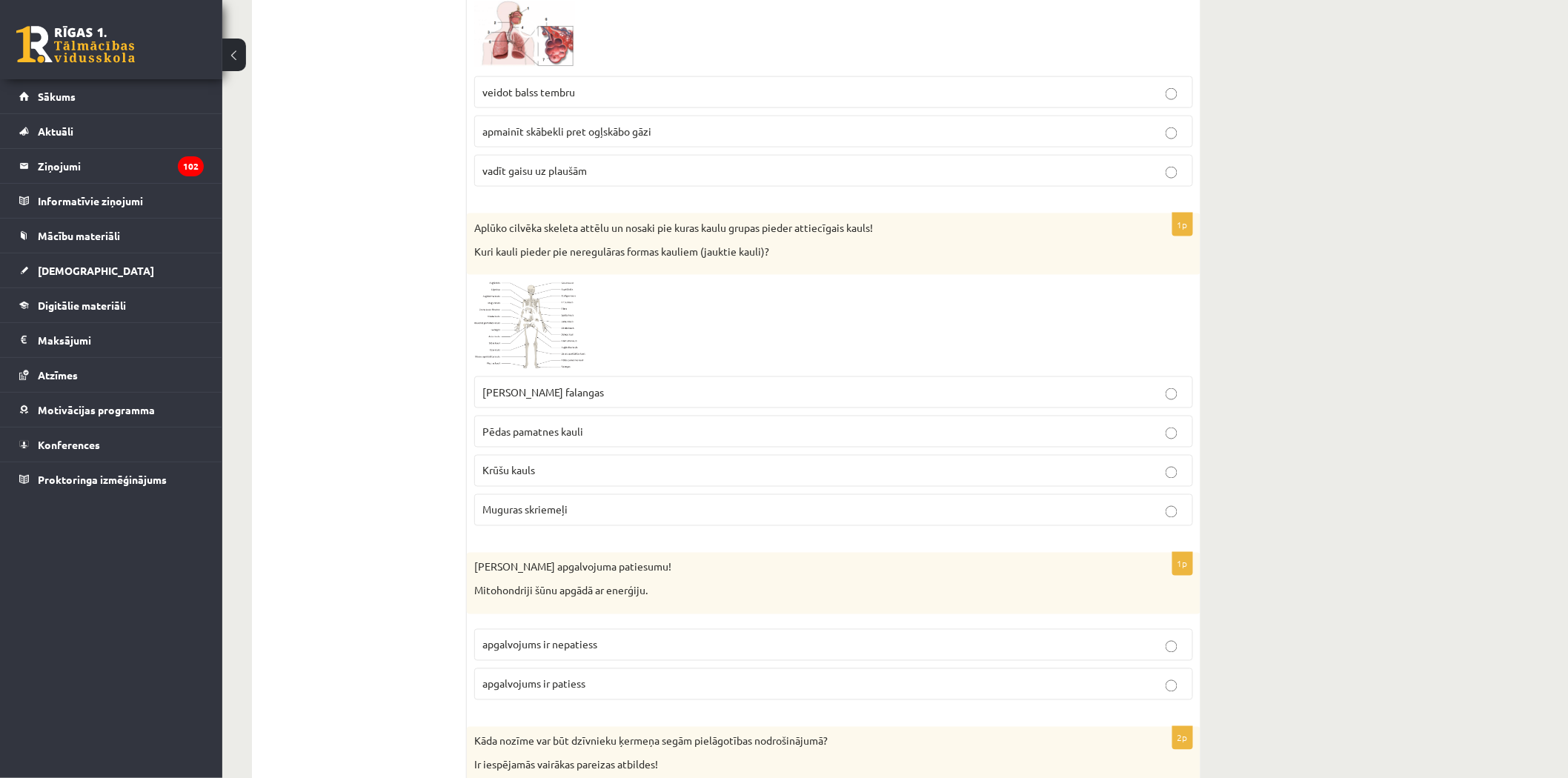
scroll to position [7818, 0]
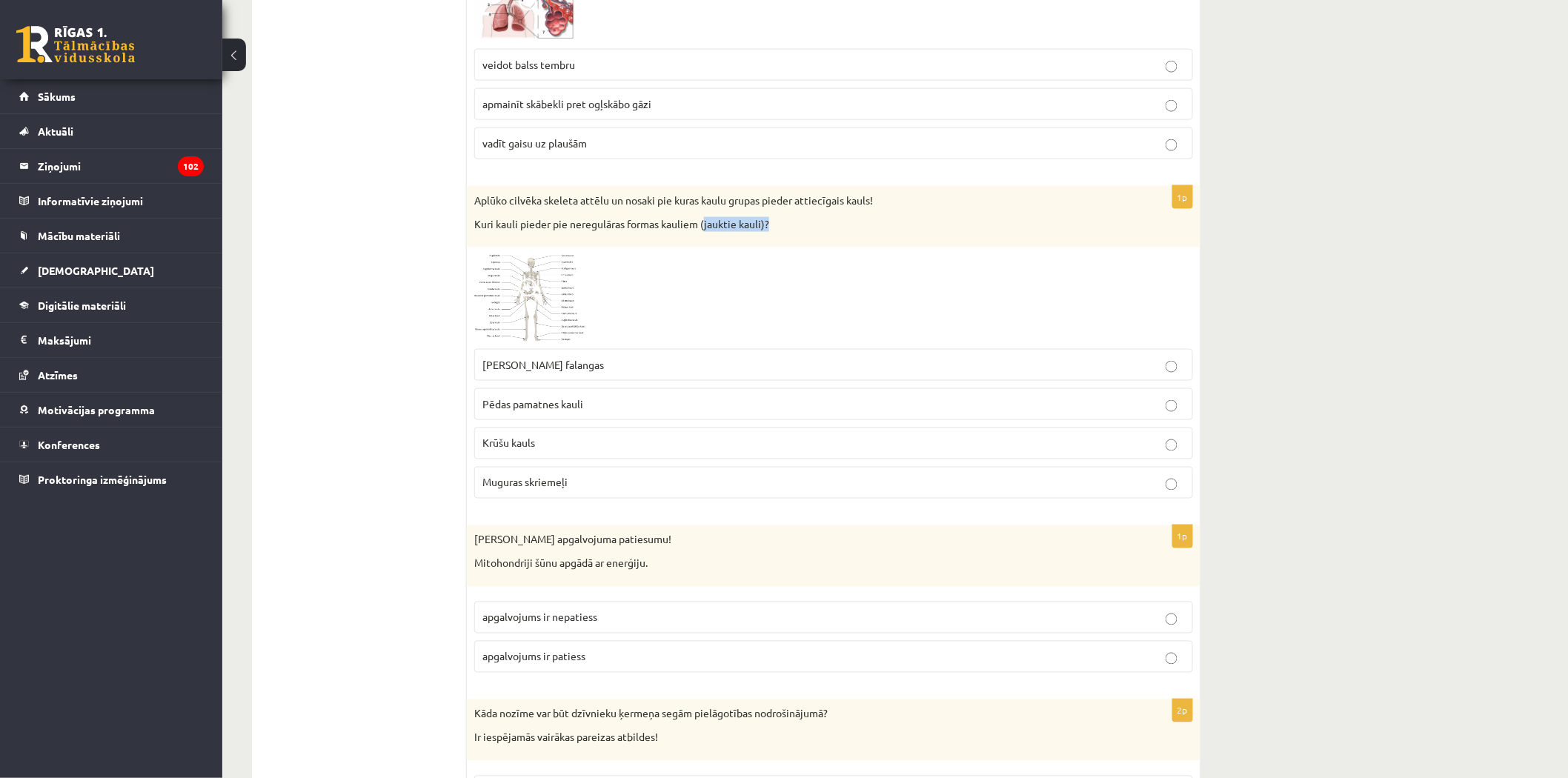
drag, startPoint x: 774, startPoint y: 244, endPoint x: 706, endPoint y: 250, distance: 68.3
click at [706, 247] on div "Aplūko cilvēka skeleta attēlu un nosaki pie kuras kaulu grupas pieder attiecīga…" at bounding box center [833, 216] width 734 height 61
click at [697, 290] on div at bounding box center [833, 297] width 719 height 86
drag, startPoint x: 569, startPoint y: 242, endPoint x: 685, endPoint y: 250, distance: 116.3
click at [685, 247] on div "Aplūko cilvēka skeleta attēlu un nosaki pie kuras kaulu grupas pieder attiecīga…" at bounding box center [833, 216] width 734 height 61
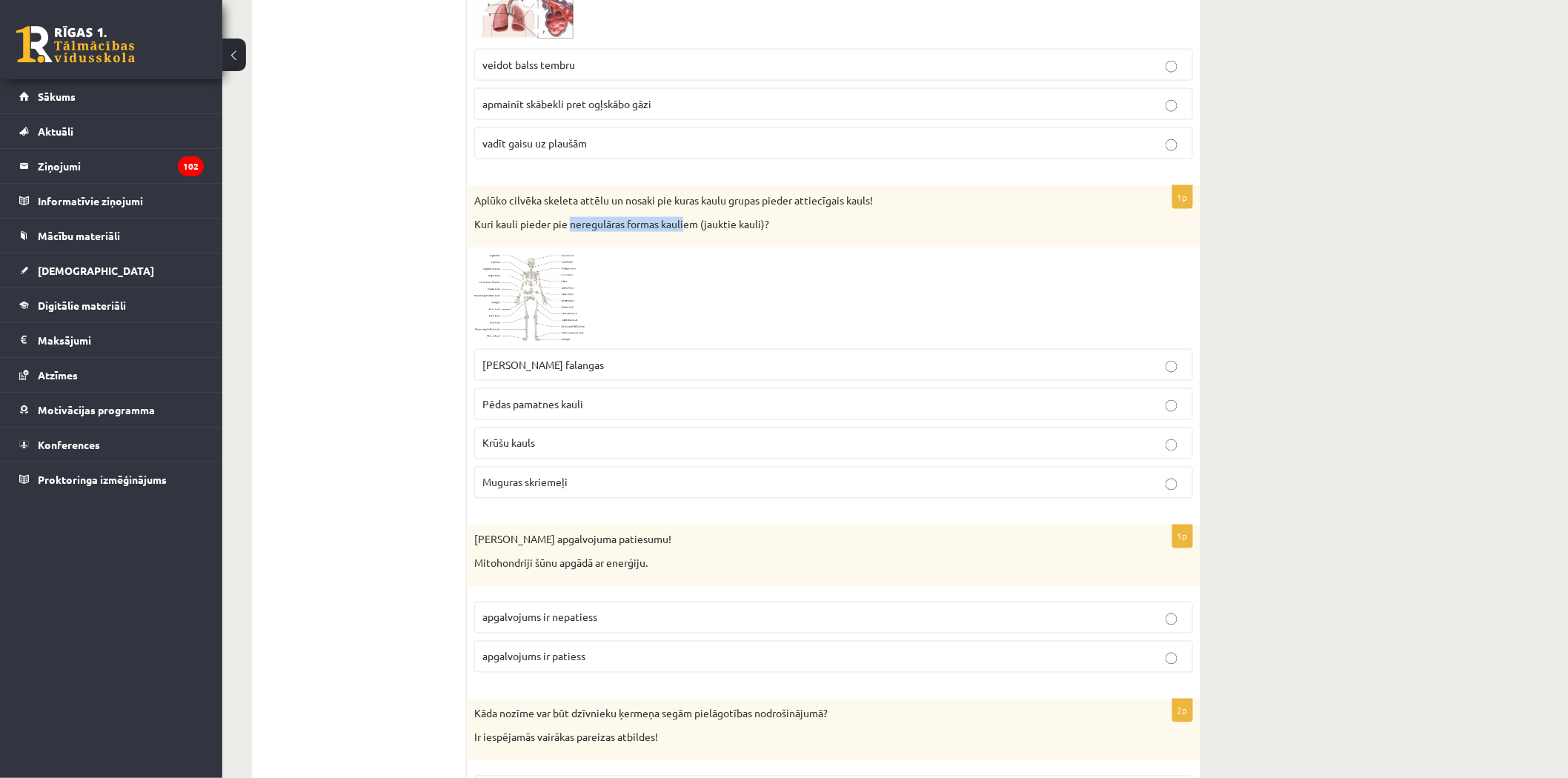
copy p "neregulāras formas kauli"
click at [628, 295] on div at bounding box center [833, 297] width 719 height 86
click at [529, 298] on span at bounding box center [530, 290] width 24 height 24
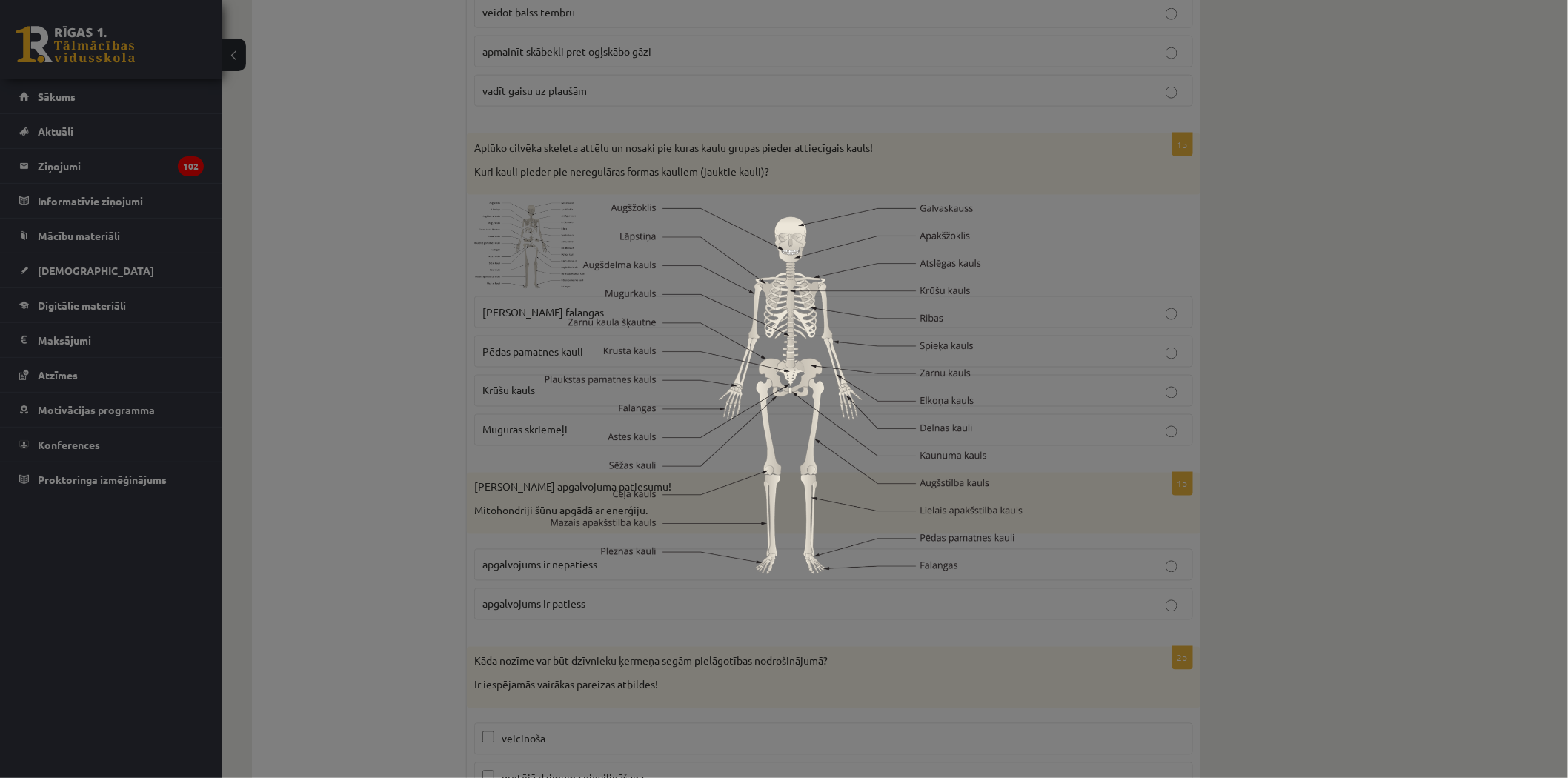
scroll to position [7900, 0]
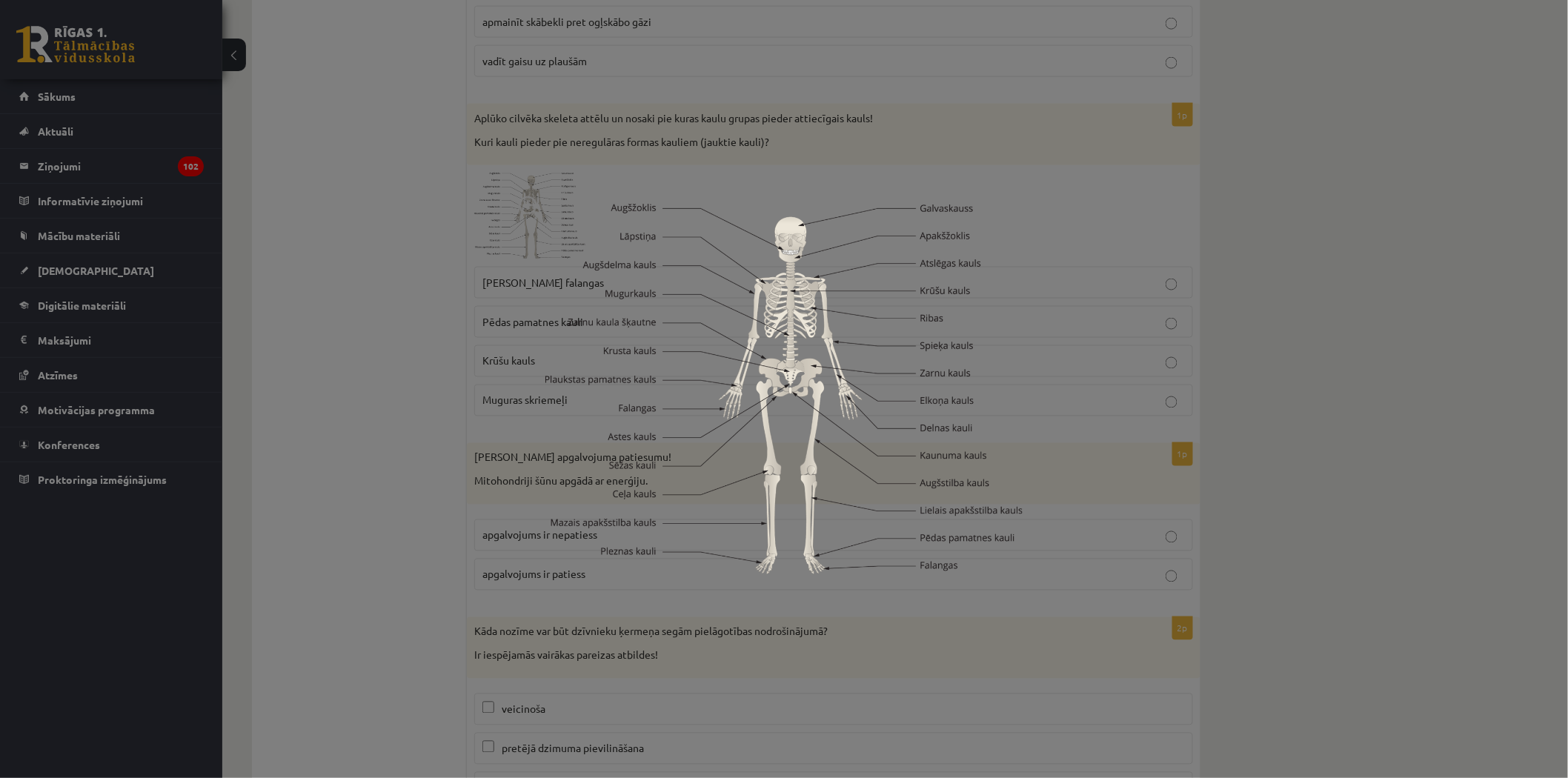
click at [1263, 314] on div at bounding box center [784, 389] width 1568 height 778
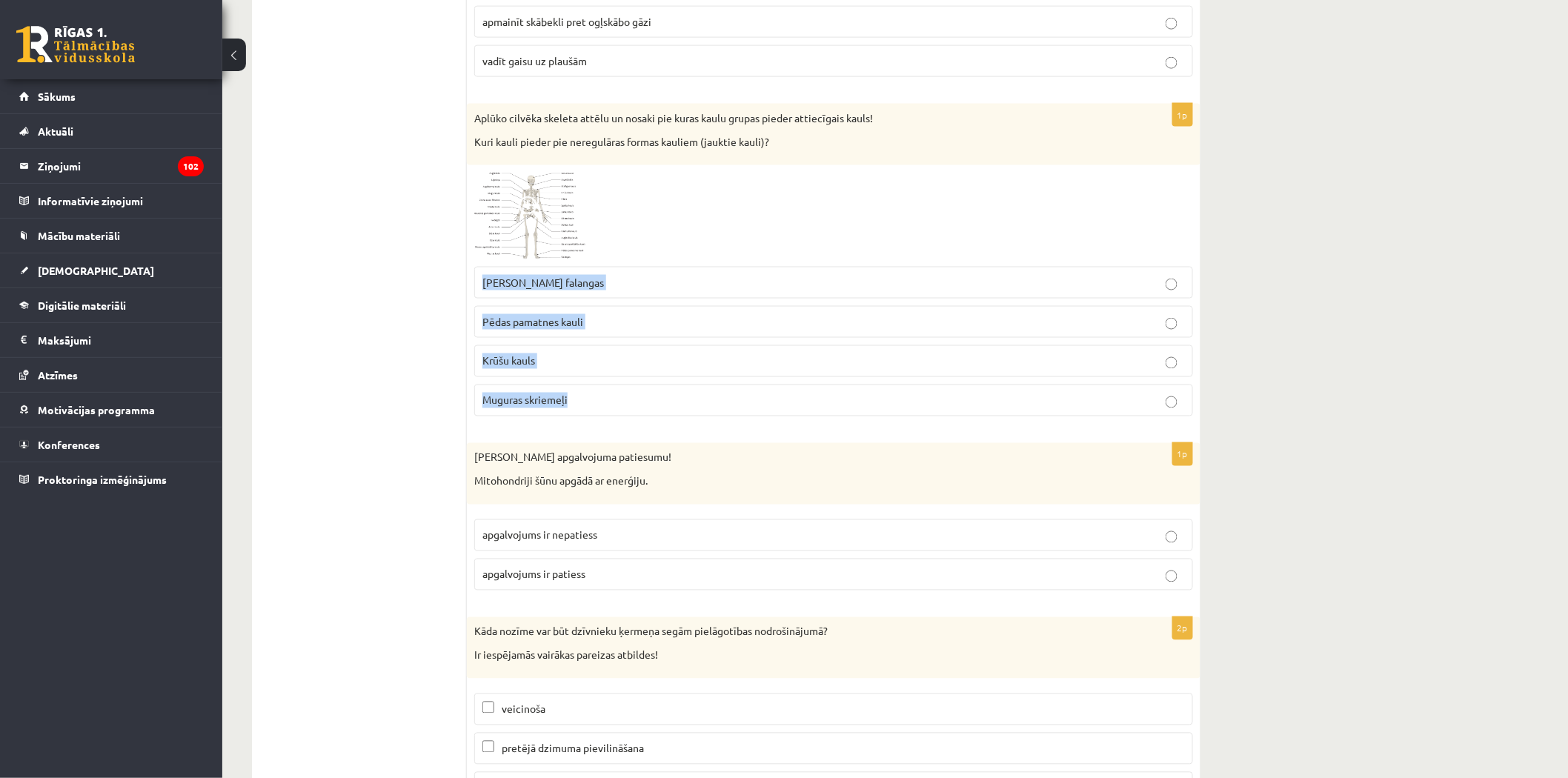
drag, startPoint x: 597, startPoint y: 422, endPoint x: 479, endPoint y: 303, distance: 167.6
click at [479, 303] on fieldset "[PERSON_NAME] falangas Pēdas pamatnes kauli Krūšu kauls Muguras skriemeļi" at bounding box center [833, 340] width 719 height 162
click at [509, 407] on span "Muguras skriemeļi" at bounding box center [525, 400] width 85 height 13
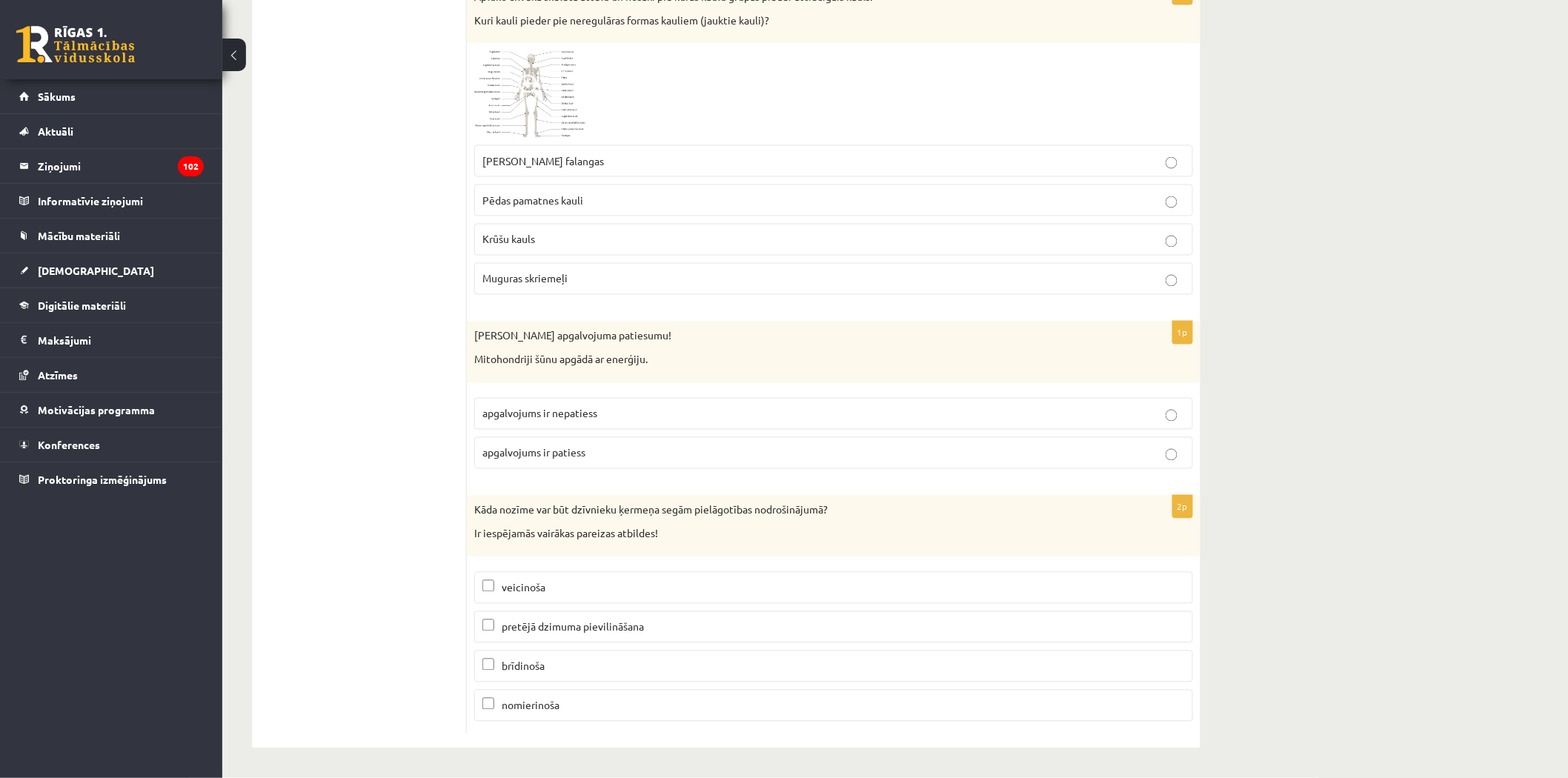
click at [485, 358] on p "Mitohondriji šūnu apgādā ar enerģiju." at bounding box center [796, 360] width 645 height 15
drag, startPoint x: 474, startPoint y: 358, endPoint x: 692, endPoint y: 352, distance: 218.1
click at [692, 352] on p "Mitohondriji šūnu apgādā ar enerģiju." at bounding box center [796, 360] width 645 height 15
click at [596, 458] on p "apgalvojums ir patiess" at bounding box center [833, 452] width 703 height 16
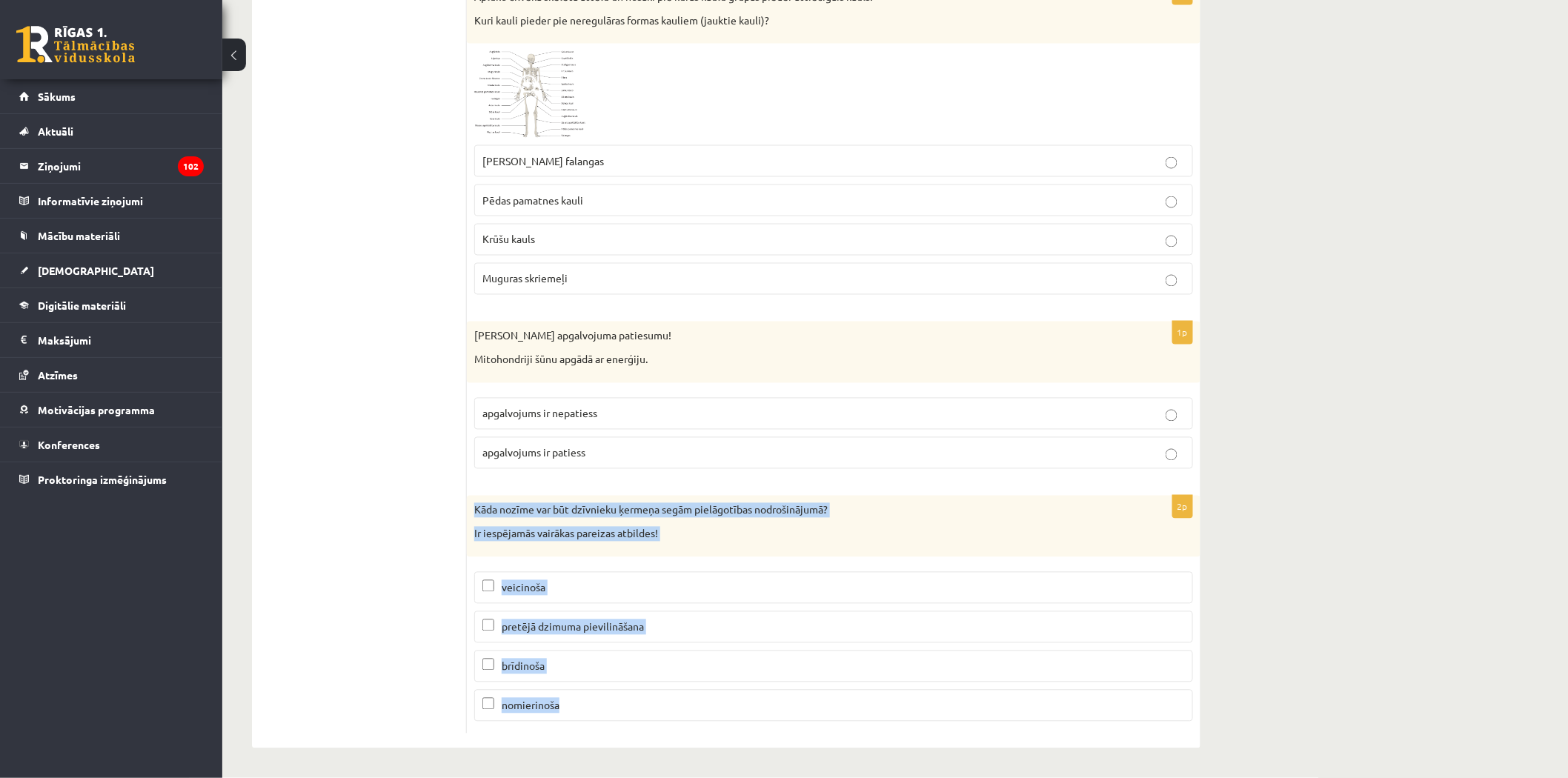
drag, startPoint x: 469, startPoint y: 503, endPoint x: 691, endPoint y: 691, distance: 290.9
click at [690, 691] on div "2p Kāda nozīme var būt dzīvnieku ķermeņa segām pielāgotības nodrošinājumā? Ir i…" at bounding box center [833, 614] width 734 height 238
click at [569, 620] on span "pretējā dzimuma pievilināšana" at bounding box center [573, 626] width 143 height 13
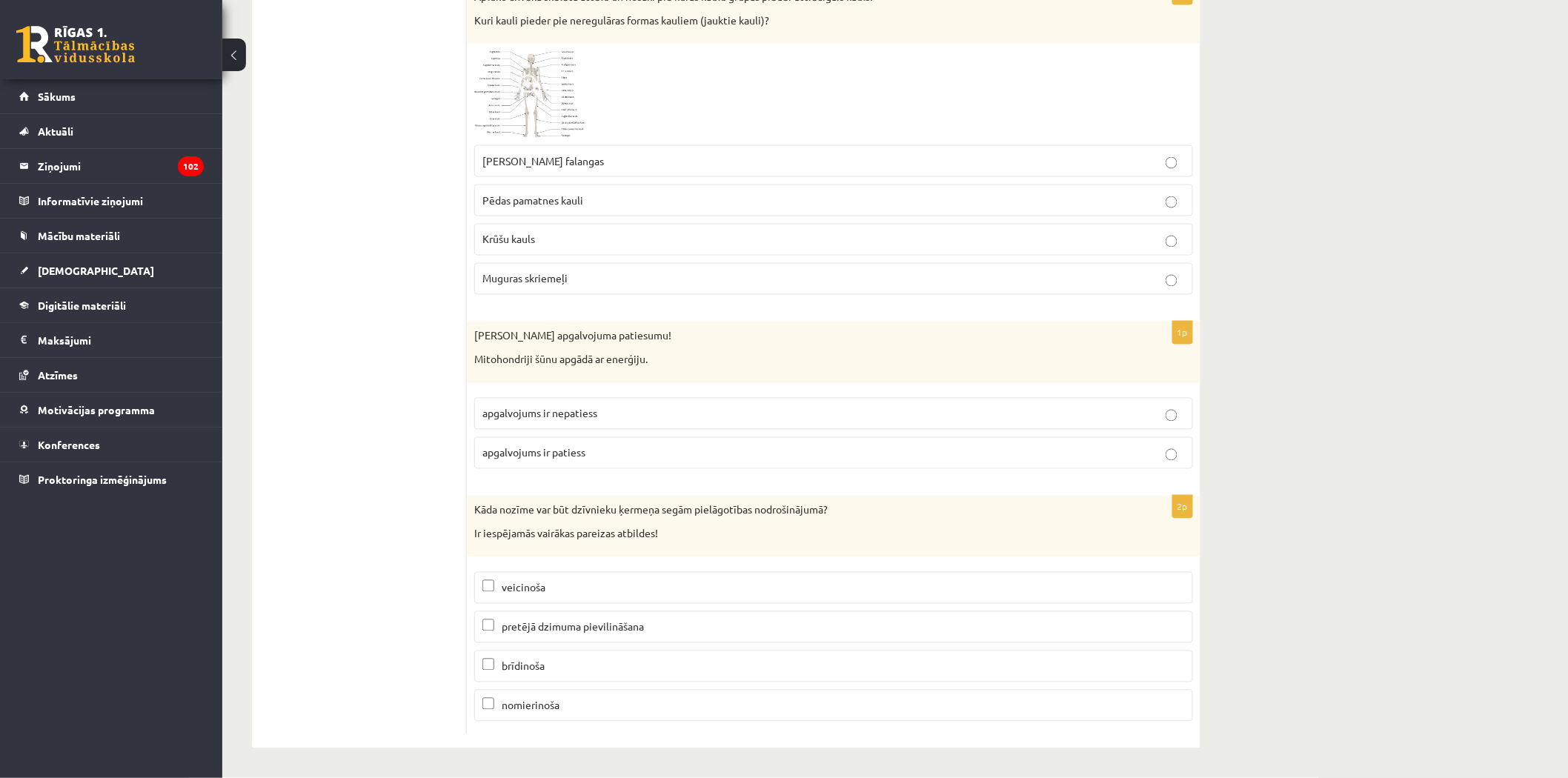
click at [561, 591] on p "veicinoša" at bounding box center [833, 587] width 703 height 16
click at [549, 660] on p "brīdinoša" at bounding box center [833, 666] width 703 height 16
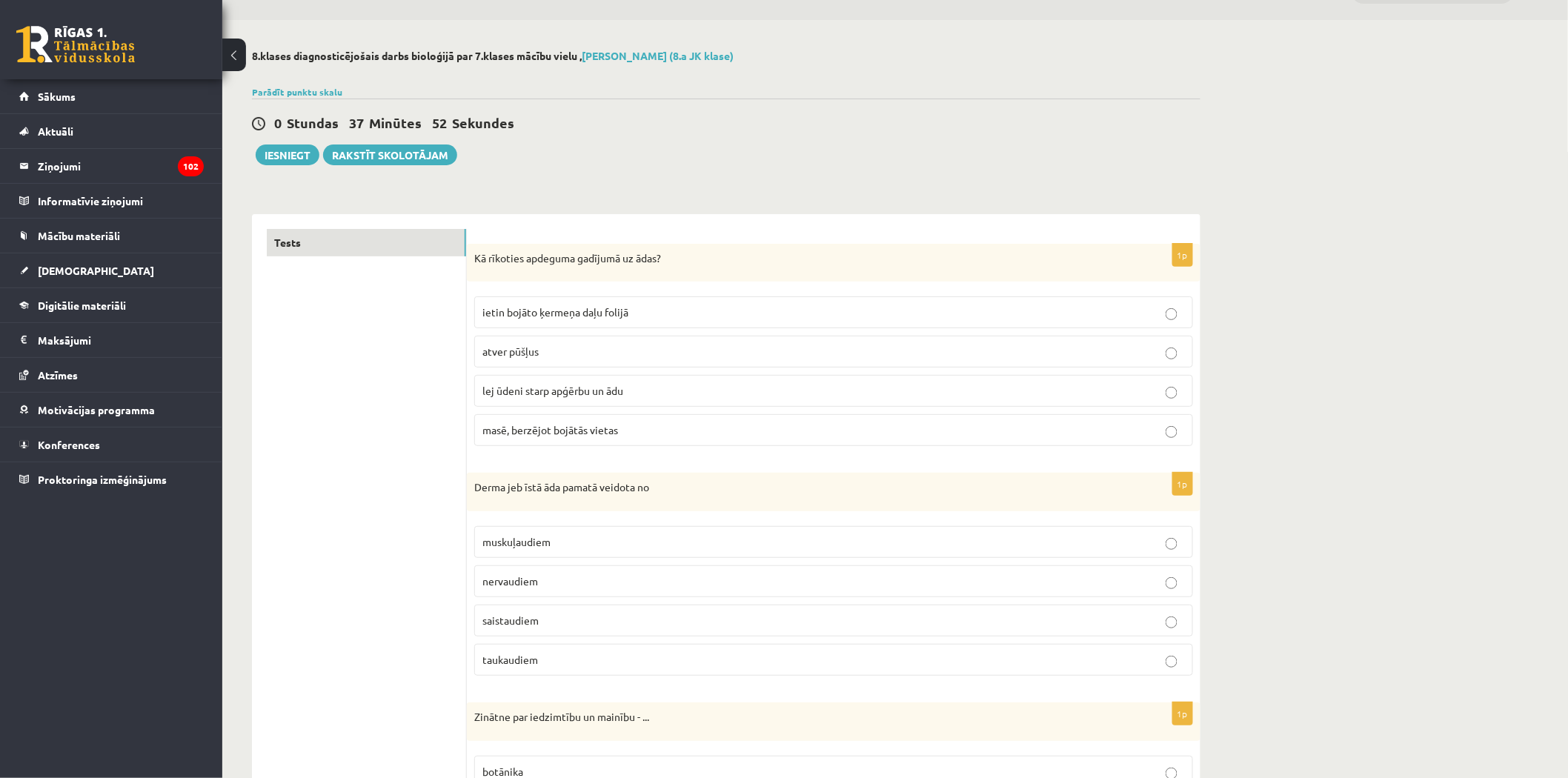
scroll to position [0, 0]
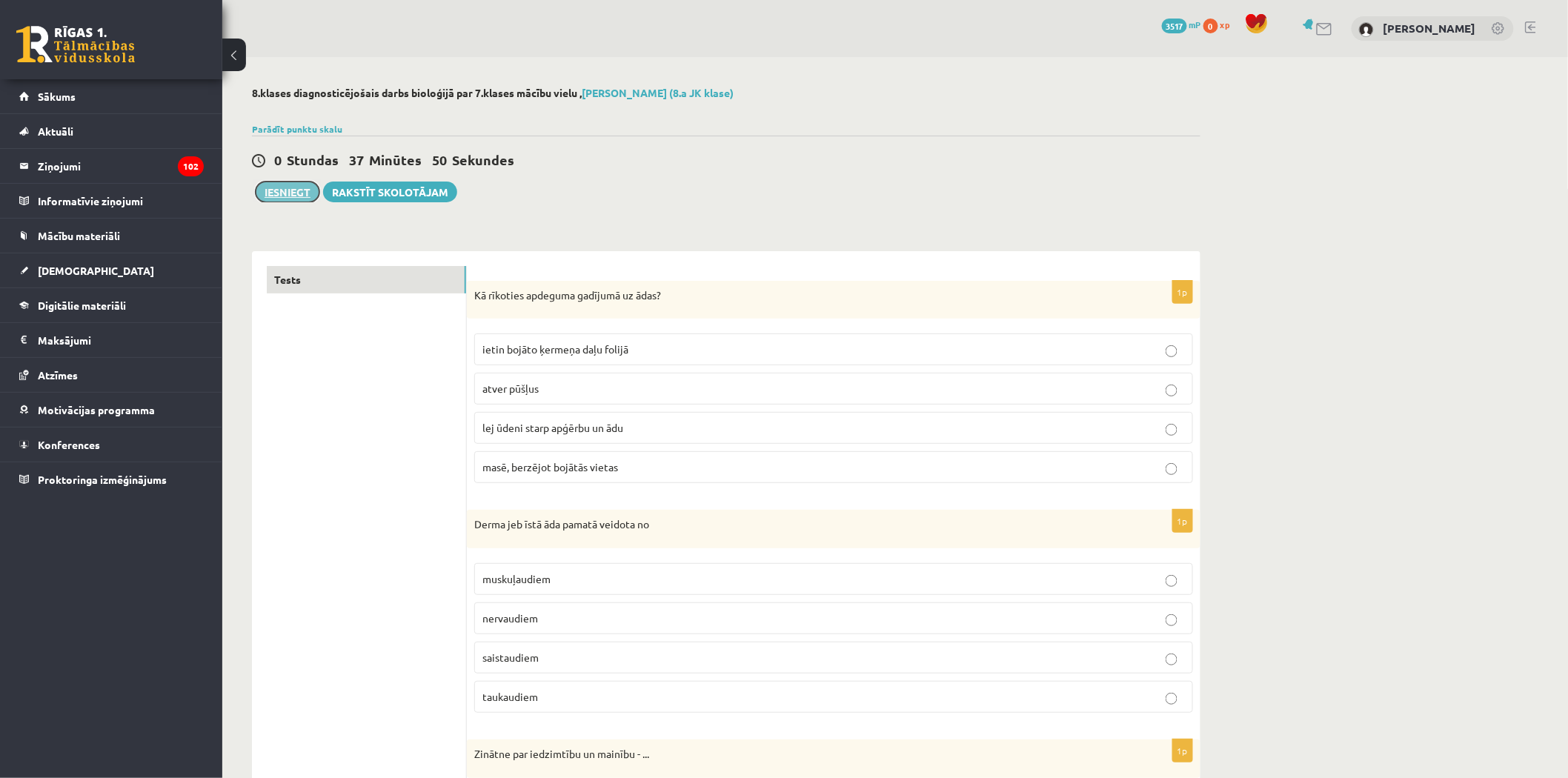
click at [280, 191] on button "Iesniegt" at bounding box center [287, 191] width 64 height 20
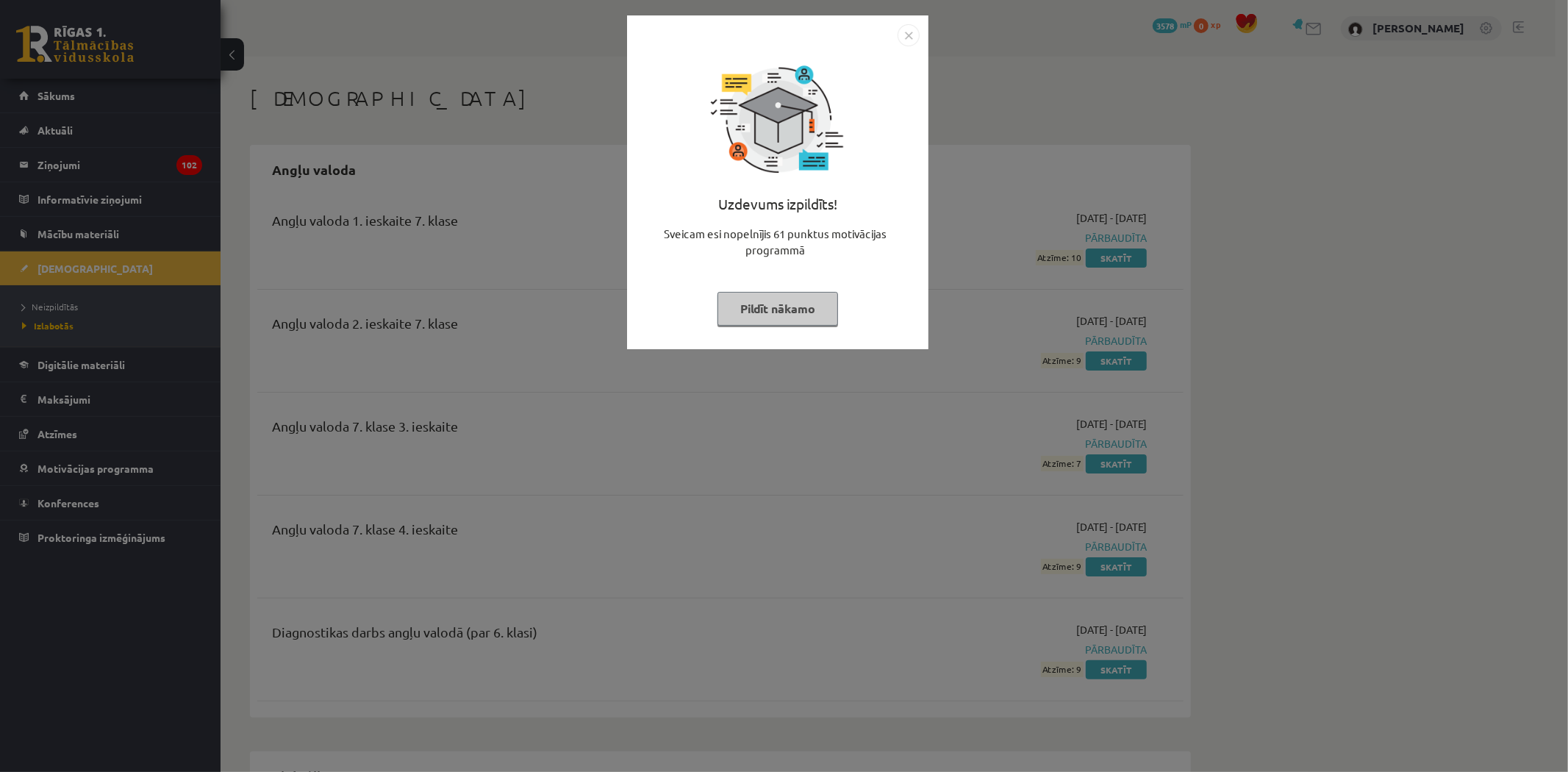
click at [909, 45] on img "Close" at bounding box center [909, 35] width 22 height 22
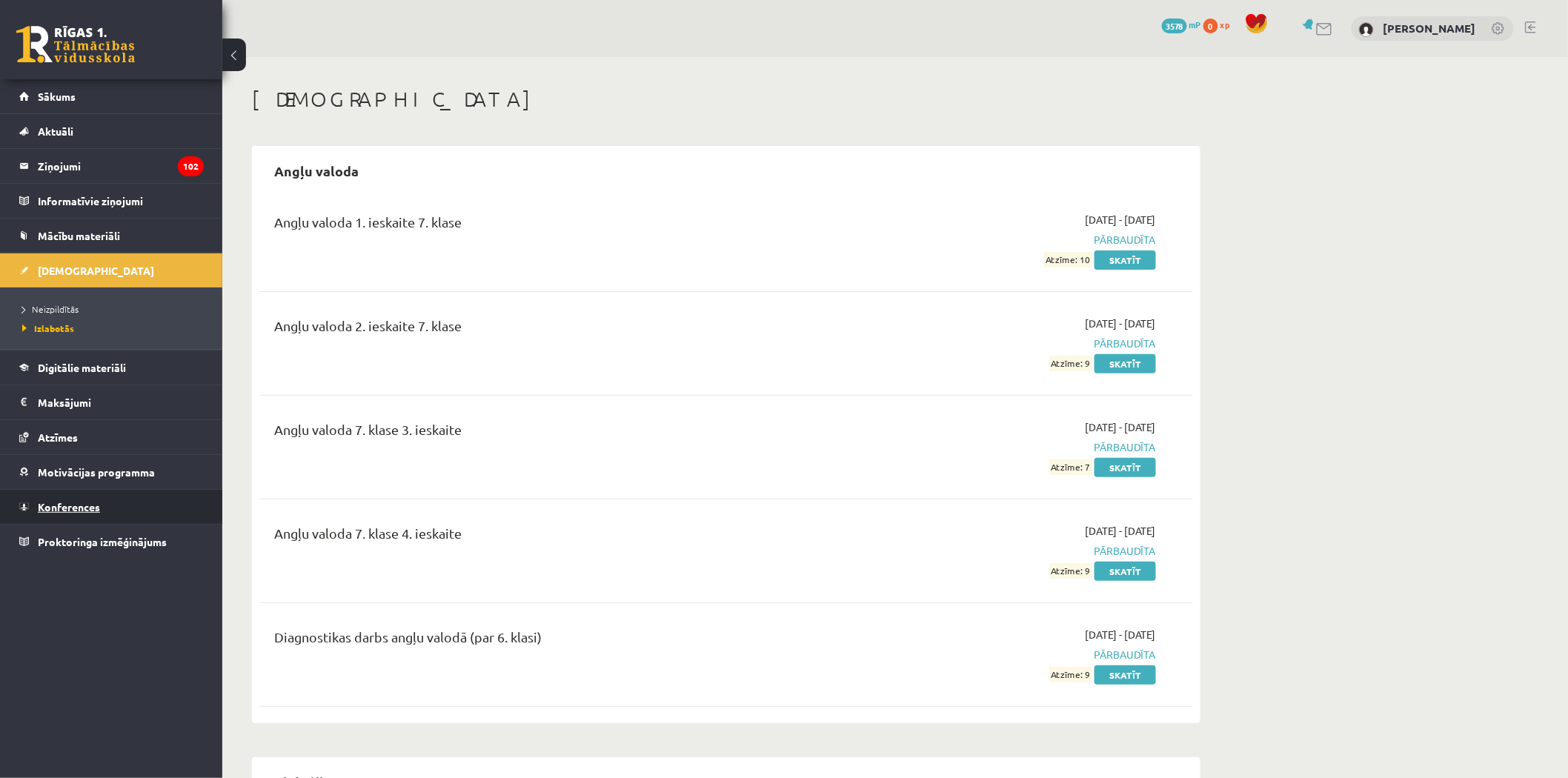
click at [68, 500] on link "Konferences" at bounding box center [111, 506] width 184 height 34
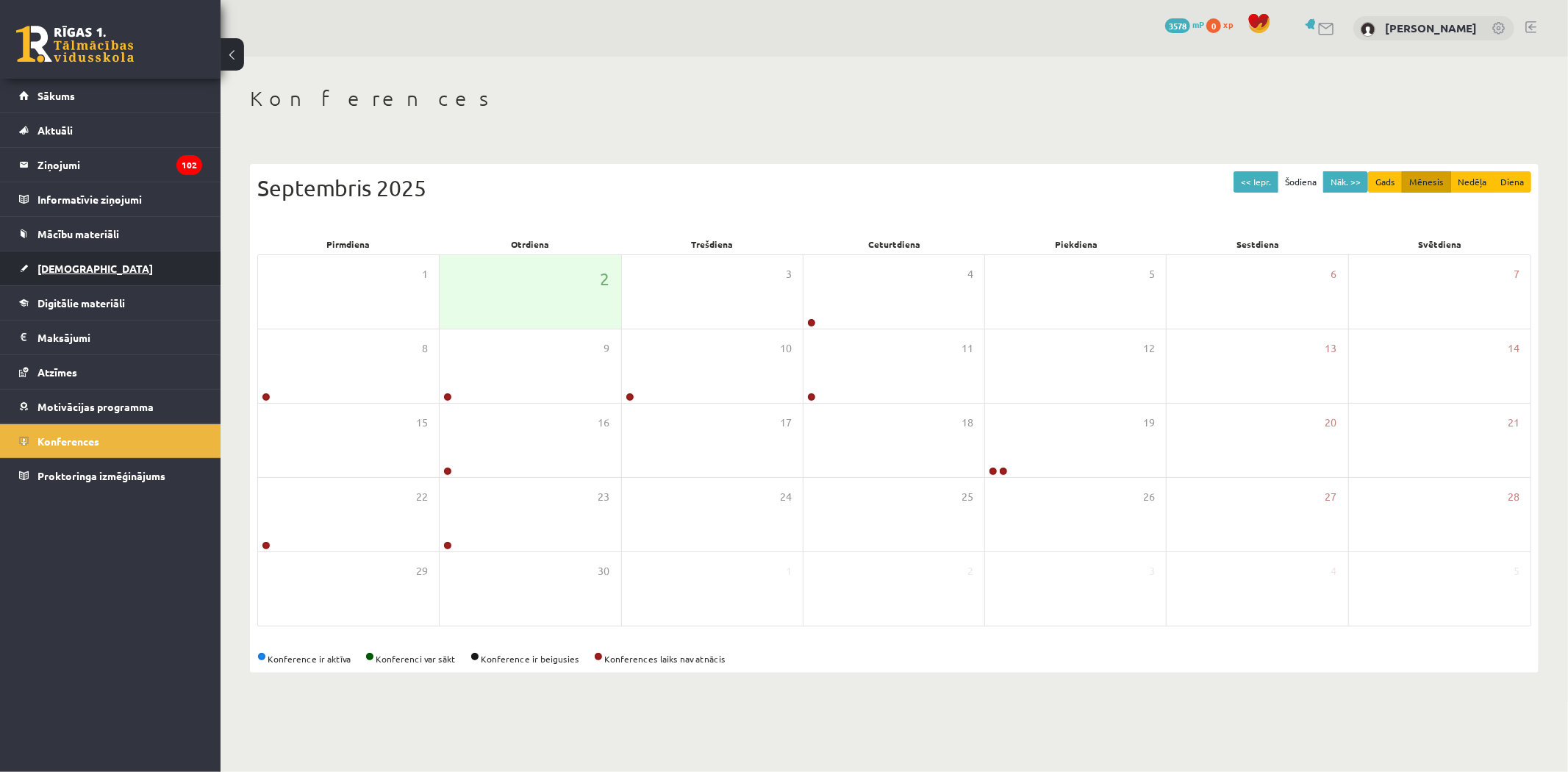
click at [85, 269] on link "[DEMOGRAPHIC_DATA]" at bounding box center [110, 268] width 183 height 34
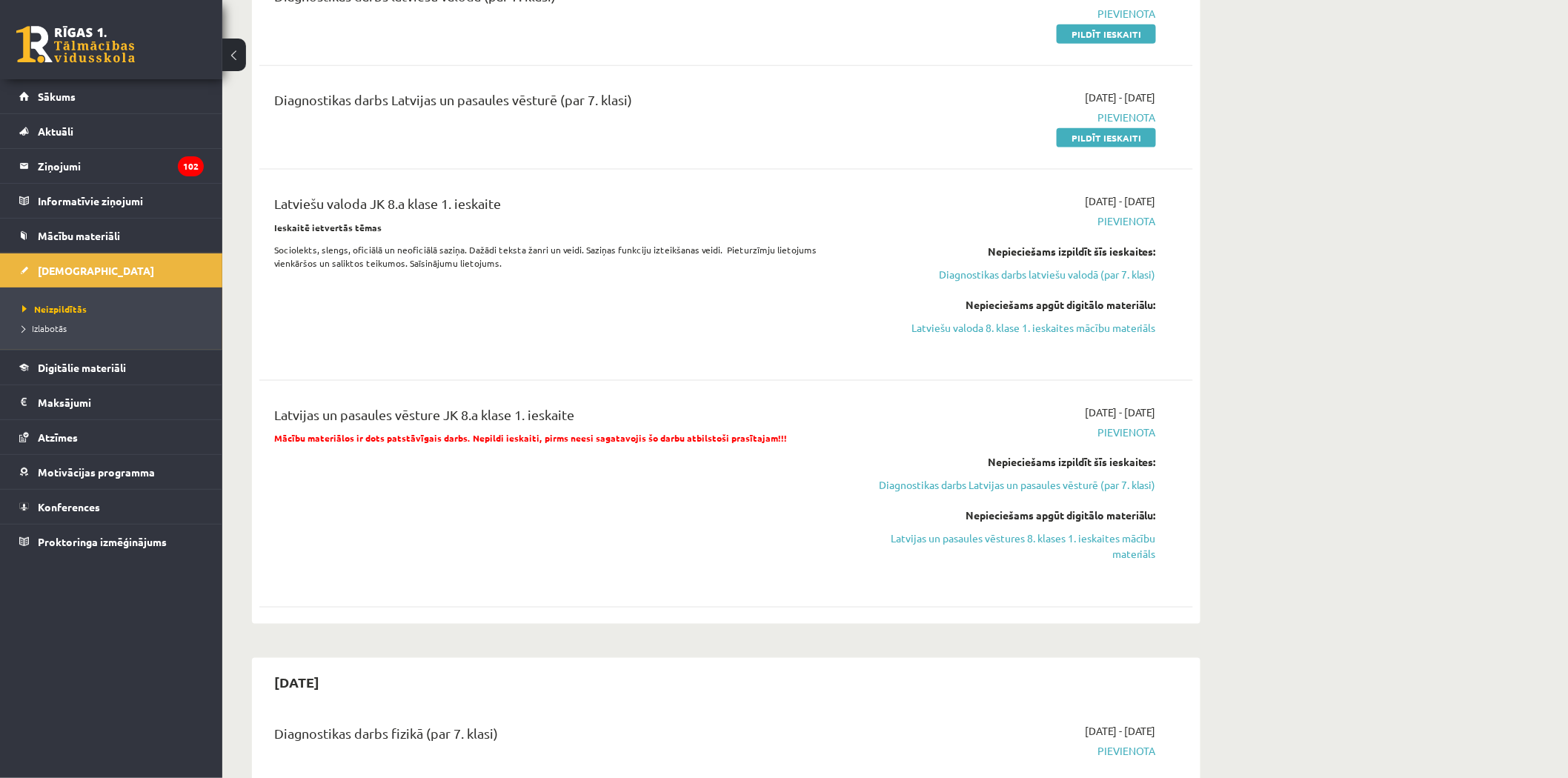
scroll to position [741, 0]
